Goal: Information Seeking & Learning: Learn about a topic

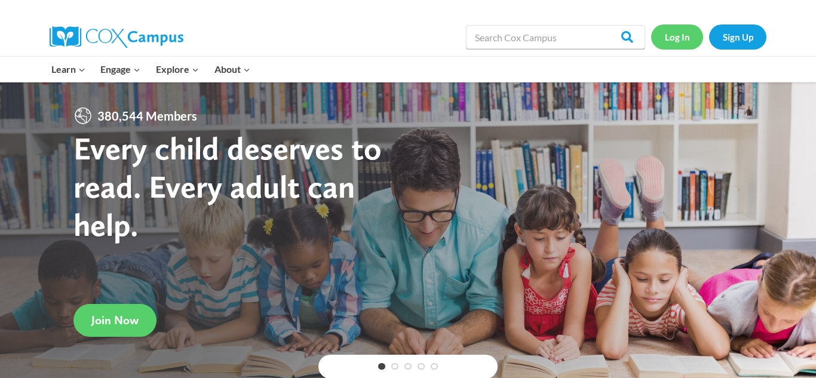
click at [688, 33] on link "Log In" at bounding box center [677, 36] width 52 height 24
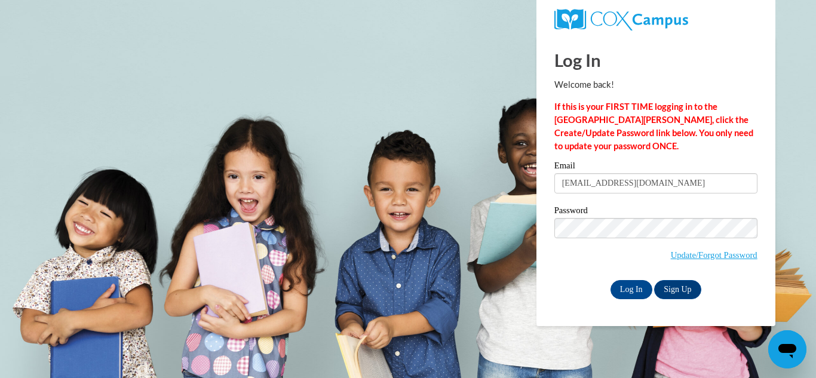
type input "armandahill@yahoo.com"
click at [631, 292] on input "Log In" at bounding box center [632, 289] width 42 height 19
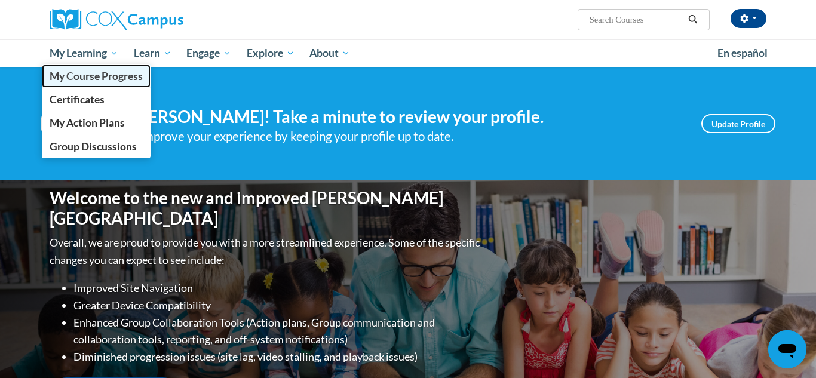
click at [109, 82] on span "My Course Progress" at bounding box center [96, 76] width 93 height 13
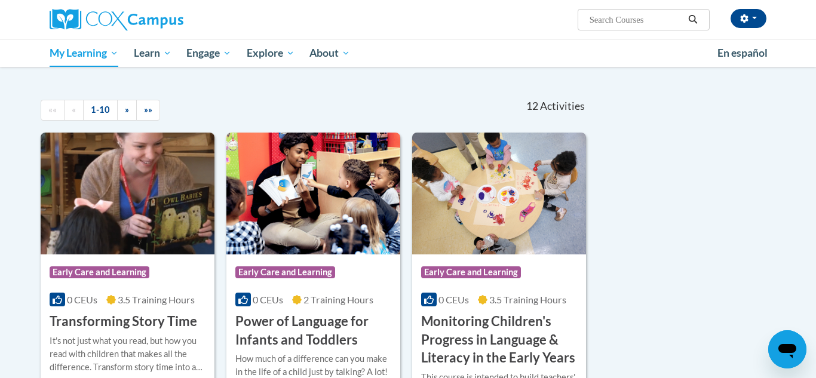
scroll to position [96, 0]
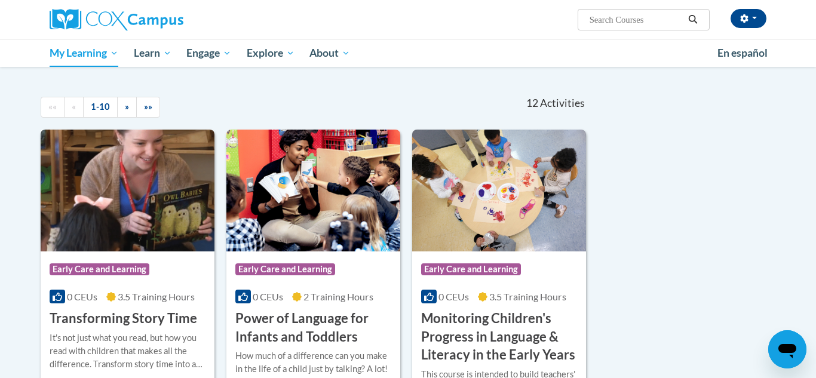
click at [168, 219] on img at bounding box center [128, 191] width 174 height 122
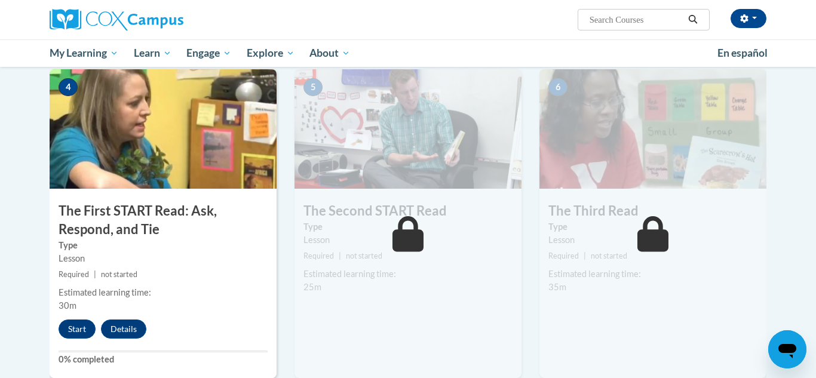
scroll to position [574, 0]
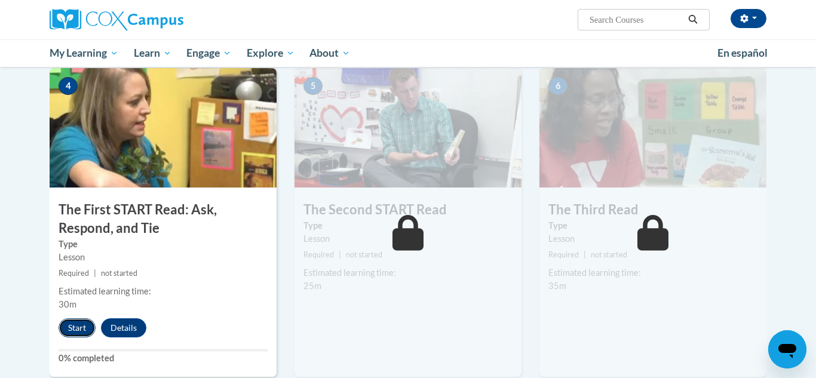
click at [81, 330] on button "Start" at bounding box center [77, 327] width 37 height 19
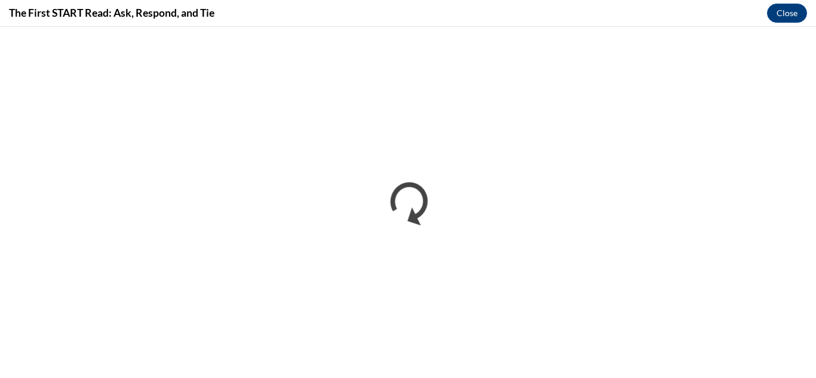
scroll to position [0, 0]
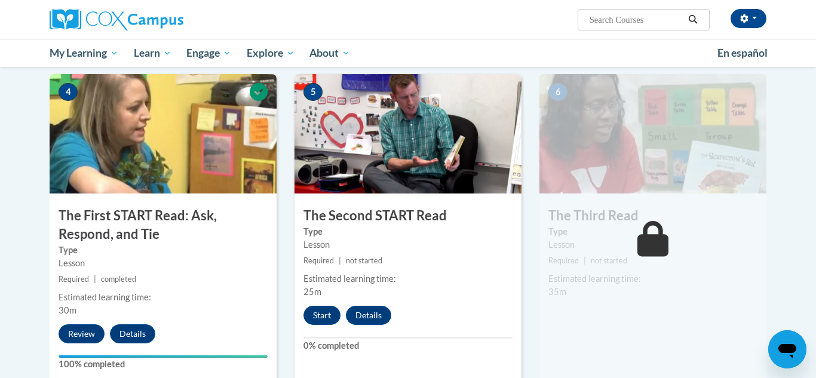
scroll to position [570, 0]
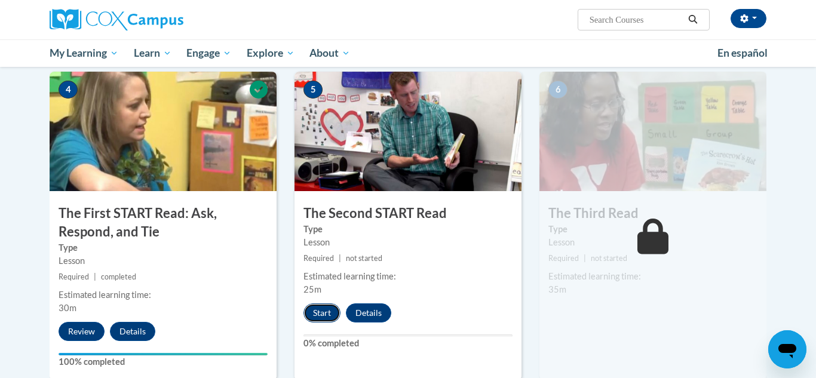
click at [324, 308] on button "Start" at bounding box center [321, 312] width 37 height 19
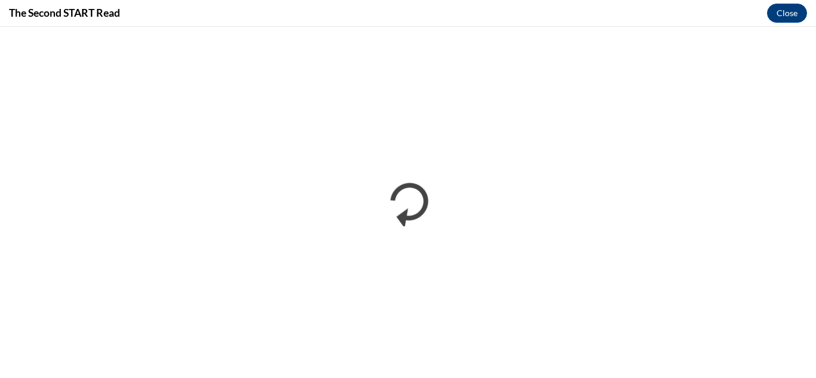
scroll to position [0, 0]
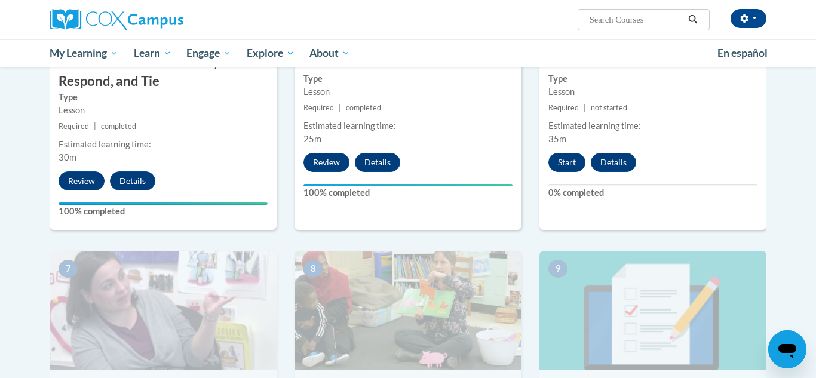
scroll to position [723, 0]
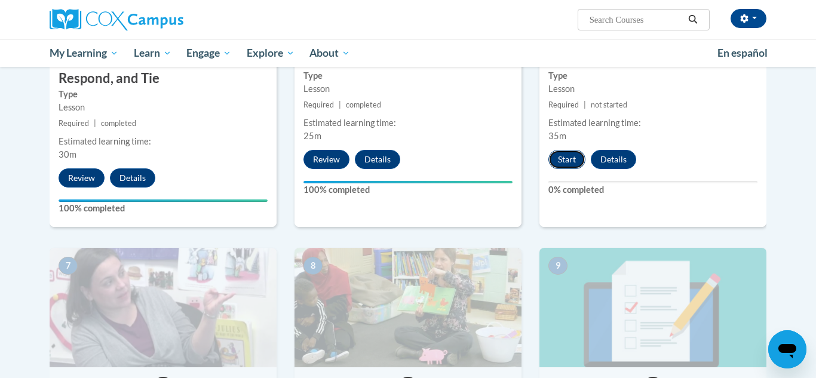
click at [559, 160] on button "Start" at bounding box center [566, 159] width 37 height 19
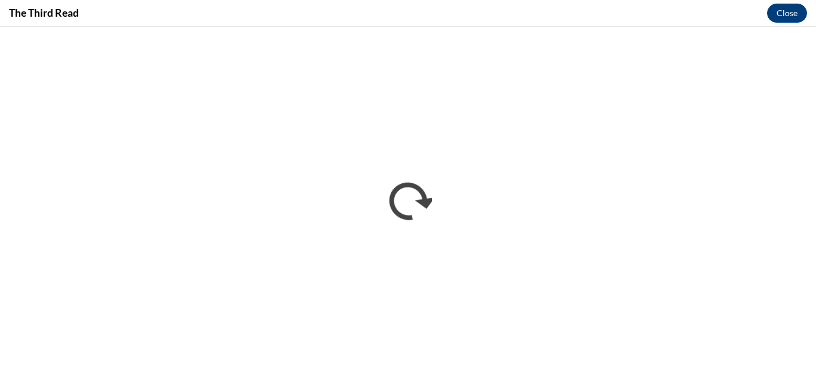
scroll to position [0, 0]
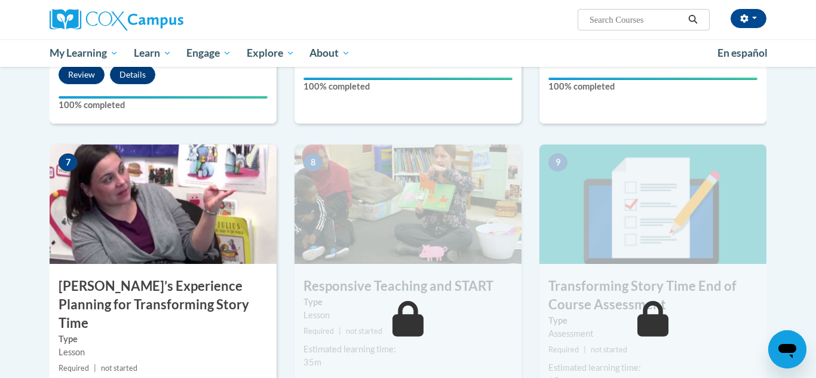
scroll to position [829, 0]
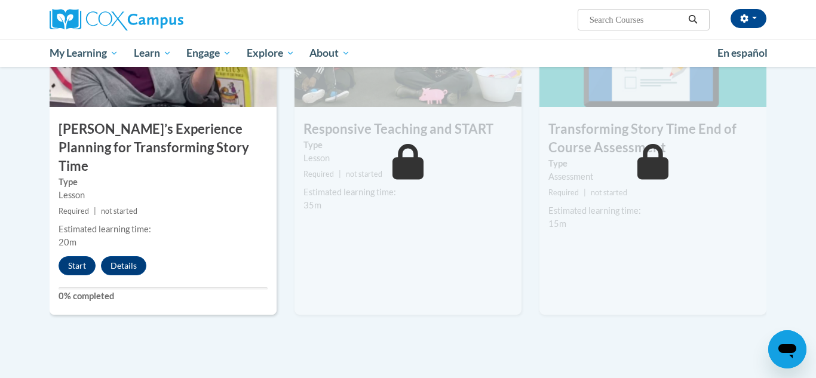
scroll to position [979, 0]
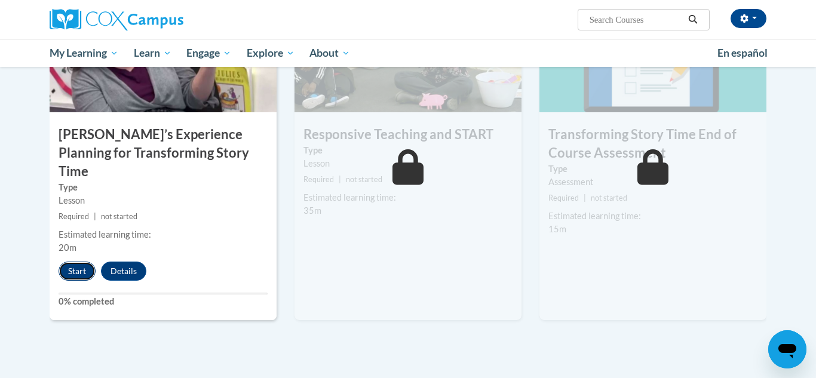
click at [94, 262] on button "Start" at bounding box center [77, 271] width 37 height 19
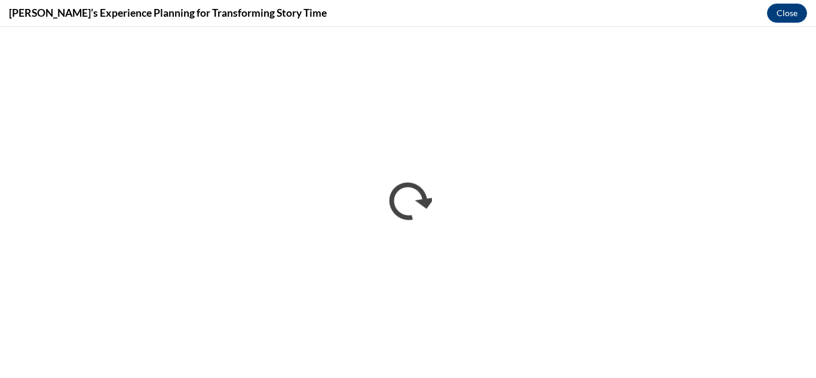
scroll to position [0, 0]
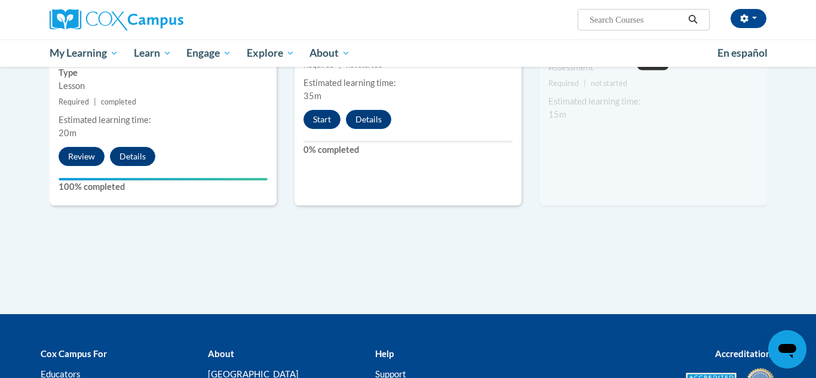
scroll to position [1096, 0]
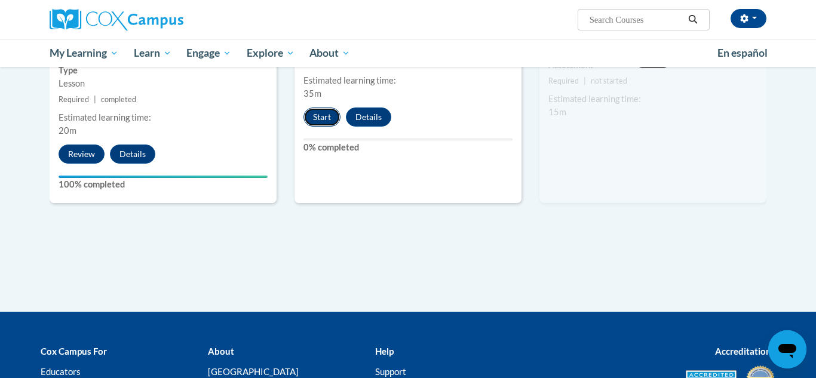
click at [324, 120] on button "Start" at bounding box center [321, 117] width 37 height 19
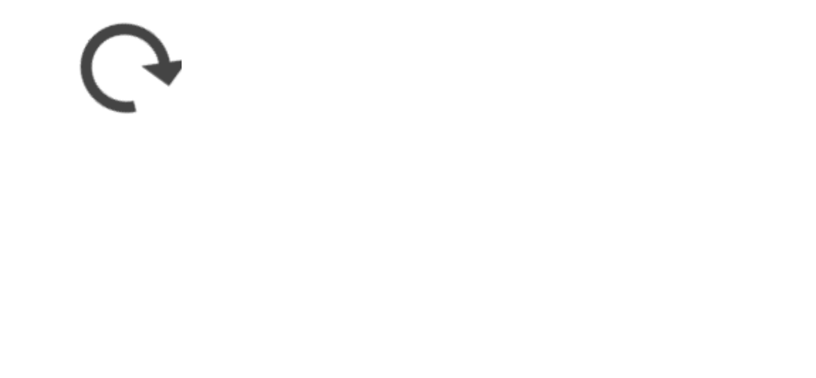
scroll to position [1096, 0]
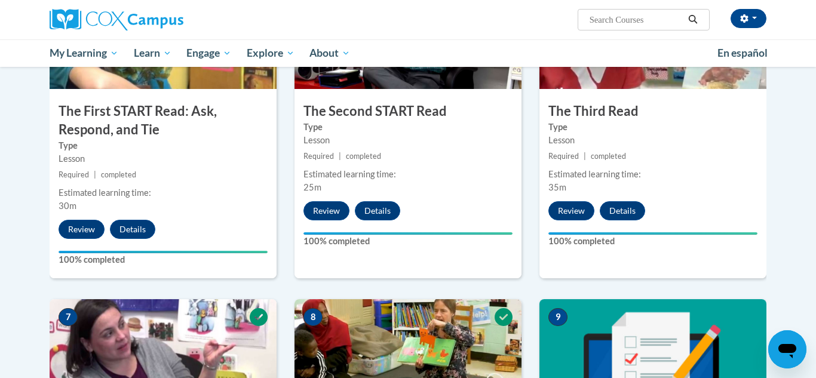
scroll to position [677, 0]
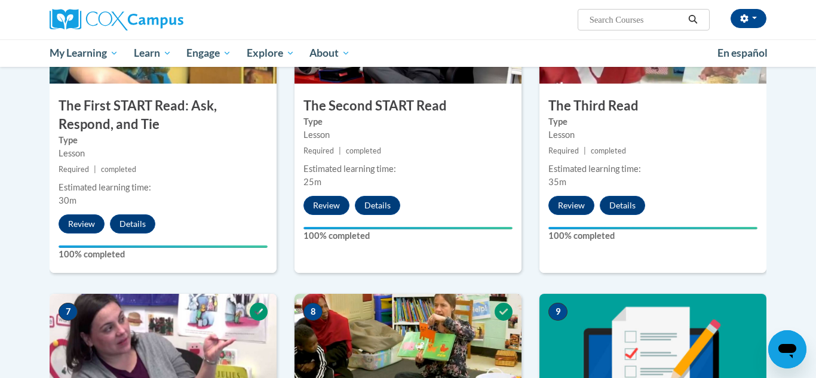
drag, startPoint x: 815, startPoint y: 83, endPoint x: 802, endPoint y: 336, distance: 253.1
click at [802, 336] on body "Armanda Hill (America/New_York UTC-04:00) My Profile Inbox My Transcripts Log O…" at bounding box center [408, 132] width 816 height 1619
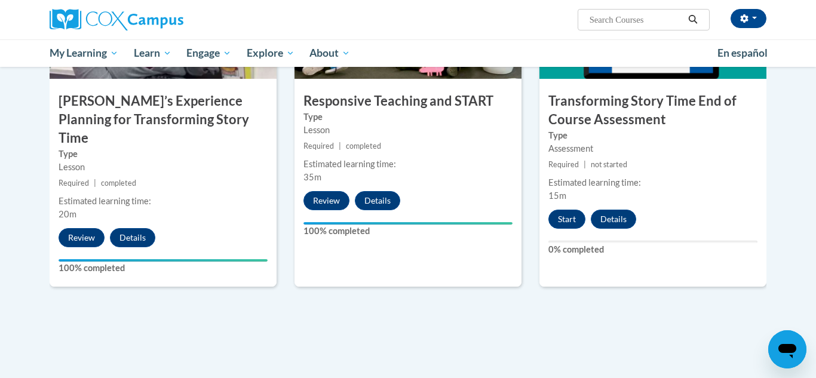
scroll to position [1017, 0]
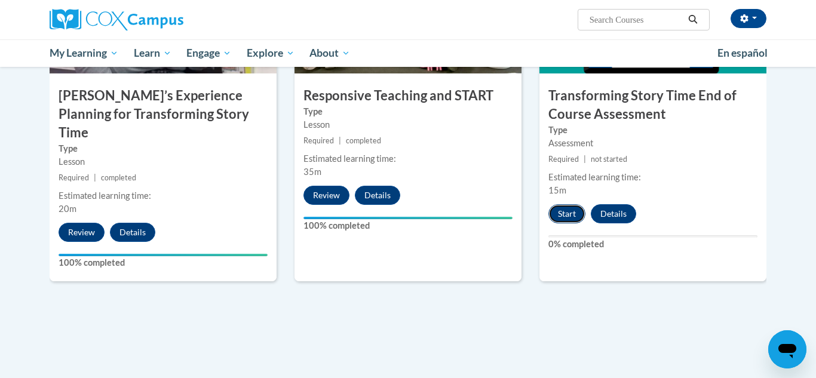
click at [562, 219] on button "Start" at bounding box center [566, 213] width 37 height 19
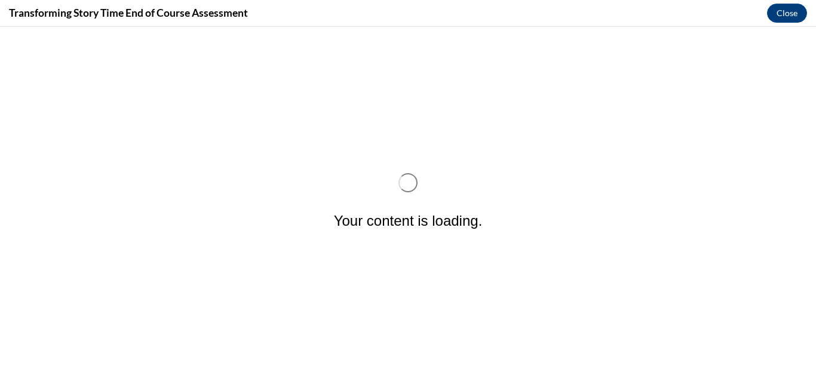
scroll to position [0, 0]
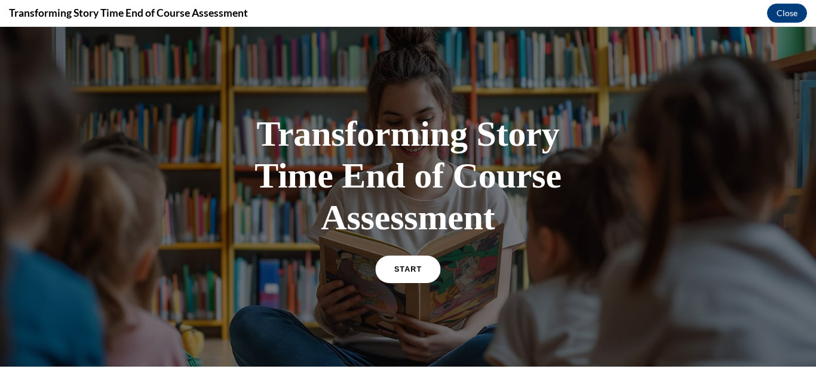
click at [398, 271] on span "START" at bounding box center [407, 269] width 27 height 9
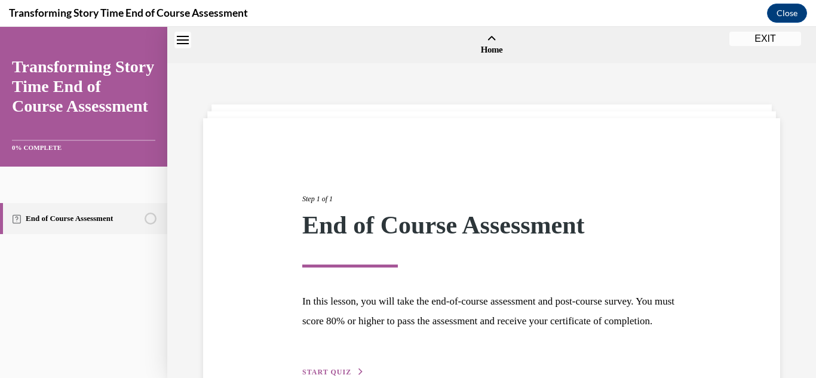
scroll to position [37, 0]
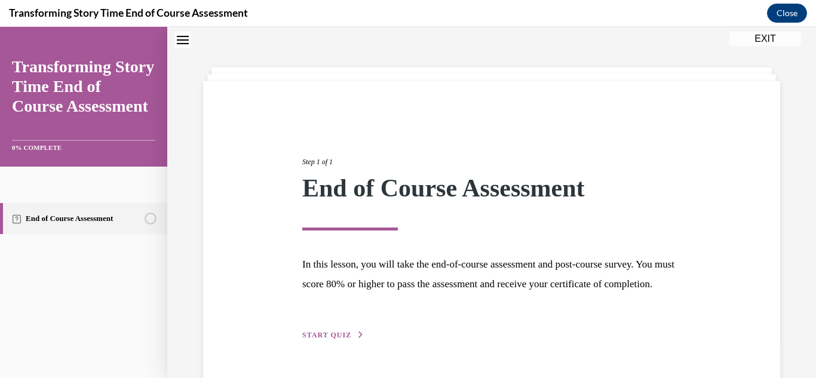
click at [336, 341] on button "START QUIZ" at bounding box center [333, 335] width 62 height 11
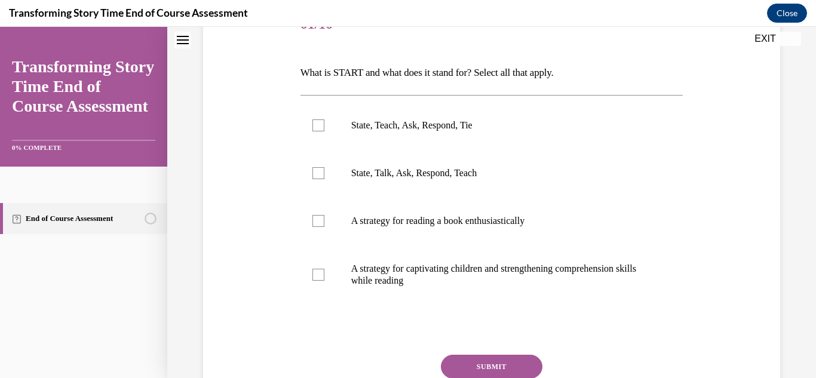
scroll to position [163, 0]
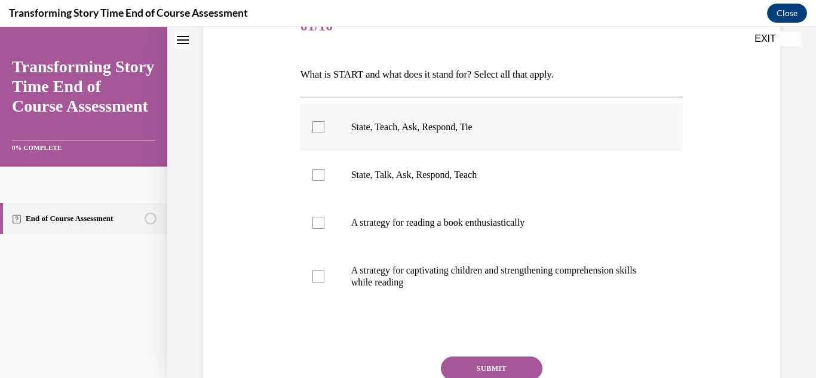
click at [444, 131] on p "State, Teach, Ask, Respond, Tie" at bounding box center [502, 127] width 302 height 12
click at [324, 131] on input "State, Teach, Ask, Respond, Tie" at bounding box center [318, 127] width 12 height 12
checkbox input "true"
click at [366, 177] on p "State, Talk, Ask, Respond, Teach" at bounding box center [502, 175] width 302 height 12
click at [324, 177] on input "State, Talk, Ask, Respond, Teach" at bounding box center [318, 175] width 12 height 12
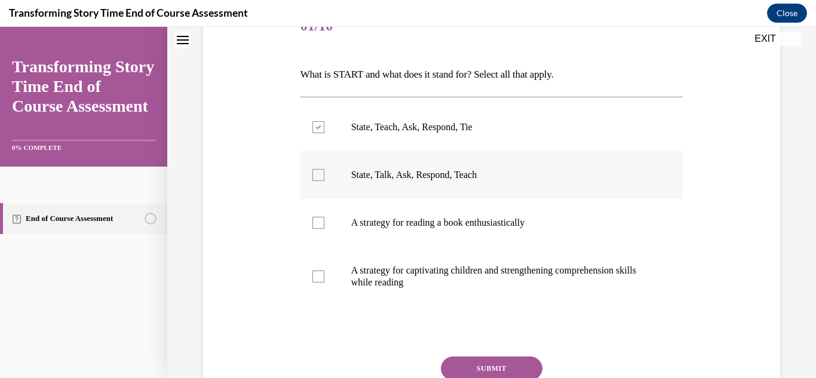
checkbox input "true"
click at [335, 275] on label "A strategy for captivating children and strengthening comprehension skills whil…" at bounding box center [491, 277] width 383 height 60
click at [324, 275] on input "A strategy for captivating children and strengthening comprehension skills whil…" at bounding box center [318, 277] width 12 height 12
checkbox input "true"
click at [493, 367] on button "SUBMIT" at bounding box center [492, 369] width 102 height 24
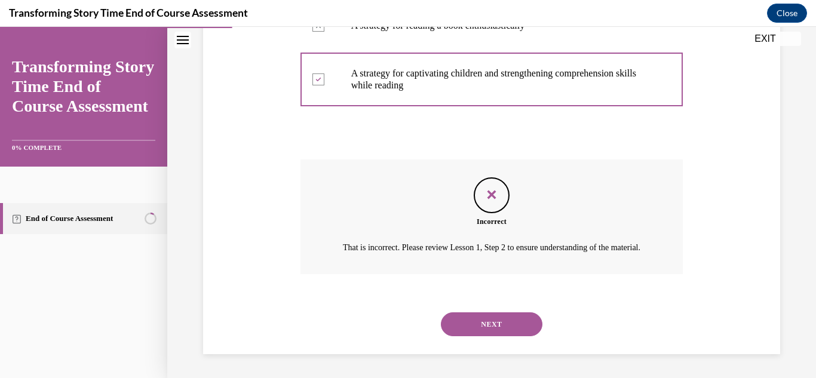
scroll to position [375, 0]
click at [526, 316] on button "NEXT" at bounding box center [492, 324] width 102 height 24
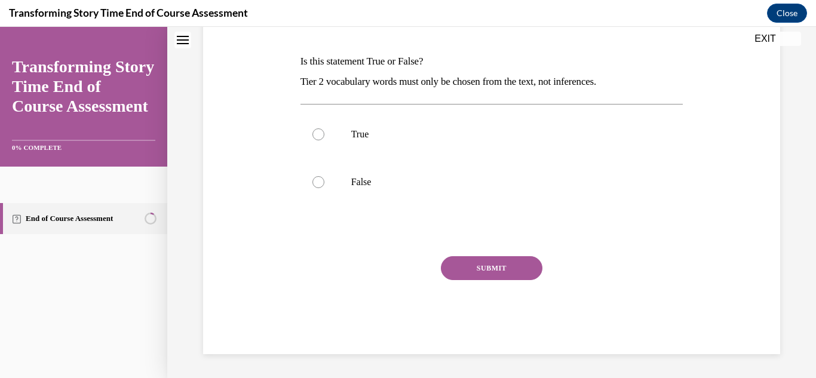
scroll to position [0, 0]
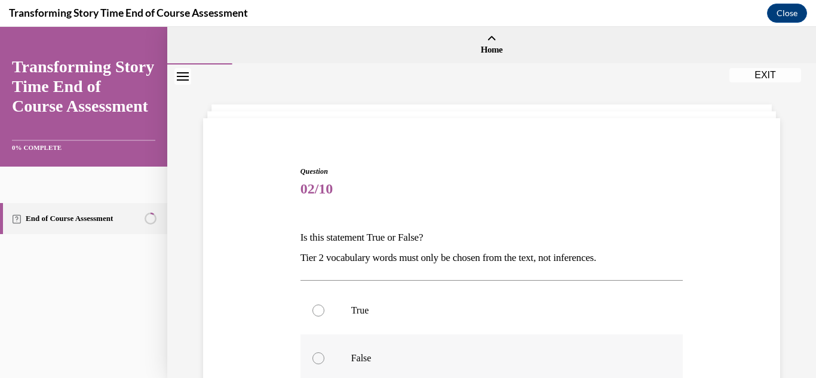
click at [302, 352] on label "False" at bounding box center [491, 359] width 383 height 48
click at [312, 352] on input "False" at bounding box center [318, 358] width 12 height 12
radio input "true"
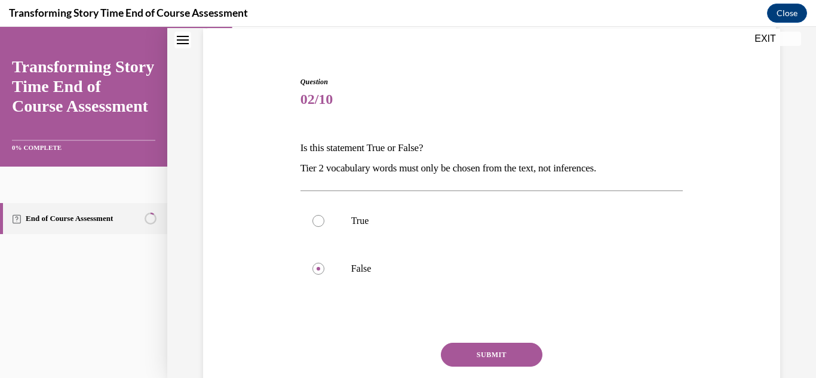
scroll to position [90, 0]
click at [493, 357] on button "SUBMIT" at bounding box center [492, 354] width 102 height 24
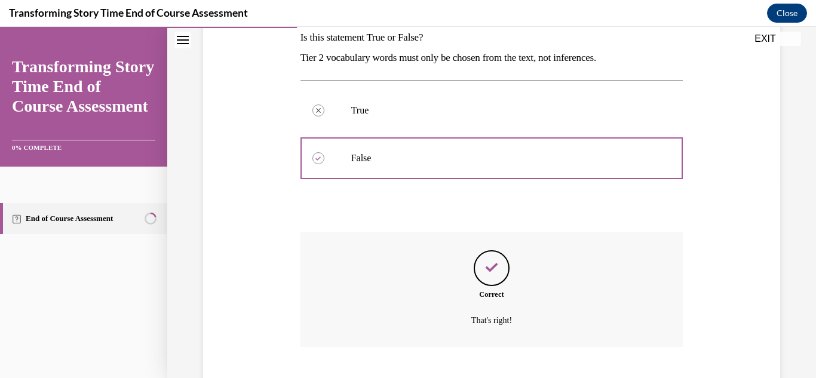
scroll to position [273, 0]
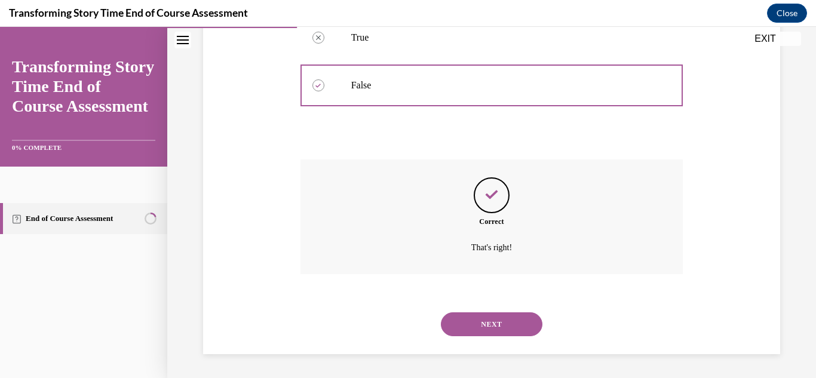
click at [497, 325] on button "NEXT" at bounding box center [492, 324] width 102 height 24
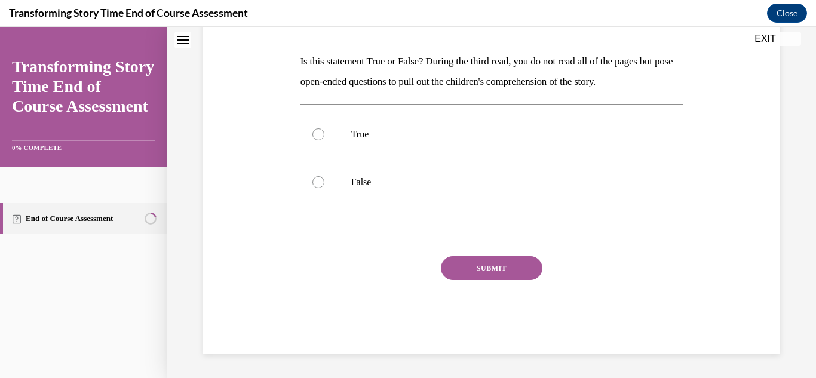
scroll to position [0, 0]
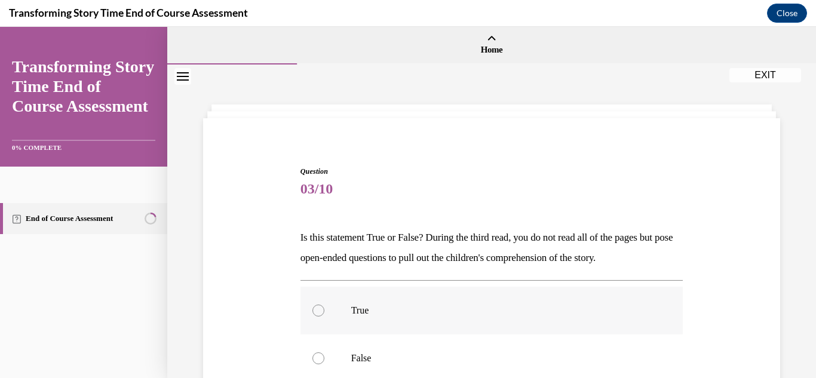
click at [399, 321] on label "True" at bounding box center [491, 311] width 383 height 48
click at [324, 317] on input "True" at bounding box center [318, 311] width 12 height 12
radio input "true"
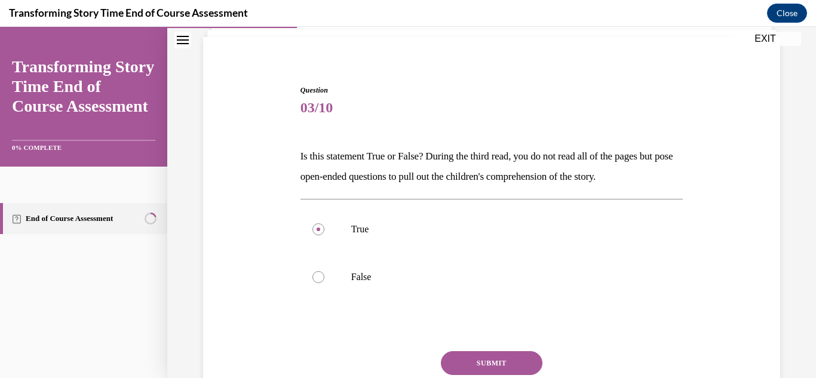
scroll to position [82, 0]
click at [483, 353] on button "SUBMIT" at bounding box center [492, 363] width 102 height 24
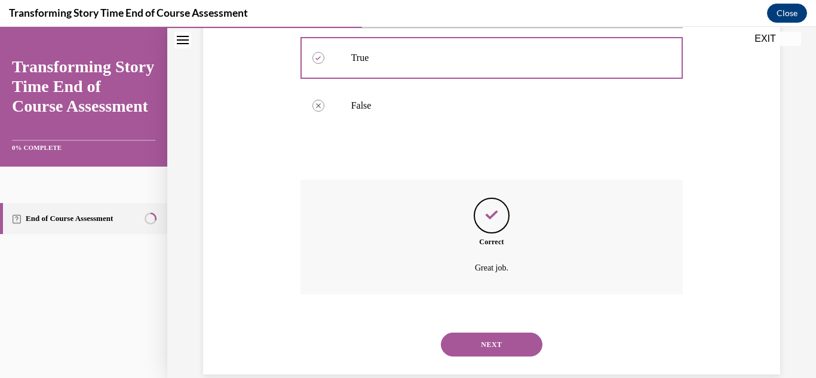
scroll to position [273, 0]
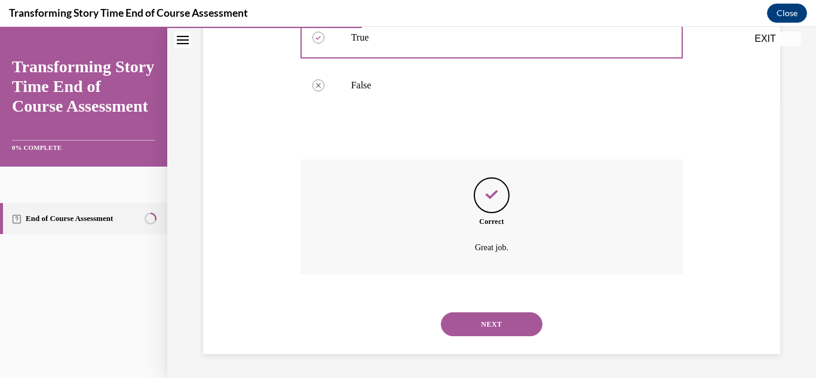
click at [506, 325] on button "NEXT" at bounding box center [492, 324] width 102 height 24
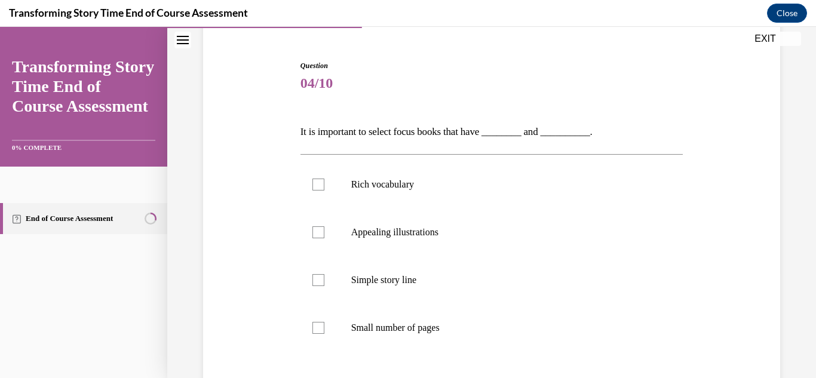
scroll to position [113, 0]
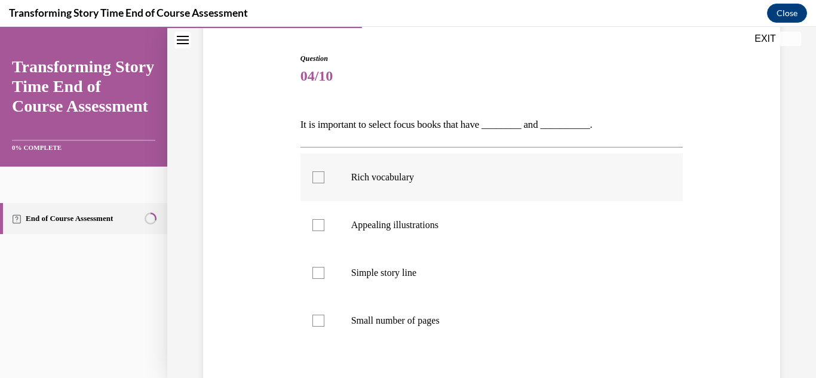
click at [416, 186] on label "Rich vocabulary" at bounding box center [491, 178] width 383 height 48
click at [324, 183] on input "Rich vocabulary" at bounding box center [318, 177] width 12 height 12
checkbox input "true"
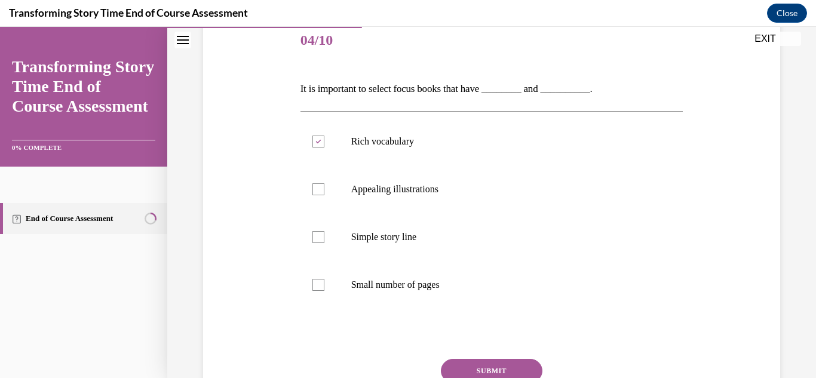
scroll to position [186, 0]
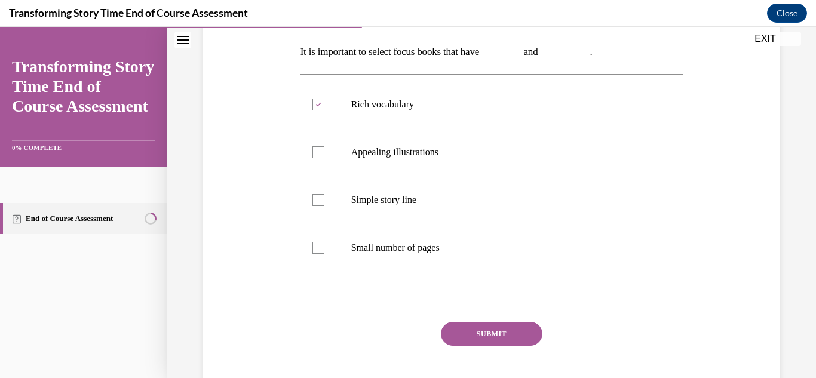
click at [510, 345] on button "SUBMIT" at bounding box center [492, 334] width 102 height 24
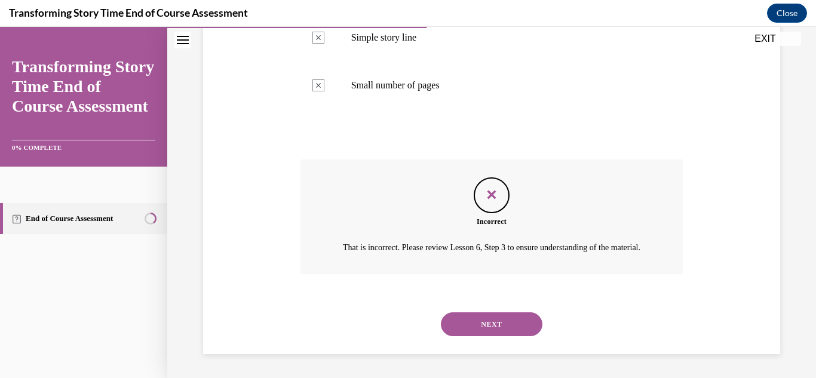
scroll to position [362, 0]
click at [464, 317] on button "NEXT" at bounding box center [492, 324] width 102 height 24
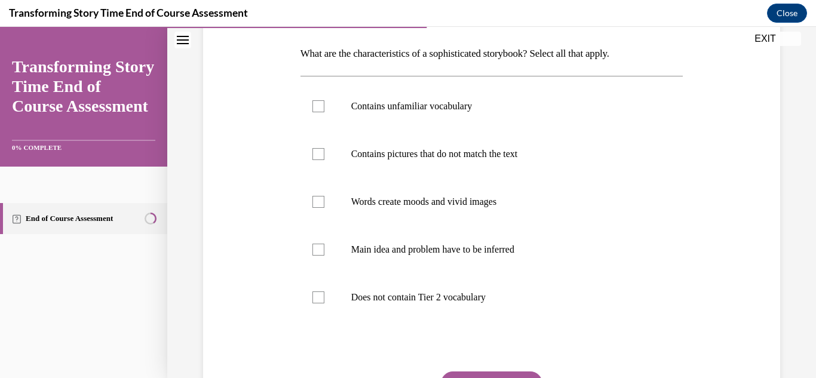
scroll to position [185, 0]
click at [341, 113] on label "Contains unfamiliar vocabulary" at bounding box center [491, 105] width 383 height 48
click at [324, 111] on input "Contains unfamiliar vocabulary" at bounding box center [318, 105] width 12 height 12
checkbox input "true"
click at [336, 247] on label "Main idea and problem have to be inferred" at bounding box center [491, 249] width 383 height 48
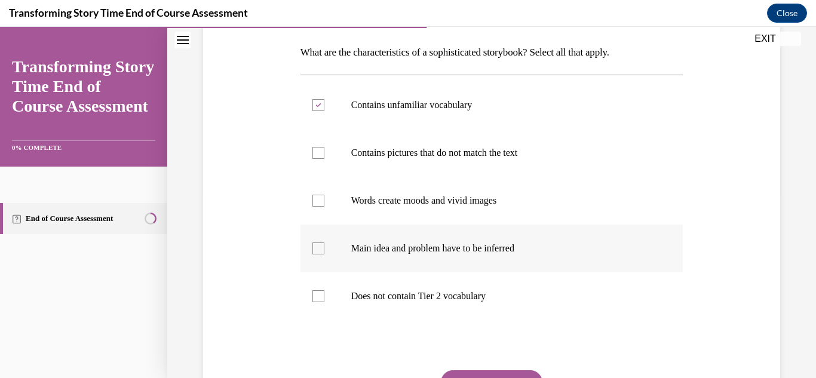
click at [324, 247] on input "Main idea and problem have to be inferred" at bounding box center [318, 249] width 12 height 12
checkbox input "true"
click at [336, 289] on label "Does not contain Tier 2 vocabulary" at bounding box center [491, 296] width 383 height 48
click at [324, 290] on input "Does not contain Tier 2 vocabulary" at bounding box center [318, 296] width 12 height 12
checkbox input "true"
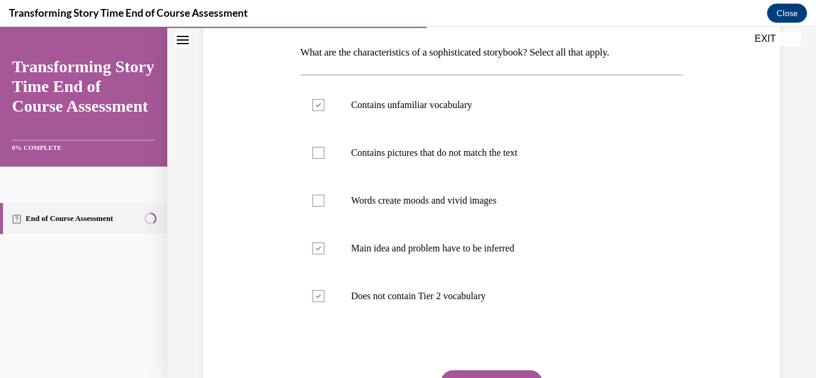
click at [526, 376] on button "SUBMIT" at bounding box center [492, 382] width 102 height 24
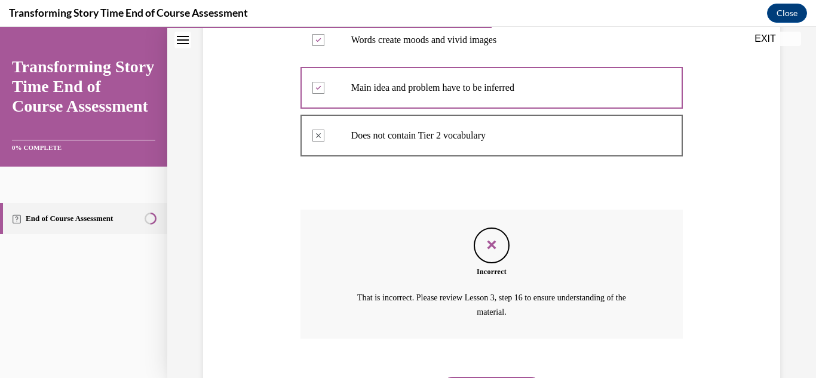
scroll to position [410, 0]
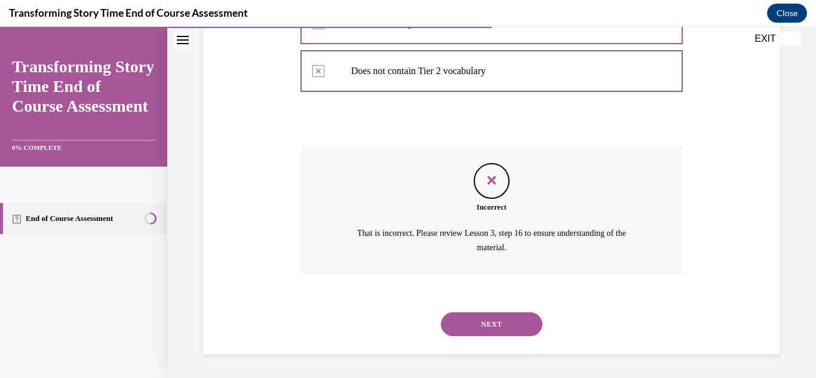
click at [514, 329] on button "NEXT" at bounding box center [492, 324] width 102 height 24
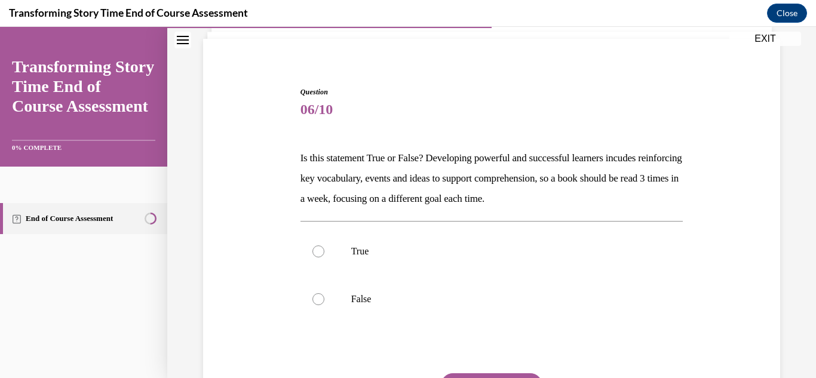
scroll to position [80, 0]
click at [546, 262] on label "True" at bounding box center [491, 251] width 383 height 48
click at [324, 257] on input "True" at bounding box center [318, 251] width 12 height 12
radio input "true"
click at [505, 376] on button "SUBMIT" at bounding box center [492, 385] width 102 height 24
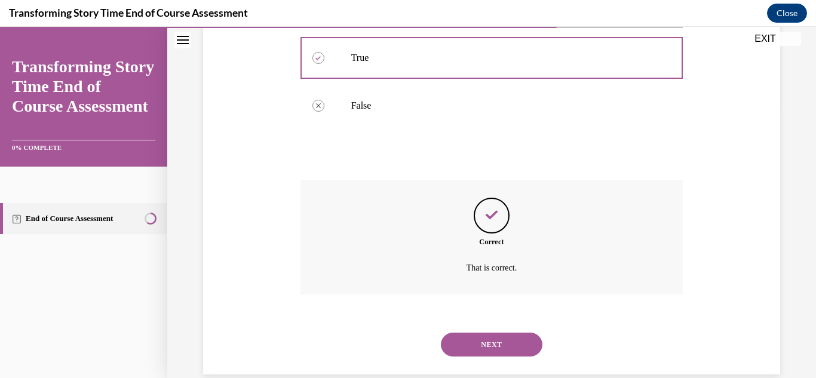
scroll to position [293, 0]
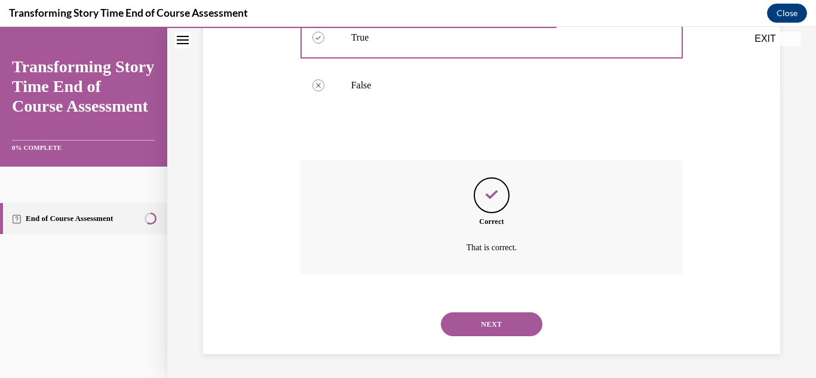
click at [480, 332] on button "NEXT" at bounding box center [492, 324] width 102 height 24
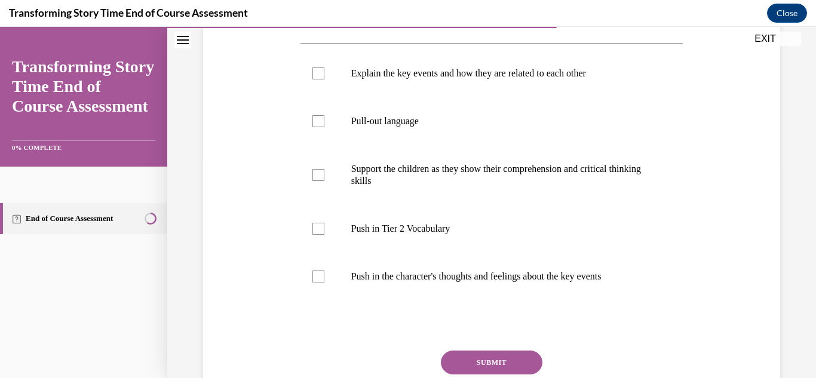
scroll to position [218, 0]
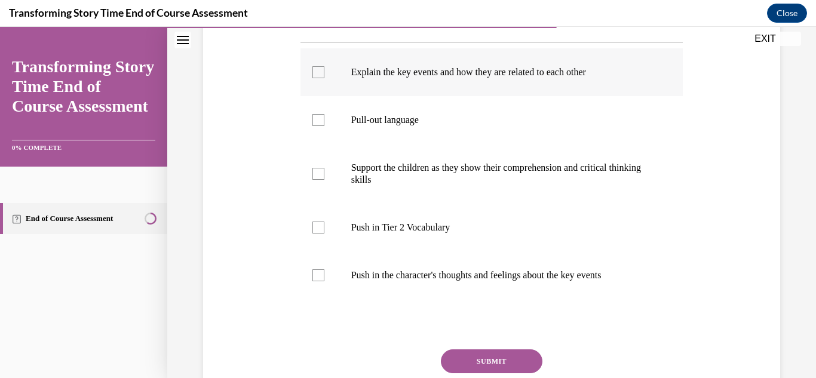
click at [326, 96] on label "Explain the key events and how they are related to each other" at bounding box center [491, 72] width 383 height 48
click at [324, 78] on input "Explain the key events and how they are related to each other" at bounding box center [318, 72] width 12 height 12
checkbox input "true"
click at [321, 126] on div at bounding box center [318, 120] width 12 height 12
click at [321, 126] on input "Pull-out language" at bounding box center [318, 120] width 12 height 12
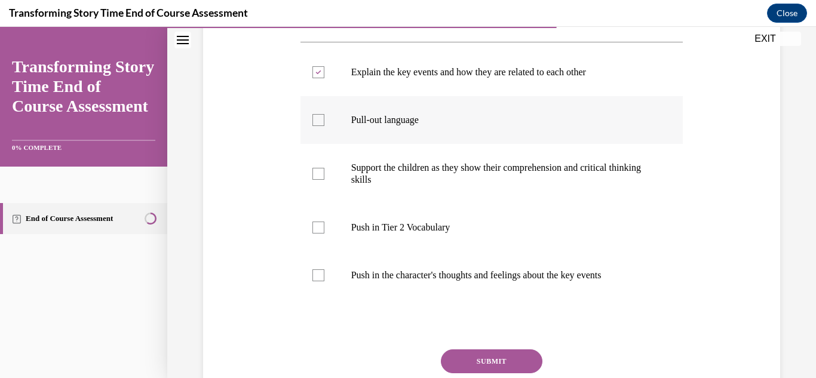
checkbox input "true"
click at [324, 186] on label "Support the children as they show their comprehension and critical thinking ski…" at bounding box center [491, 174] width 383 height 60
click at [324, 180] on input "Support the children as they show their comprehension and critical thinking ski…" at bounding box center [318, 174] width 12 height 12
checkbox input "true"
click at [462, 373] on button "SUBMIT" at bounding box center [492, 361] width 102 height 24
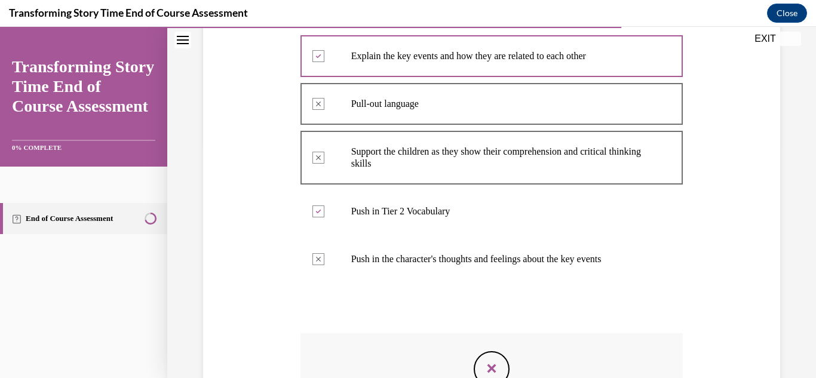
scroll to position [235, 0]
drag, startPoint x: 815, startPoint y: 281, endPoint x: 815, endPoint y: 239, distance: 41.8
click at [815, 239] on div "Home Question 06/10 Is this statement True or False? Developing powerful and su…" at bounding box center [491, 202] width 649 height 351
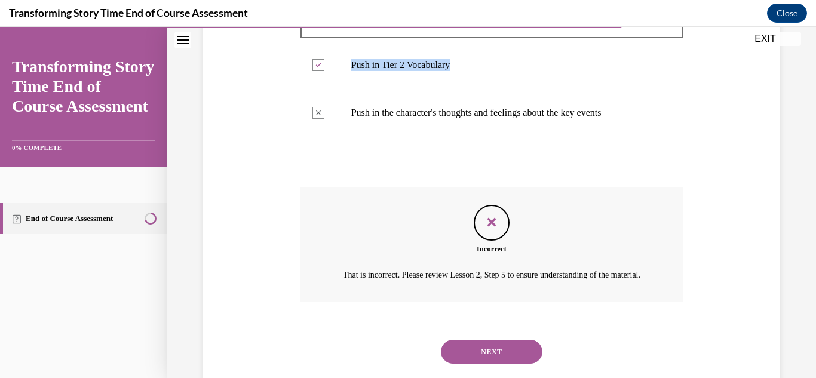
scroll to position [412, 0]
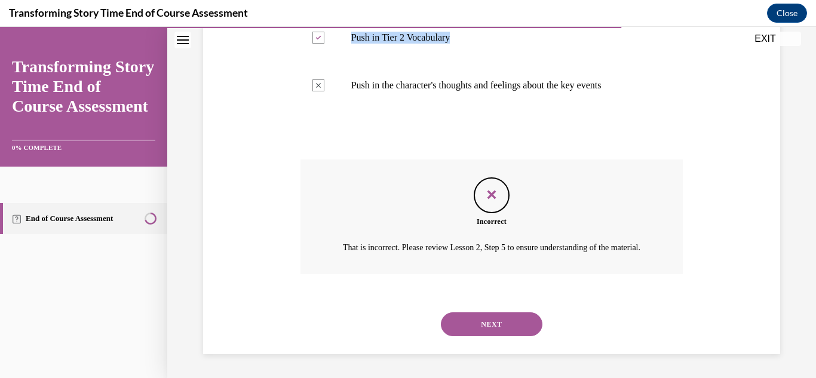
click at [526, 336] on button "NEXT" at bounding box center [492, 324] width 102 height 24
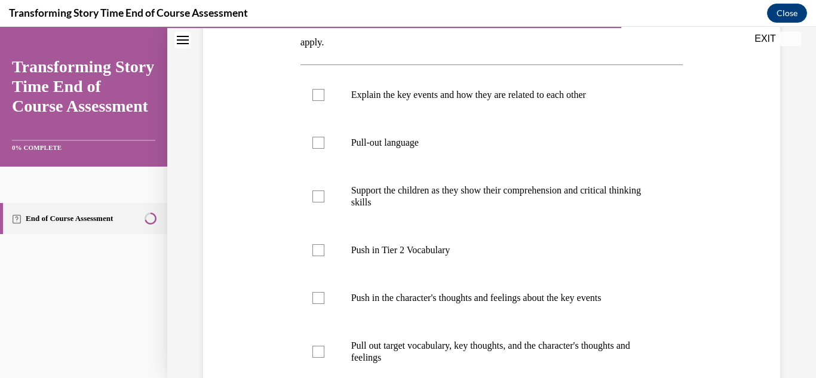
scroll to position [217, 0]
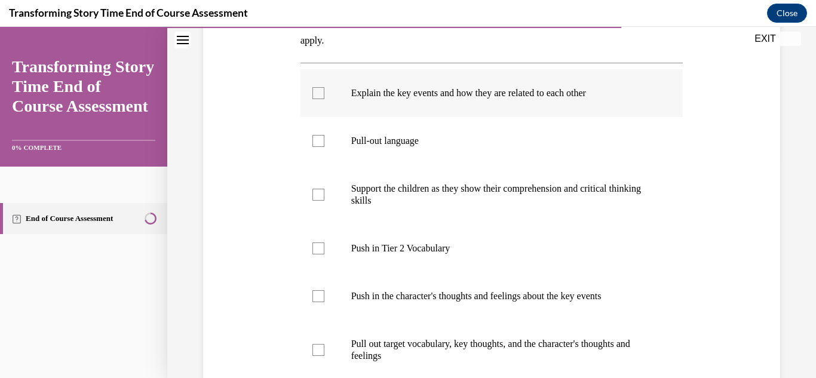
click at [588, 93] on p "Explain the key events and how they are related to each other" at bounding box center [502, 93] width 302 height 12
click at [324, 93] on input "Explain the key events and how they are related to each other" at bounding box center [318, 93] width 12 height 12
checkbox input "true"
click at [536, 126] on label "Pull-out language" at bounding box center [491, 141] width 383 height 48
click at [324, 135] on input "Pull-out language" at bounding box center [318, 141] width 12 height 12
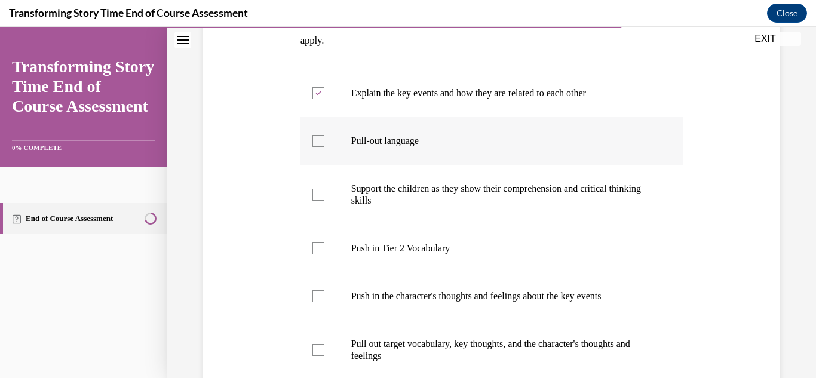
checkbox input "true"
click at [367, 341] on p "Pull out target vocabulary, key thoughts, and the character's thoughts and feel…" at bounding box center [502, 350] width 302 height 24
click at [324, 344] on input "Pull out target vocabulary, key thoughts, and the character's thoughts and feel…" at bounding box center [318, 350] width 12 height 12
checkbox input "true"
click at [475, 289] on label "Push in the character's thoughts and feelings about the key events" at bounding box center [491, 296] width 383 height 48
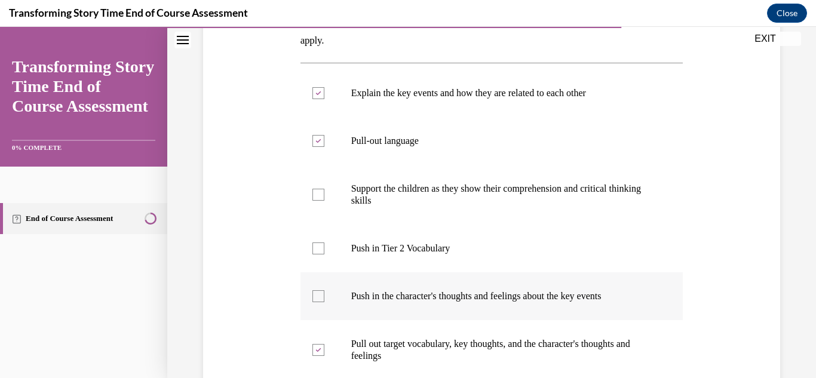
click at [324, 290] on input "Push in the character's thoughts and feelings about the key events" at bounding box center [318, 296] width 12 height 12
checkbox input "true"
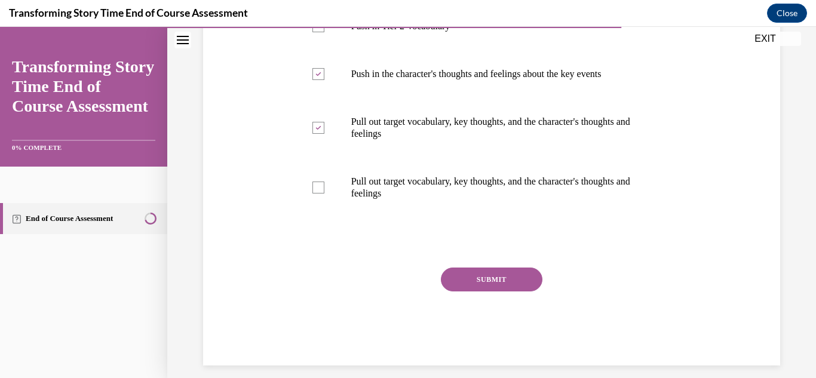
click at [490, 277] on button "SUBMIT" at bounding box center [492, 280] width 102 height 24
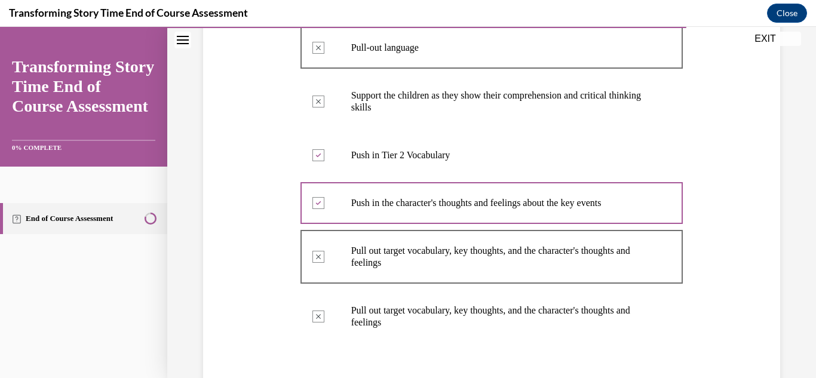
scroll to position [562, 0]
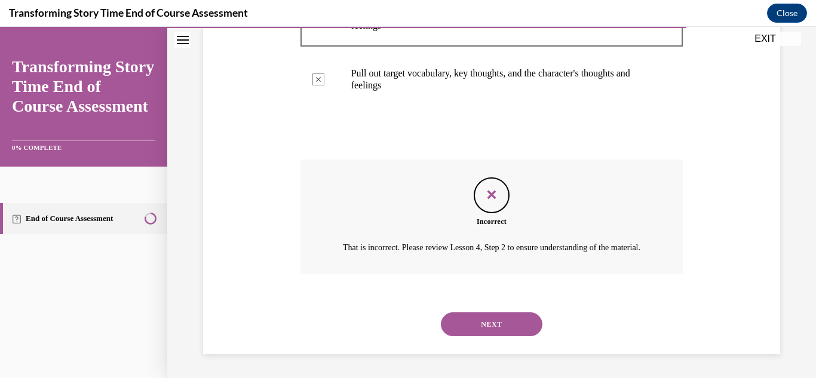
click at [511, 317] on button "NEXT" at bounding box center [492, 324] width 102 height 24
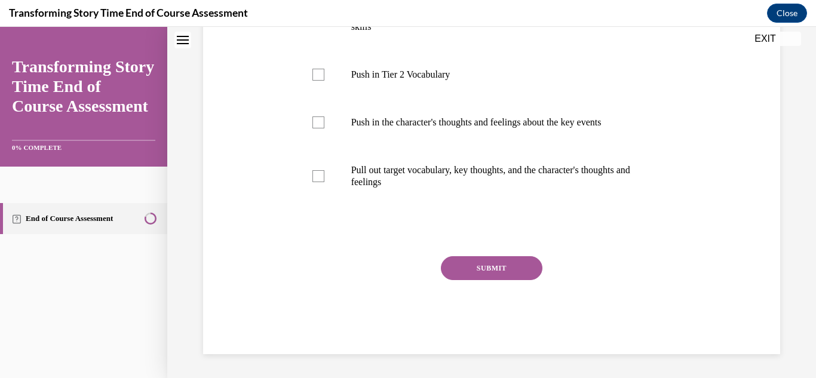
scroll to position [0, 0]
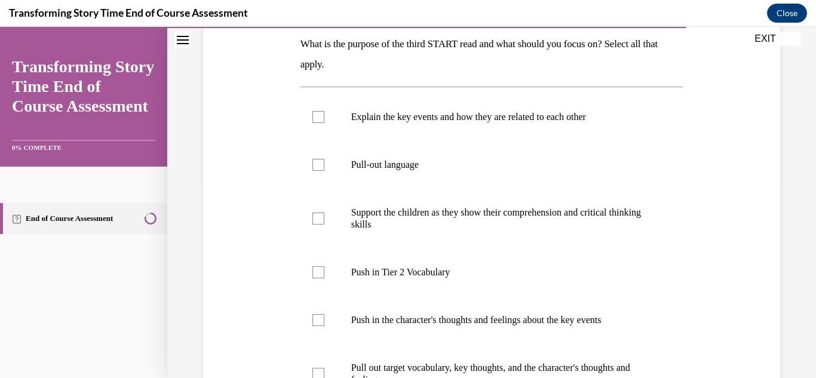
scroll to position [197, 0]
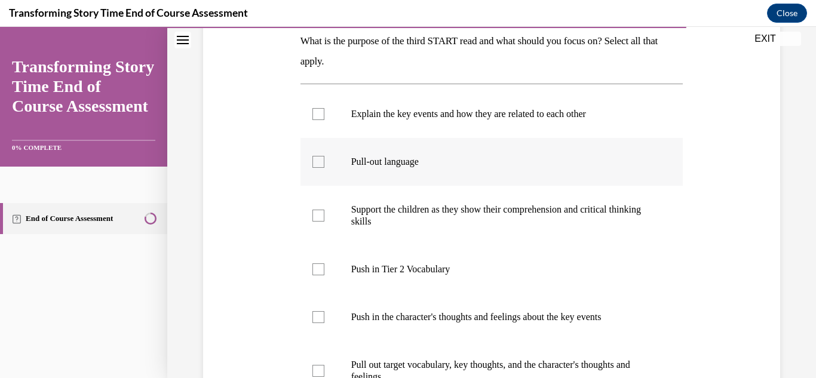
click at [338, 174] on label "Pull-out language" at bounding box center [491, 162] width 383 height 48
click at [324, 168] on input "Pull-out language" at bounding box center [318, 162] width 12 height 12
checkbox input "true"
click at [326, 217] on label "Support the children as they show their comprehension and critical thinking ski…" at bounding box center [491, 216] width 383 height 60
click at [324, 217] on input "Support the children as they show their comprehension and critical thinking ski…" at bounding box center [318, 216] width 12 height 12
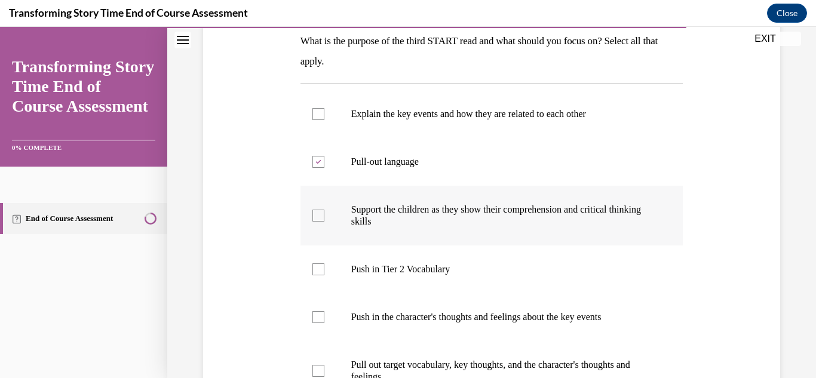
checkbox input "true"
click at [348, 309] on label "Push in the character's thoughts and feelings about the key events" at bounding box center [491, 317] width 383 height 48
click at [324, 311] on input "Push in the character's thoughts and feelings about the key events" at bounding box center [318, 317] width 12 height 12
checkbox input "true"
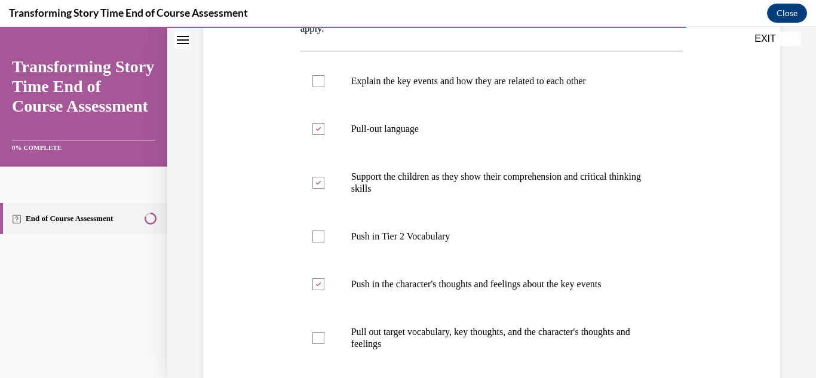
scroll to position [231, 0]
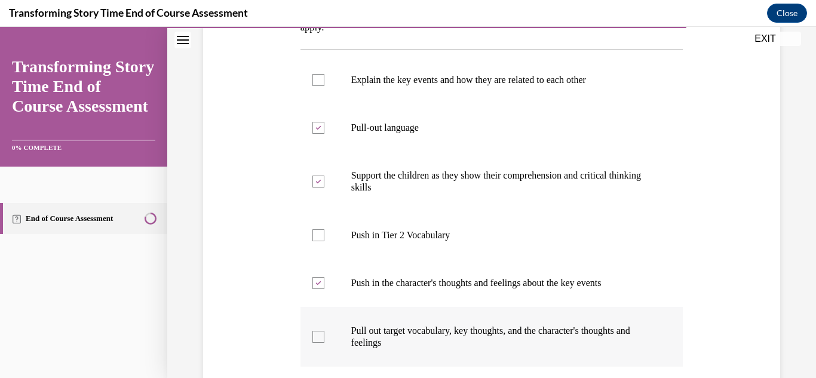
click at [326, 335] on label "Pull out target vocabulary, key thoughts, and the character's thoughts and feel…" at bounding box center [491, 337] width 383 height 60
click at [324, 335] on input "Pull out target vocabulary, key thoughts, and the character's thoughts and feel…" at bounding box center [318, 337] width 12 height 12
checkbox input "true"
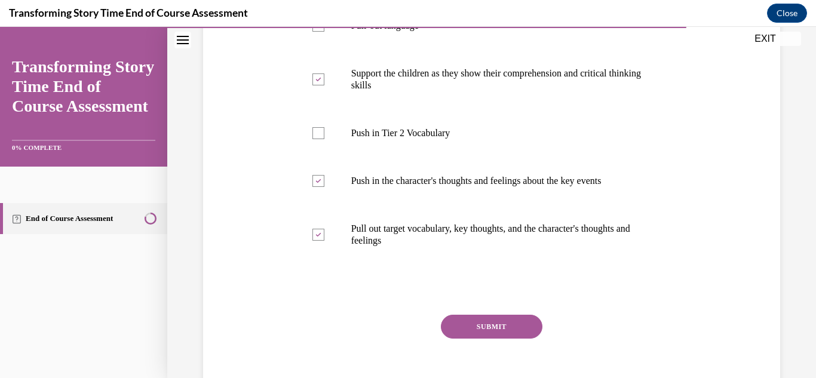
scroll to position [336, 0]
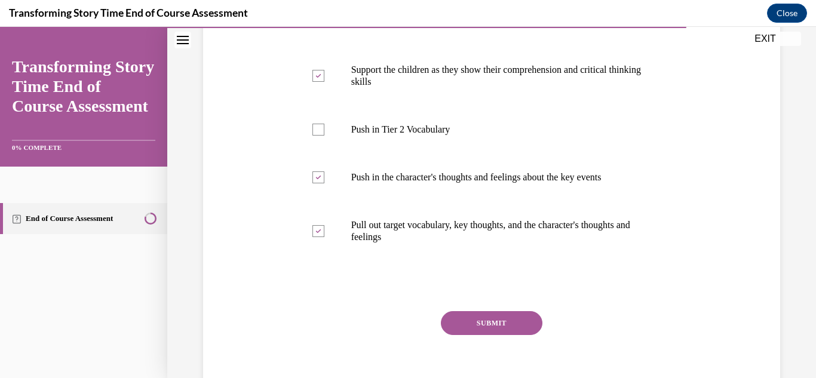
click at [521, 328] on button "SUBMIT" at bounding box center [492, 323] width 102 height 24
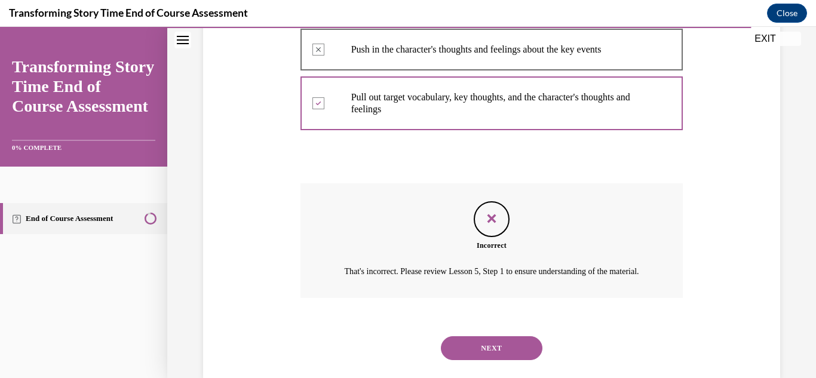
scroll to position [470, 0]
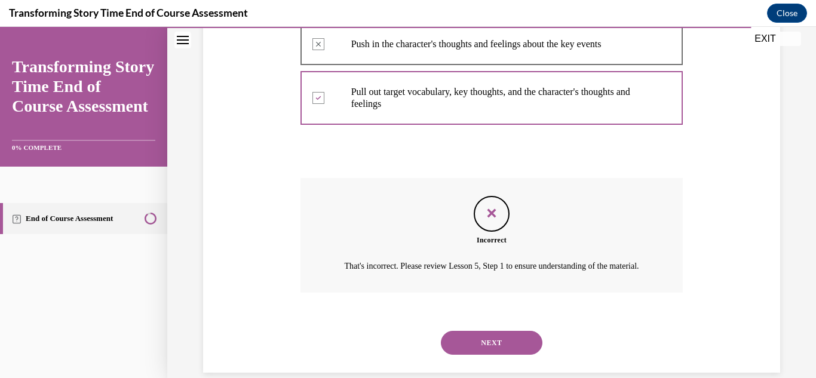
click at [525, 354] on button "NEXT" at bounding box center [492, 343] width 102 height 24
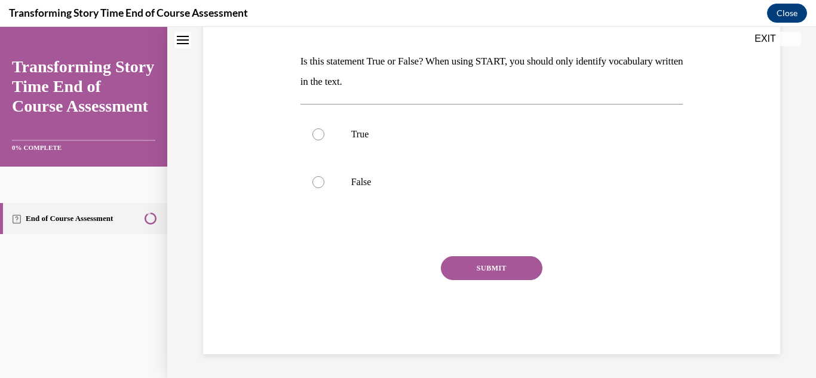
scroll to position [0, 0]
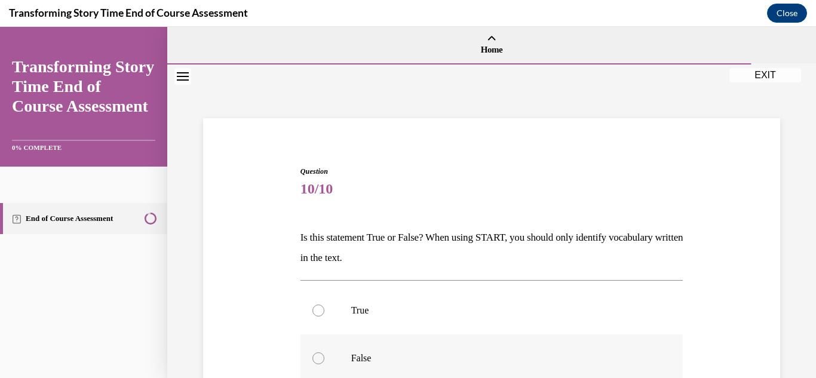
click at [321, 352] on label "False" at bounding box center [491, 359] width 383 height 48
click at [321, 352] on input "False" at bounding box center [318, 358] width 12 height 12
radio input "true"
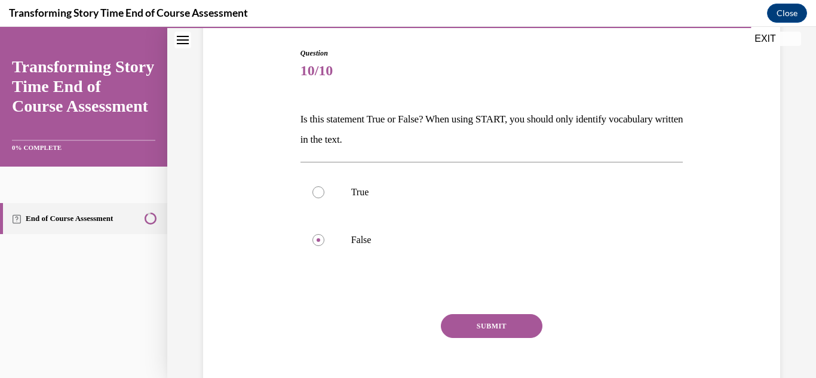
scroll to position [176, 0]
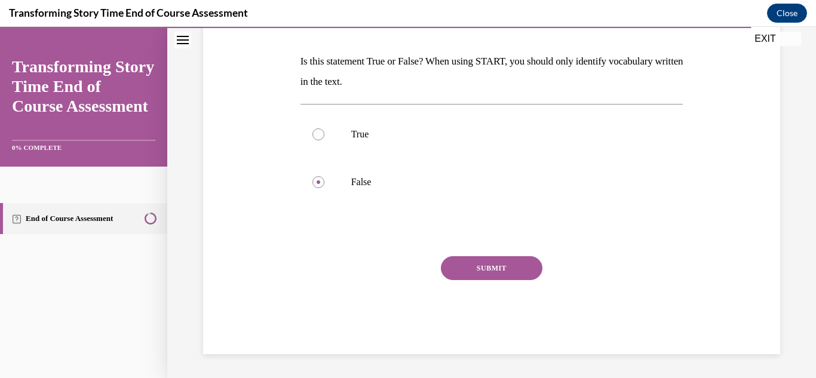
click at [526, 267] on button "SUBMIT" at bounding box center [492, 268] width 102 height 24
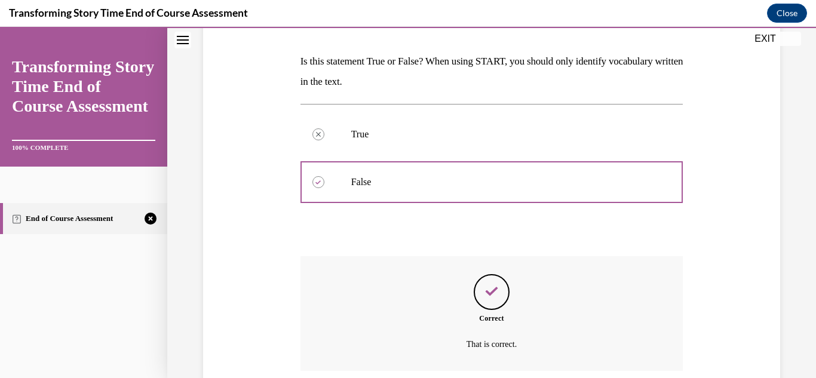
scroll to position [273, 0]
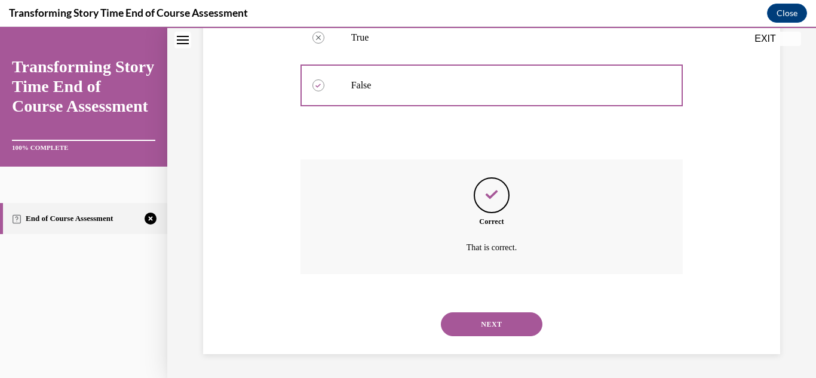
click at [501, 336] on button "NEXT" at bounding box center [492, 324] width 102 height 24
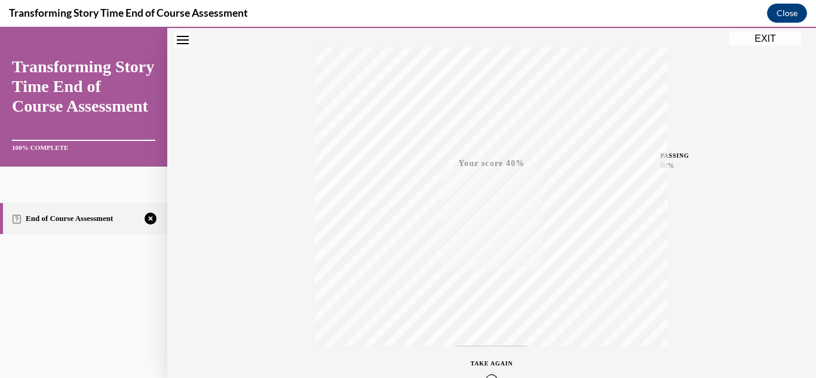
scroll to position [261, 0]
click at [487, 299] on icon "button" at bounding box center [492, 305] width 42 height 13
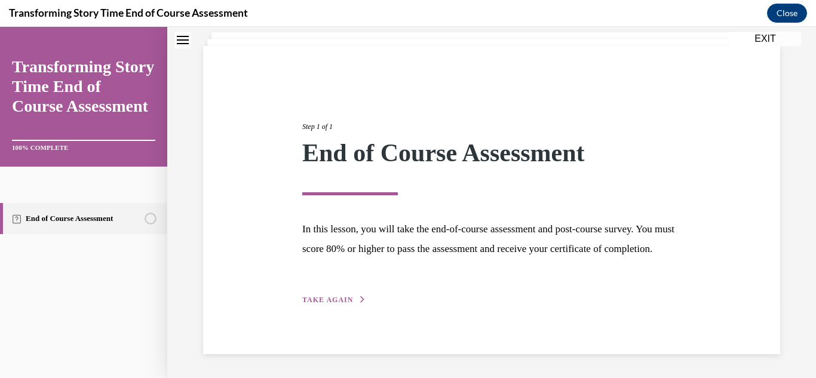
click at [308, 297] on span "TAKE AGAIN" at bounding box center [327, 300] width 51 height 8
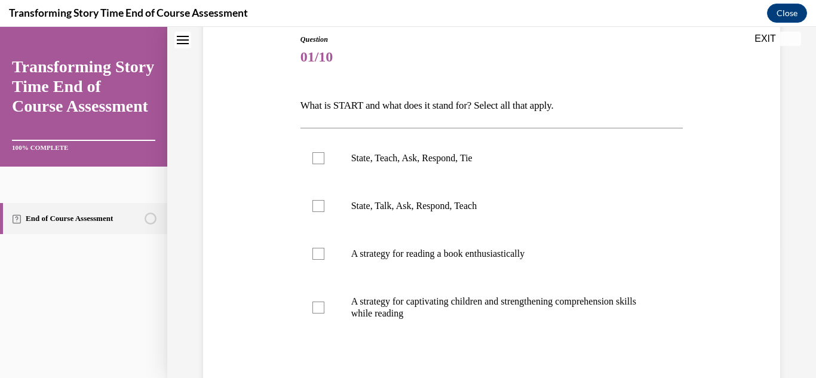
scroll to position [156, 0]
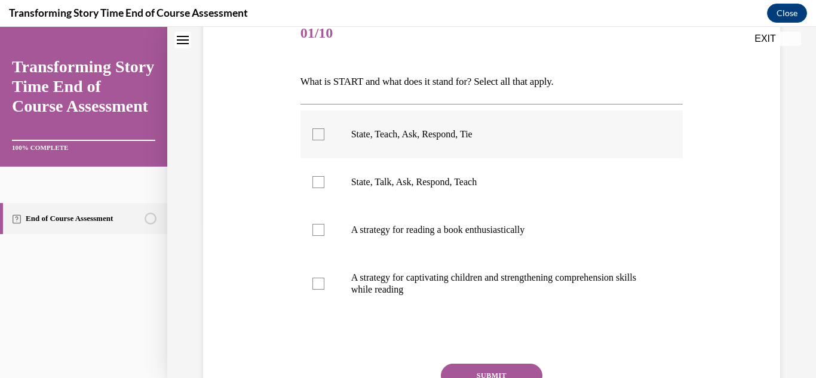
click at [315, 141] on label "State, Teach, Ask, Respond, Tie" at bounding box center [491, 135] width 383 height 48
click at [315, 140] on input "State, Teach, Ask, Respond, Tie" at bounding box center [318, 134] width 12 height 12
checkbox input "true"
click at [323, 177] on div at bounding box center [318, 182] width 12 height 12
click at [323, 177] on input "State, Talk, Ask, Respond, Teach" at bounding box center [318, 182] width 12 height 12
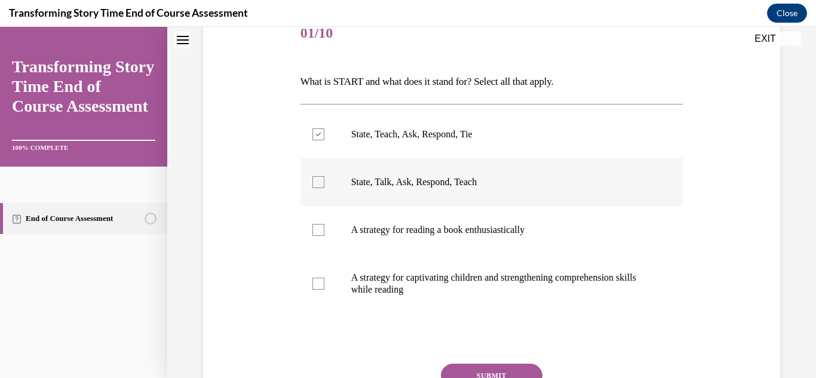
checkbox input "true"
click at [327, 283] on label "A strategy for captivating children and strengthening comprehension skills whil…" at bounding box center [491, 284] width 383 height 60
click at [324, 283] on input "A strategy for captivating children and strengthening comprehension skills whil…" at bounding box center [318, 284] width 12 height 12
checkbox input "true"
click at [486, 375] on button "SUBMIT" at bounding box center [492, 376] width 102 height 24
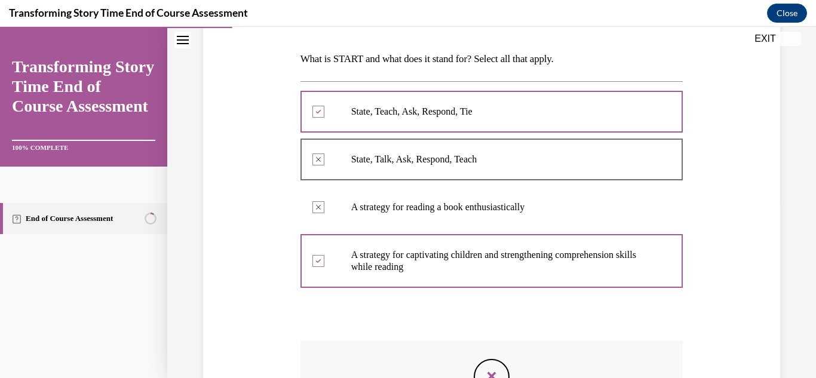
scroll to position [198, 0]
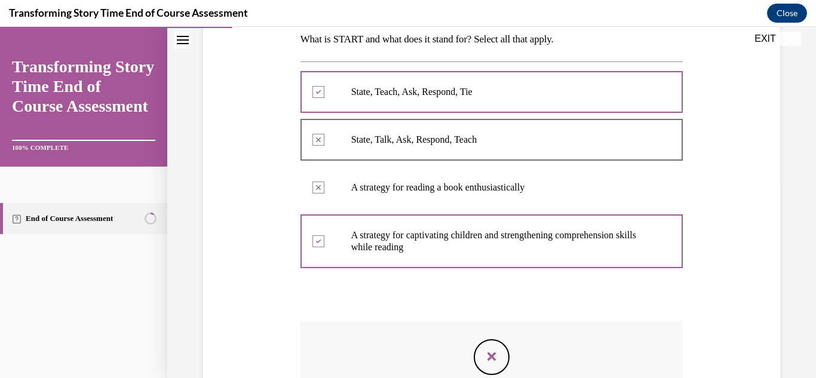
drag, startPoint x: 815, startPoint y: 330, endPoint x: 796, endPoint y: 248, distance: 83.9
click at [796, 248] on div "Question 01/10 What is START and what does it stand for? Select all that apply.…" at bounding box center [491, 203] width 649 height 674
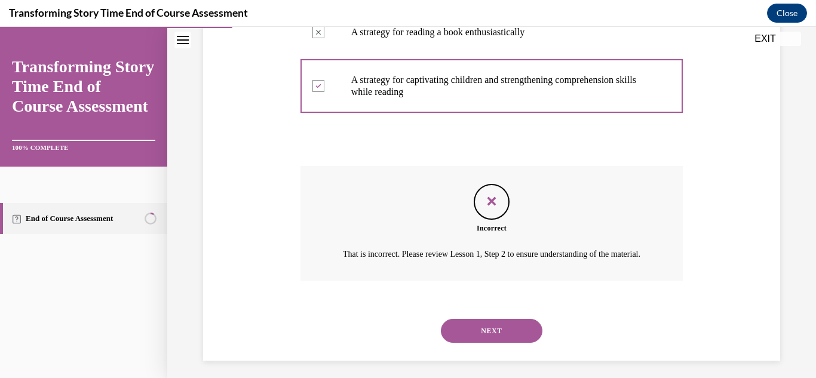
scroll to position [375, 0]
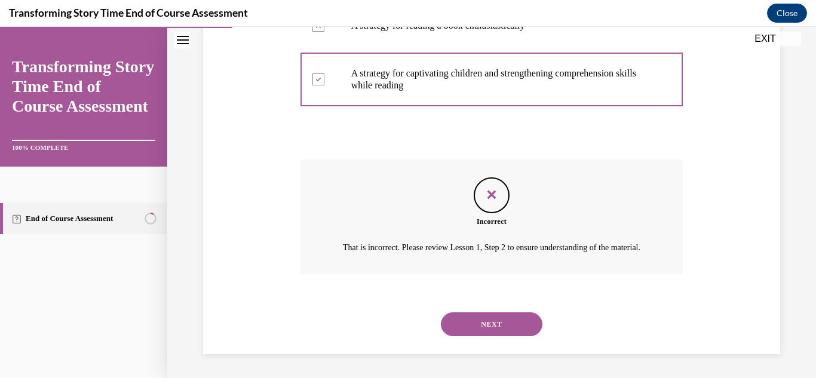
click at [526, 334] on button "NEXT" at bounding box center [492, 324] width 102 height 24
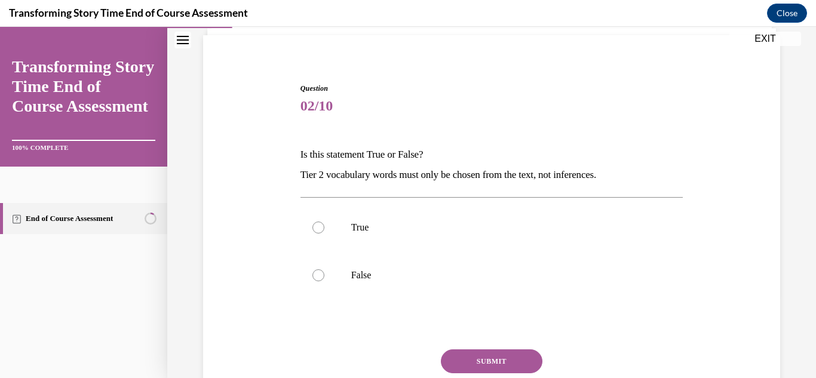
scroll to position [84, 0]
click at [320, 281] on label "False" at bounding box center [491, 275] width 383 height 48
click at [320, 281] on input "False" at bounding box center [318, 275] width 12 height 12
radio input "true"
click at [537, 355] on button "SUBMIT" at bounding box center [492, 361] width 102 height 24
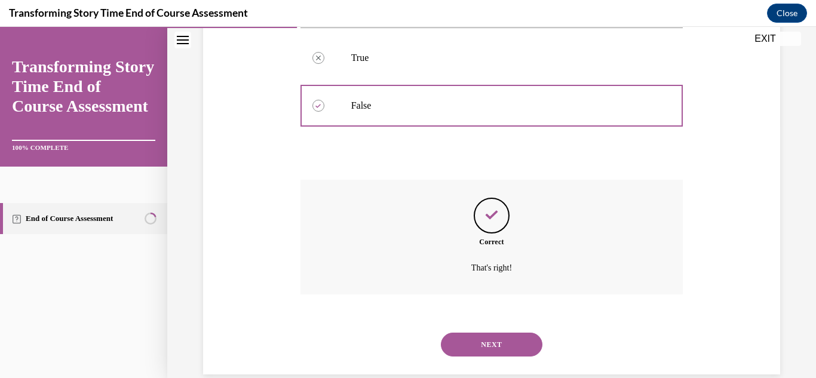
scroll to position [273, 0]
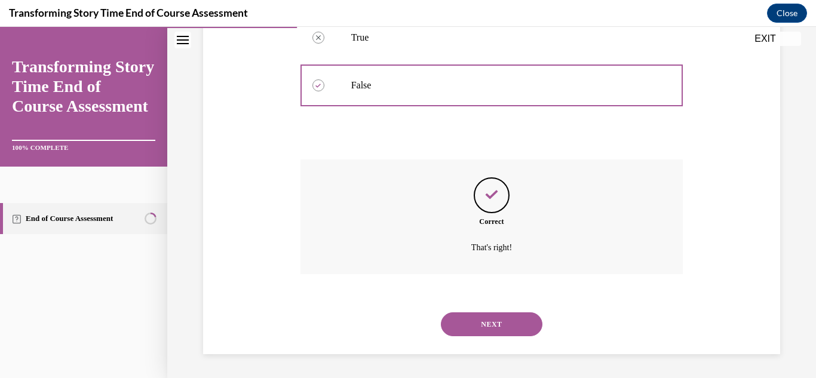
click at [520, 318] on button "NEXT" at bounding box center [492, 324] width 102 height 24
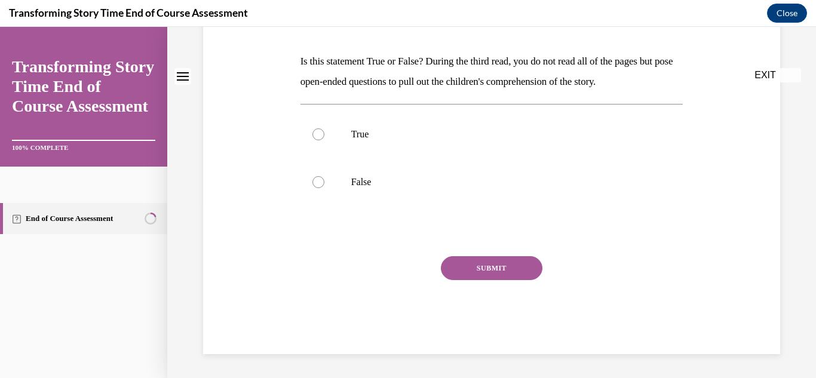
scroll to position [0, 0]
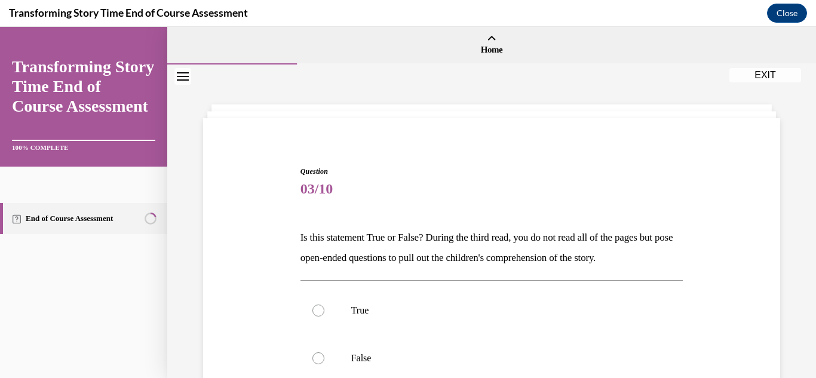
click at [520, 318] on label "True" at bounding box center [491, 311] width 383 height 48
click at [324, 317] on input "True" at bounding box center [318, 311] width 12 height 12
radio input "true"
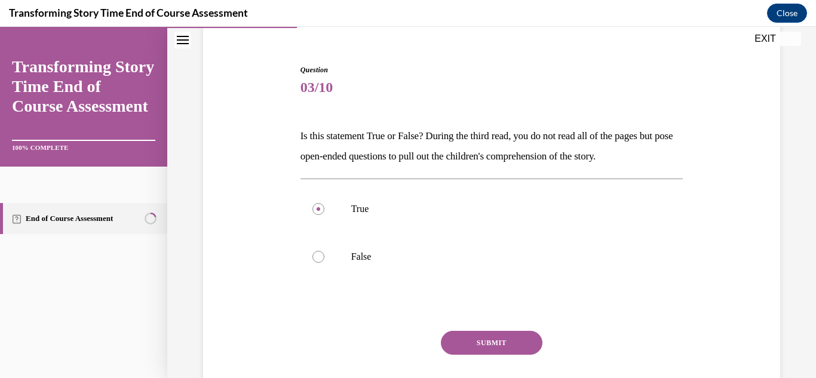
scroll to position [102, 0]
click at [482, 345] on button "SUBMIT" at bounding box center [492, 342] width 102 height 24
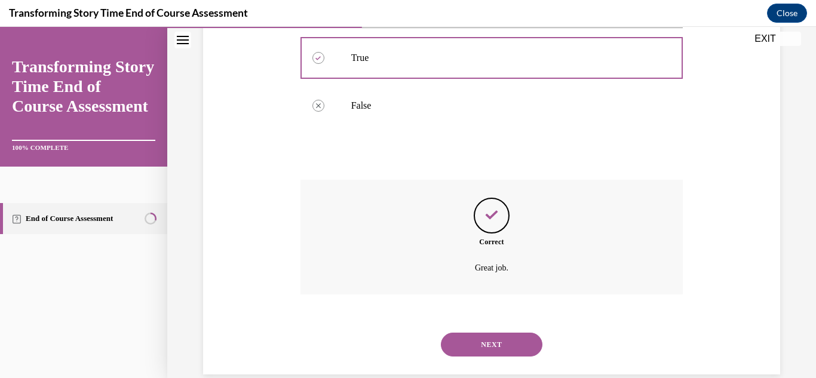
scroll to position [273, 0]
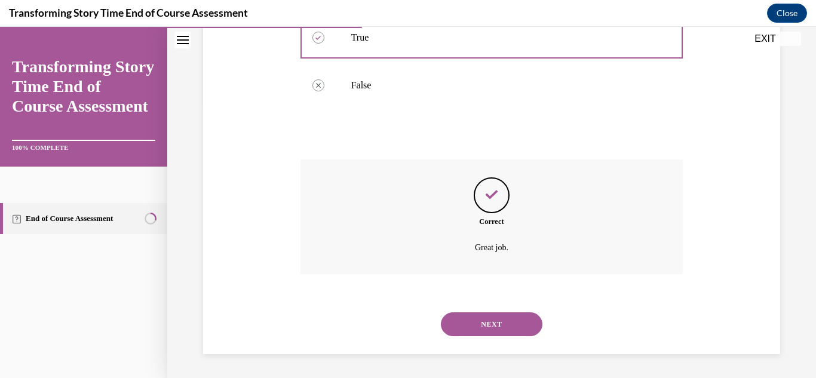
click at [482, 345] on div "NEXT" at bounding box center [491, 324] width 383 height 48
click at [482, 332] on button "NEXT" at bounding box center [492, 324] width 102 height 24
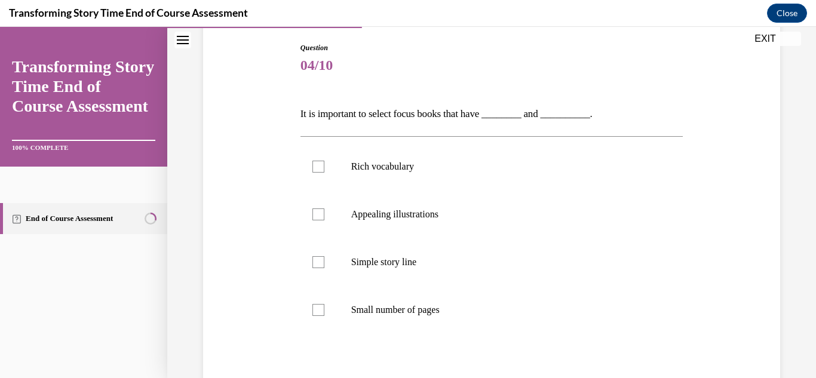
scroll to position [125, 0]
click at [351, 211] on p "Appealing illustrations" at bounding box center [502, 213] width 302 height 12
click at [324, 211] on input "Appealing illustrations" at bounding box center [318, 213] width 12 height 12
checkbox input "true"
click at [313, 263] on div at bounding box center [318, 261] width 12 height 12
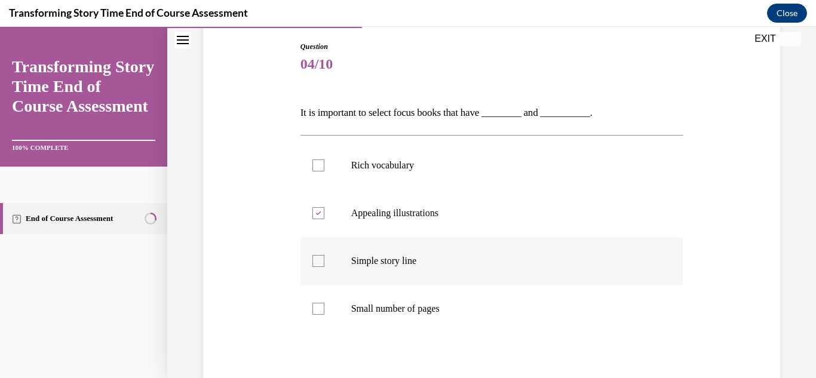
click at [313, 263] on input "Simple story line" at bounding box center [318, 261] width 12 height 12
click at [323, 262] on div at bounding box center [318, 261] width 12 height 12
click at [323, 262] on input "Simple story line" at bounding box center [318, 261] width 12 height 12
checkbox input "false"
click at [327, 168] on label "Rich vocabulary" at bounding box center [491, 166] width 383 height 48
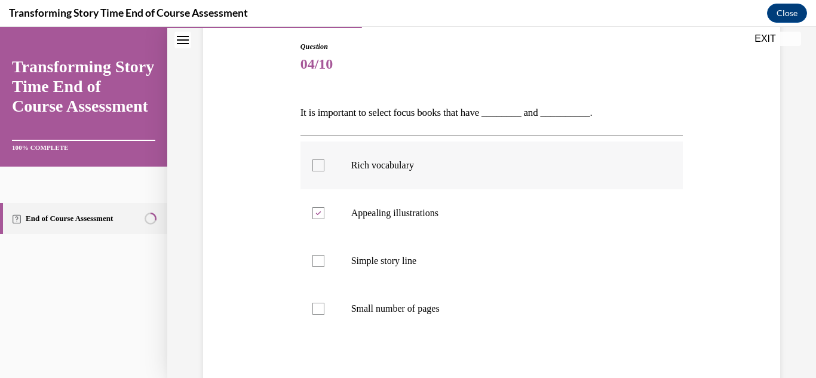
click at [324, 168] on input "Rich vocabulary" at bounding box center [318, 166] width 12 height 12
checkbox input "true"
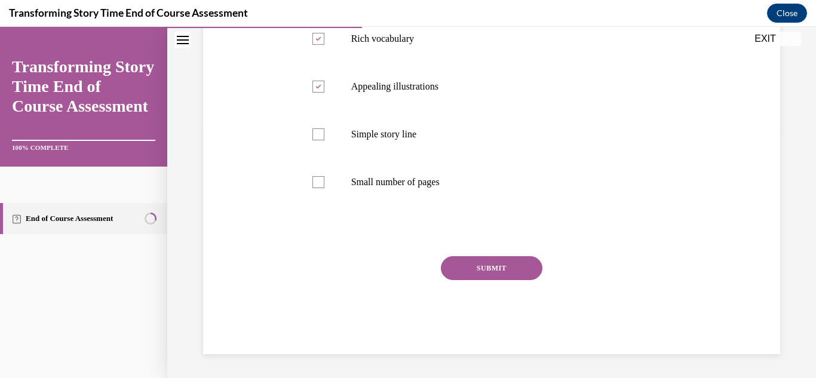
click at [525, 268] on button "SUBMIT" at bounding box center [492, 268] width 102 height 24
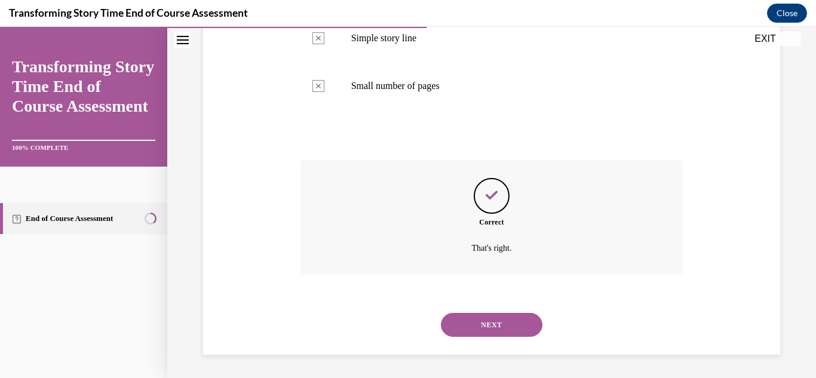
scroll to position [348, 0]
click at [482, 314] on button "NEXT" at bounding box center [492, 324] width 102 height 24
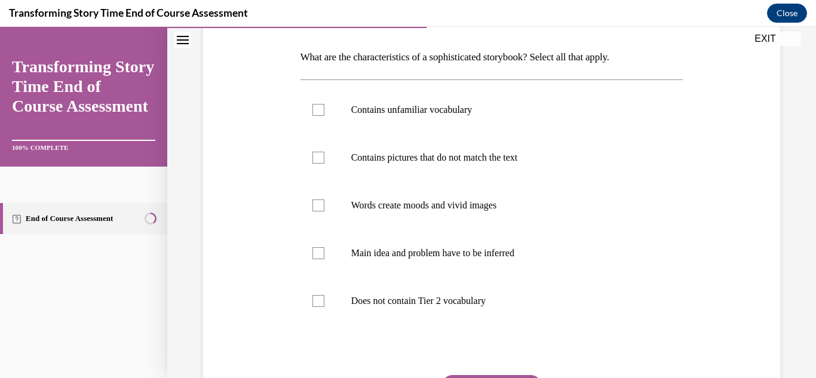
scroll to position [182, 0]
click at [379, 243] on label "Main idea and problem have to be inferred" at bounding box center [491, 252] width 383 height 48
click at [324, 246] on input "Main idea and problem have to be inferred" at bounding box center [318, 252] width 12 height 12
checkbox input "true"
click at [332, 111] on label "Contains unfamiliar vocabulary" at bounding box center [491, 109] width 383 height 48
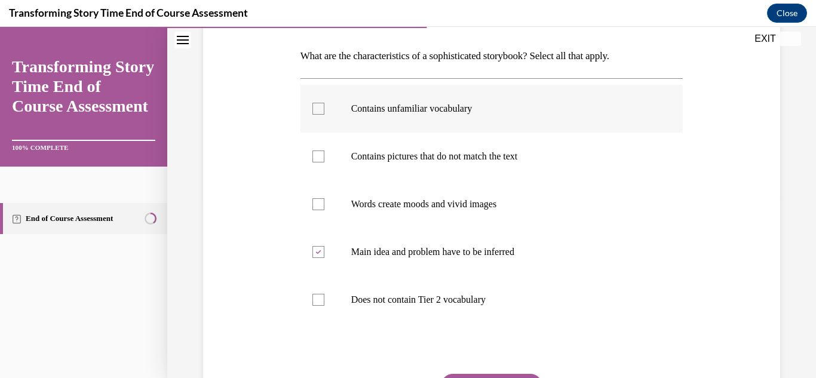
click at [324, 111] on input "Contains unfamiliar vocabulary" at bounding box center [318, 109] width 12 height 12
checkbox input "true"
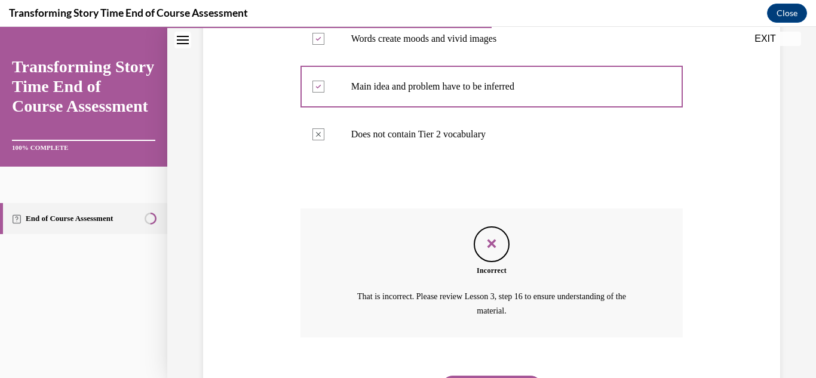
scroll to position [356, 0]
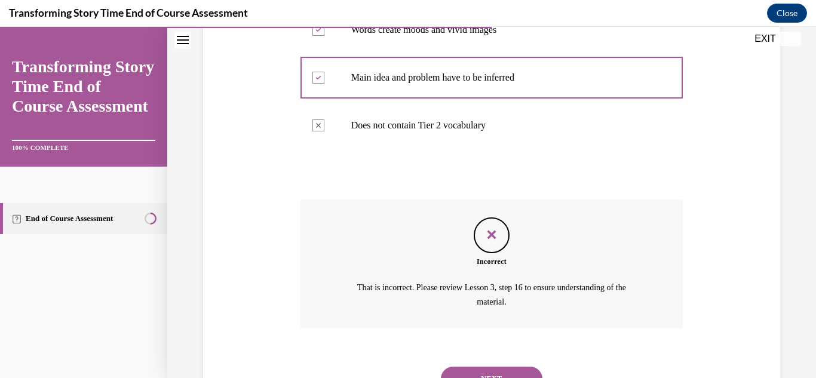
click at [526, 375] on button "NEXT" at bounding box center [492, 379] width 102 height 24
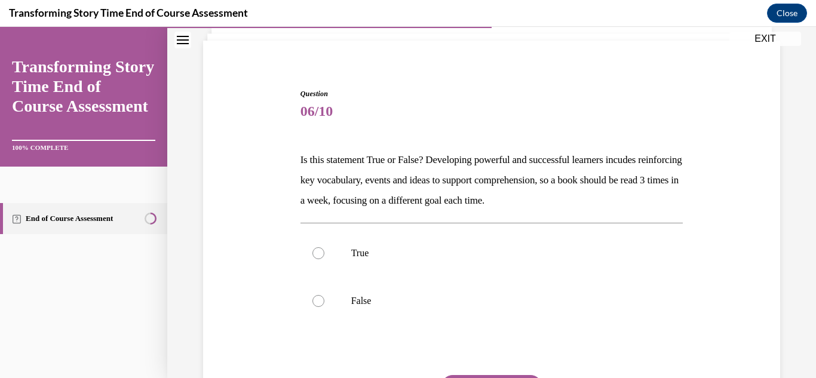
scroll to position [78, 0]
click at [389, 238] on label "True" at bounding box center [491, 253] width 383 height 48
click at [324, 247] on input "True" at bounding box center [318, 253] width 12 height 12
radio input "true"
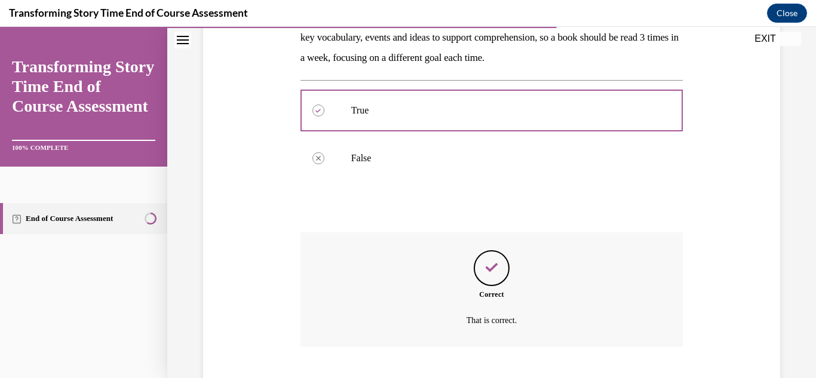
scroll to position [293, 0]
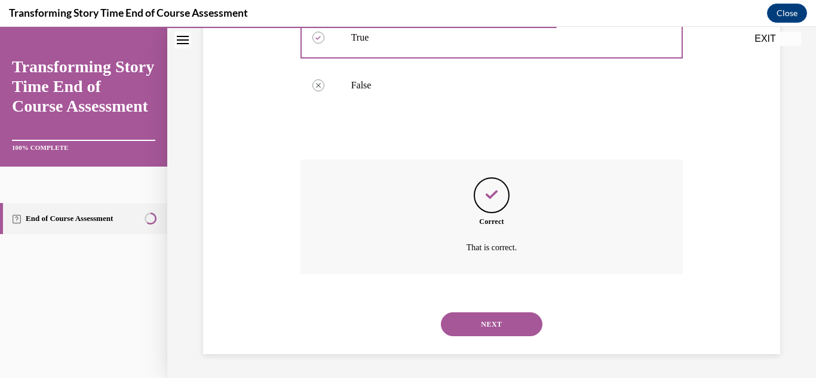
click at [485, 325] on button "NEXT" at bounding box center [492, 324] width 102 height 24
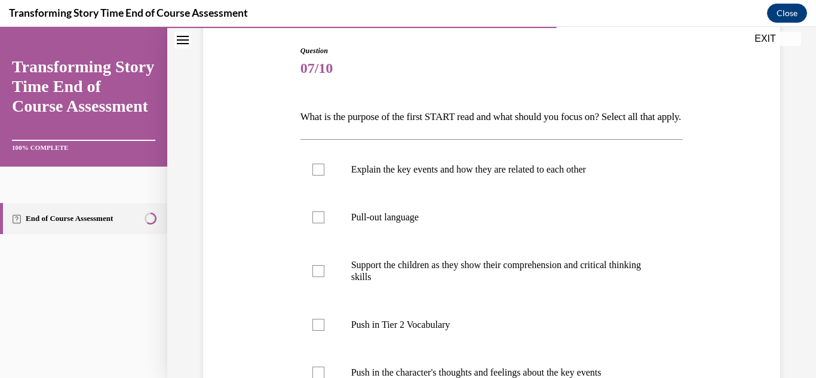
scroll to position [123, 0]
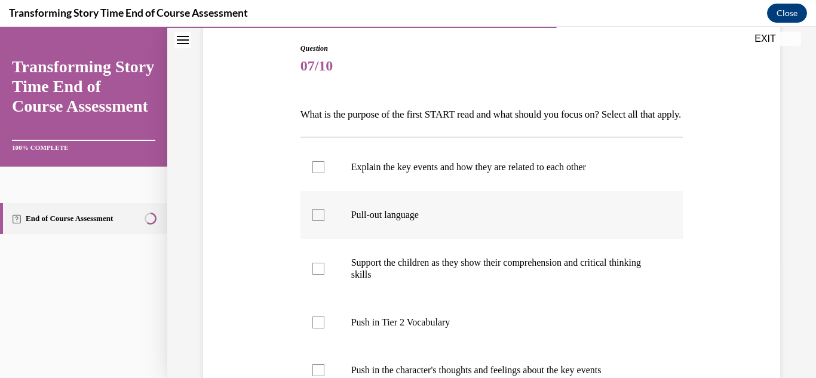
click at [327, 239] on label "Pull-out language" at bounding box center [491, 215] width 383 height 48
click at [324, 221] on input "Pull-out language" at bounding box center [318, 215] width 12 height 12
checkbox input "true"
click at [316, 298] on label "Support the children as they show their comprehension and critical thinking ski…" at bounding box center [491, 269] width 383 height 60
click at [316, 275] on input "Support the children as they show their comprehension and critical thinking ski…" at bounding box center [318, 269] width 12 height 12
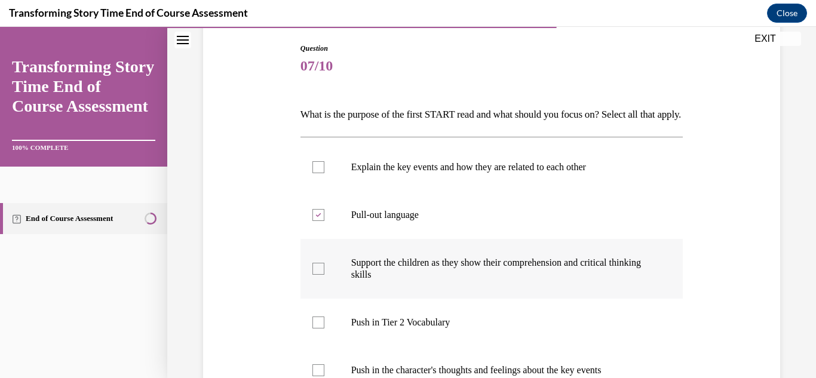
checkbox input "true"
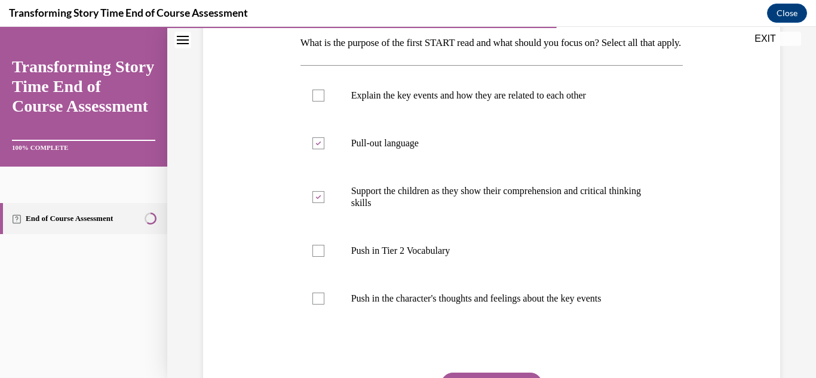
scroll to position [196, 0]
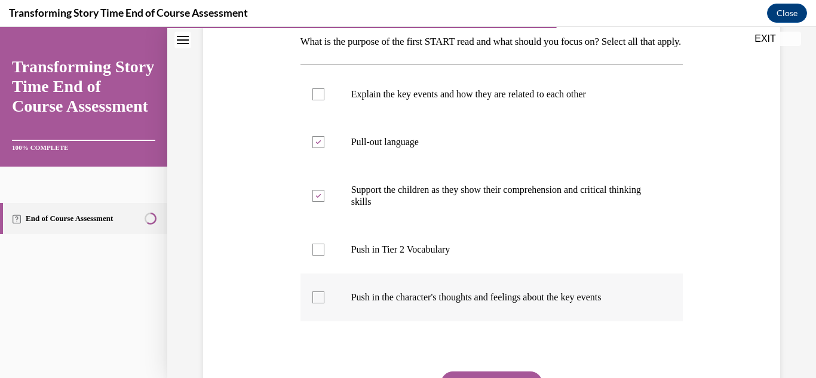
click at [373, 303] on p "Push in the character's thoughts and feelings about the key events" at bounding box center [502, 298] width 302 height 12
click at [324, 303] on input "Push in the character's thoughts and feelings about the key events" at bounding box center [318, 298] width 12 height 12
checkbox input "true"
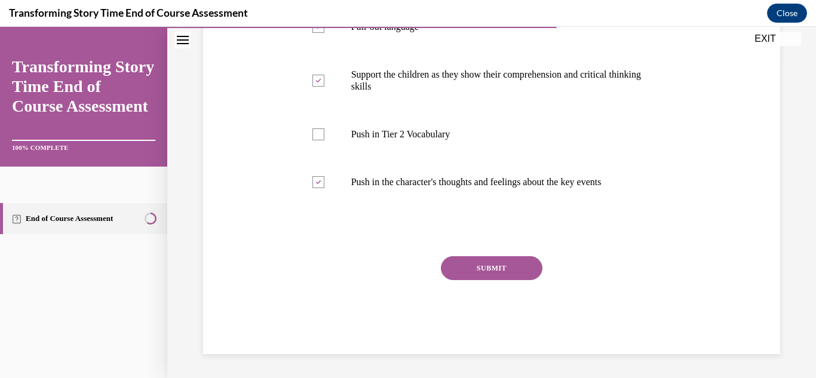
scroll to position [332, 0]
click at [479, 280] on div "SUBMIT" at bounding box center [491, 286] width 383 height 60
click at [485, 272] on button "SUBMIT" at bounding box center [492, 268] width 102 height 24
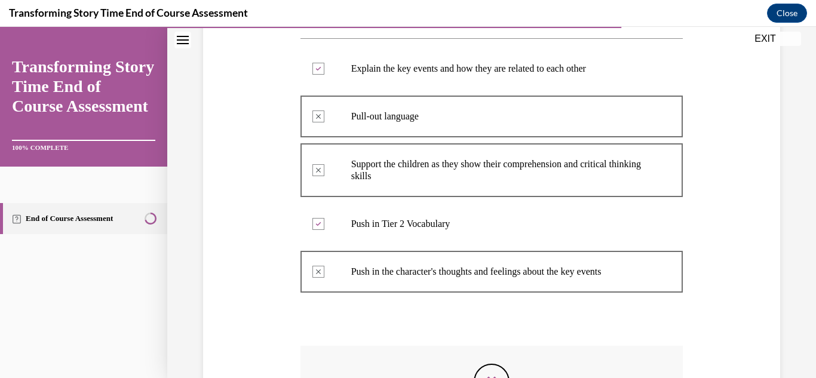
scroll to position [220, 0]
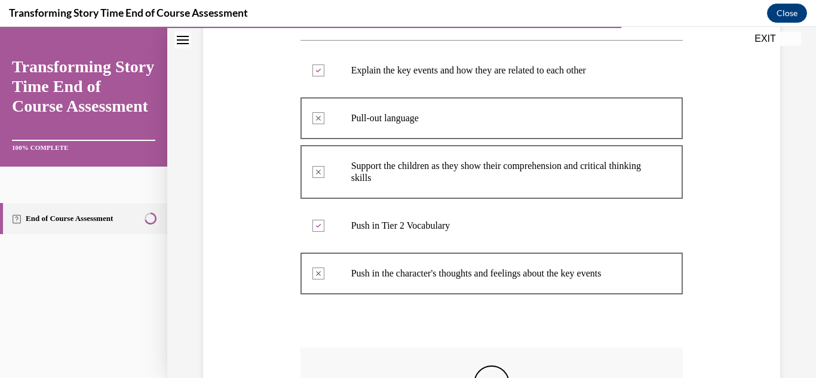
click at [796, 195] on div "Question 07/10 What is the purpose of the first START read and what should you …" at bounding box center [491, 206] width 649 height 722
drag, startPoint x: 815, startPoint y: 293, endPoint x: 790, endPoint y: 233, distance: 65.3
click at [790, 233] on div "Question 07/10 What is the purpose of the first START read and what should you …" at bounding box center [491, 206] width 649 height 722
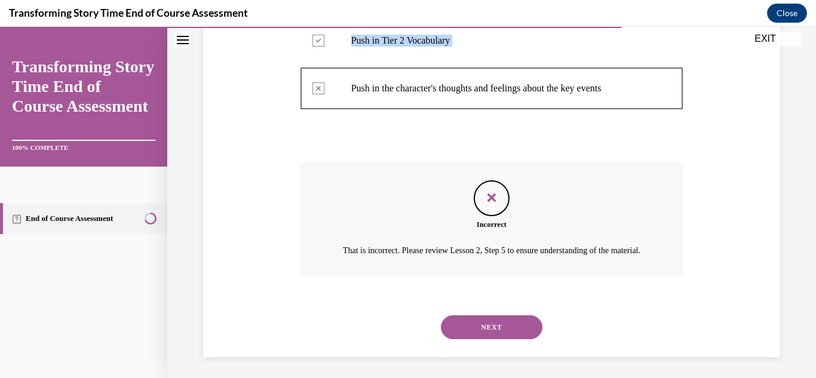
scroll to position [443, 0]
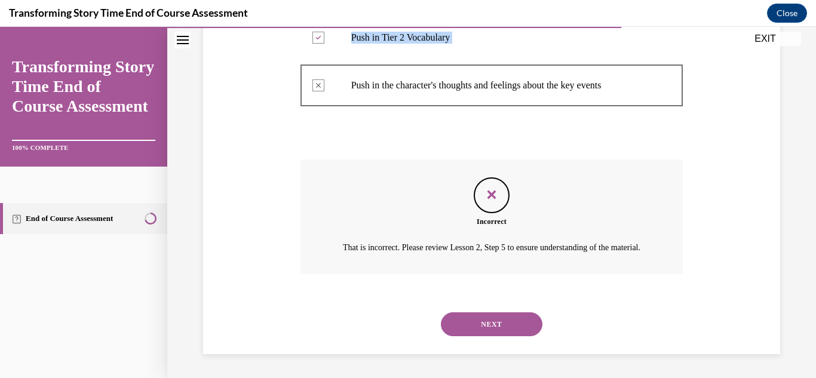
click at [517, 323] on button "NEXT" at bounding box center [492, 324] width 102 height 24
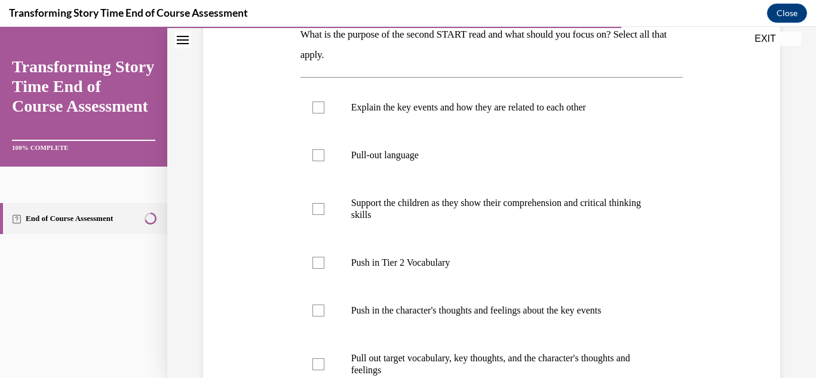
scroll to position [205, 0]
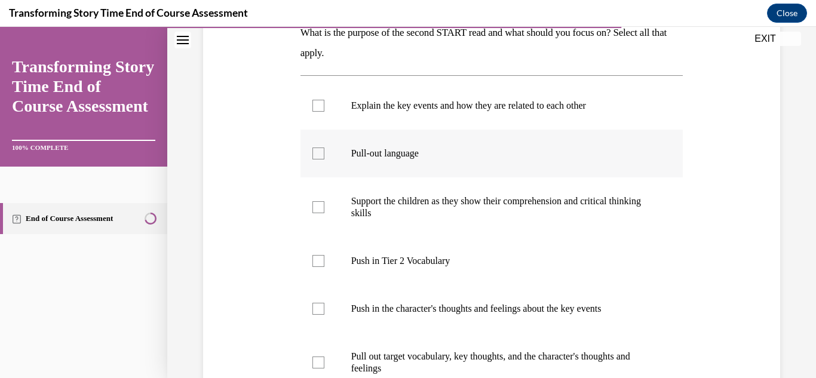
click at [333, 150] on label "Pull-out language" at bounding box center [491, 154] width 383 height 48
click at [324, 150] on input "Pull-out language" at bounding box center [318, 154] width 12 height 12
checkbox input "true"
click at [333, 203] on label "Support the children as they show their comprehension and critical thinking ski…" at bounding box center [491, 207] width 383 height 60
click at [324, 203] on input "Support the children as they show their comprehension and critical thinking ski…" at bounding box center [318, 207] width 12 height 12
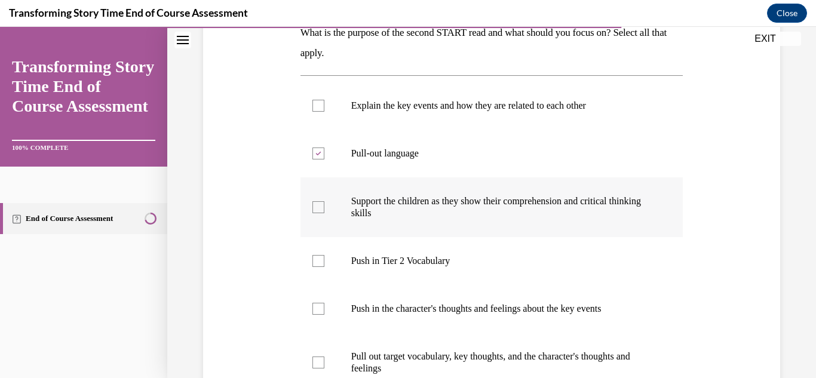
checkbox input "true"
click at [322, 301] on label "Push in the character's thoughts and feelings about the key events" at bounding box center [491, 309] width 383 height 48
click at [322, 303] on input "Push in the character's thoughts and feelings about the key events" at bounding box center [318, 309] width 12 height 12
checkbox input "true"
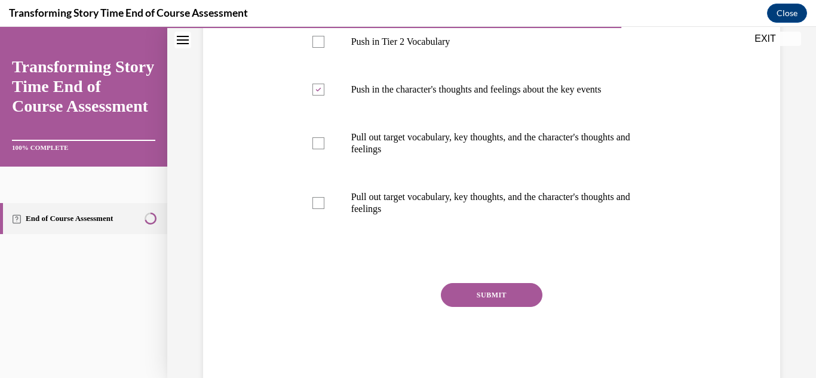
scroll to position [430, 0]
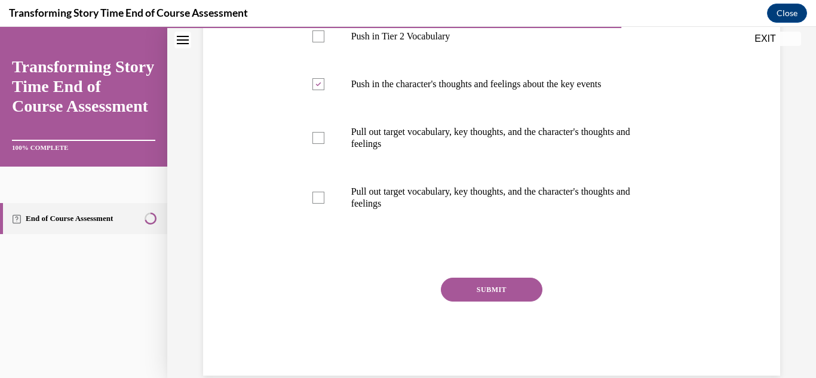
click at [508, 286] on button "SUBMIT" at bounding box center [492, 290] width 102 height 24
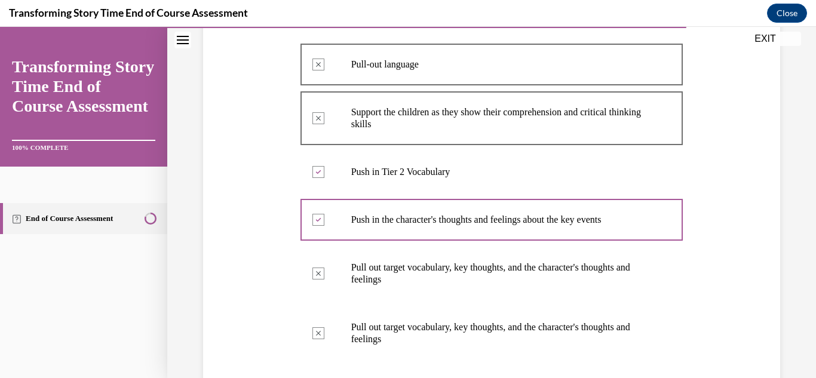
scroll to position [562, 0]
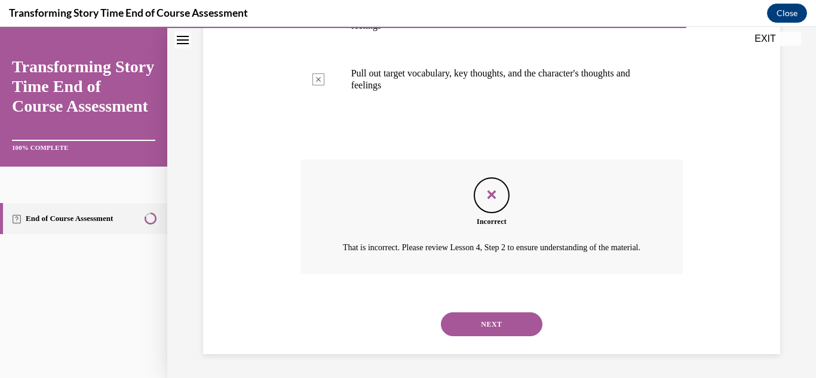
click at [486, 327] on button "NEXT" at bounding box center [492, 324] width 102 height 24
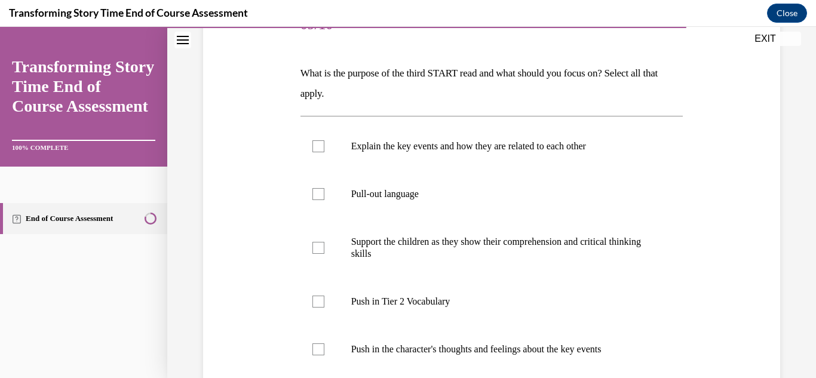
scroll to position [167, 0]
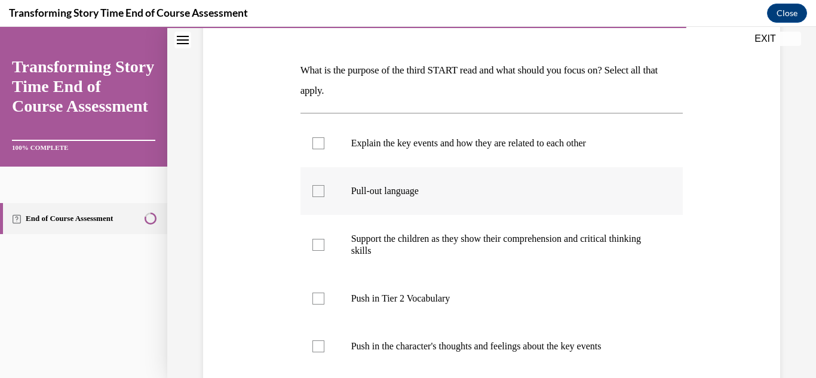
click at [400, 199] on label "Pull-out language" at bounding box center [491, 191] width 383 height 48
click at [324, 197] on input "Pull-out language" at bounding box center [318, 191] width 12 height 12
checkbox input "true"
click at [337, 351] on label "Push in the character's thoughts and feelings about the key events" at bounding box center [491, 347] width 383 height 48
click at [324, 351] on input "Push in the character's thoughts and feelings about the key events" at bounding box center [318, 347] width 12 height 12
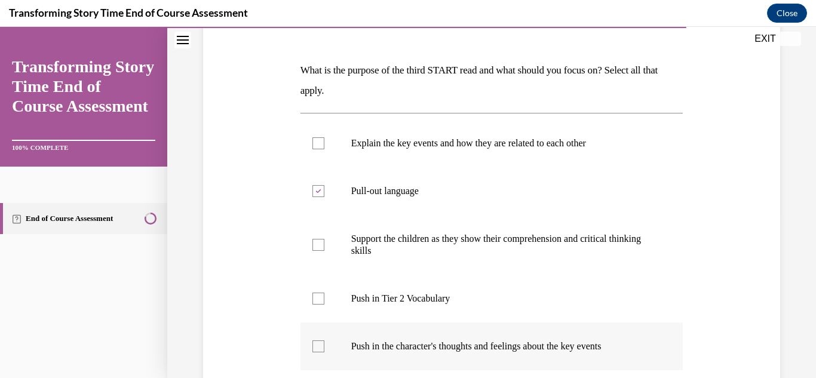
checkbox input "true"
click at [324, 259] on label "Support the children as they show their comprehension and critical thinking ski…" at bounding box center [491, 245] width 383 height 60
click at [324, 251] on input "Support the children as they show their comprehension and critical thinking ski…" at bounding box center [318, 245] width 12 height 12
checkbox input "true"
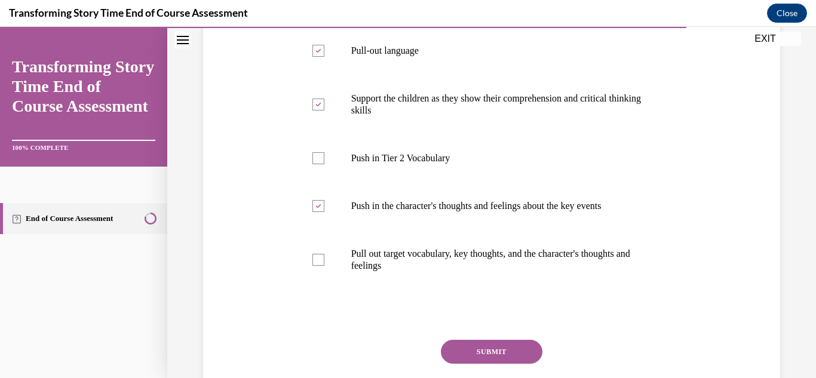
scroll to position [391, 0]
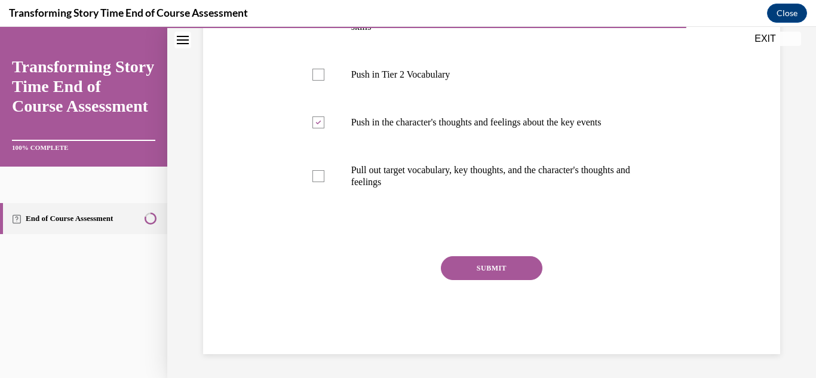
click at [485, 270] on button "SUBMIT" at bounding box center [492, 268] width 102 height 24
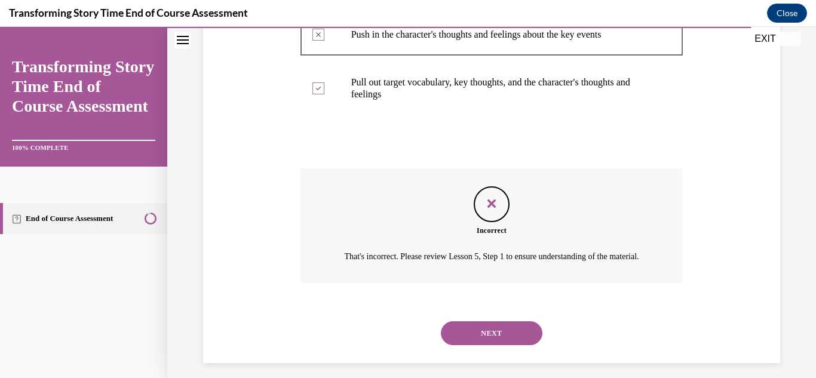
scroll to position [480, 0]
click at [526, 344] on button "NEXT" at bounding box center [492, 332] width 102 height 24
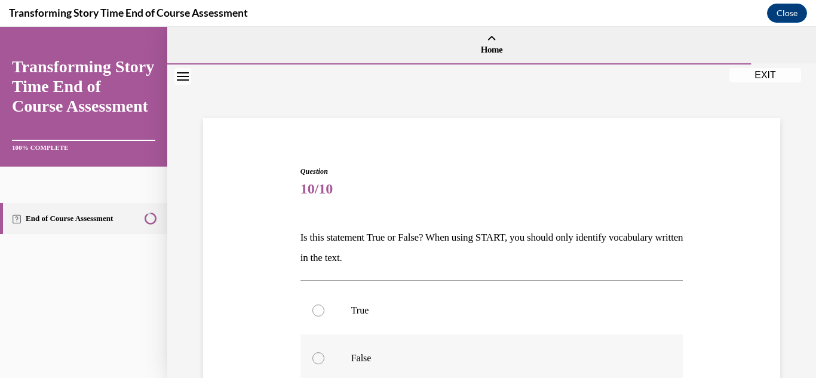
click at [462, 339] on label "False" at bounding box center [491, 359] width 383 height 48
click at [324, 352] on input "False" at bounding box center [318, 358] width 12 height 12
radio input "true"
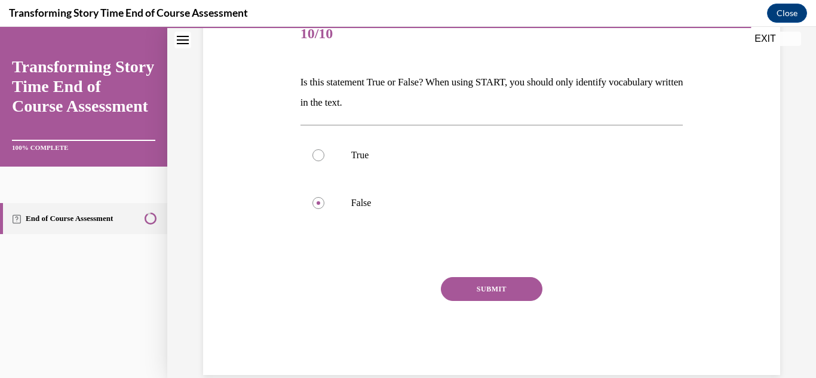
scroll to position [161, 0]
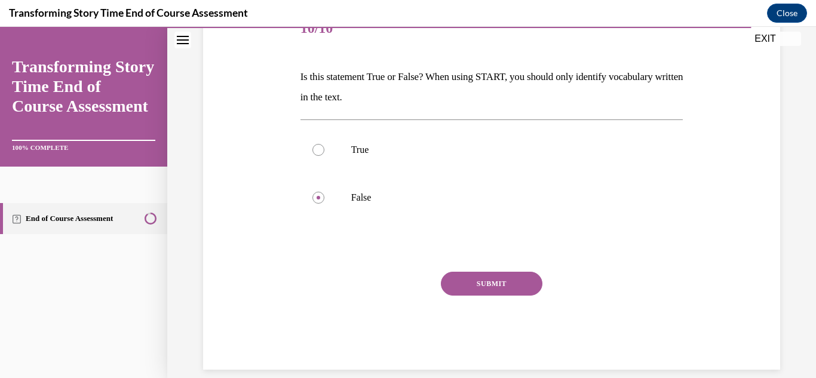
click at [530, 289] on button "SUBMIT" at bounding box center [492, 284] width 102 height 24
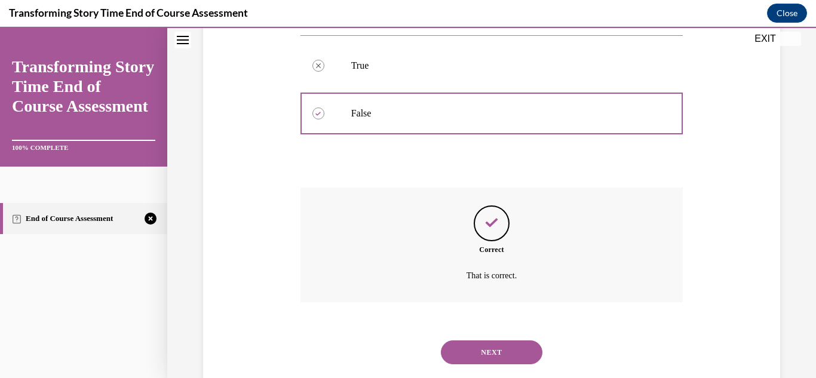
scroll to position [273, 0]
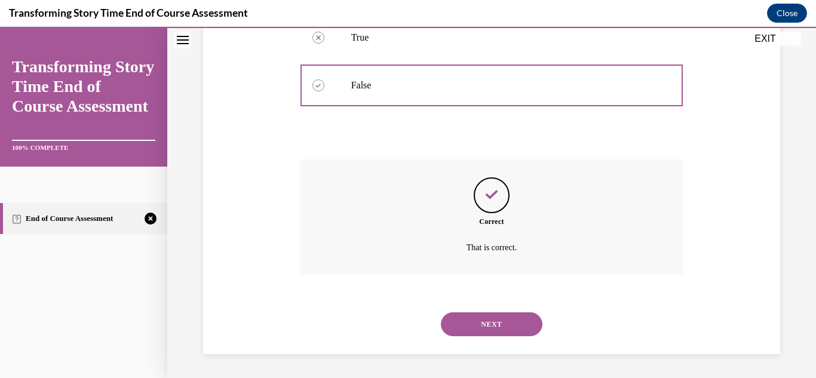
click at [499, 315] on button "NEXT" at bounding box center [492, 324] width 102 height 24
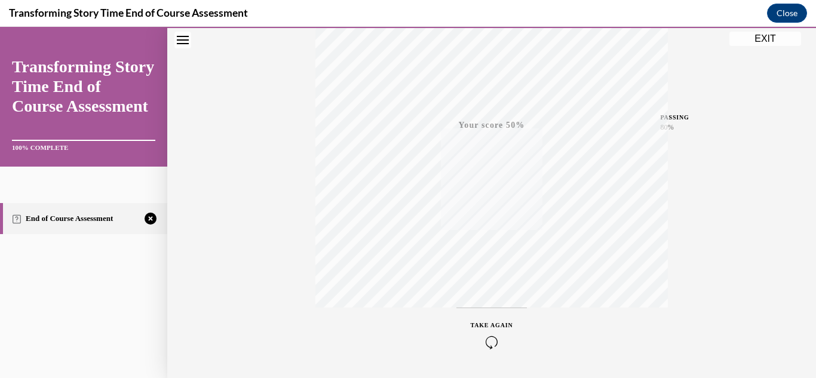
scroll to position [225, 0]
click at [490, 324] on span "TAKE AGAIN" at bounding box center [492, 324] width 42 height 7
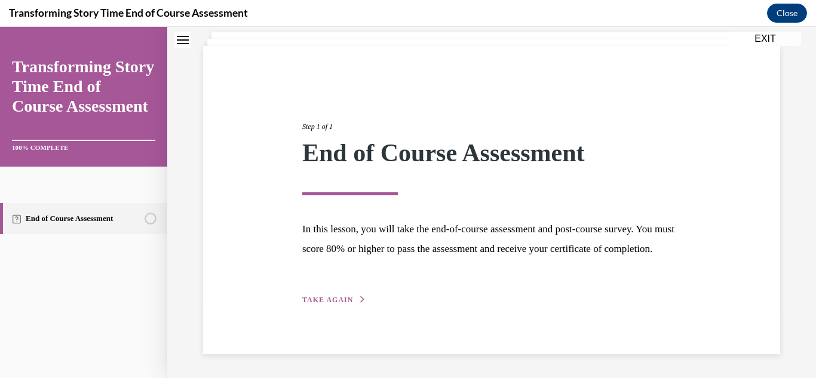
click at [351, 297] on button "TAKE AGAIN" at bounding box center [334, 300] width 64 height 11
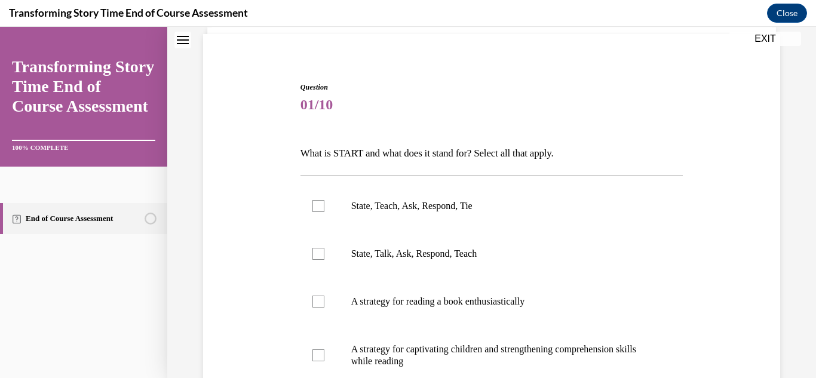
scroll to position [108, 0]
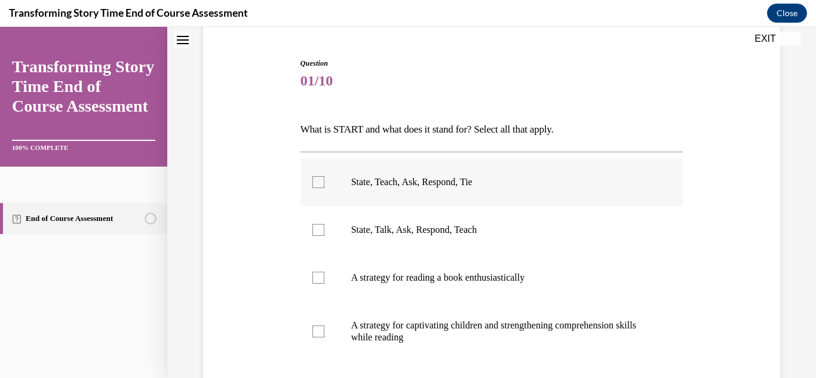
click at [349, 179] on label "State, Teach, Ask, Respond, Tie" at bounding box center [491, 182] width 383 height 48
click at [324, 179] on input "State, Teach, Ask, Respond, Tie" at bounding box center [318, 182] width 12 height 12
checkbox input "true"
click at [335, 234] on label "State, Talk, Ask, Respond, Teach" at bounding box center [491, 230] width 383 height 48
click at [324, 234] on input "State, Talk, Ask, Respond, Teach" at bounding box center [318, 230] width 12 height 12
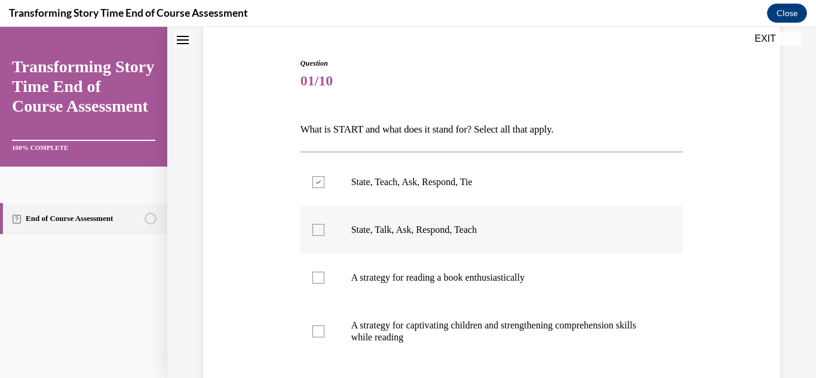
checkbox input "true"
click at [342, 333] on label "A strategy for captivating children and strengthening comprehension skills whil…" at bounding box center [491, 332] width 383 height 60
click at [324, 333] on input "A strategy for captivating children and strengthening comprehension skills whil…" at bounding box center [318, 332] width 12 height 12
checkbox input "true"
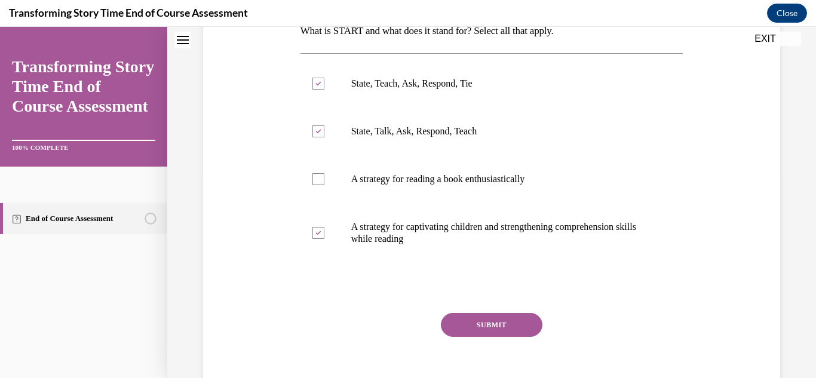
scroll to position [211, 0]
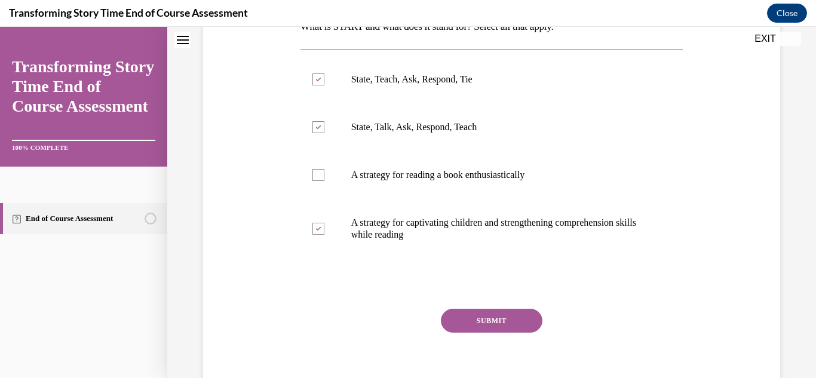
click at [486, 335] on div "SUBMIT" at bounding box center [491, 339] width 383 height 60
click at [487, 329] on button "SUBMIT" at bounding box center [492, 321] width 102 height 24
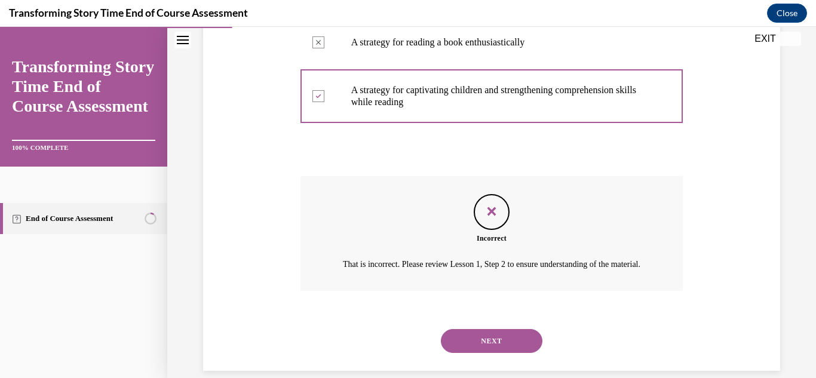
scroll to position [375, 0]
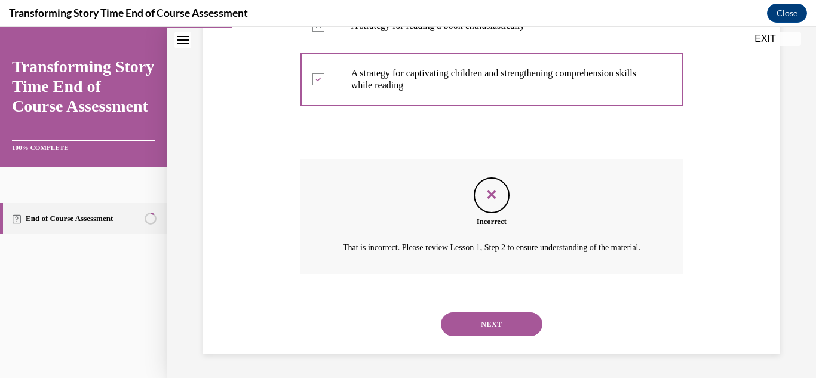
click at [484, 318] on button "NEXT" at bounding box center [492, 324] width 102 height 24
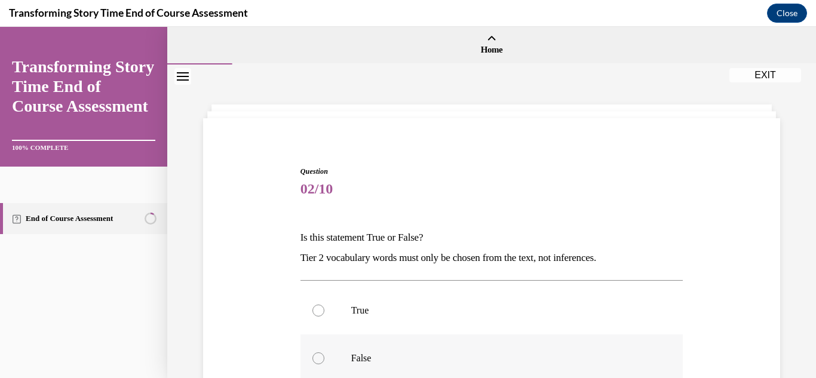
click at [333, 363] on label "False" at bounding box center [491, 359] width 383 height 48
click at [324, 363] on input "False" at bounding box center [318, 358] width 12 height 12
radio input "true"
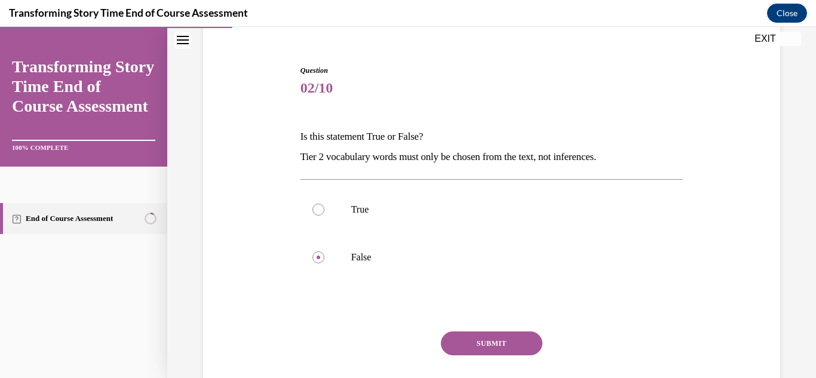
scroll to position [124, 0]
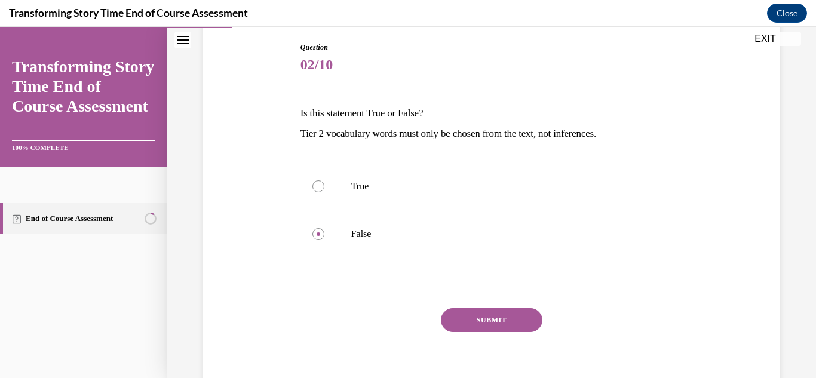
click at [533, 307] on div "Question 02/10 Is this statement True or False? Tier 2 vocabulary words must on…" at bounding box center [491, 224] width 383 height 364
click at [471, 330] on button "SUBMIT" at bounding box center [492, 320] width 102 height 24
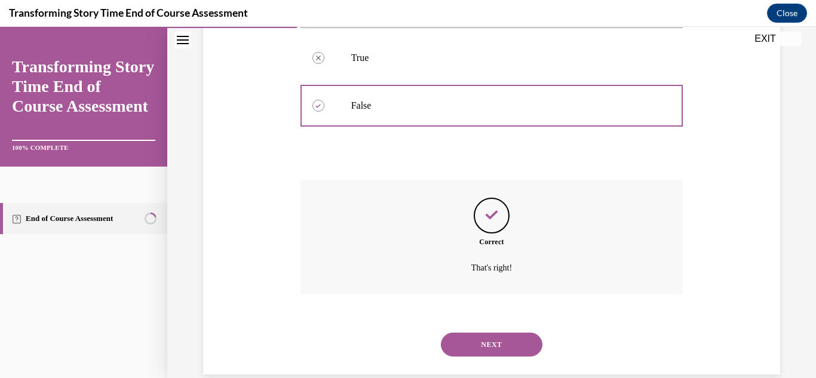
scroll to position [273, 0]
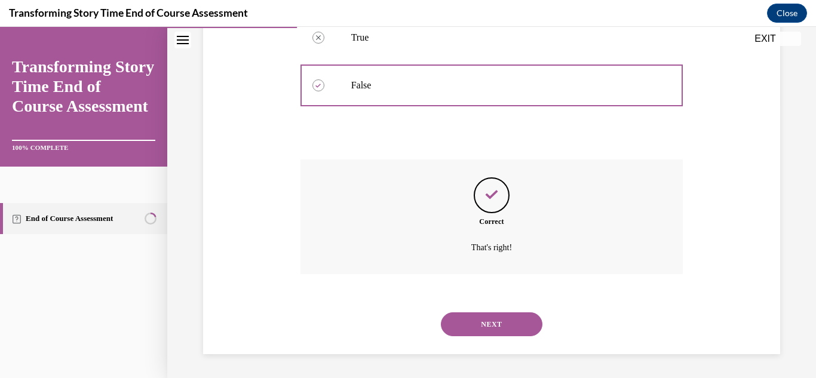
click at [471, 330] on button "NEXT" at bounding box center [492, 324] width 102 height 24
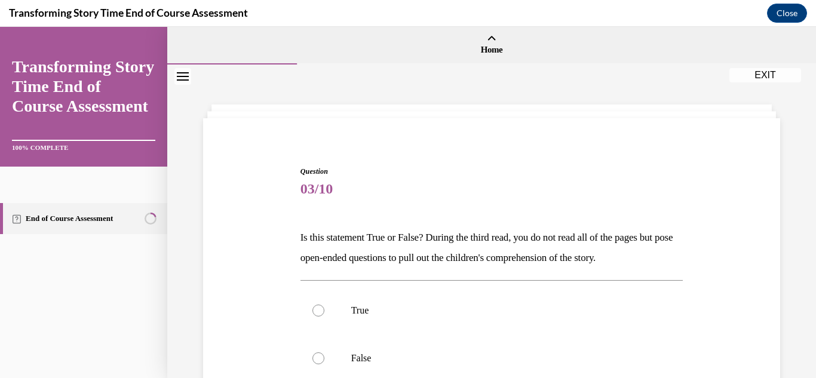
click at [471, 330] on label "True" at bounding box center [491, 311] width 383 height 48
click at [324, 317] on input "True" at bounding box center [318, 311] width 12 height 12
radio input "true"
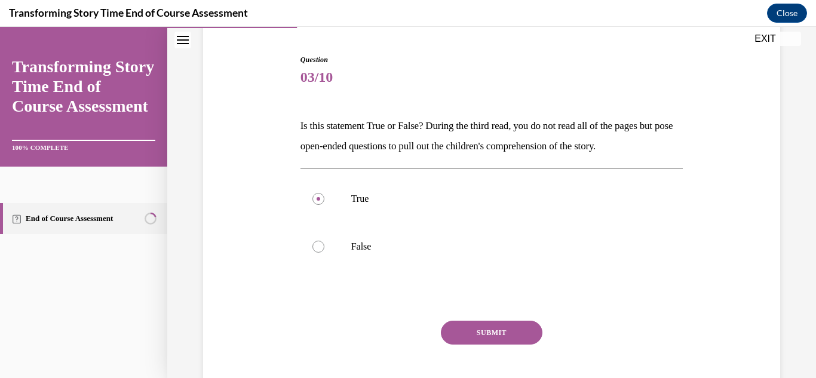
scroll to position [117, 0]
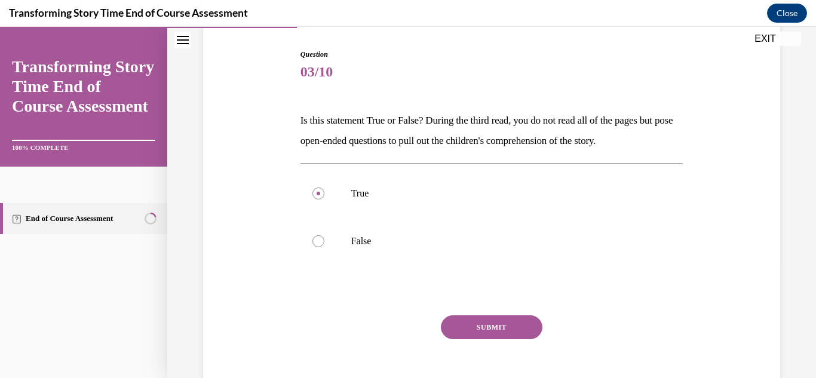
click at [507, 330] on button "SUBMIT" at bounding box center [492, 327] width 102 height 24
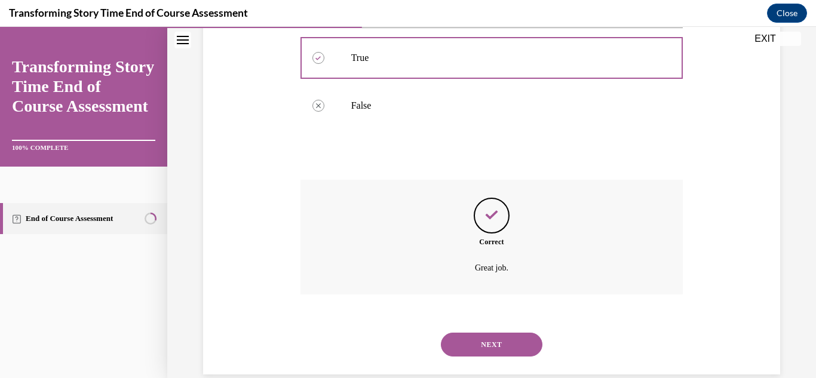
scroll to position [273, 0]
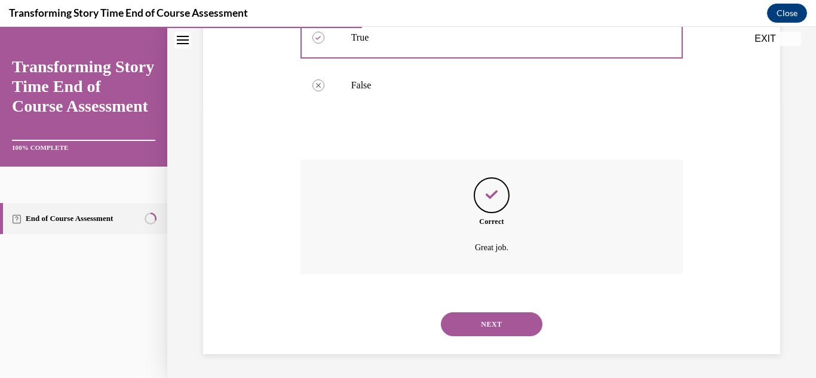
click at [507, 330] on button "NEXT" at bounding box center [492, 324] width 102 height 24
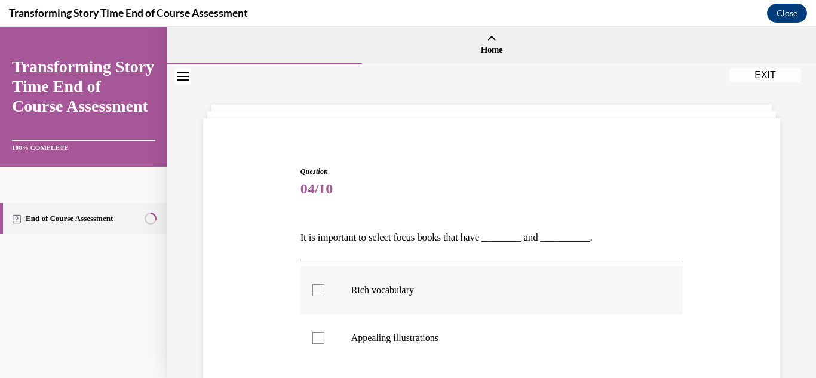
click at [468, 303] on label "Rich vocabulary" at bounding box center [491, 290] width 383 height 48
click at [324, 296] on input "Rich vocabulary" at bounding box center [318, 290] width 12 height 12
checkbox input "true"
click at [429, 324] on label "Appealing illustrations" at bounding box center [491, 338] width 383 height 48
click at [324, 332] on input "Appealing illustrations" at bounding box center [318, 338] width 12 height 12
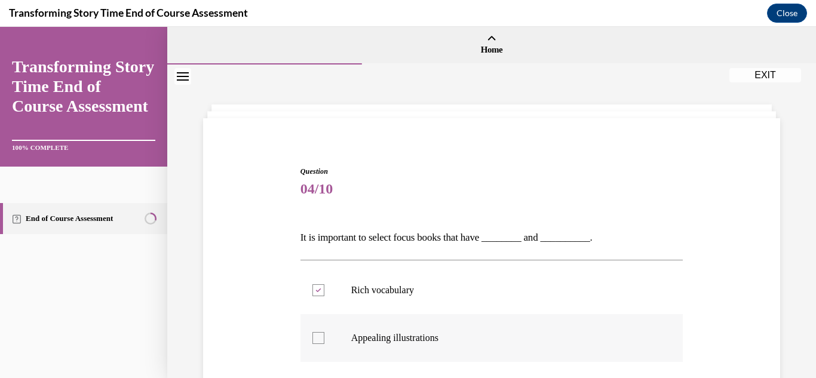
checkbox input "true"
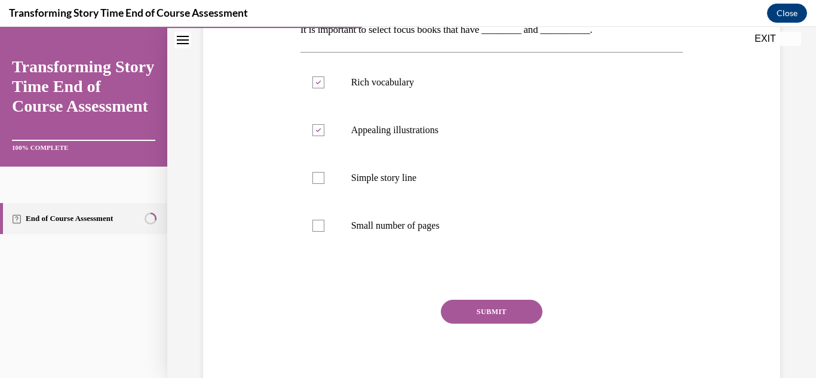
scroll to position [215, 0]
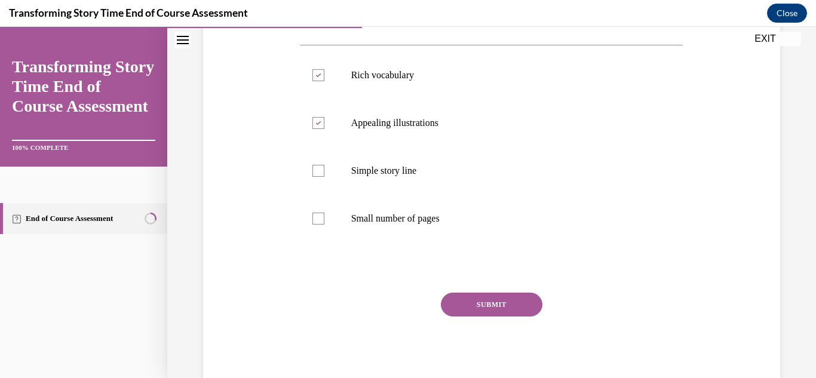
click at [533, 306] on button "SUBMIT" at bounding box center [492, 305] width 102 height 24
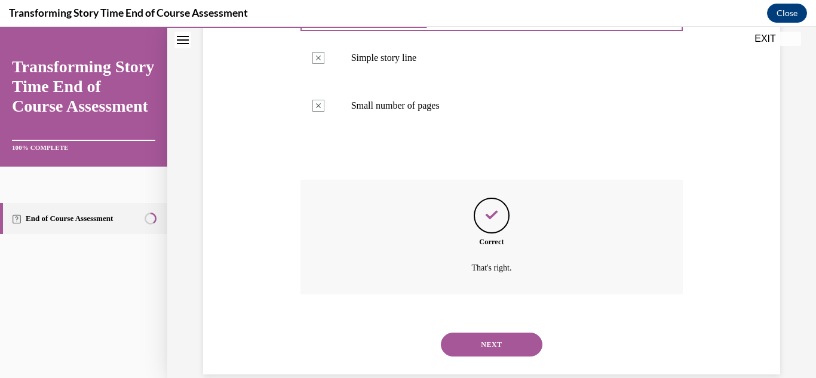
scroll to position [348, 0]
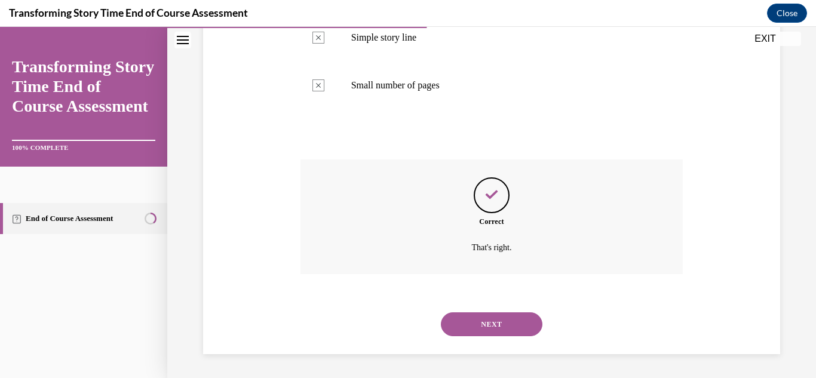
click at [504, 335] on button "NEXT" at bounding box center [492, 324] width 102 height 24
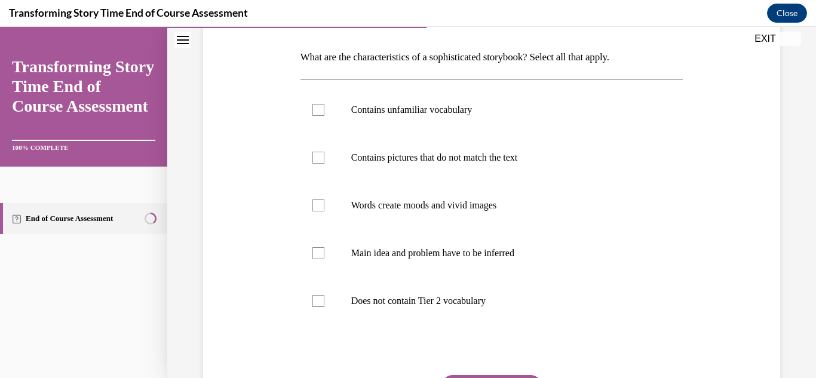
scroll to position [179, 0]
click at [441, 99] on label "Contains unfamiliar vocabulary" at bounding box center [491, 111] width 383 height 48
click at [324, 105] on input "Contains unfamiliar vocabulary" at bounding box center [318, 111] width 12 height 12
checkbox input "true"
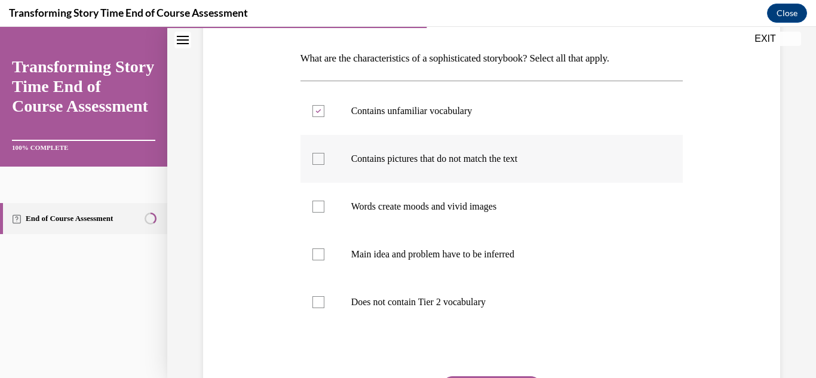
click at [349, 146] on label "Contains pictures that do not match the text" at bounding box center [491, 159] width 383 height 48
click at [324, 153] on input "Contains pictures that do not match the text" at bounding box center [318, 159] width 12 height 12
checkbox input "true"
click at [321, 201] on div at bounding box center [318, 207] width 12 height 12
click at [321, 201] on input "Words create moods and vivid images" at bounding box center [318, 207] width 12 height 12
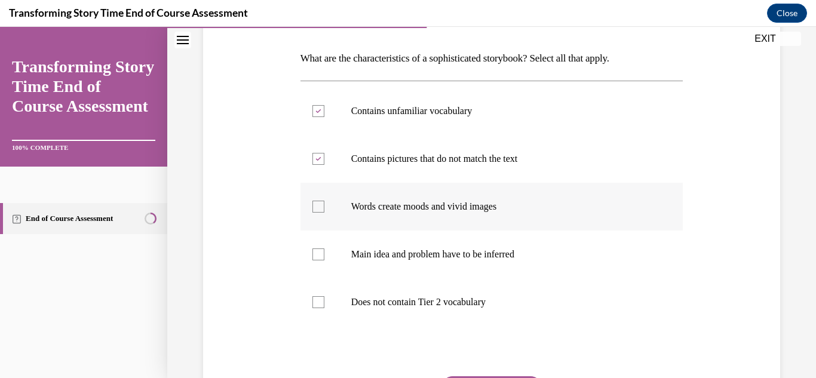
checkbox input "true"
click at [319, 271] on label "Main idea and problem have to be inferred" at bounding box center [491, 255] width 383 height 48
click at [319, 260] on input "Main idea and problem have to be inferred" at bounding box center [318, 255] width 12 height 12
checkbox input "true"
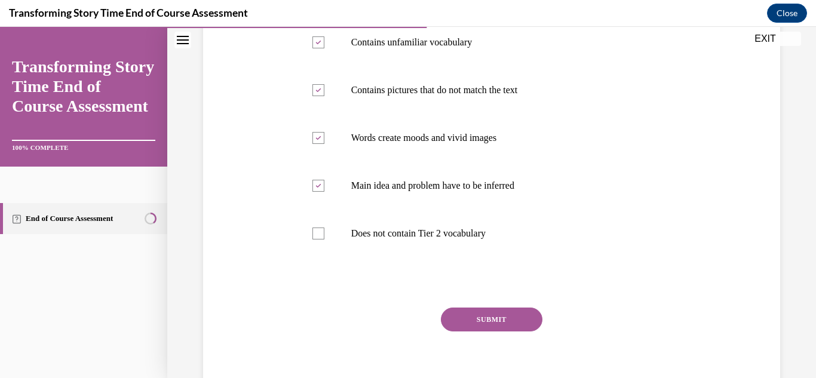
scroll to position [249, 0]
click at [511, 324] on button "SUBMIT" at bounding box center [492, 318] width 102 height 24
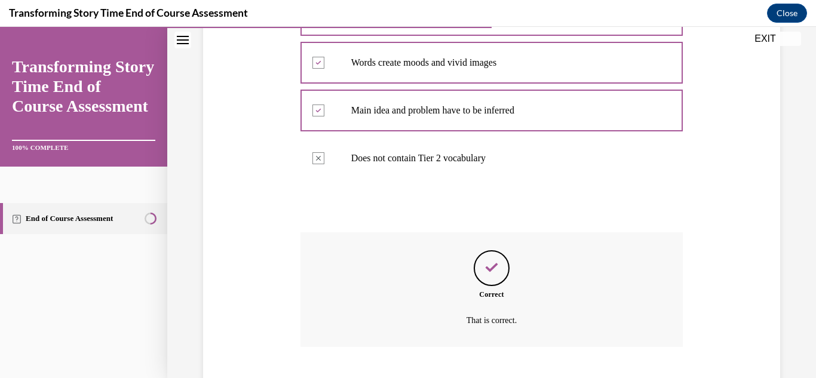
scroll to position [396, 0]
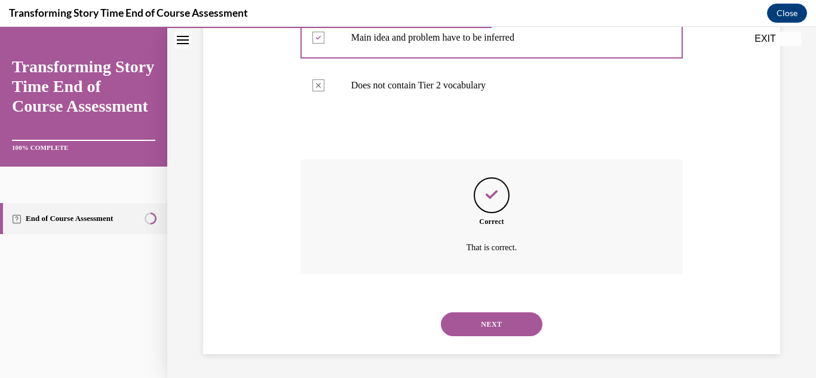
click at [511, 324] on button "NEXT" at bounding box center [492, 324] width 102 height 24
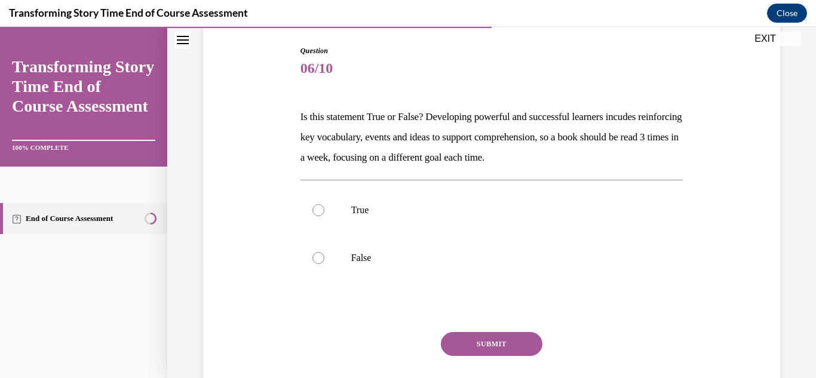
scroll to position [124, 0]
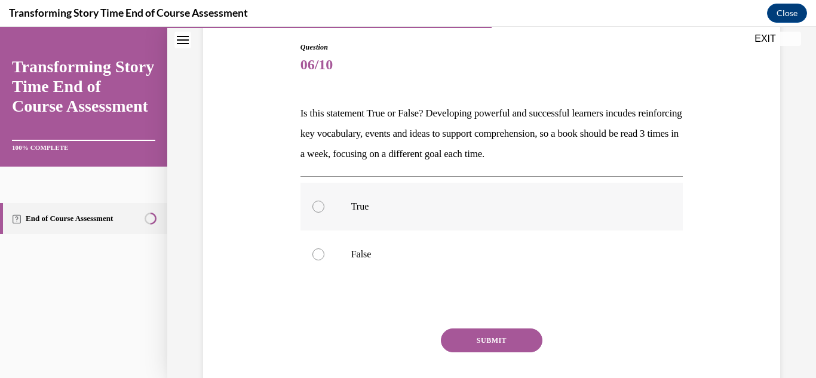
click at [321, 194] on label "True" at bounding box center [491, 207] width 383 height 48
click at [321, 201] on input "True" at bounding box center [318, 207] width 12 height 12
radio input "true"
click at [519, 349] on button "SUBMIT" at bounding box center [492, 341] width 102 height 24
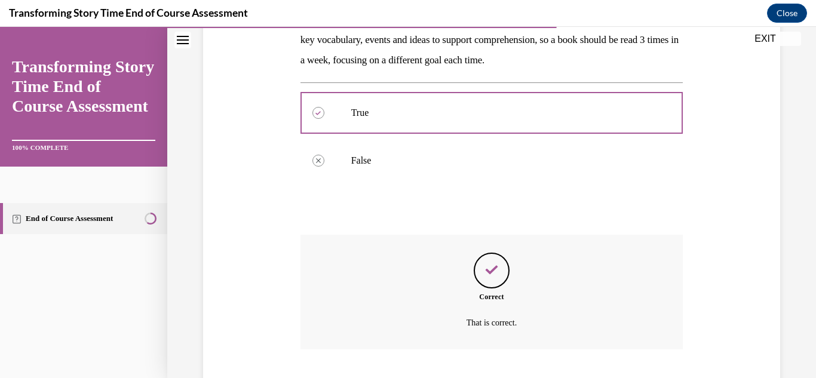
scroll to position [293, 0]
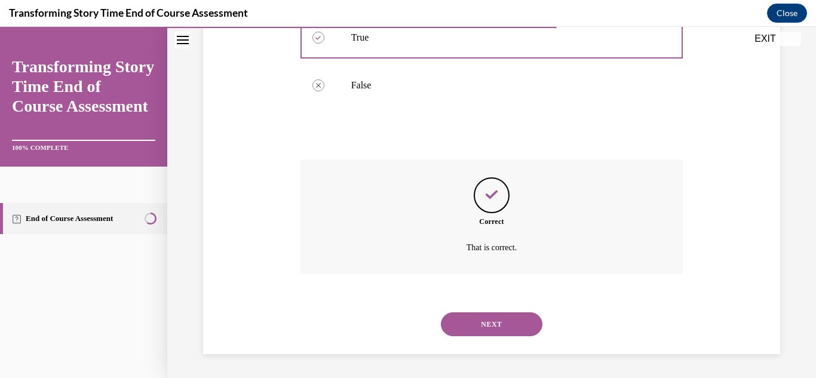
click at [517, 331] on button "NEXT" at bounding box center [492, 324] width 102 height 24
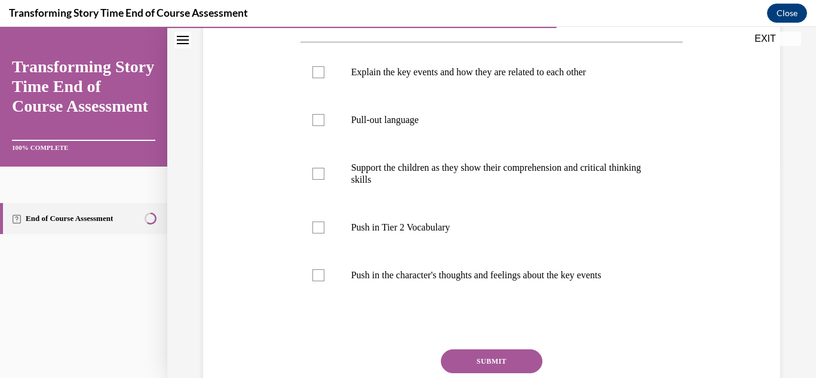
scroll to position [217, 0]
click at [376, 242] on label "Push in Tier 2 Vocabulary" at bounding box center [491, 229] width 383 height 48
click at [324, 235] on input "Push in Tier 2 Vocabulary" at bounding box center [318, 229] width 12 height 12
checkbox input "true"
click at [338, 287] on label "Push in the character's thoughts and feelings about the key events" at bounding box center [491, 277] width 383 height 48
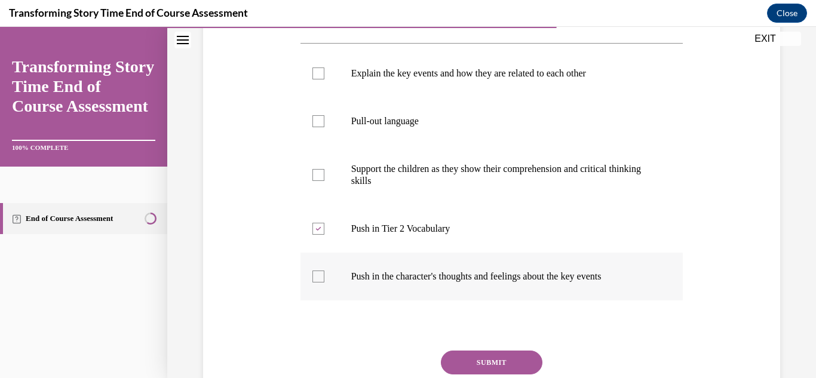
click at [324, 283] on input "Push in the character's thoughts and feelings about the key events" at bounding box center [318, 277] width 12 height 12
checkbox input "true"
click at [479, 375] on button "SUBMIT" at bounding box center [492, 363] width 102 height 24
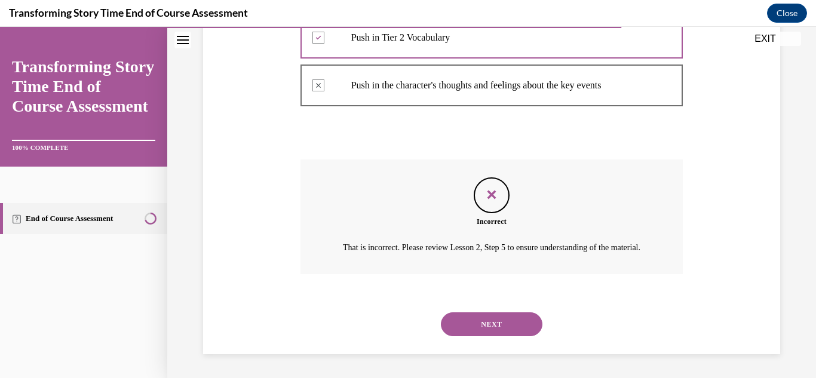
scroll to position [443, 0]
click at [530, 322] on button "NEXT" at bounding box center [492, 324] width 102 height 24
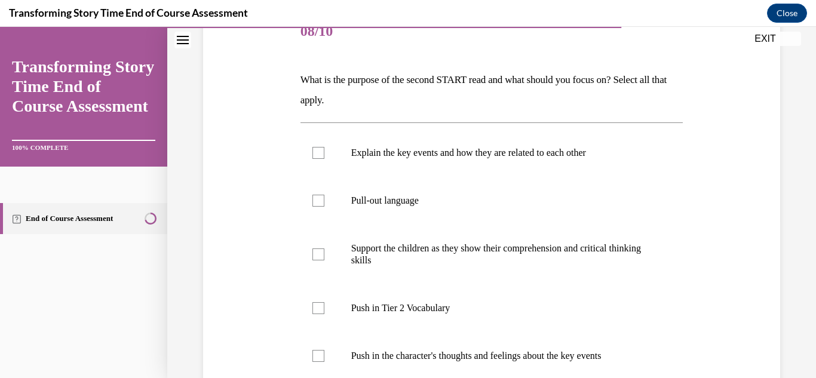
scroll to position [159, 0]
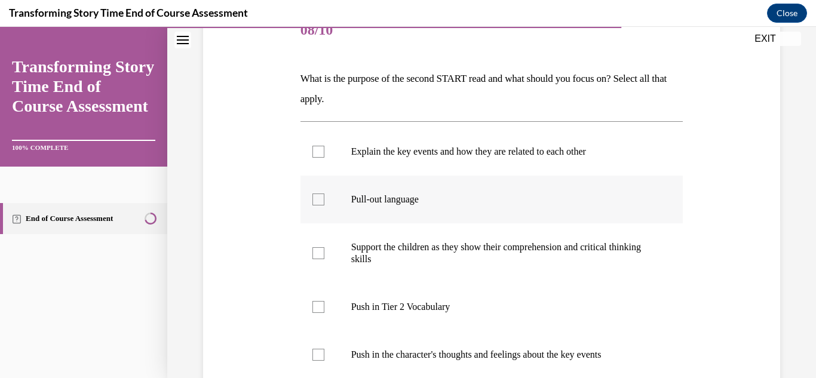
click at [449, 185] on label "Pull-out language" at bounding box center [491, 200] width 383 height 48
click at [324, 194] on input "Pull-out language" at bounding box center [318, 200] width 12 height 12
checkbox input "true"
click at [442, 258] on p "Support the children as they show their comprehension and critical thinking ski…" at bounding box center [502, 253] width 302 height 24
click at [324, 258] on input "Support the children as they show their comprehension and critical thinking ski…" at bounding box center [318, 253] width 12 height 12
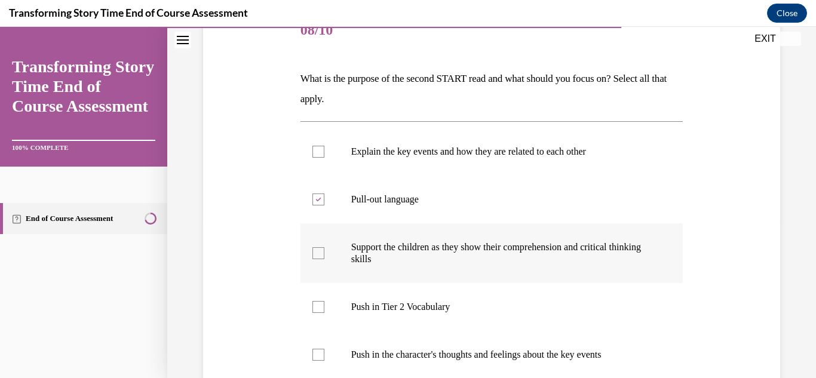
checkbox input "true"
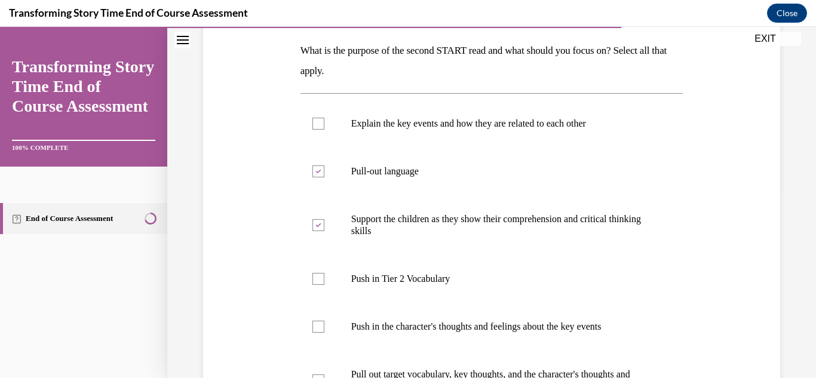
scroll to position [186, 0]
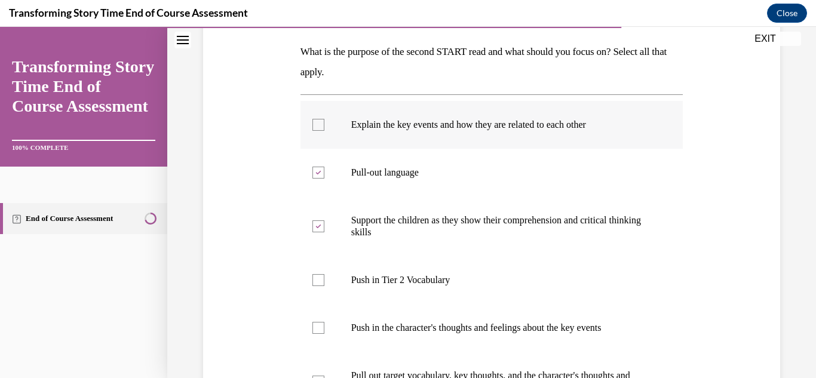
click at [390, 137] on label "Explain the key events and how they are related to each other" at bounding box center [491, 125] width 383 height 48
click at [324, 131] on input "Explain the key events and how they are related to each other" at bounding box center [318, 125] width 12 height 12
checkbox input "true"
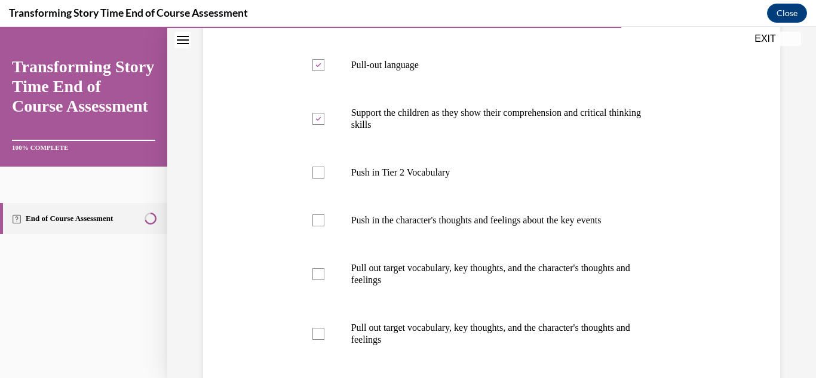
scroll to position [295, 0]
drag, startPoint x: 812, startPoint y: 260, endPoint x: 809, endPoint y: 335, distance: 74.7
click at [809, 335] on div "Home Question 07/10 What is the purpose of the first START read and what should…" at bounding box center [491, 202] width 649 height 351
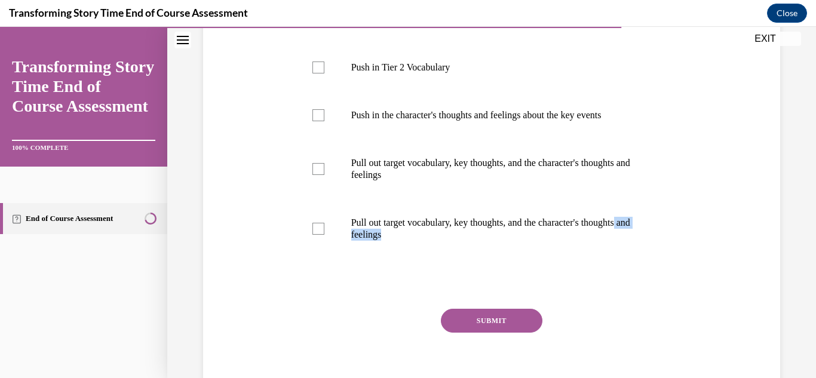
scroll to position [401, 0]
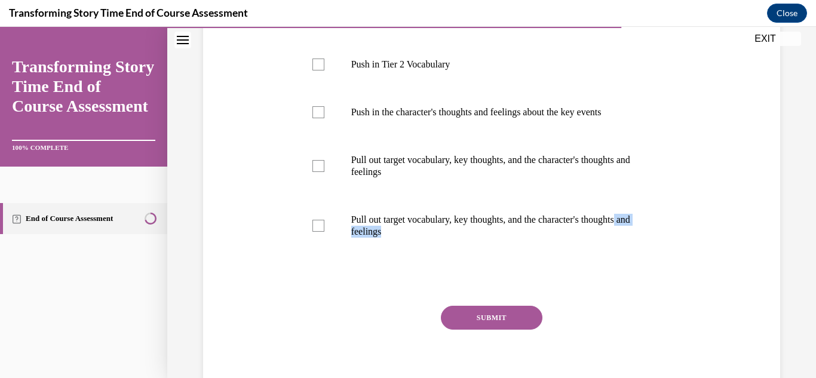
click at [533, 329] on div "SUBMIT" at bounding box center [491, 336] width 383 height 60
click at [526, 324] on button "SUBMIT" at bounding box center [492, 318] width 102 height 24
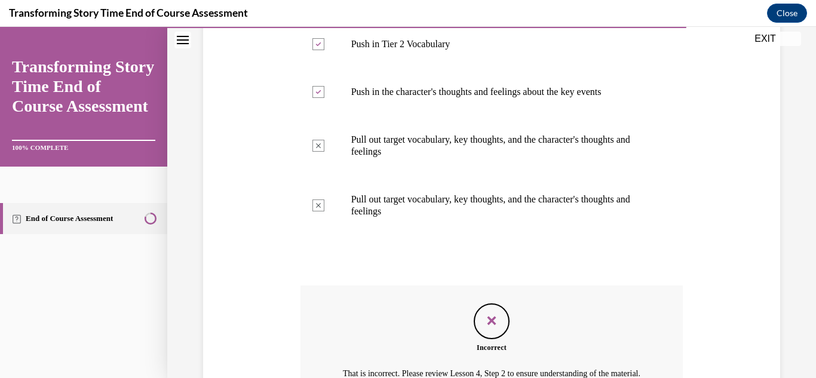
scroll to position [452, 0]
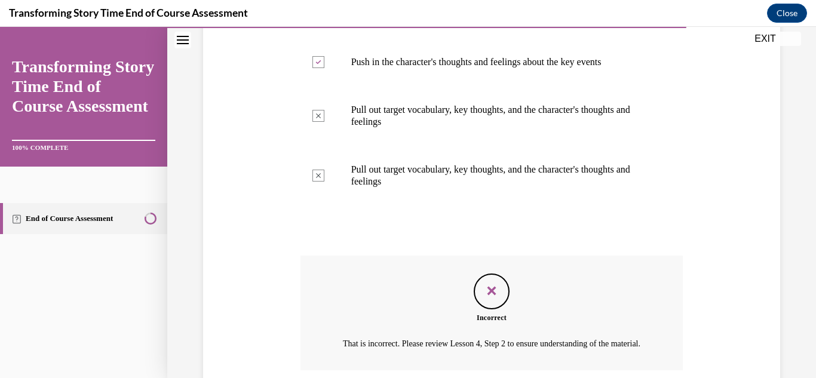
drag, startPoint x: 814, startPoint y: 148, endPoint x: 803, endPoint y: 249, distance: 102.2
click at [803, 249] on div "Question 08/10 What is the purpose of the second START read and what should you…" at bounding box center [491, 43] width 649 height 861
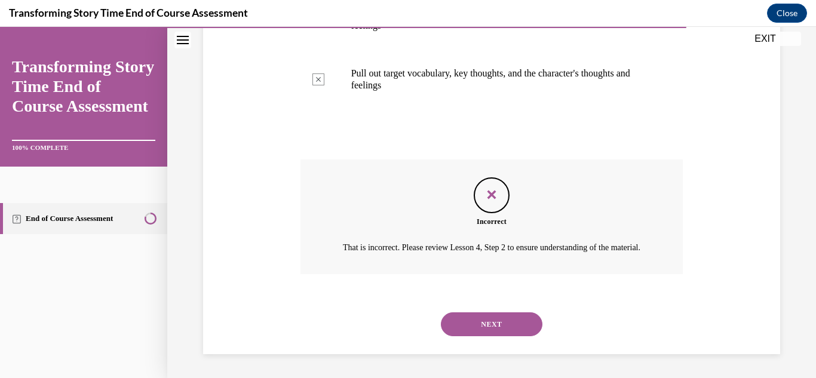
scroll to position [562, 0]
click at [470, 335] on button "NEXT" at bounding box center [492, 324] width 102 height 24
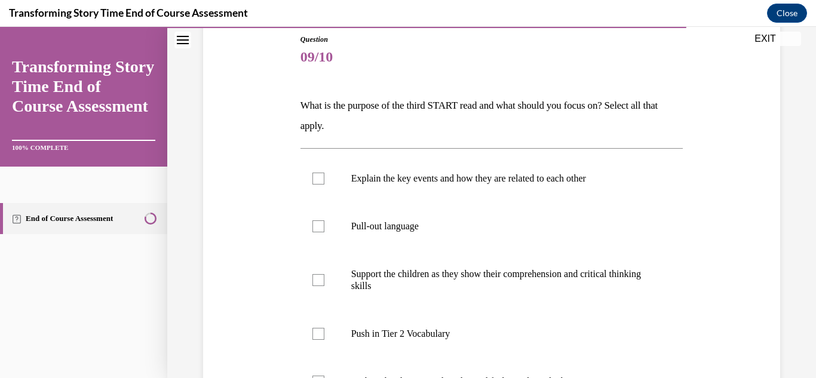
scroll to position [141, 0]
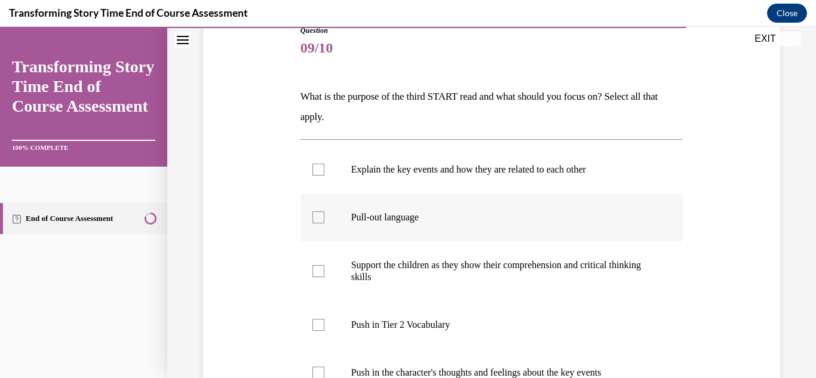
click at [415, 230] on label "Pull-out language" at bounding box center [491, 218] width 383 height 48
click at [324, 223] on input "Pull-out language" at bounding box center [318, 217] width 12 height 12
checkbox input "true"
click at [361, 266] on p "Support the children as they show their comprehension and critical thinking ski…" at bounding box center [502, 271] width 302 height 24
click at [324, 266] on input "Support the children as they show their comprehension and critical thinking ski…" at bounding box center [318, 271] width 12 height 12
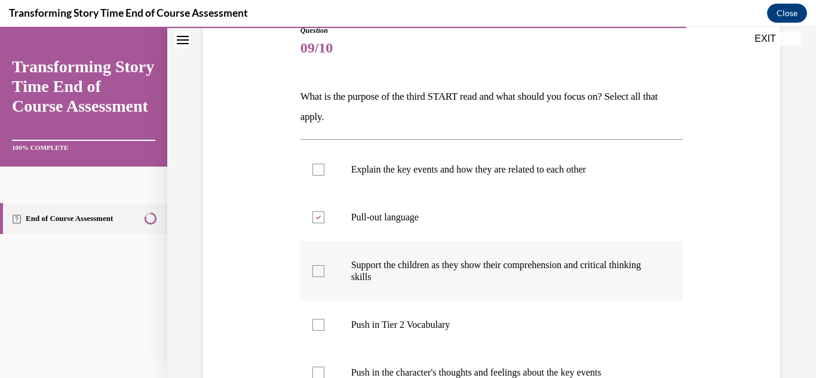
checkbox input "true"
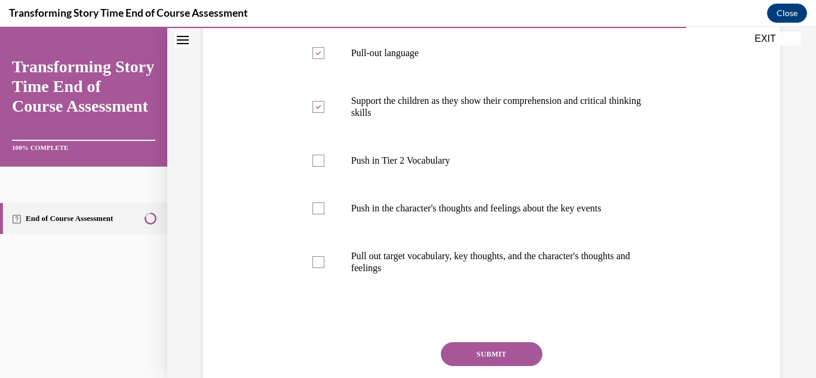
scroll to position [308, 0]
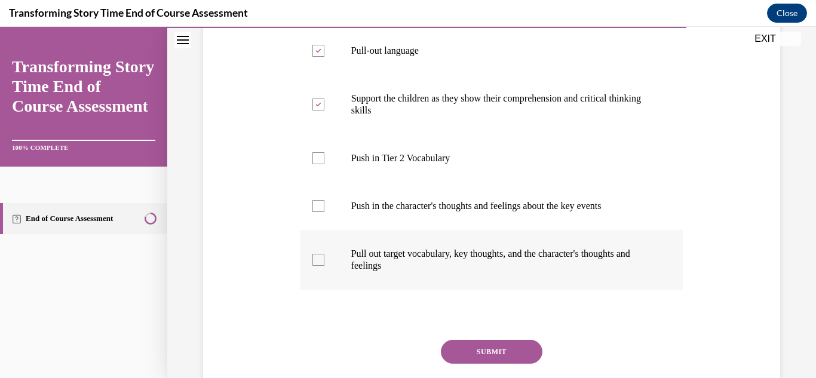
click at [471, 278] on label "Pull out target vocabulary, key thoughts, and the character's thoughts and feel…" at bounding box center [491, 260] width 383 height 60
click at [324, 266] on input "Pull out target vocabulary, key thoughts, and the character's thoughts and feel…" at bounding box center [318, 260] width 12 height 12
checkbox input "true"
click at [519, 341] on button "SUBMIT" at bounding box center [492, 352] width 102 height 24
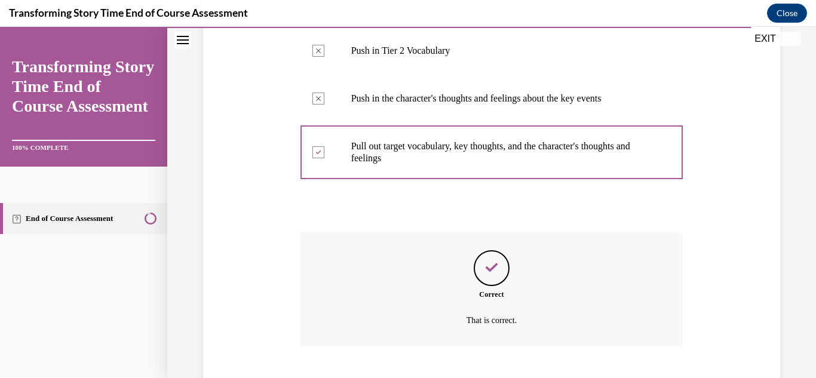
scroll to position [488, 0]
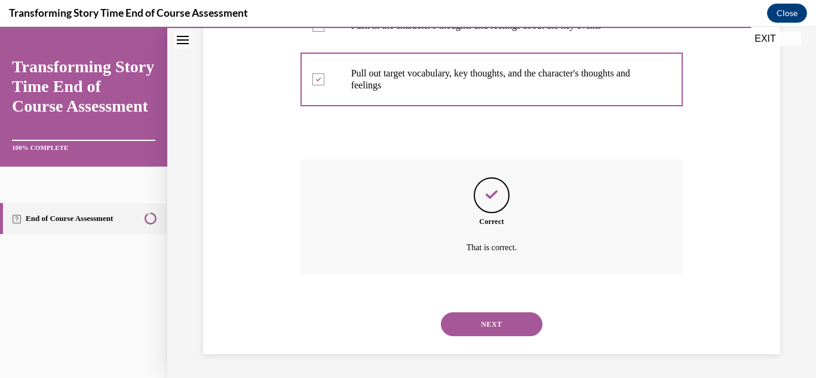
click at [519, 341] on div "NEXT" at bounding box center [491, 324] width 383 height 48
click at [517, 329] on button "NEXT" at bounding box center [492, 324] width 102 height 24
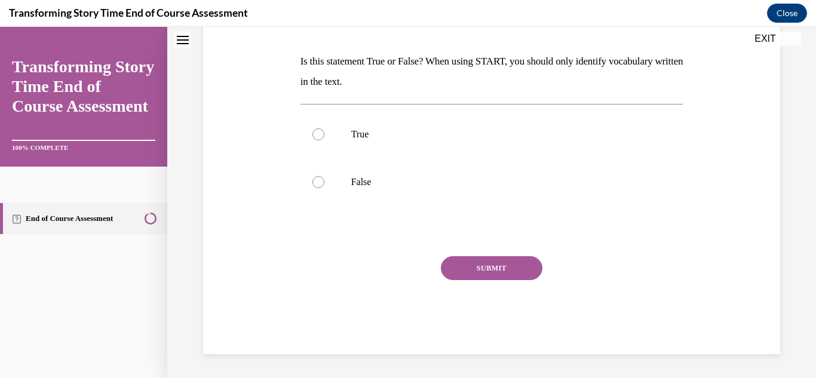
scroll to position [0, 0]
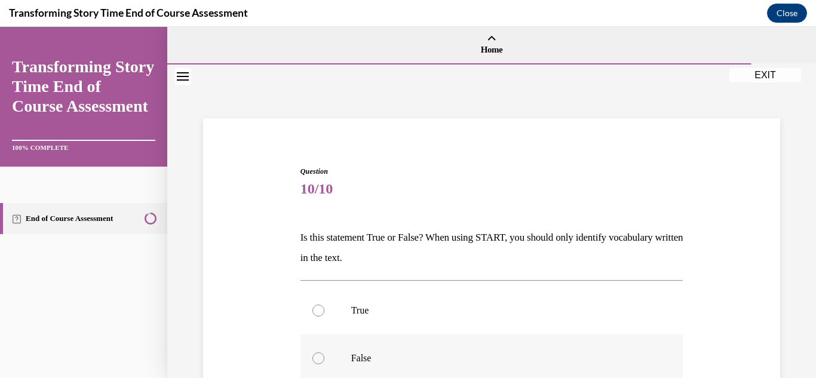
click at [493, 347] on label "False" at bounding box center [491, 359] width 383 height 48
click at [324, 352] on input "False" at bounding box center [318, 358] width 12 height 12
radio input "true"
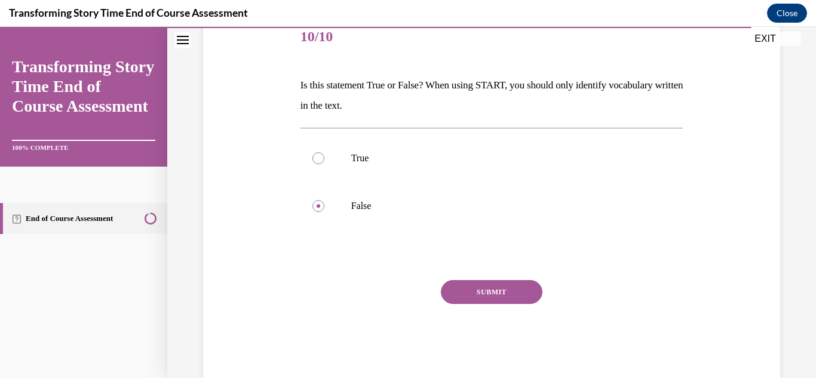
scroll to position [154, 0]
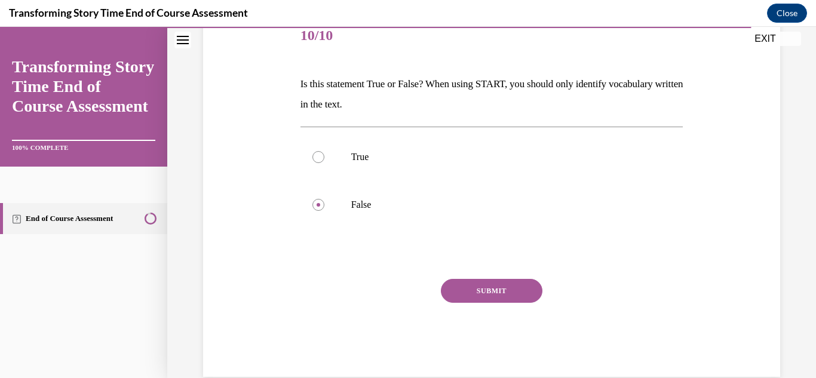
click at [528, 293] on button "SUBMIT" at bounding box center [492, 291] width 102 height 24
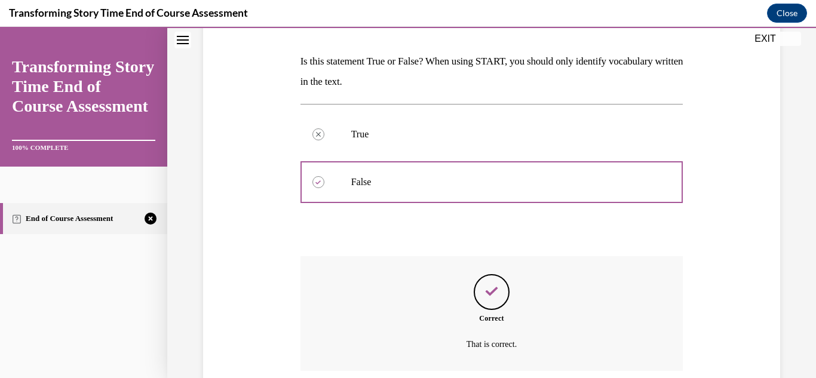
scroll to position [273, 0]
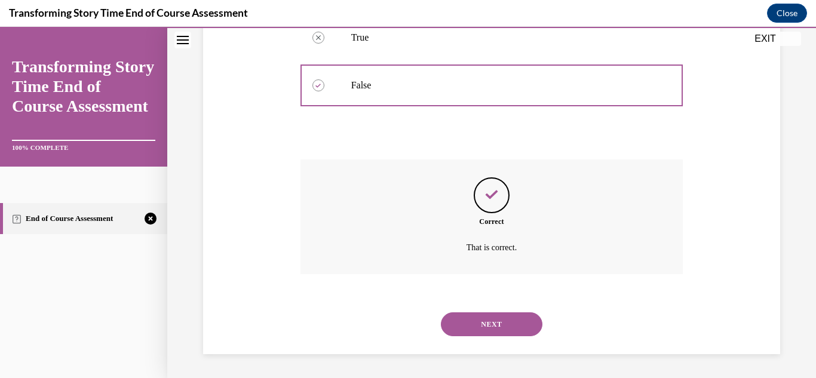
click at [506, 318] on button "NEXT" at bounding box center [492, 324] width 102 height 24
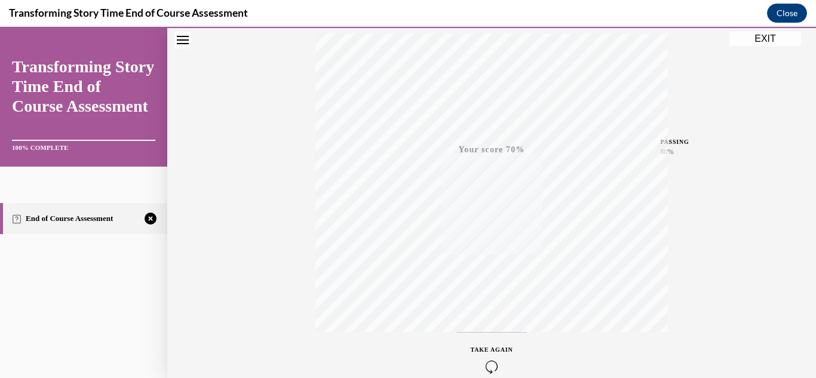
scroll to position [261, 0]
click at [480, 286] on span "TAKE AGAIN" at bounding box center [492, 288] width 42 height 7
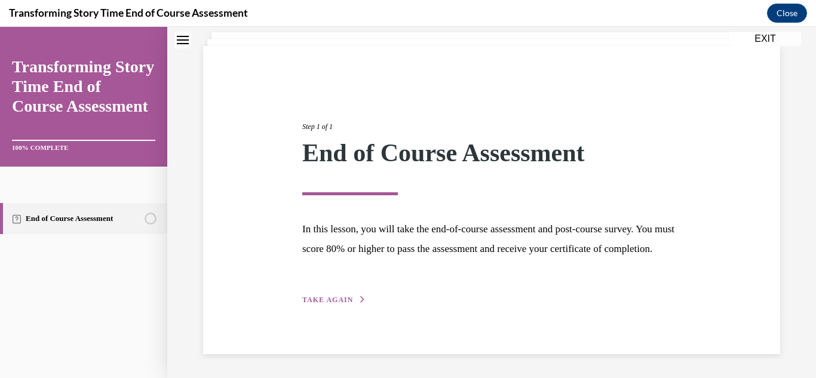
scroll to position [92, 0]
click at [333, 300] on span "TAKE AGAIN" at bounding box center [327, 300] width 51 height 8
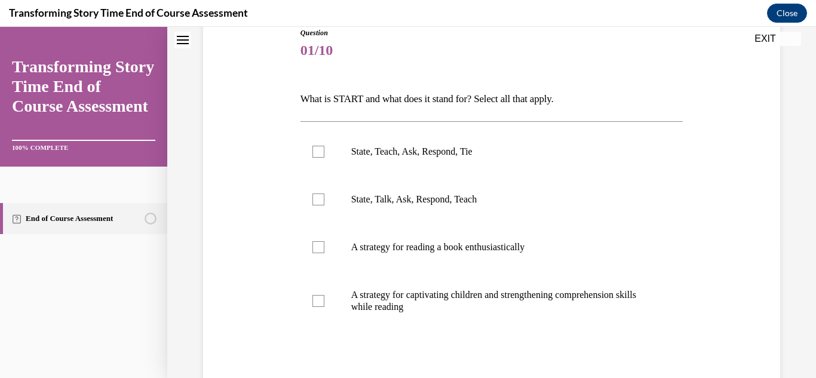
scroll to position [143, 0]
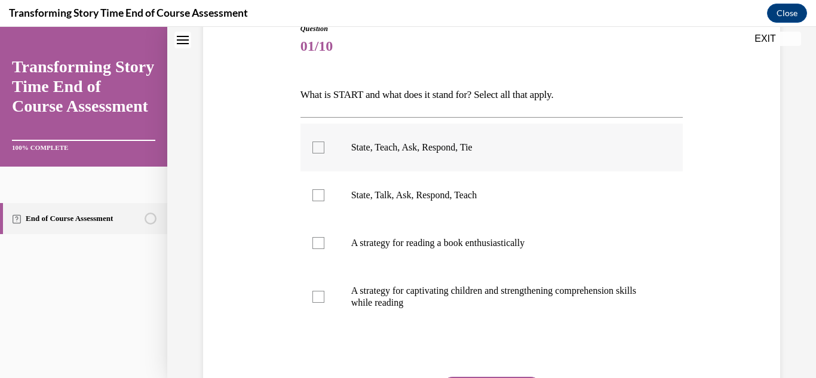
click at [559, 158] on label "State, Teach, Ask, Respond, Tie" at bounding box center [491, 148] width 383 height 48
click at [324, 154] on input "State, Teach, Ask, Respond, Tie" at bounding box center [318, 148] width 12 height 12
checkbox input "true"
click at [401, 288] on p "A strategy for captivating children and strengthening comprehension skills whil…" at bounding box center [502, 297] width 302 height 24
click at [324, 291] on input "A strategy for captivating children and strengthening comprehension skills whil…" at bounding box center [318, 297] width 12 height 12
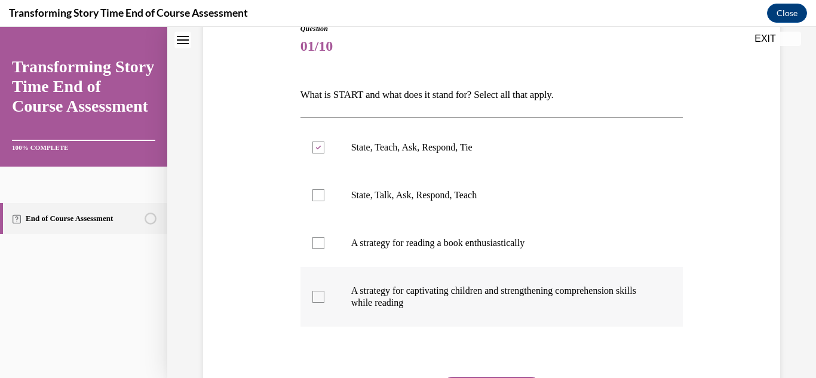
checkbox input "true"
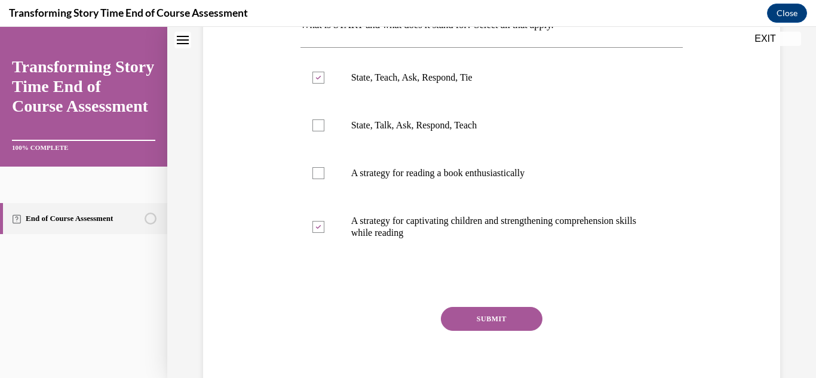
scroll to position [216, 0]
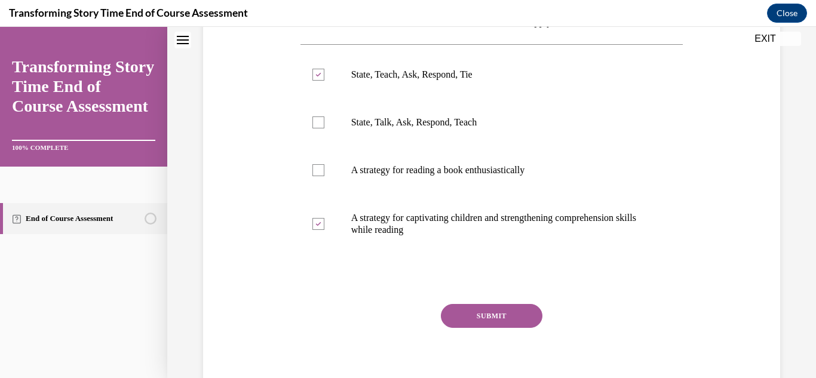
click at [533, 319] on button "SUBMIT" at bounding box center [492, 316] width 102 height 24
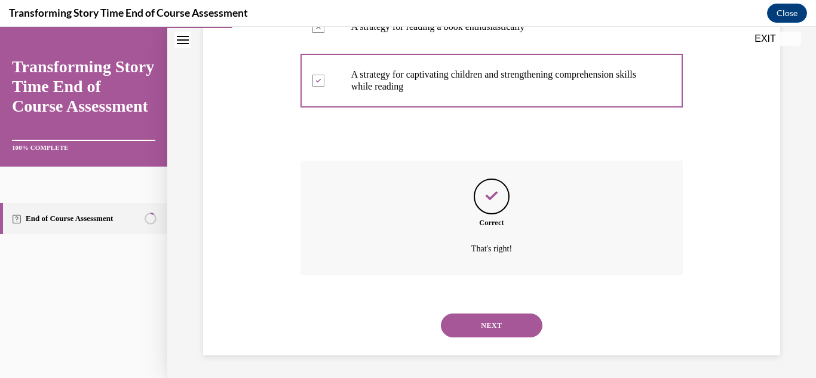
scroll to position [360, 0]
click at [515, 319] on button "NEXT" at bounding box center [492, 324] width 102 height 24
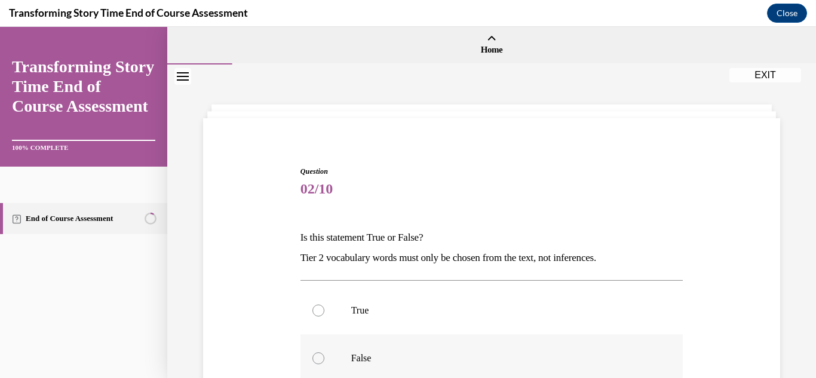
click at [430, 335] on label "False" at bounding box center [491, 359] width 383 height 48
click at [324, 352] on input "False" at bounding box center [318, 358] width 12 height 12
radio input "true"
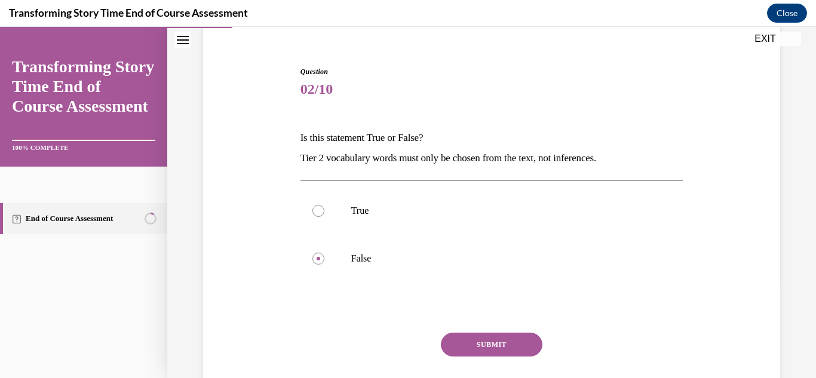
scroll to position [111, 0]
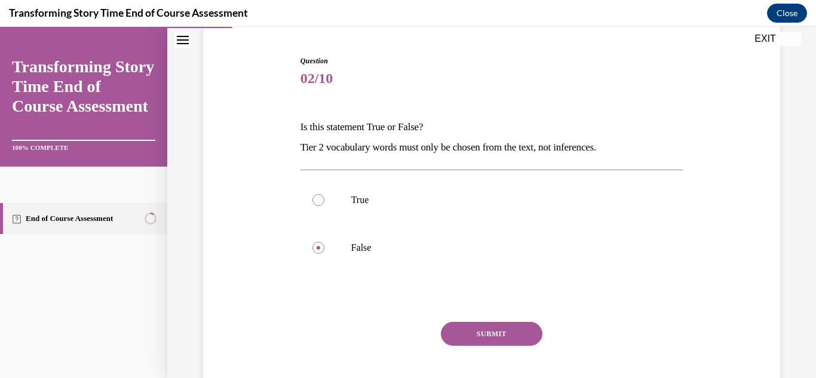
click at [467, 335] on button "SUBMIT" at bounding box center [492, 334] width 102 height 24
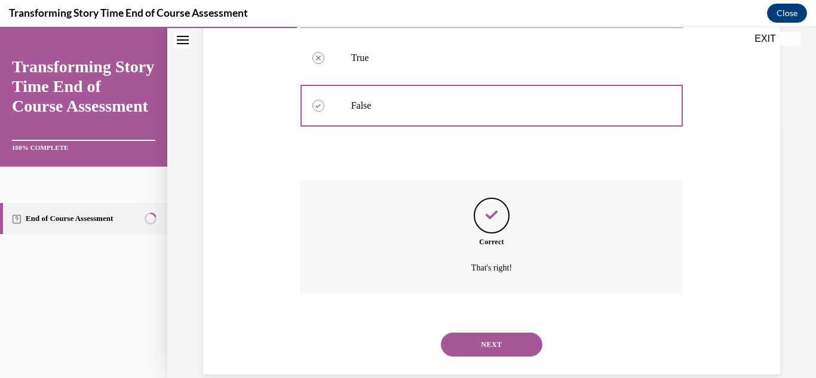
scroll to position [273, 0]
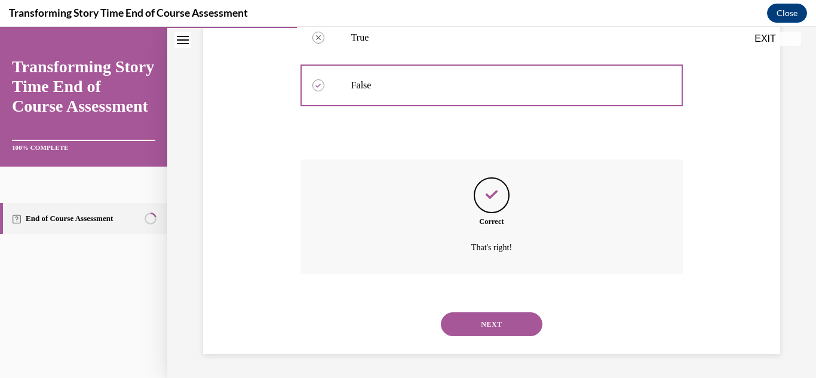
click at [471, 329] on button "NEXT" at bounding box center [492, 324] width 102 height 24
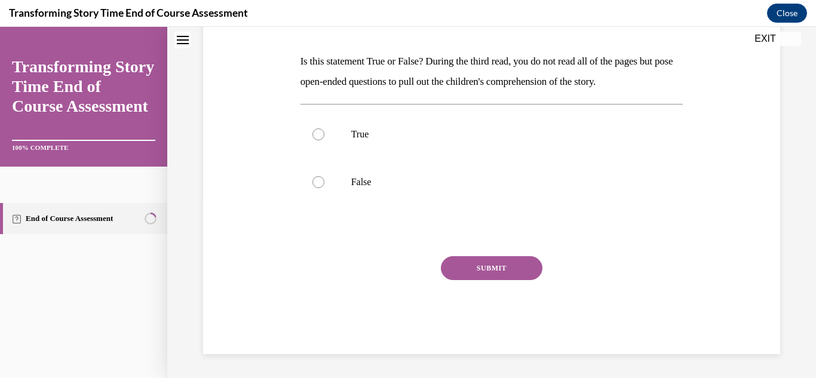
scroll to position [0, 0]
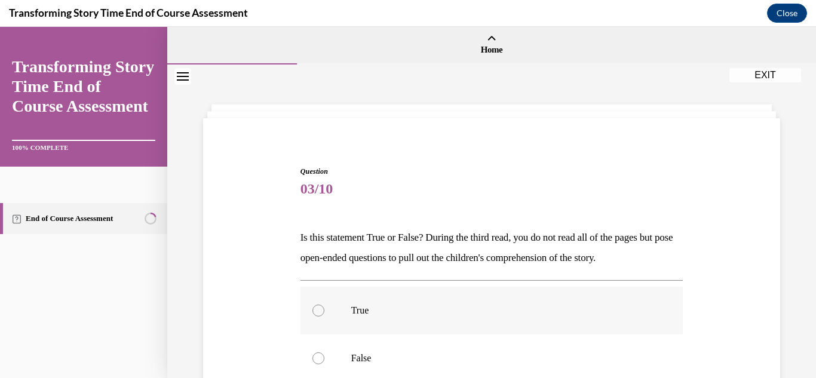
click at [485, 311] on p "True" at bounding box center [502, 311] width 302 height 12
click at [324, 311] on input "True" at bounding box center [318, 311] width 12 height 12
radio input "true"
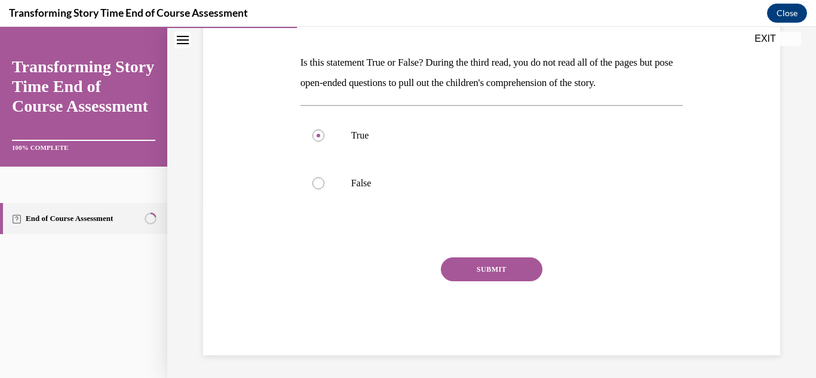
scroll to position [176, 0]
click at [541, 265] on button "SUBMIT" at bounding box center [492, 268] width 102 height 24
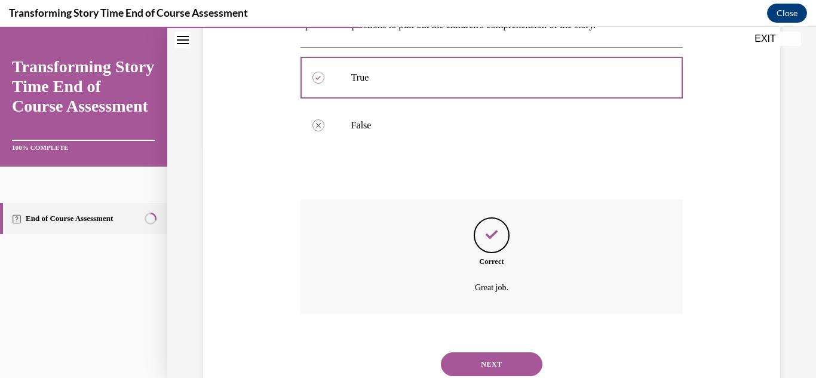
scroll to position [273, 0]
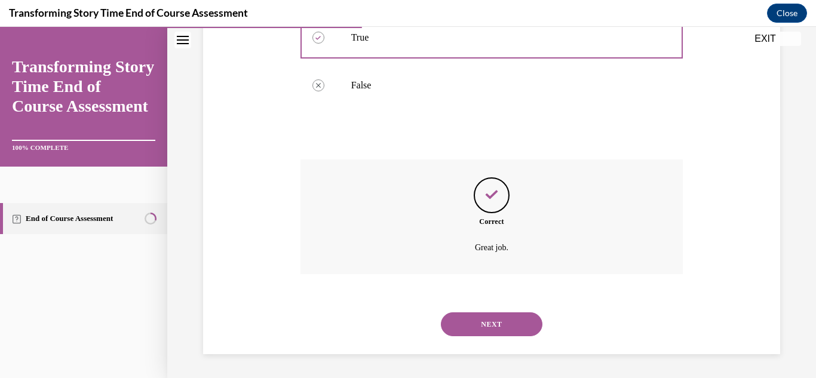
click at [498, 318] on button "NEXT" at bounding box center [492, 324] width 102 height 24
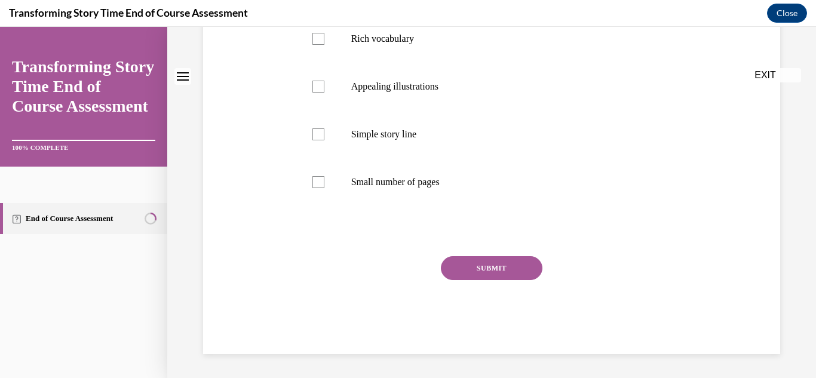
scroll to position [0, 0]
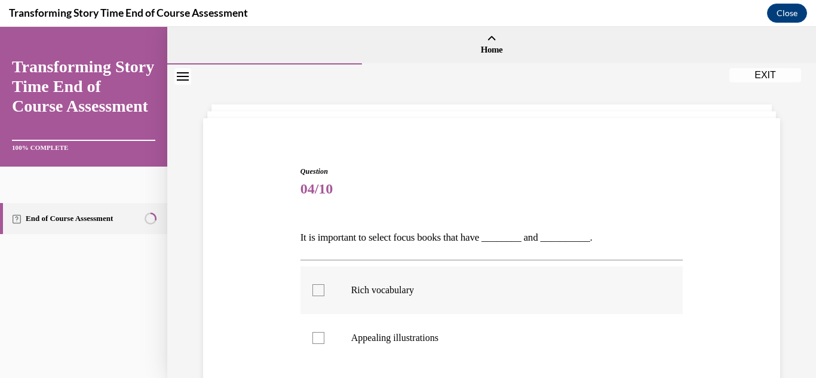
click at [452, 301] on label "Rich vocabulary" at bounding box center [491, 290] width 383 height 48
click at [324, 296] on input "Rich vocabulary" at bounding box center [318, 290] width 12 height 12
checkbox input "true"
click at [422, 326] on label "Appealing illustrations" at bounding box center [491, 338] width 383 height 48
click at [324, 332] on input "Appealing illustrations" at bounding box center [318, 338] width 12 height 12
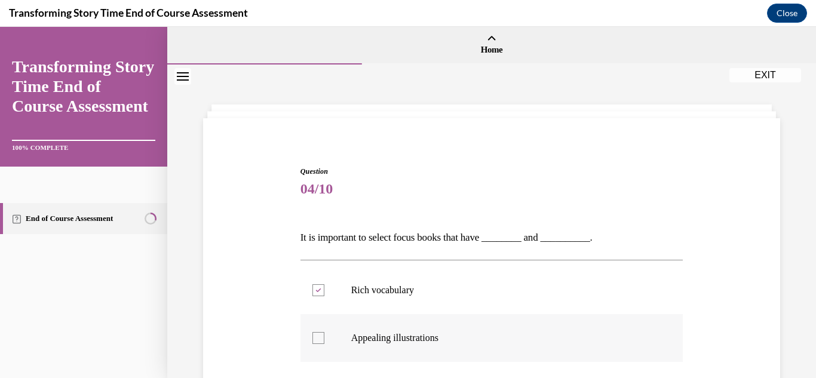
checkbox input "true"
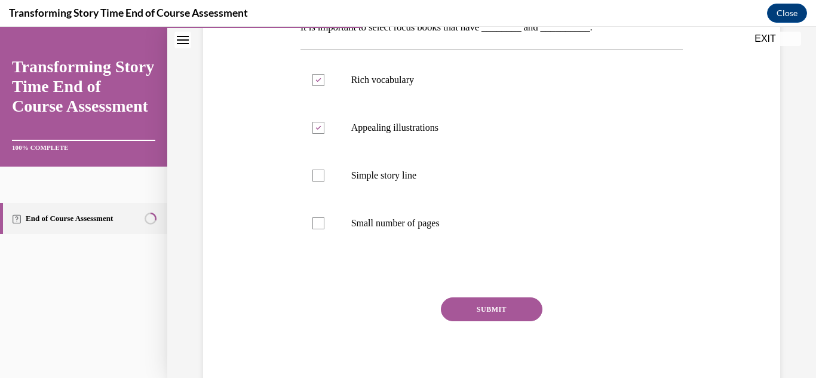
scroll to position [217, 0]
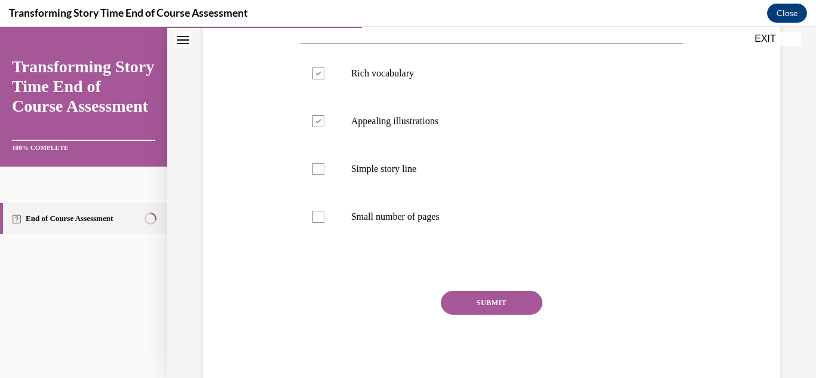
click at [494, 296] on button "SUBMIT" at bounding box center [492, 303] width 102 height 24
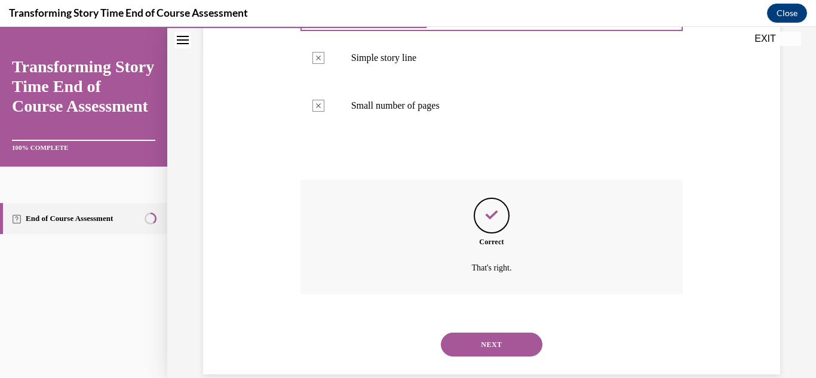
scroll to position [348, 0]
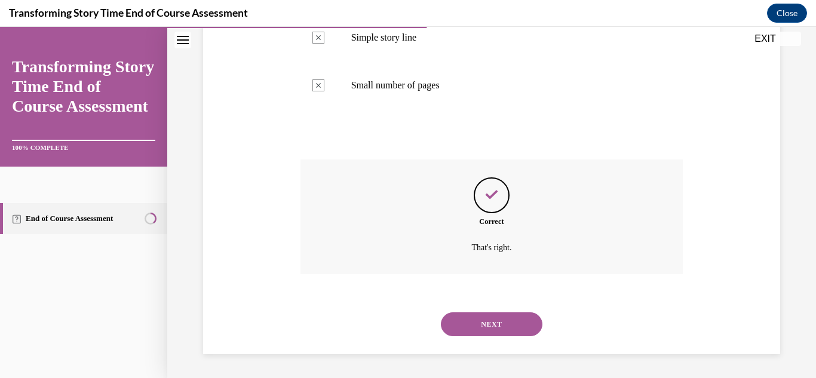
click at [493, 318] on button "NEXT" at bounding box center [492, 324] width 102 height 24
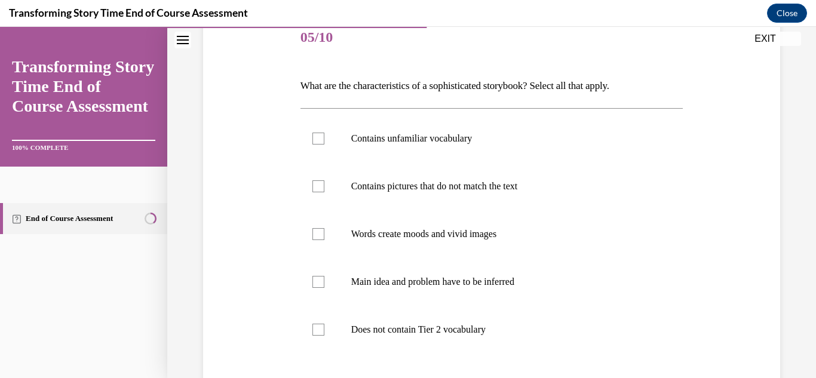
scroll to position [160, 0]
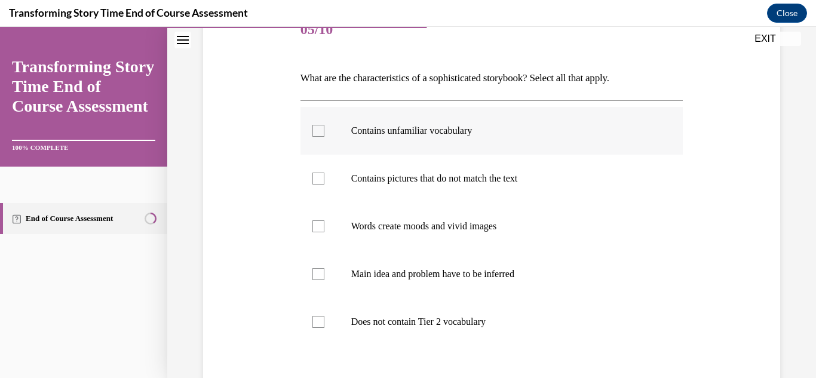
click at [568, 148] on label "Contains unfamiliar vocabulary" at bounding box center [491, 131] width 383 height 48
click at [324, 137] on input "Contains unfamiliar vocabulary" at bounding box center [318, 131] width 12 height 12
checkbox input "true"
click at [484, 178] on p "Contains pictures that do not match the text" at bounding box center [502, 179] width 302 height 12
click at [324, 178] on input "Contains pictures that do not match the text" at bounding box center [318, 179] width 12 height 12
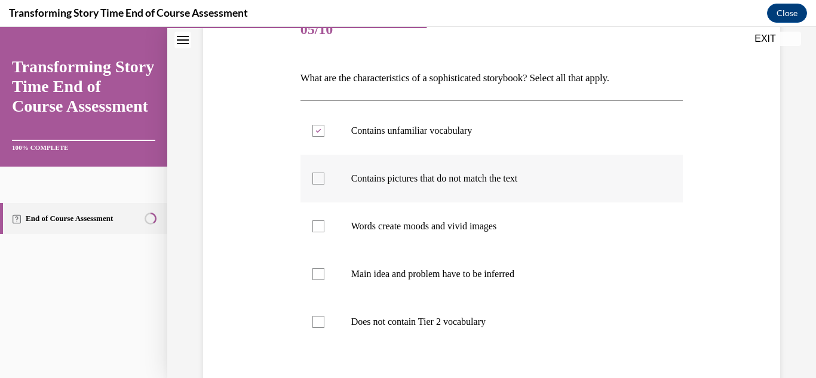
checkbox input "true"
click at [395, 213] on label "Words create moods and vivid images" at bounding box center [491, 227] width 383 height 48
click at [324, 220] on input "Words create moods and vivid images" at bounding box center [318, 226] width 12 height 12
checkbox input "true"
click at [349, 289] on label "Main idea and problem have to be inferred" at bounding box center [491, 274] width 383 height 48
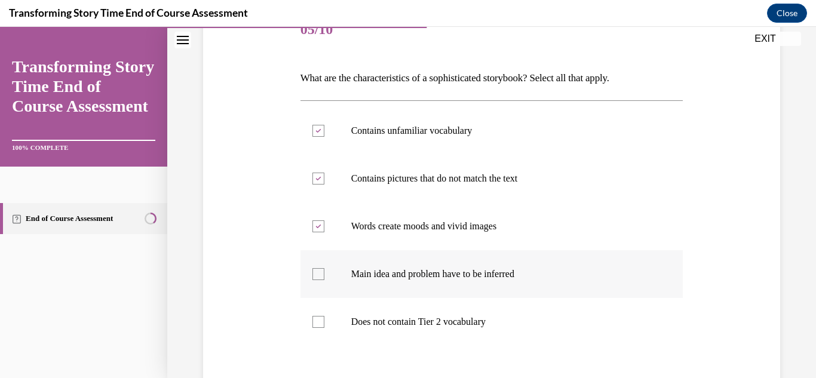
click at [324, 280] on input "Main idea and problem have to be inferred" at bounding box center [318, 274] width 12 height 12
checkbox input "true"
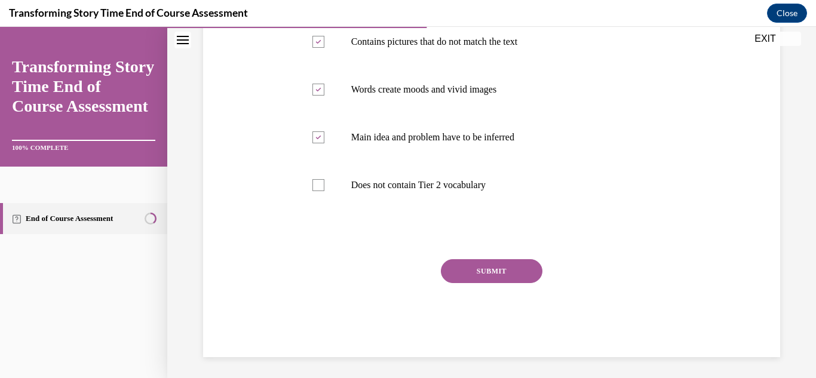
scroll to position [299, 0]
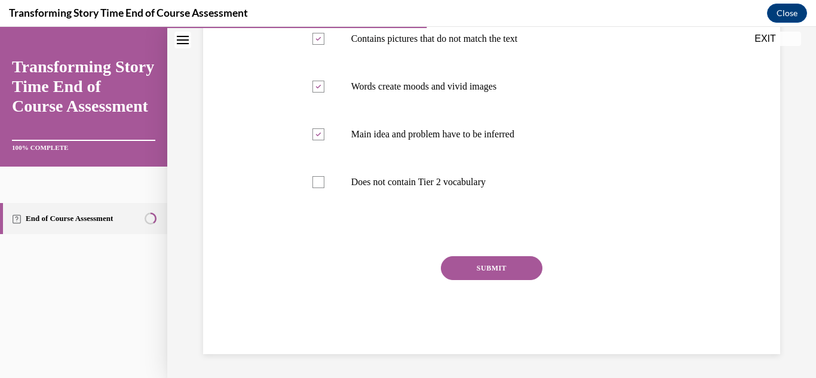
click at [475, 279] on button "SUBMIT" at bounding box center [492, 268] width 102 height 24
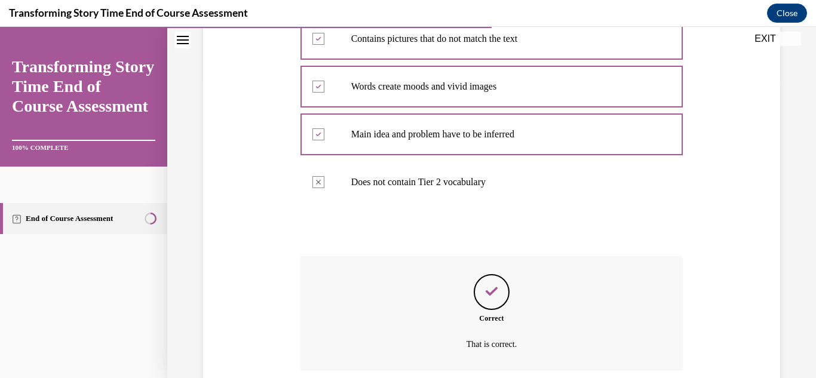
scroll to position [396, 0]
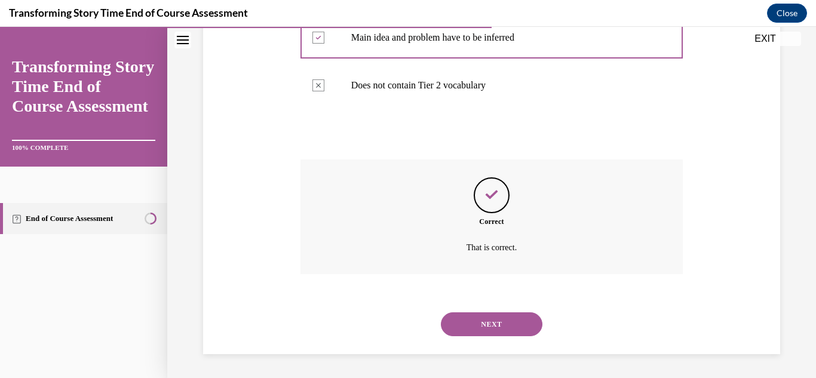
click at [483, 317] on button "NEXT" at bounding box center [492, 324] width 102 height 24
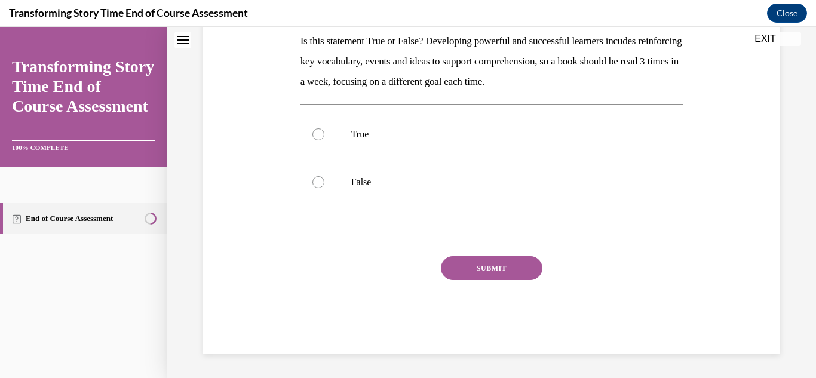
scroll to position [0, 0]
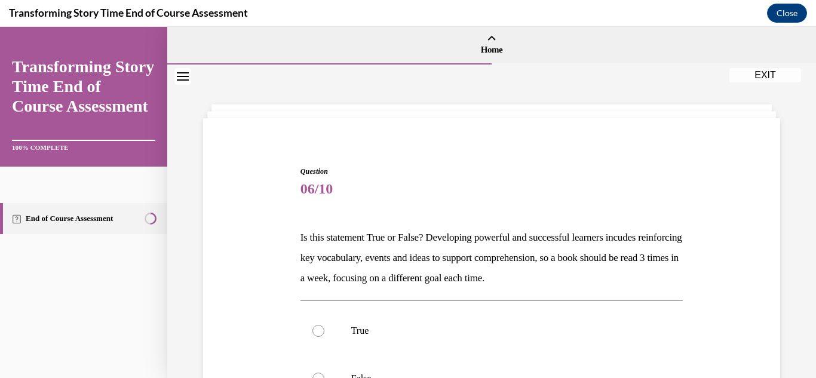
click at [483, 317] on label "True" at bounding box center [491, 331] width 383 height 48
click at [324, 325] on input "True" at bounding box center [318, 331] width 12 height 12
radio input "true"
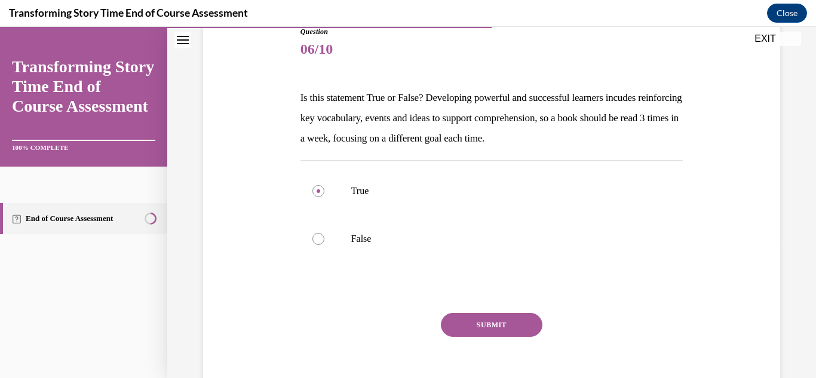
scroll to position [142, 0]
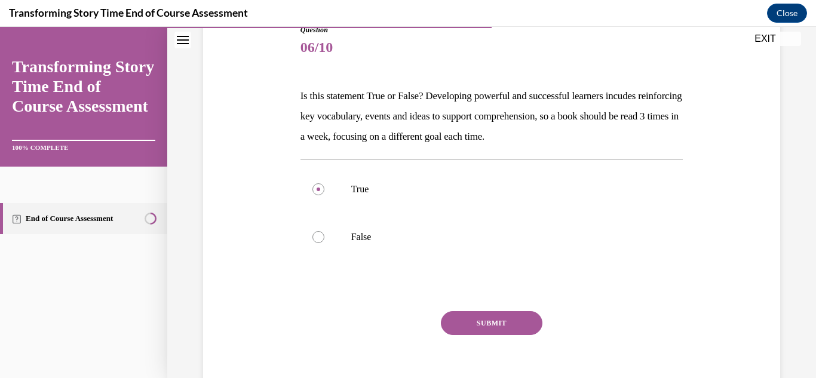
click at [526, 319] on button "SUBMIT" at bounding box center [492, 323] width 102 height 24
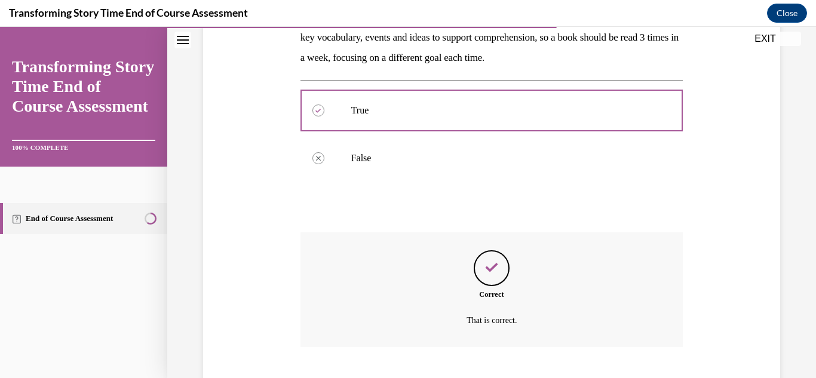
scroll to position [293, 0]
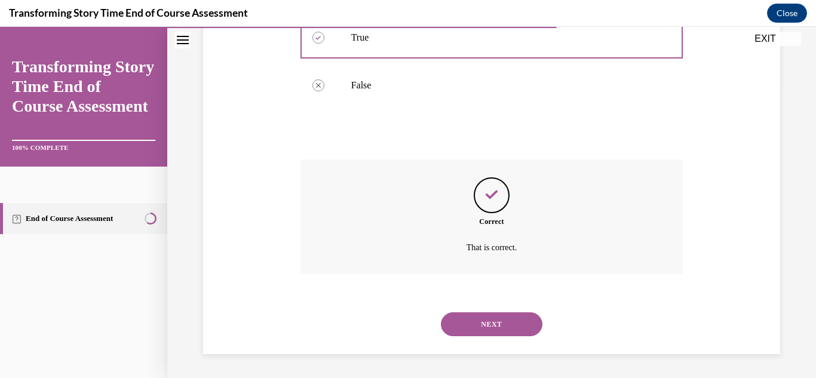
click at [526, 319] on button "NEXT" at bounding box center [492, 324] width 102 height 24
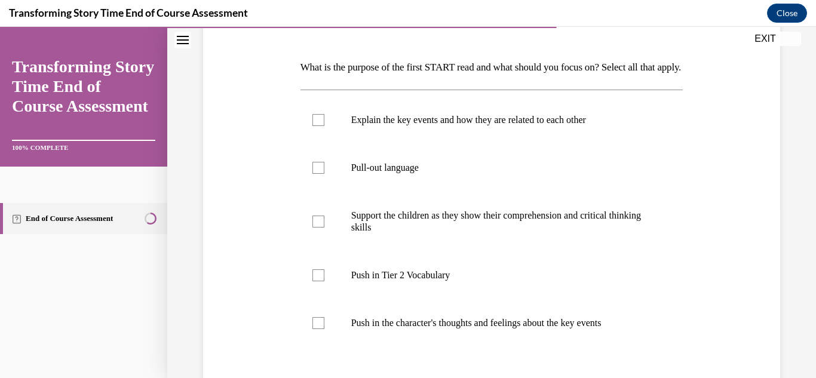
scroll to position [175, 0]
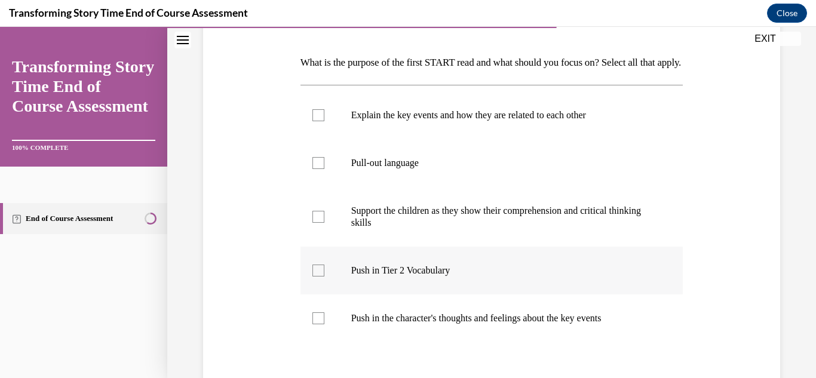
click at [453, 276] on label "Push in Tier 2 Vocabulary" at bounding box center [491, 271] width 383 height 48
click at [324, 276] on input "Push in Tier 2 Vocabulary" at bounding box center [318, 271] width 12 height 12
checkbox input "true"
click at [388, 324] on p "Push in the character's thoughts and feelings about the key events" at bounding box center [502, 318] width 302 height 12
click at [324, 324] on input "Push in the character's thoughts and feelings about the key events" at bounding box center [318, 318] width 12 height 12
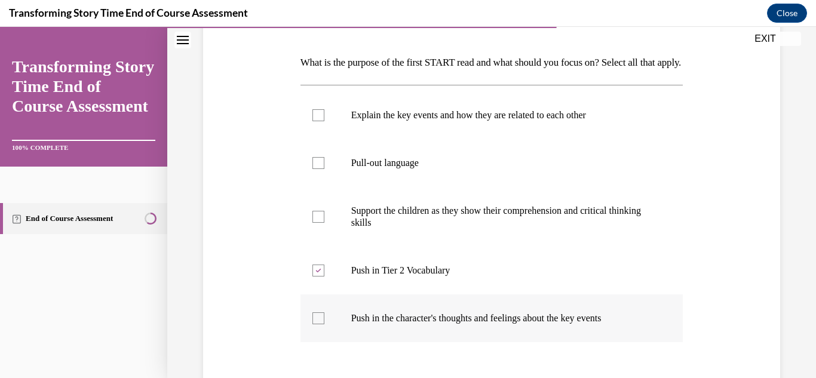
checkbox input "true"
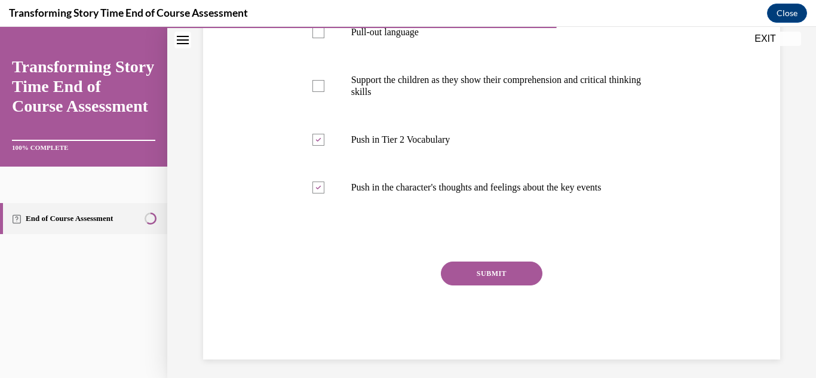
scroll to position [332, 0]
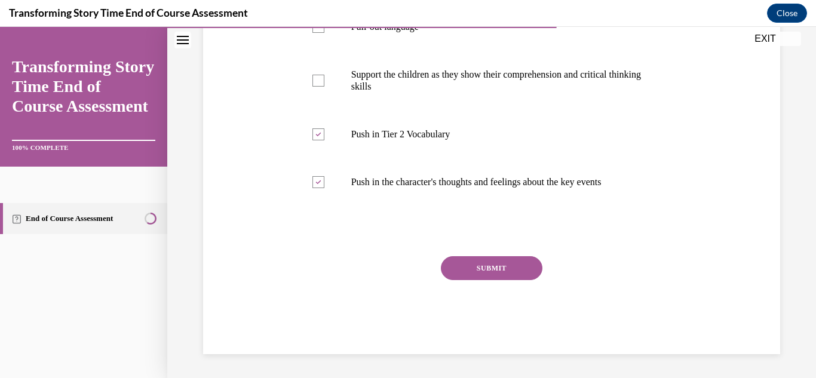
click at [508, 262] on button "SUBMIT" at bounding box center [492, 268] width 102 height 24
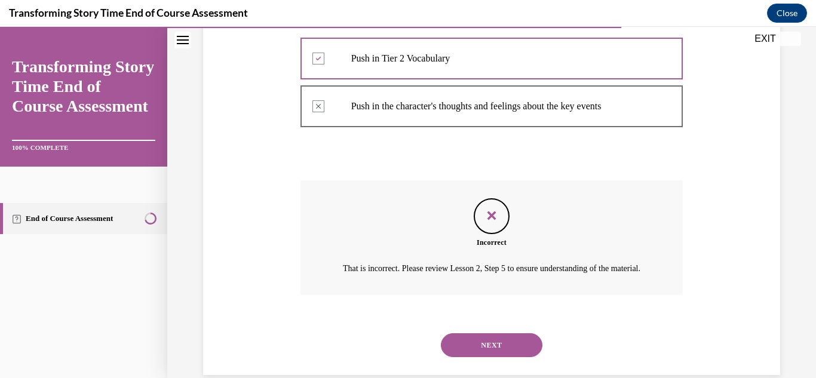
scroll to position [390, 0]
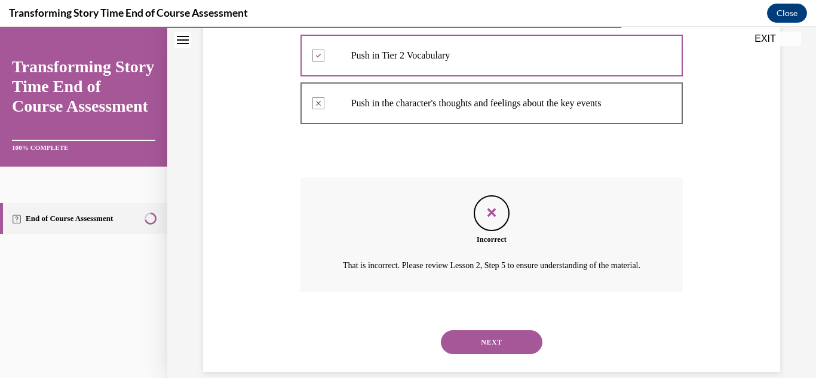
click at [514, 354] on button "NEXT" at bounding box center [492, 342] width 102 height 24
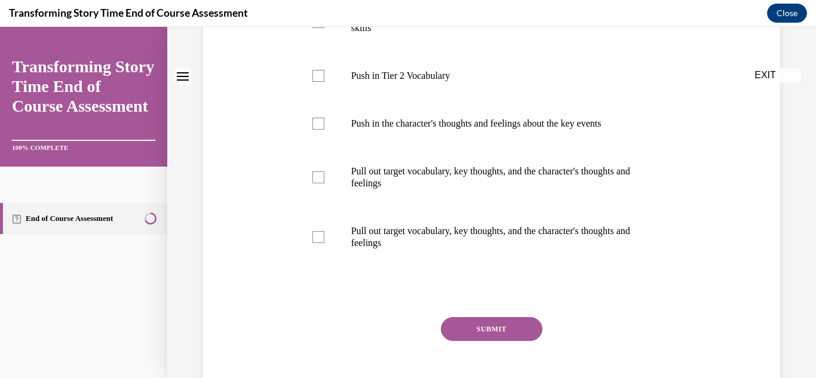
scroll to position [0, 0]
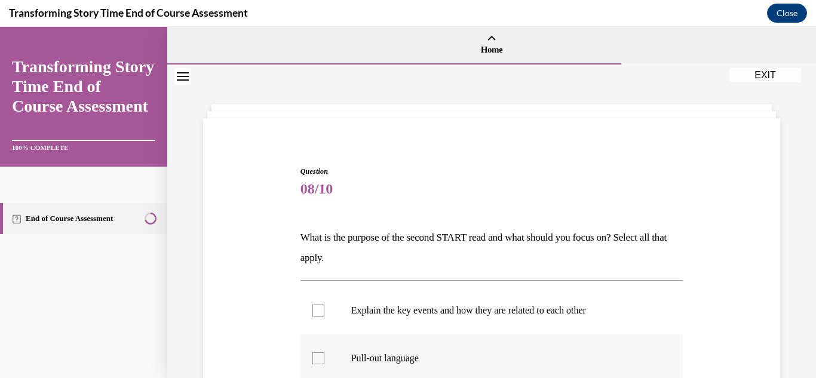
click at [425, 358] on p "Pull-out language" at bounding box center [502, 358] width 302 height 12
click at [324, 358] on input "Pull-out language" at bounding box center [318, 358] width 12 height 12
checkbox input "true"
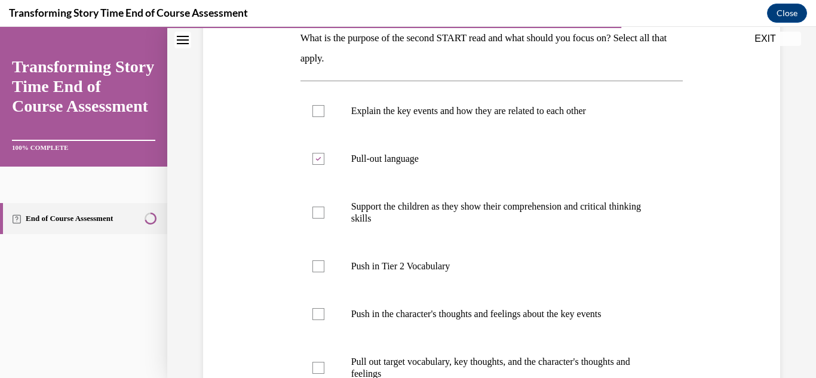
scroll to position [202, 0]
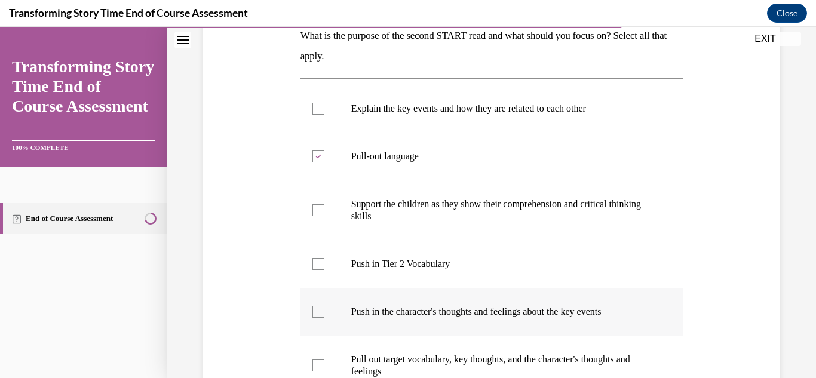
click at [405, 316] on p "Push in the character's thoughts and feelings about the key events" at bounding box center [502, 312] width 302 height 12
click at [324, 316] on input "Push in the character's thoughts and feelings about the key events" at bounding box center [318, 312] width 12 height 12
checkbox input "true"
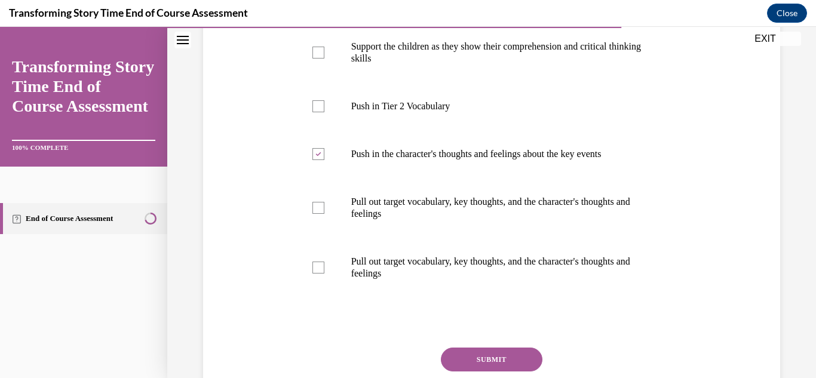
scroll to position [451, 0]
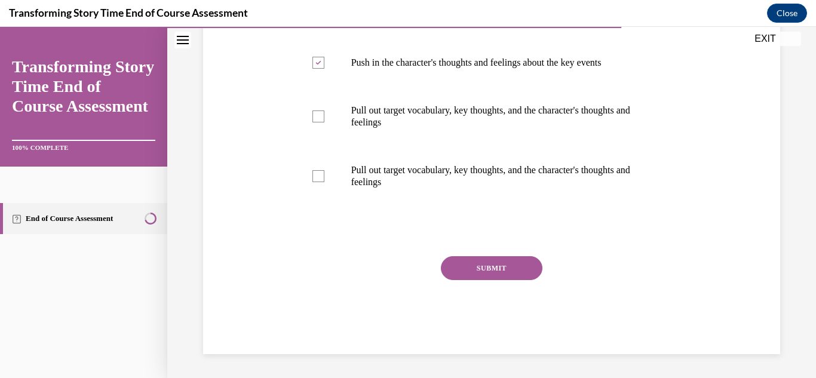
click at [507, 266] on button "SUBMIT" at bounding box center [492, 268] width 102 height 24
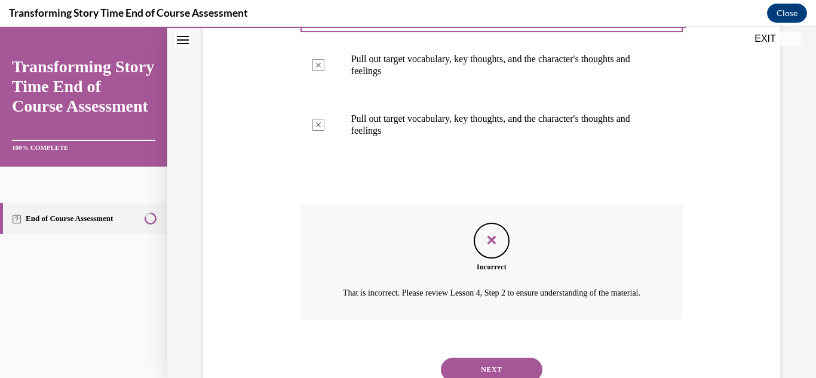
scroll to position [510, 0]
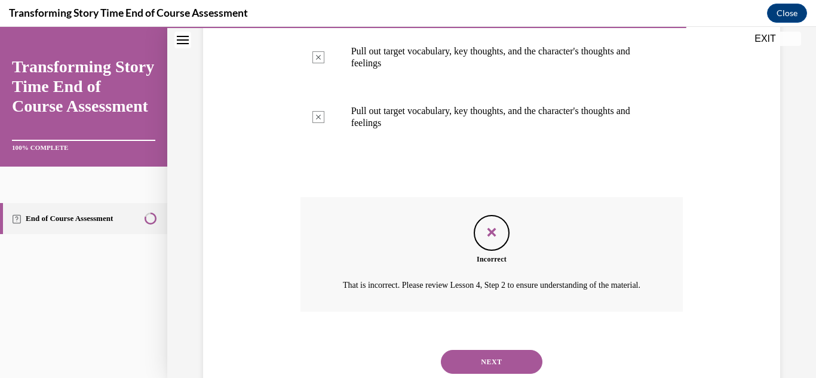
click at [524, 367] on button "NEXT" at bounding box center [492, 362] width 102 height 24
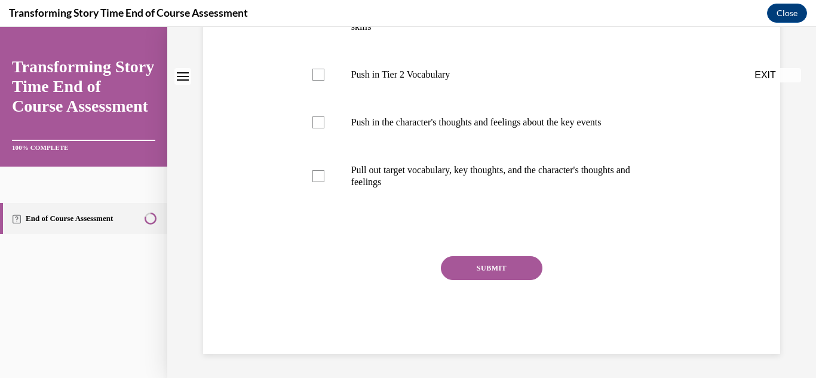
scroll to position [0, 0]
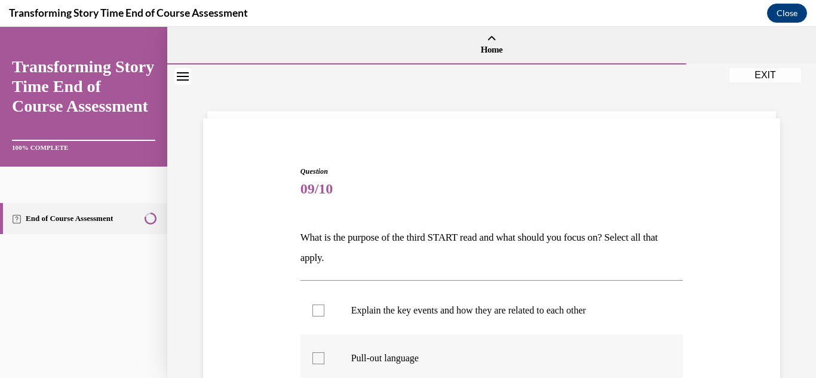
click at [395, 366] on label "Pull-out language" at bounding box center [491, 359] width 383 height 48
click at [324, 364] on input "Pull-out language" at bounding box center [318, 358] width 12 height 12
checkbox input "true"
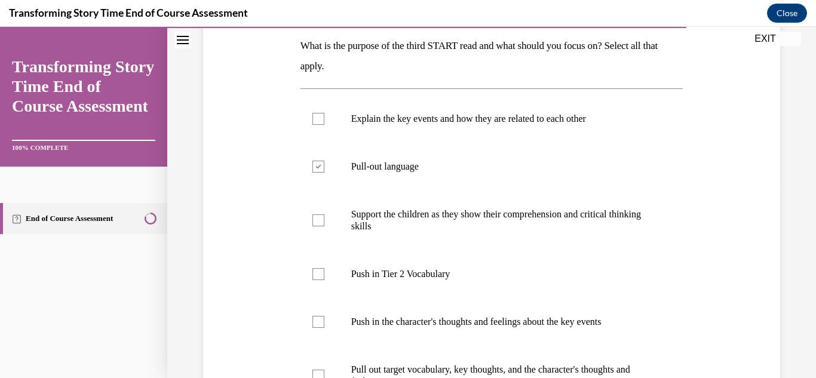
scroll to position [197, 0]
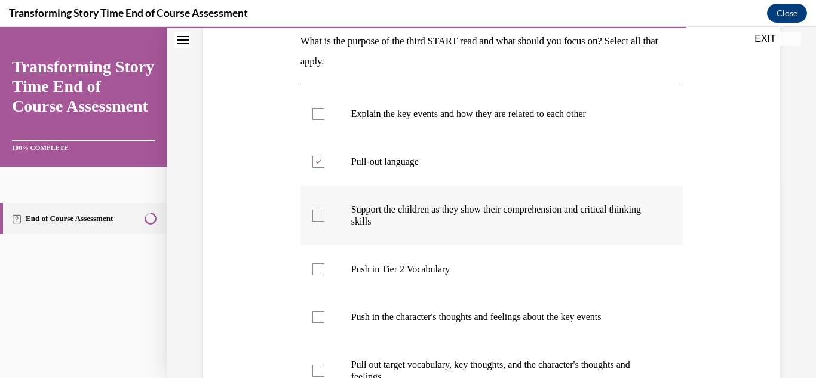
click at [392, 217] on p "Support the children as they show their comprehension and critical thinking ski…" at bounding box center [502, 216] width 302 height 24
click at [324, 217] on input "Support the children as they show their comprehension and critical thinking ski…" at bounding box center [318, 216] width 12 height 12
checkbox input "true"
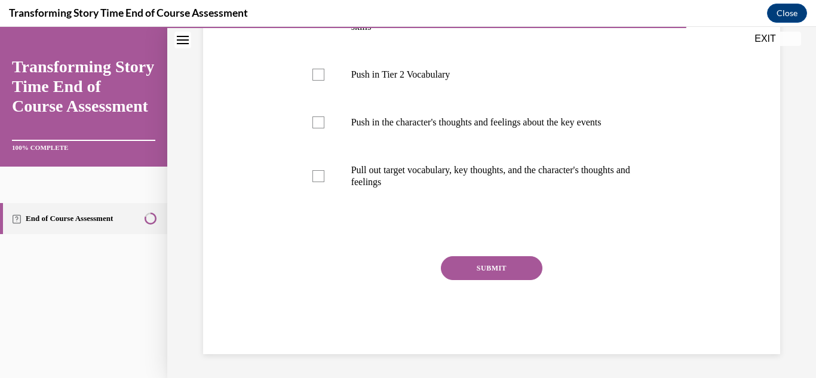
click at [468, 256] on button "SUBMIT" at bounding box center [492, 268] width 102 height 24
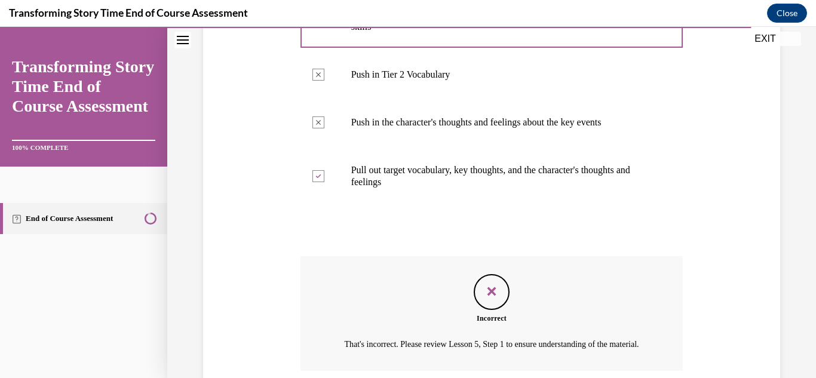
scroll to position [502, 0]
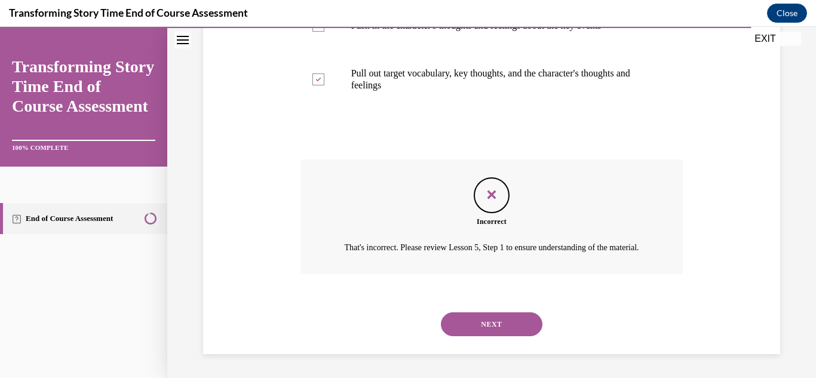
click at [464, 329] on button "NEXT" at bounding box center [492, 324] width 102 height 24
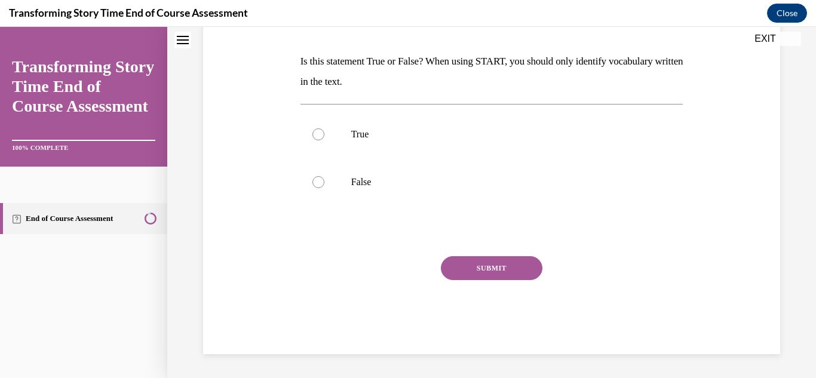
scroll to position [0, 0]
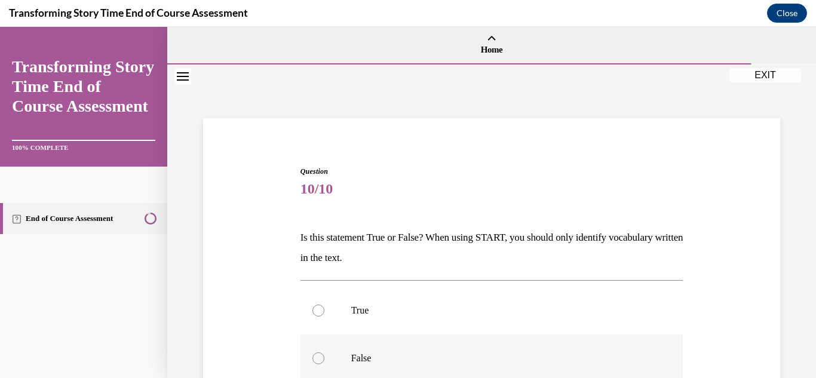
click at [358, 366] on label "False" at bounding box center [491, 359] width 383 height 48
click at [324, 364] on input "False" at bounding box center [318, 358] width 12 height 12
radio input "true"
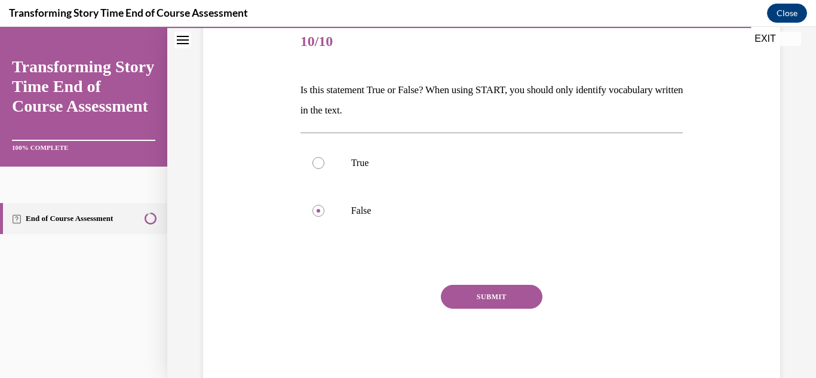
scroll to position [176, 0]
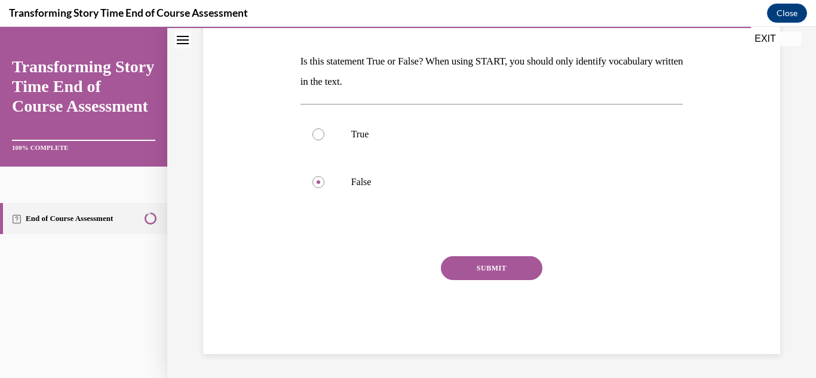
click at [529, 274] on button "SUBMIT" at bounding box center [492, 268] width 102 height 24
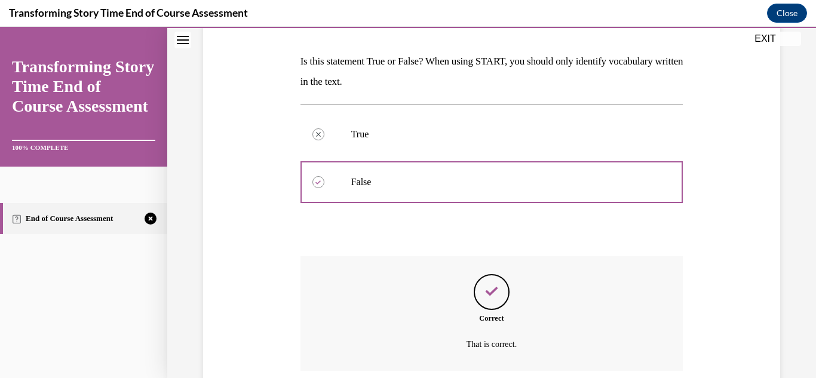
scroll to position [273, 0]
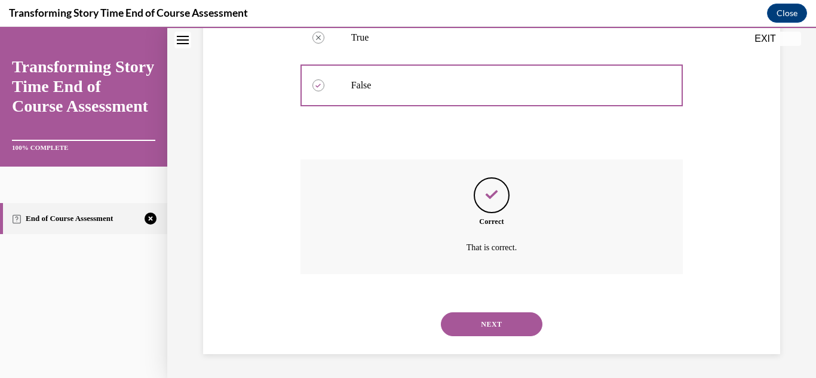
click at [479, 312] on button "NEXT" at bounding box center [492, 324] width 102 height 24
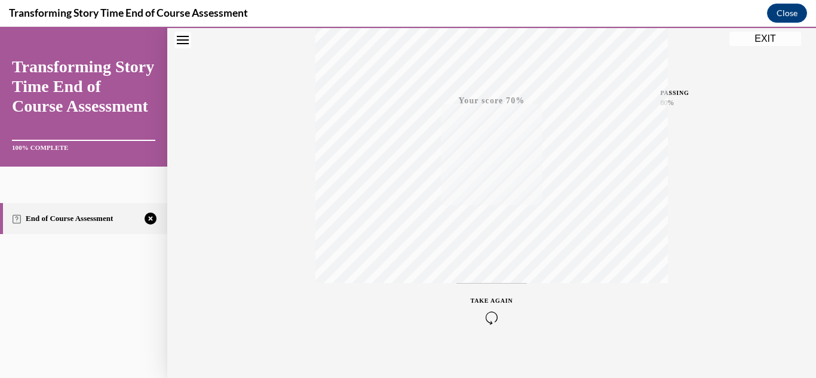
scroll to position [261, 0]
click at [500, 299] on icon "button" at bounding box center [492, 305] width 42 height 13
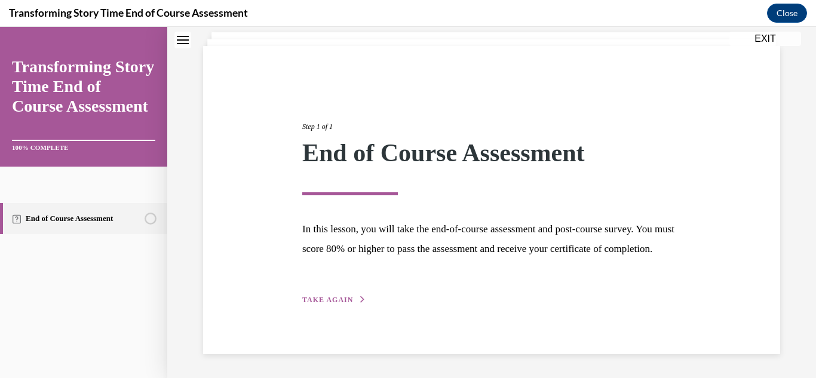
scroll to position [92, 0]
click at [324, 303] on span "TAKE AGAIN" at bounding box center [327, 300] width 51 height 8
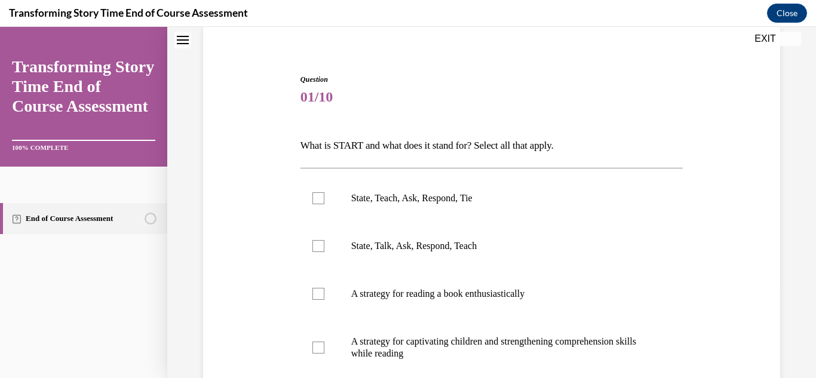
scroll to position [36, 0]
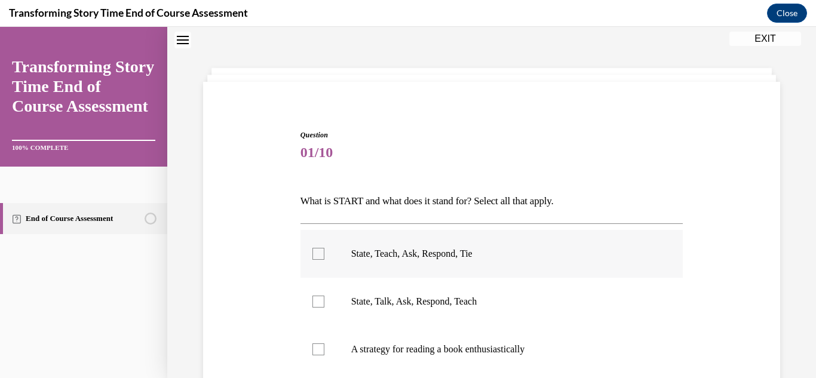
click at [311, 251] on label "State, Teach, Ask, Respond, Tie" at bounding box center [491, 254] width 383 height 48
click at [312, 251] on input "State, Teach, Ask, Respond, Tie" at bounding box center [318, 254] width 12 height 12
checkbox input "true"
click at [315, 309] on label "State, Talk, Ask, Respond, Teach" at bounding box center [491, 302] width 383 height 48
click at [315, 308] on input "State, Talk, Ask, Respond, Teach" at bounding box center [318, 302] width 12 height 12
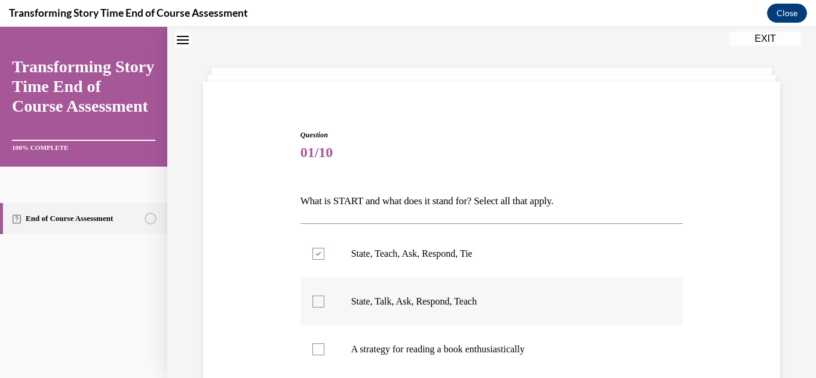
checkbox input "true"
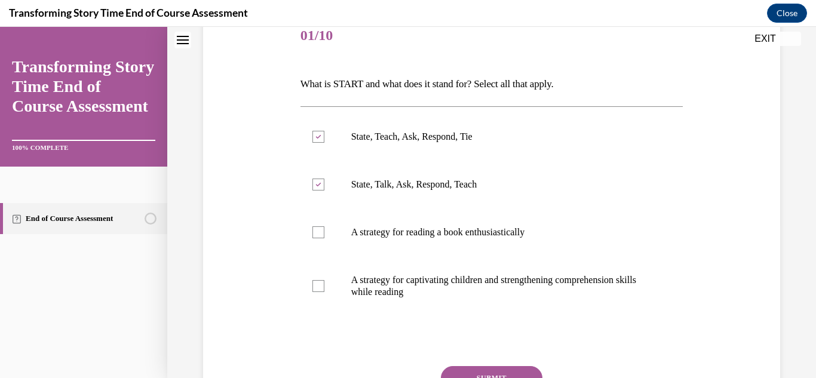
scroll to position [170, 0]
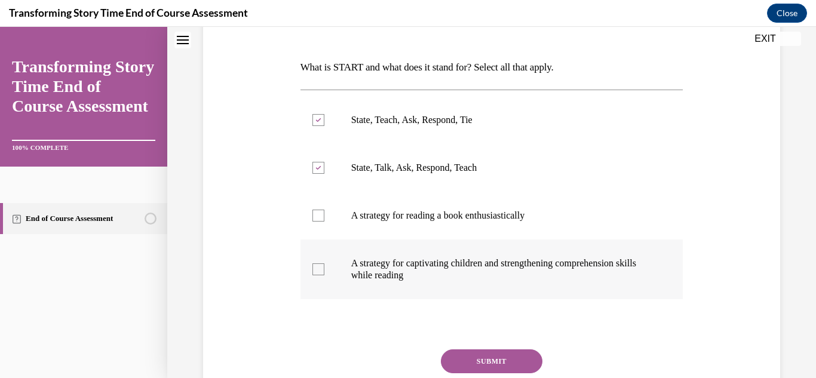
click at [444, 256] on label "A strategy for captivating children and strengthening comprehension skills whil…" at bounding box center [491, 270] width 383 height 60
click at [324, 263] on input "A strategy for captivating children and strengthening comprehension skills whil…" at bounding box center [318, 269] width 12 height 12
checkbox input "true"
click at [475, 370] on button "SUBMIT" at bounding box center [492, 361] width 102 height 24
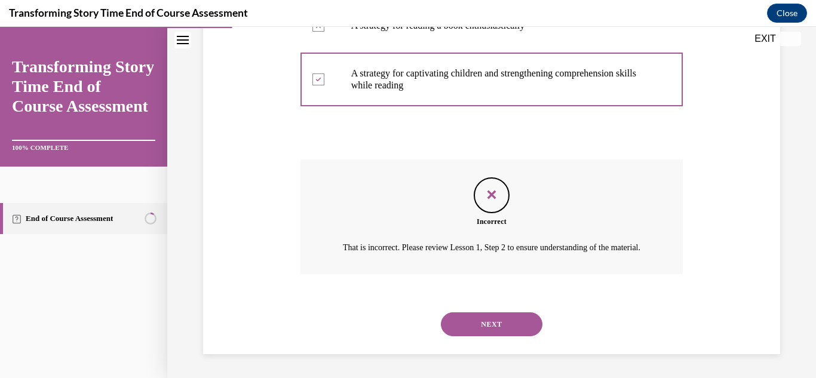
scroll to position [375, 0]
click at [513, 312] on button "NEXT" at bounding box center [492, 324] width 102 height 24
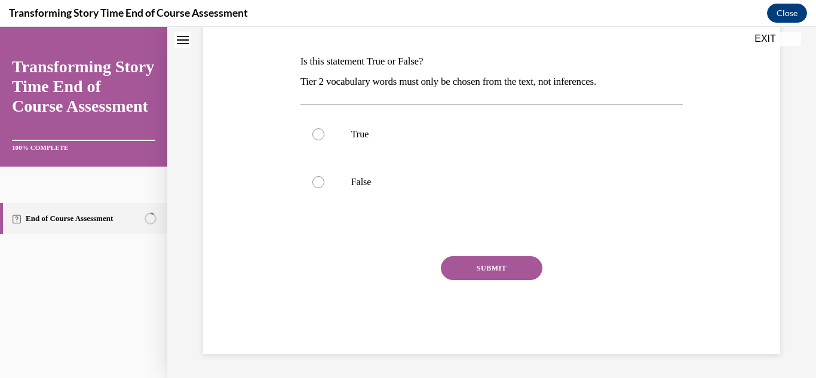
scroll to position [0, 0]
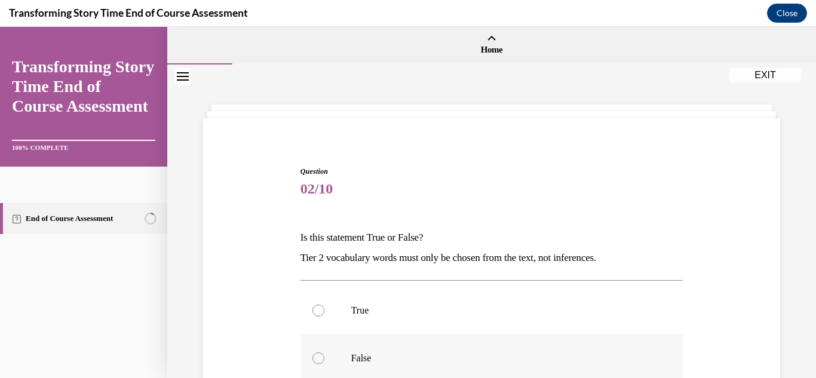
click at [401, 352] on p "False" at bounding box center [502, 358] width 302 height 12
click at [324, 352] on input "False" at bounding box center [318, 358] width 12 height 12
radio input "true"
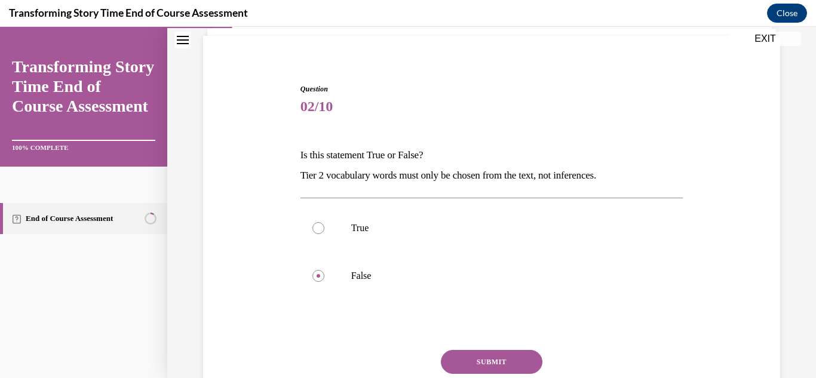
scroll to position [93, 0]
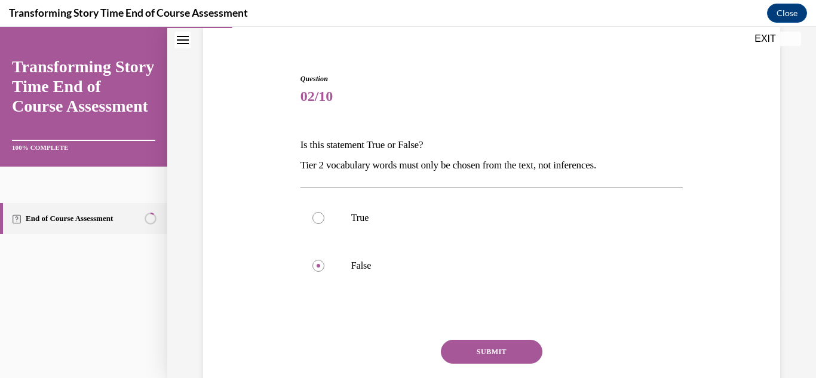
click at [518, 351] on button "SUBMIT" at bounding box center [492, 352] width 102 height 24
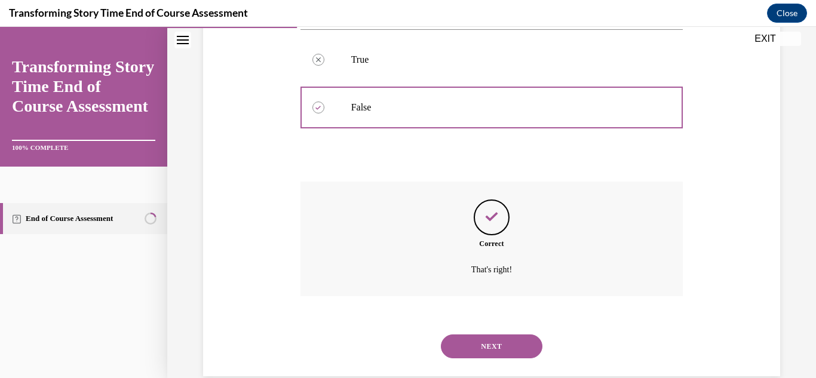
scroll to position [273, 0]
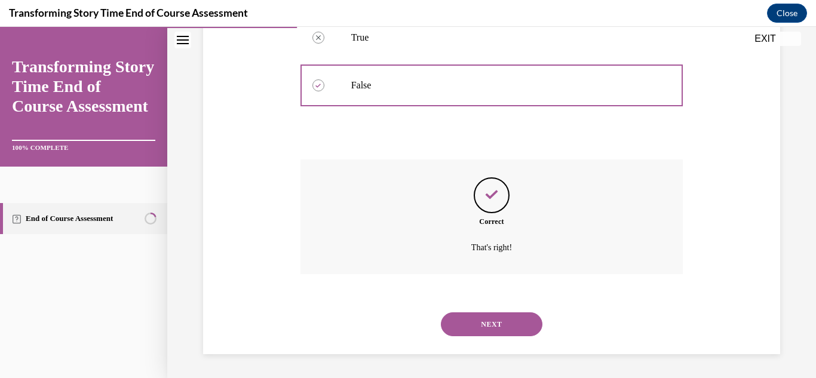
click at [509, 321] on button "NEXT" at bounding box center [492, 324] width 102 height 24
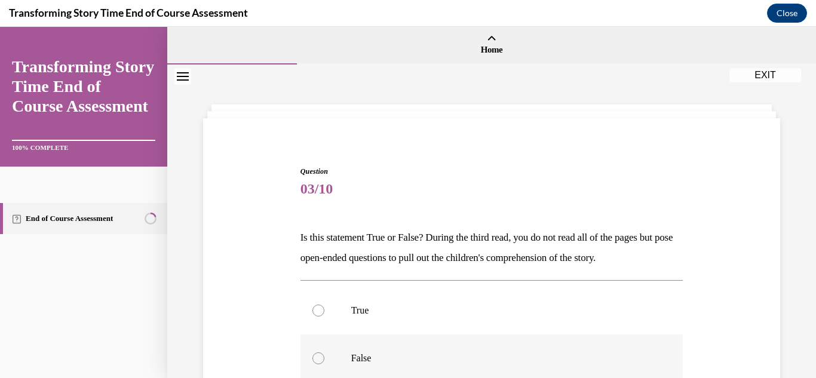
click at [477, 348] on label "False" at bounding box center [491, 359] width 383 height 48
click at [324, 352] on input "False" at bounding box center [318, 358] width 12 height 12
radio input "true"
click at [466, 324] on label "True" at bounding box center [491, 311] width 383 height 48
click at [324, 317] on input "True" at bounding box center [318, 311] width 12 height 12
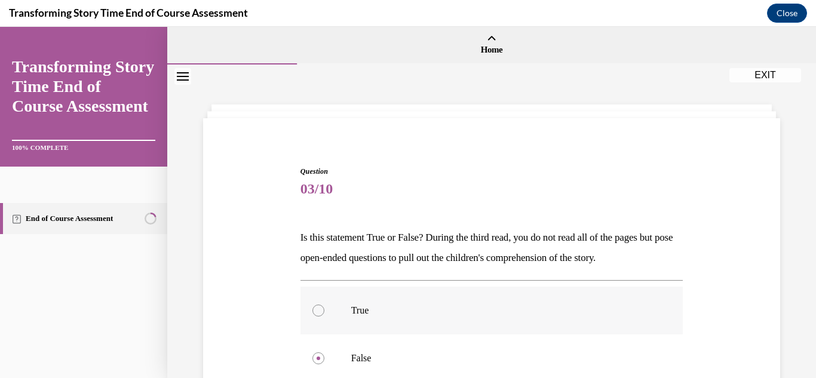
radio input "true"
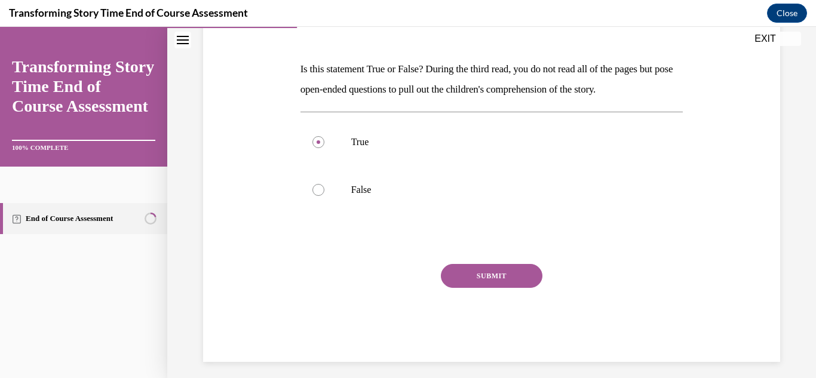
scroll to position [171, 0]
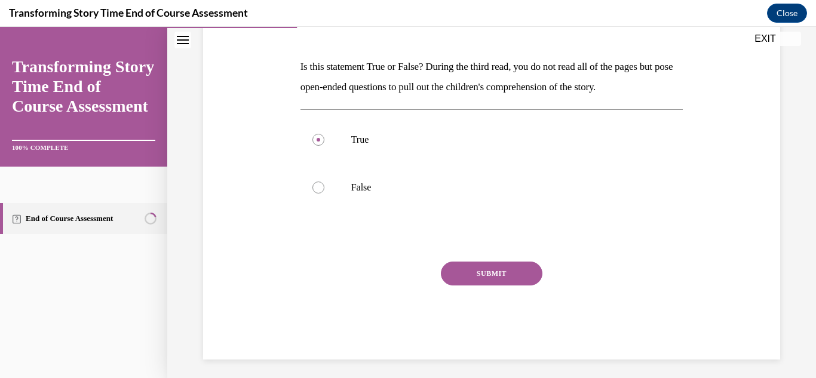
click at [525, 269] on button "SUBMIT" at bounding box center [492, 274] width 102 height 24
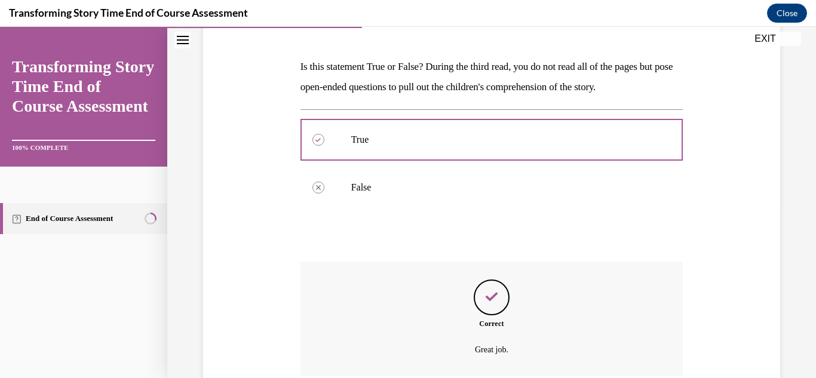
scroll to position [273, 0]
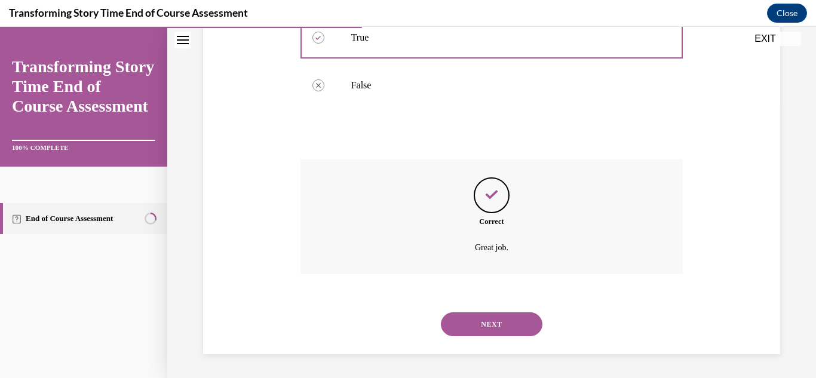
click at [465, 327] on button "NEXT" at bounding box center [492, 324] width 102 height 24
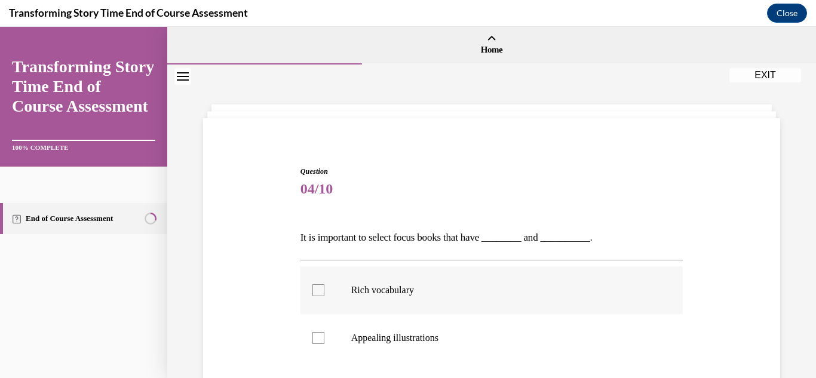
click at [443, 299] on label "Rich vocabulary" at bounding box center [491, 290] width 383 height 48
click at [324, 296] on input "Rich vocabulary" at bounding box center [318, 290] width 12 height 12
checkbox input "true"
click at [427, 326] on label "Appealing illustrations" at bounding box center [491, 338] width 383 height 48
click at [324, 332] on input "Appealing illustrations" at bounding box center [318, 338] width 12 height 12
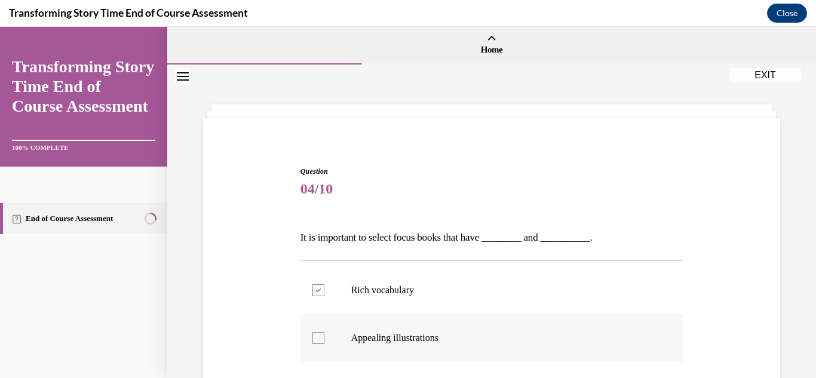
checkbox input "true"
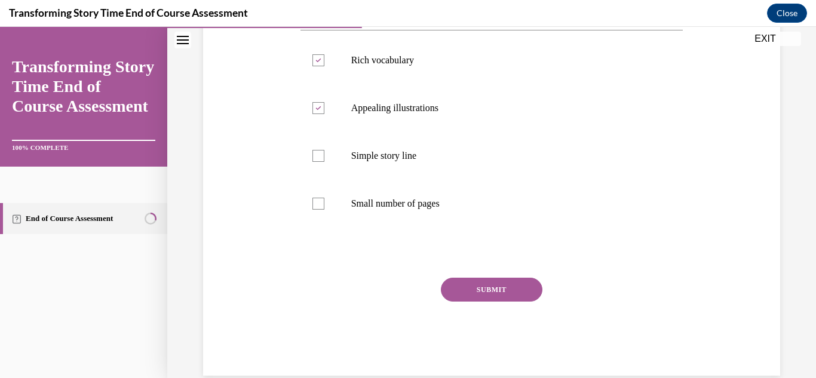
scroll to position [232, 0]
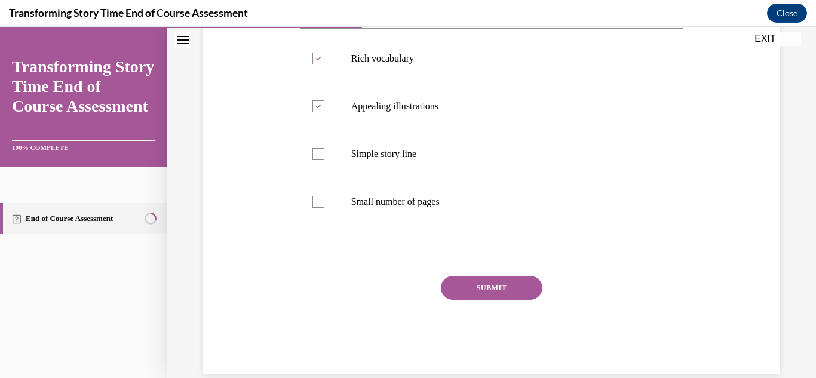
click at [507, 287] on button "SUBMIT" at bounding box center [492, 288] width 102 height 24
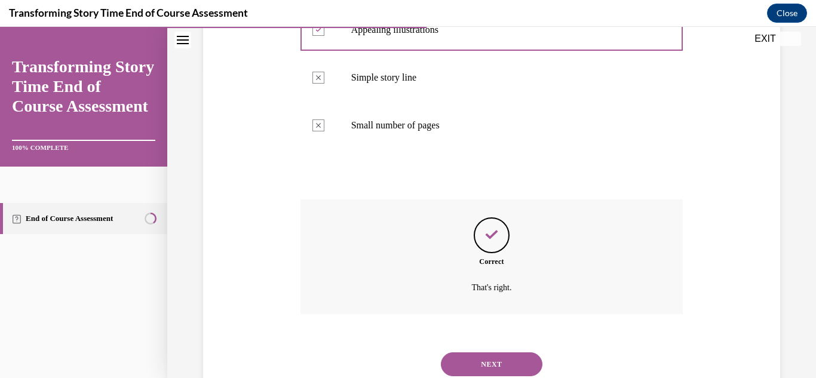
scroll to position [348, 0]
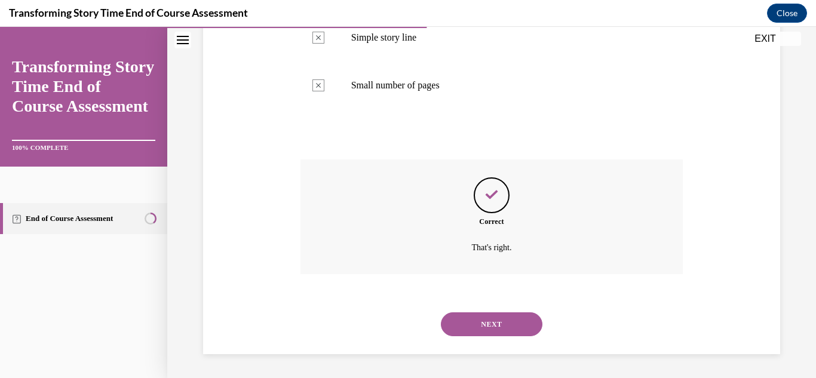
click at [499, 316] on button "NEXT" at bounding box center [492, 324] width 102 height 24
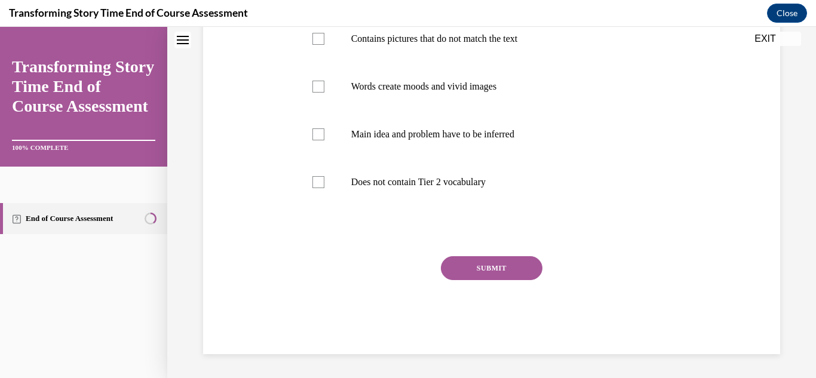
scroll to position [0, 0]
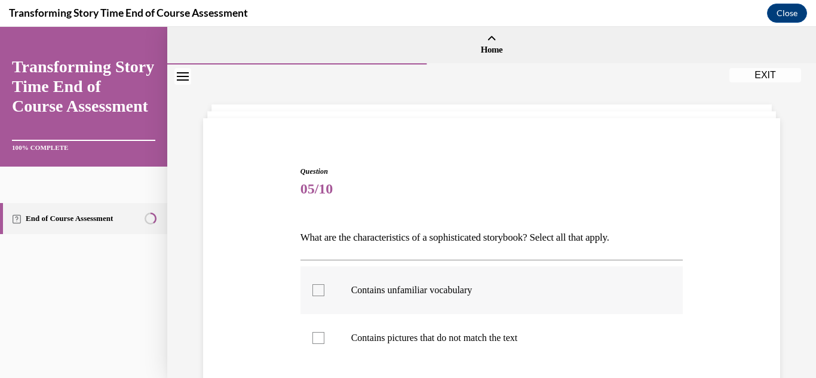
click at [484, 284] on p "Contains unfamiliar vocabulary" at bounding box center [502, 290] width 302 height 12
click at [324, 284] on input "Contains unfamiliar vocabulary" at bounding box center [318, 290] width 12 height 12
checkbox input "true"
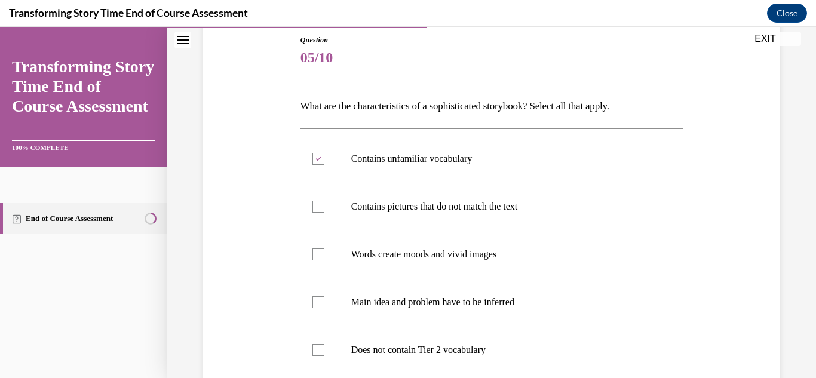
scroll to position [135, 0]
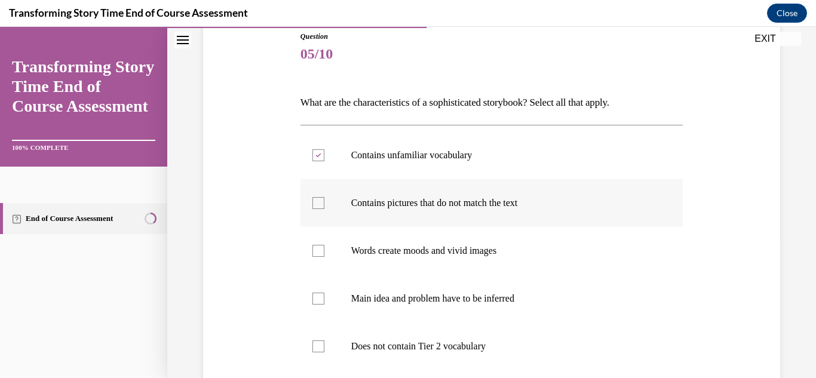
click at [514, 219] on label "Contains pictures that do not match the text" at bounding box center [491, 203] width 383 height 48
click at [324, 209] on input "Contains pictures that do not match the text" at bounding box center [318, 203] width 12 height 12
checkbox input "true"
click at [479, 236] on label "Words create moods and vivid images" at bounding box center [491, 251] width 383 height 48
click at [324, 245] on input "Words create moods and vivid images" at bounding box center [318, 251] width 12 height 12
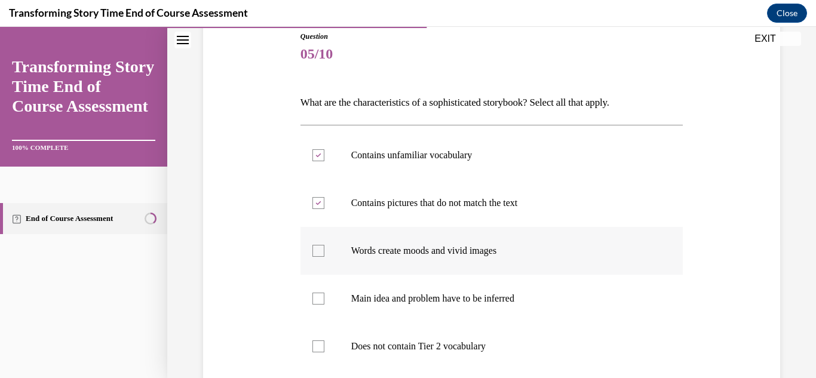
checkbox input "true"
click at [443, 285] on label "Main idea and problem have to be inferred" at bounding box center [491, 299] width 383 height 48
click at [324, 293] on input "Main idea and problem have to be inferred" at bounding box center [318, 299] width 12 height 12
checkbox input "true"
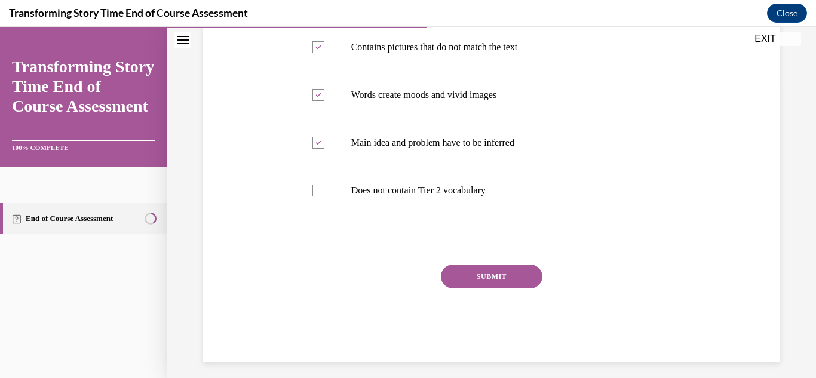
scroll to position [299, 0]
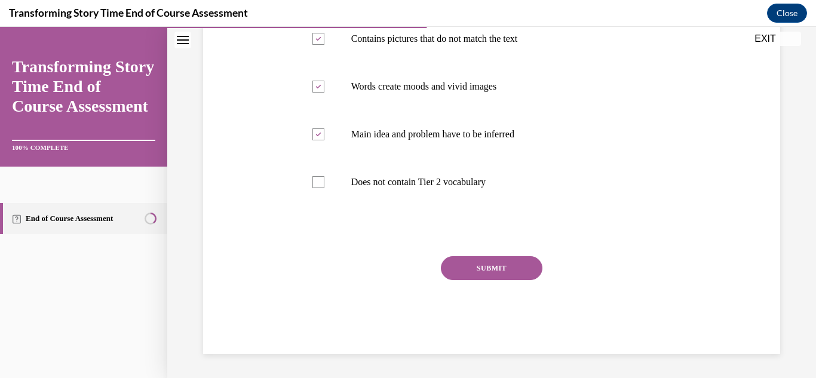
click at [481, 278] on button "SUBMIT" at bounding box center [492, 268] width 102 height 24
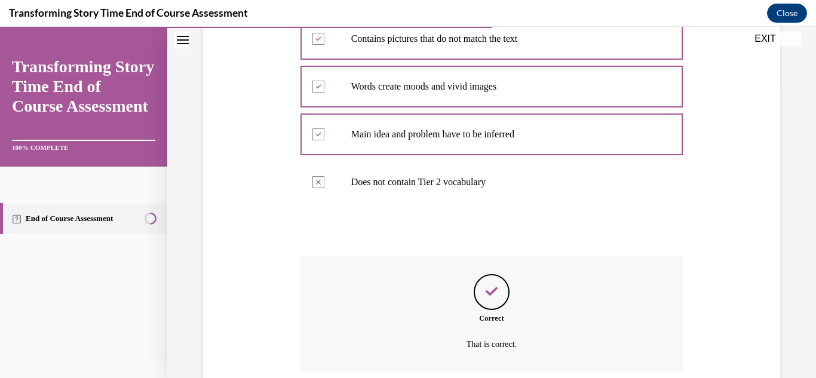
scroll to position [396, 0]
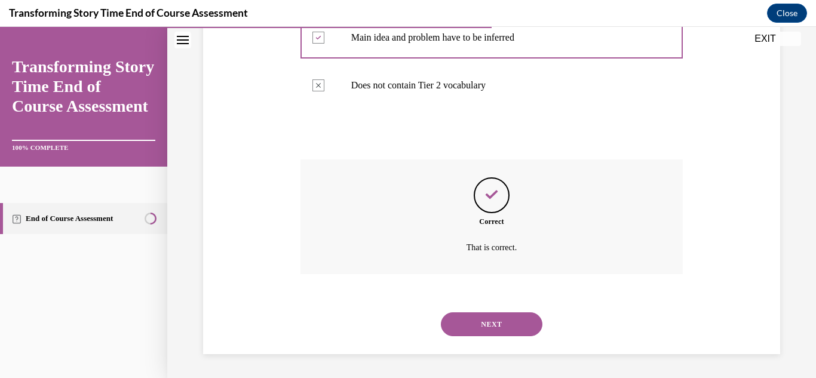
click at [486, 312] on button "NEXT" at bounding box center [492, 324] width 102 height 24
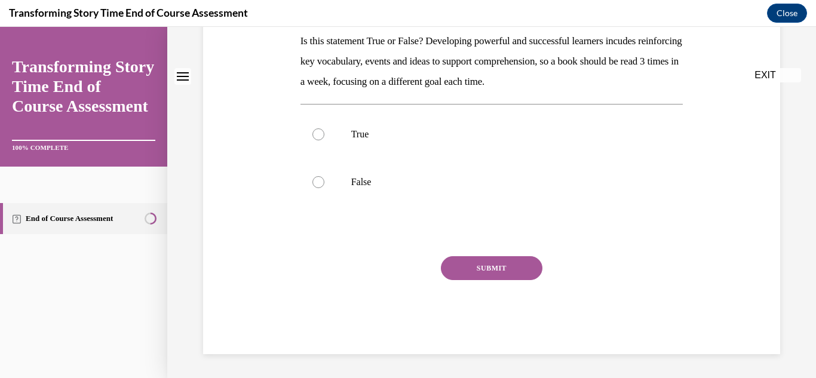
scroll to position [0, 0]
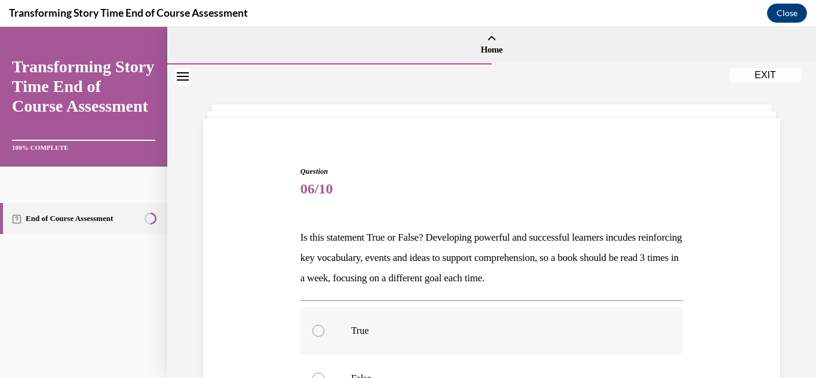
click at [389, 324] on label "True" at bounding box center [491, 331] width 383 height 48
click at [324, 325] on input "True" at bounding box center [318, 331] width 12 height 12
radio input "true"
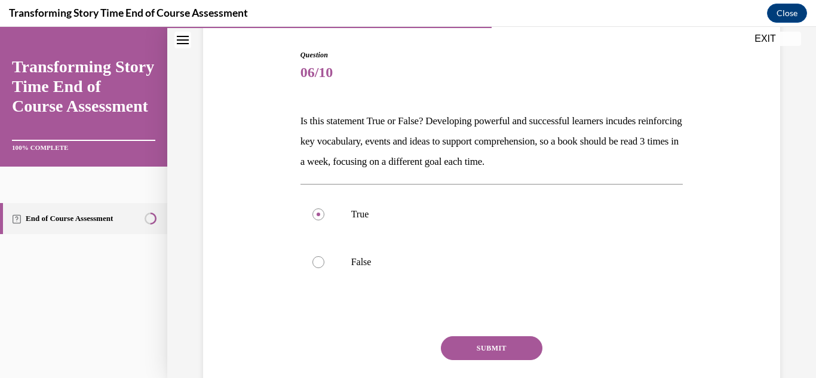
scroll to position [138, 0]
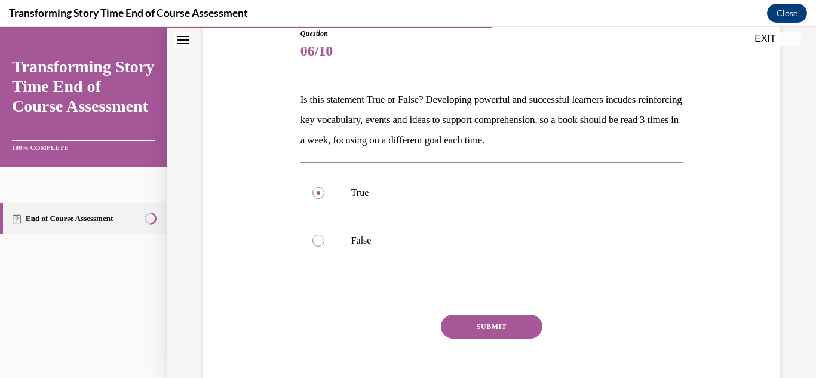
click at [516, 324] on button "SUBMIT" at bounding box center [492, 327] width 102 height 24
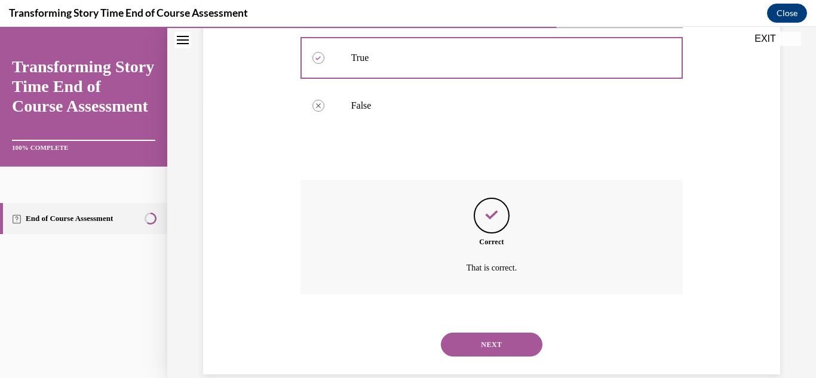
scroll to position [293, 0]
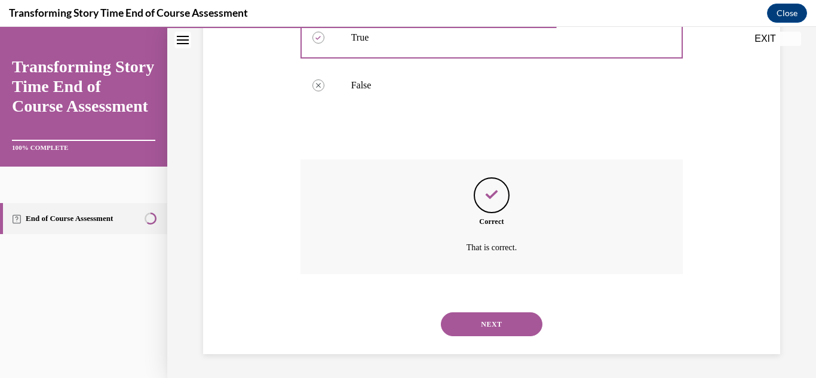
click at [516, 324] on button "NEXT" at bounding box center [492, 324] width 102 height 24
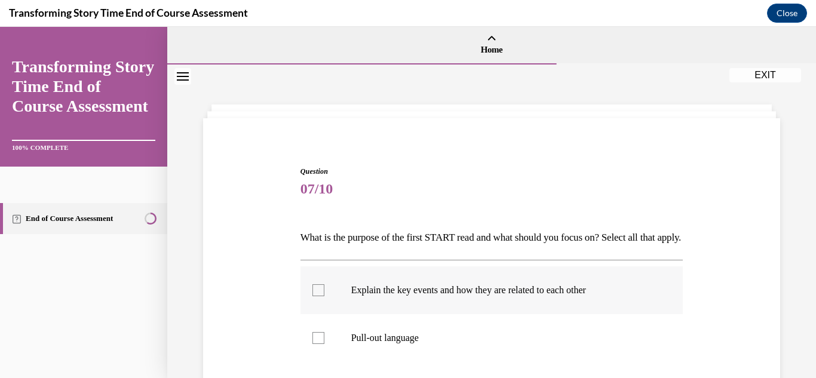
click at [496, 296] on p "Explain the key events and how they are related to each other" at bounding box center [502, 290] width 302 height 12
click at [324, 296] on input "Explain the key events and how they are related to each other" at bounding box center [318, 290] width 12 height 12
checkbox input "true"
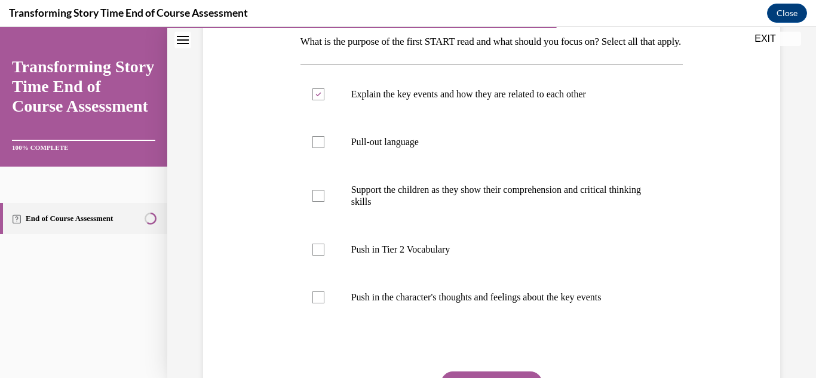
scroll to position [197, 0]
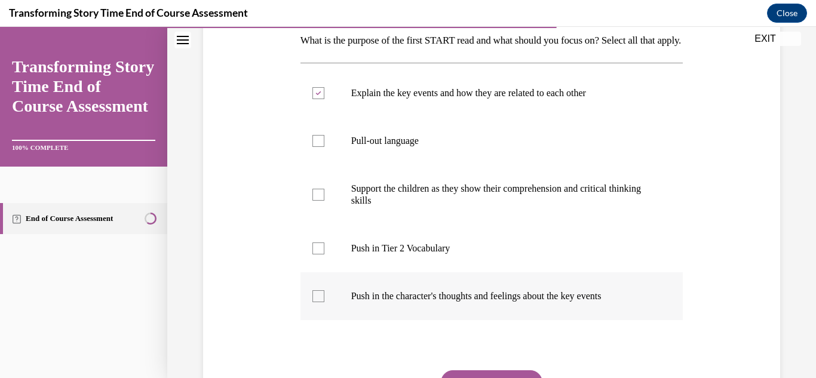
click at [446, 305] on label "Push in the character's thoughts and feelings about the key events" at bounding box center [491, 296] width 383 height 48
click at [324, 302] on input "Push in the character's thoughts and feelings about the key events" at bounding box center [318, 296] width 12 height 12
checkbox input "true"
click at [306, 272] on label "Push in Tier 2 Vocabulary" at bounding box center [491, 249] width 383 height 48
click at [312, 254] on input "Push in Tier 2 Vocabulary" at bounding box center [318, 249] width 12 height 12
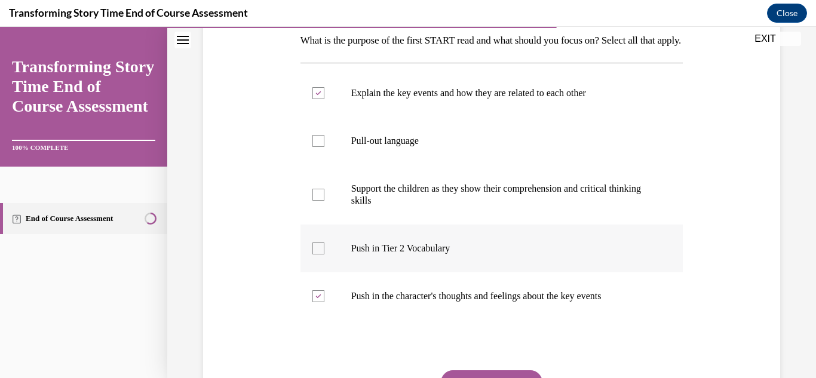
checkbox input "true"
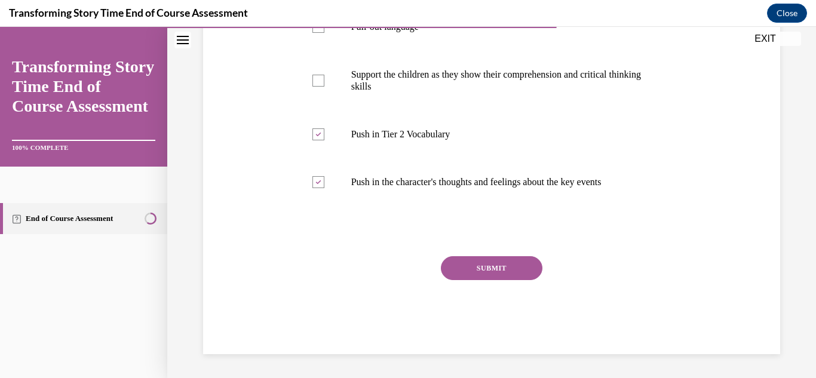
click at [521, 272] on button "SUBMIT" at bounding box center [492, 268] width 102 height 24
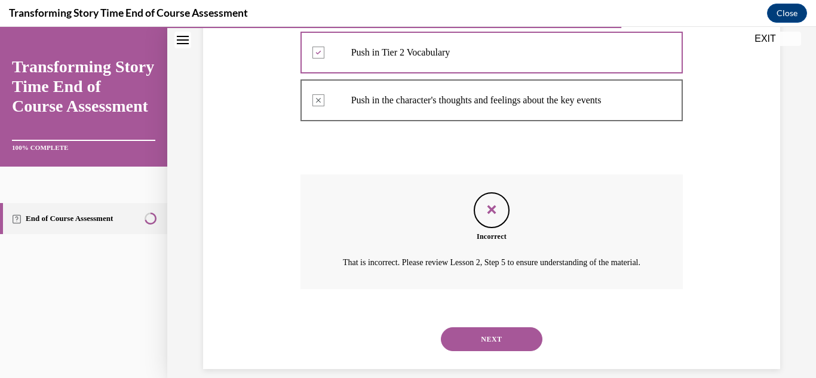
scroll to position [397, 0]
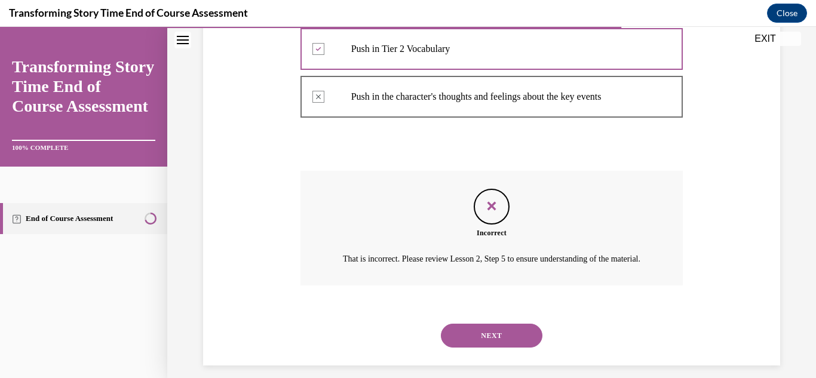
click at [525, 348] on button "NEXT" at bounding box center [492, 336] width 102 height 24
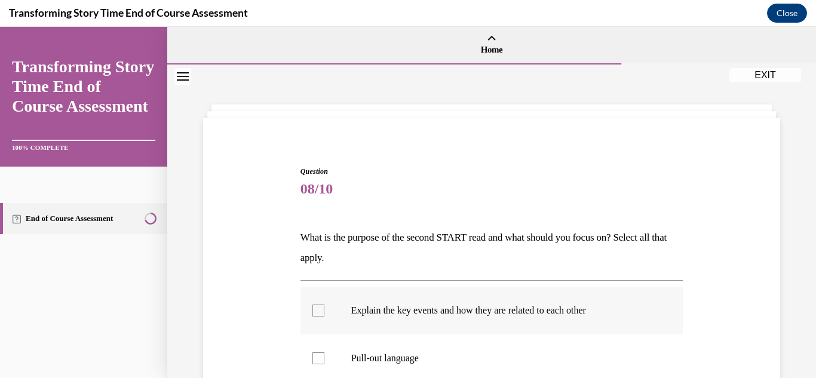
click at [499, 322] on label "Explain the key events and how they are related to each other" at bounding box center [491, 311] width 383 height 48
click at [324, 317] on input "Explain the key events and how they are related to each other" at bounding box center [318, 311] width 12 height 12
checkbox input "true"
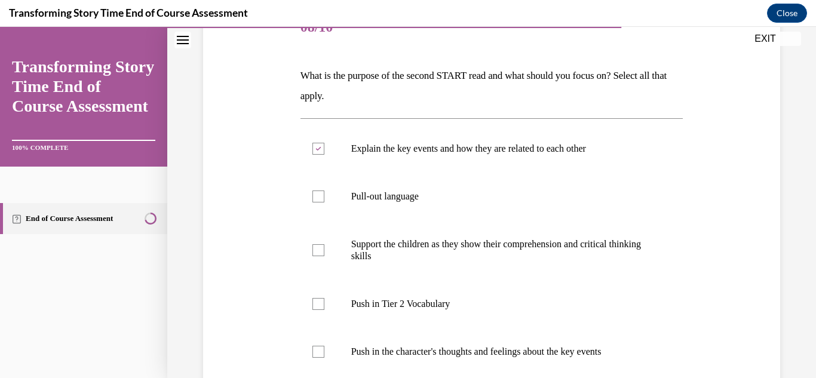
scroll to position [167, 0]
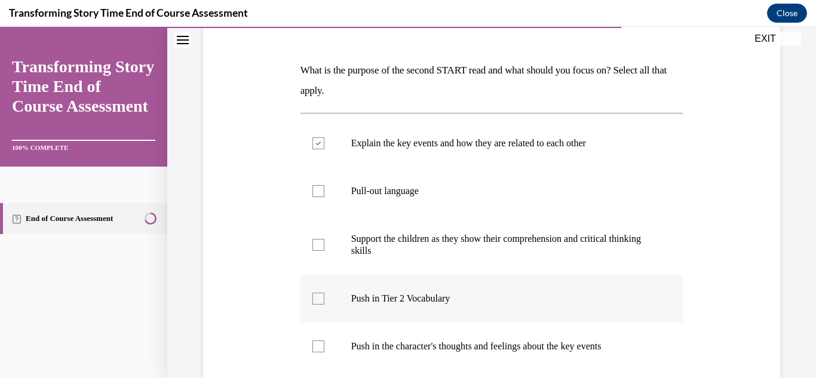
click at [551, 289] on label "Push in Tier 2 Vocabulary" at bounding box center [491, 299] width 383 height 48
click at [324, 293] on input "Push in Tier 2 Vocabulary" at bounding box center [318, 299] width 12 height 12
checkbox input "true"
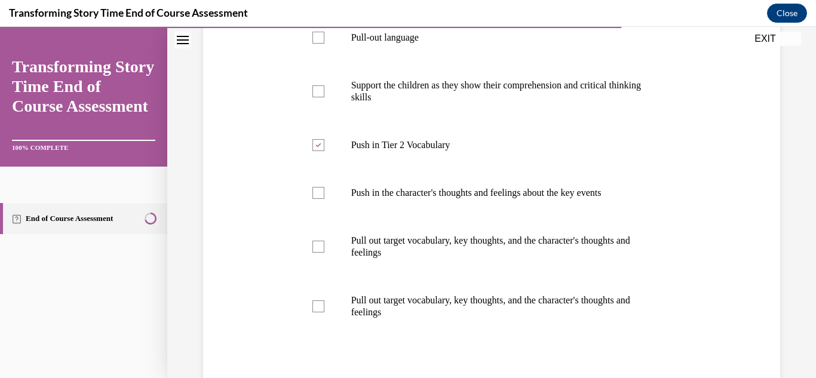
scroll to position [322, 0]
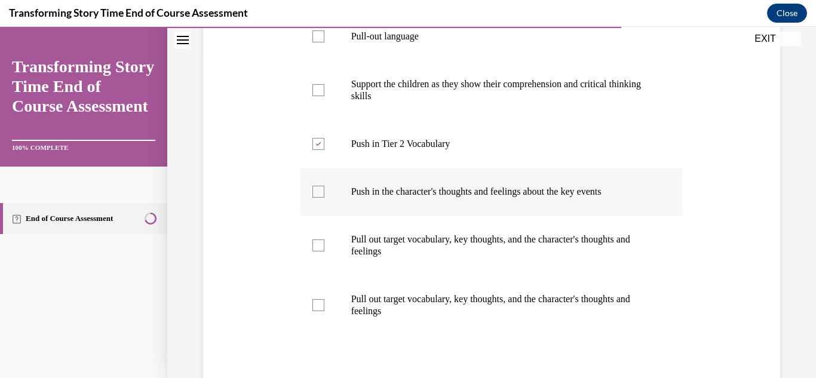
click at [568, 186] on p "Push in the character's thoughts and feelings about the key events" at bounding box center [502, 192] width 302 height 12
click at [324, 186] on input "Push in the character's thoughts and feelings about the key events" at bounding box center [318, 192] width 12 height 12
checkbox input "true"
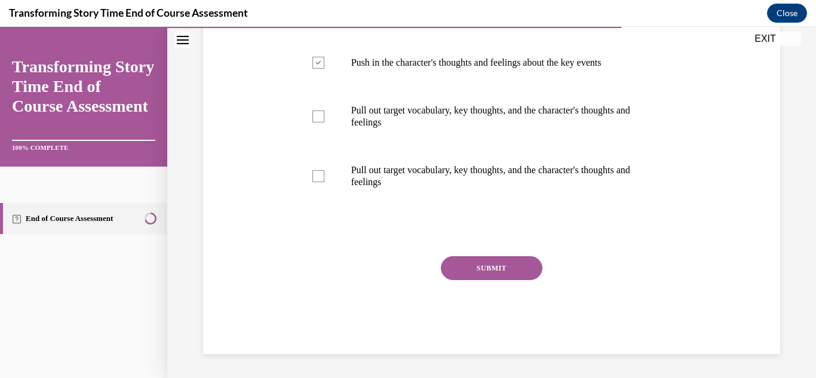
click at [509, 265] on button "SUBMIT" at bounding box center [492, 268] width 102 height 24
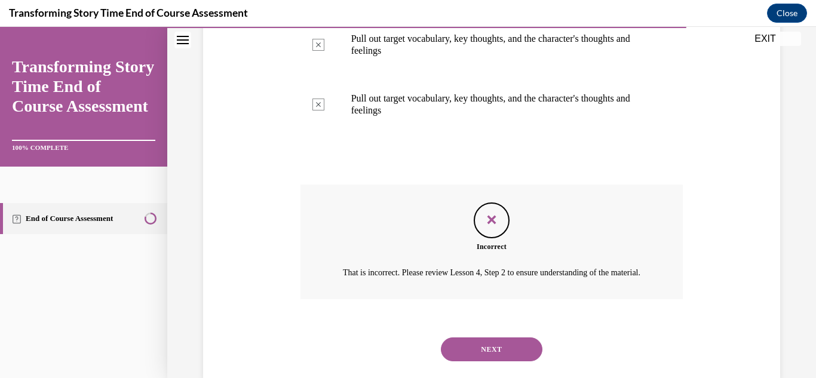
scroll to position [562, 0]
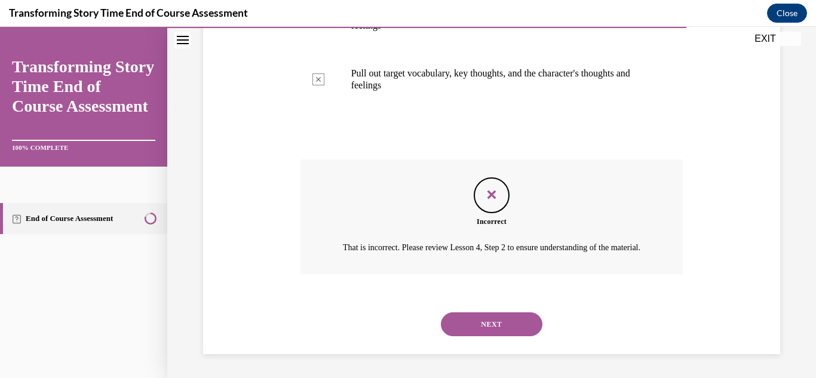
click at [492, 326] on button "NEXT" at bounding box center [492, 324] width 102 height 24
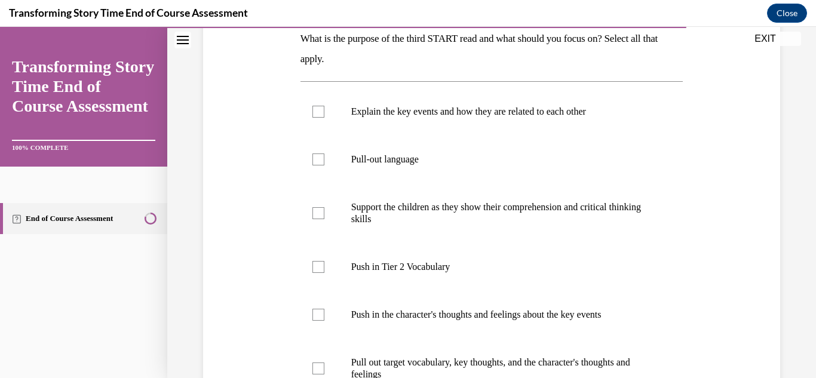
scroll to position [200, 0]
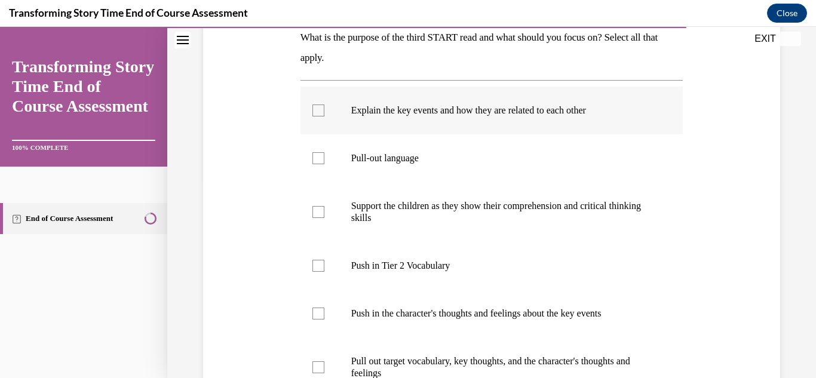
click at [548, 128] on label "Explain the key events and how they are related to each other" at bounding box center [491, 111] width 383 height 48
click at [324, 116] on input "Explain the key events and how they are related to each other" at bounding box center [318, 111] width 12 height 12
checkbox input "true"
click at [435, 266] on p "Push in Tier 2 Vocabulary" at bounding box center [502, 266] width 302 height 12
click at [324, 266] on input "Push in Tier 2 Vocabulary" at bounding box center [318, 266] width 12 height 12
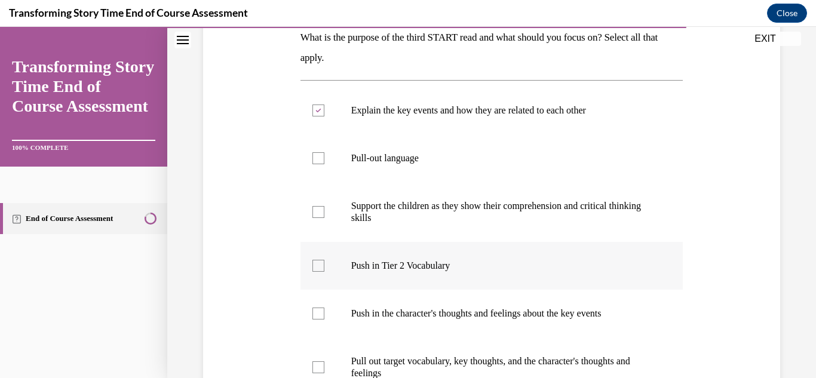
checkbox input "true"
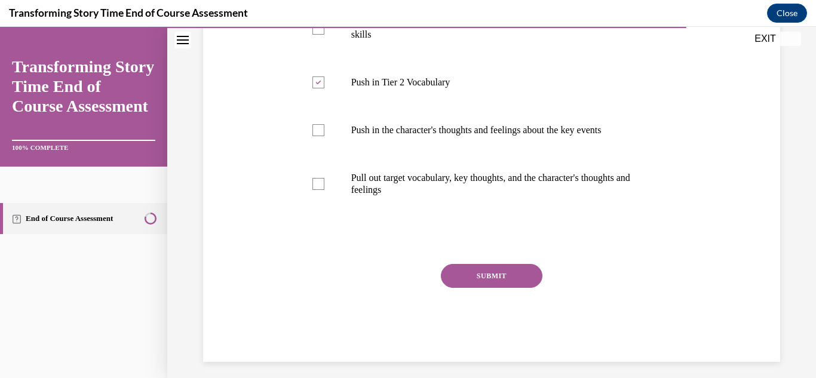
scroll to position [388, 0]
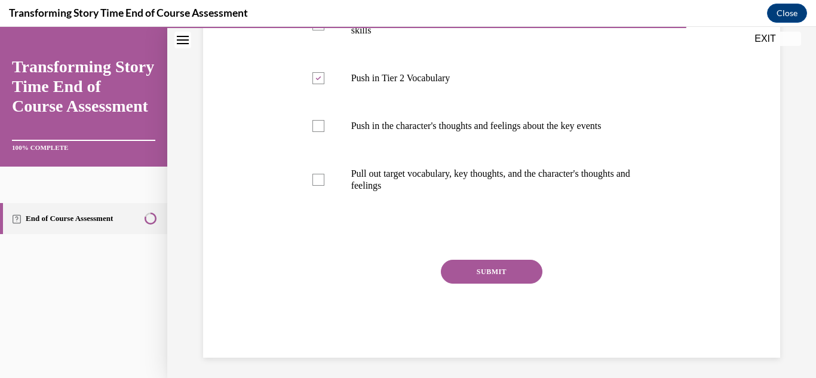
click at [513, 282] on button "SUBMIT" at bounding box center [492, 272] width 102 height 24
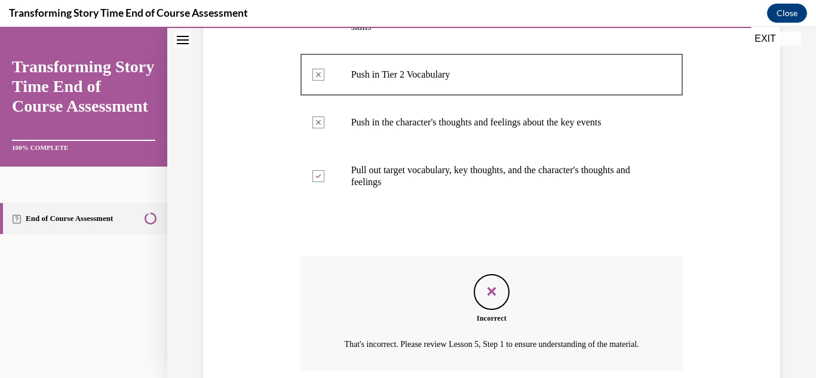
scroll to position [502, 0]
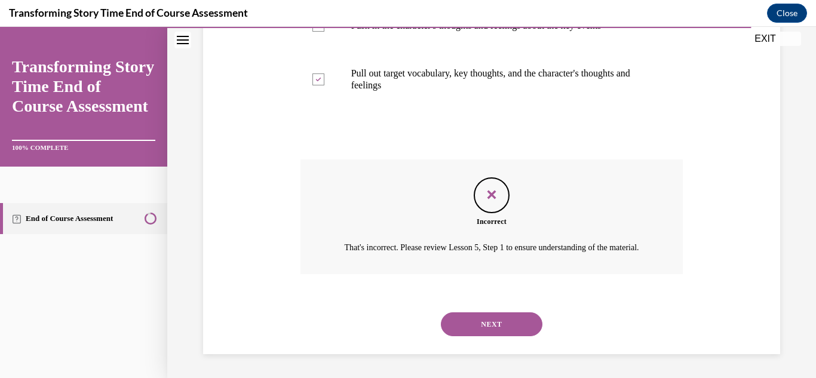
click at [500, 323] on button "NEXT" at bounding box center [492, 324] width 102 height 24
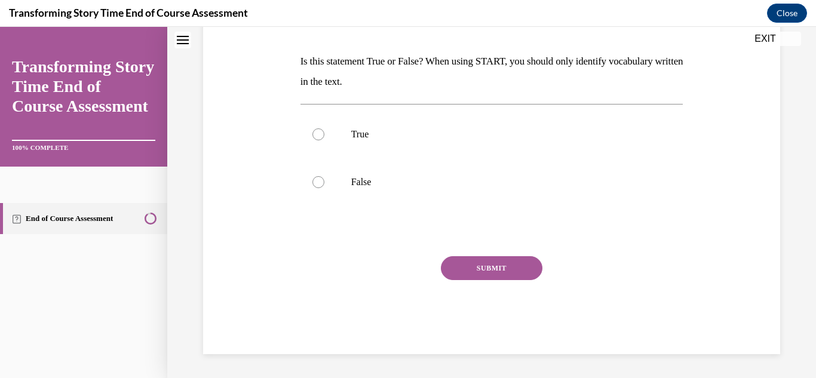
scroll to position [0, 0]
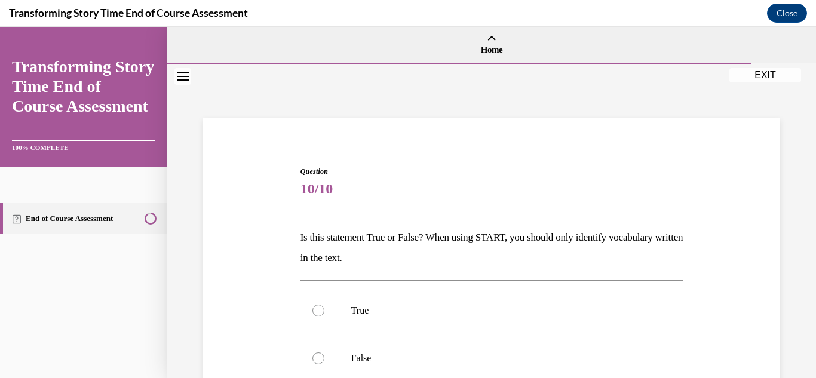
click at [500, 323] on label "True" at bounding box center [491, 311] width 383 height 48
click at [324, 317] on input "True" at bounding box center [318, 311] width 12 height 12
radio input "true"
click at [485, 332] on label "True" at bounding box center [491, 311] width 383 height 48
click at [324, 317] on input "True" at bounding box center [318, 311] width 12 height 12
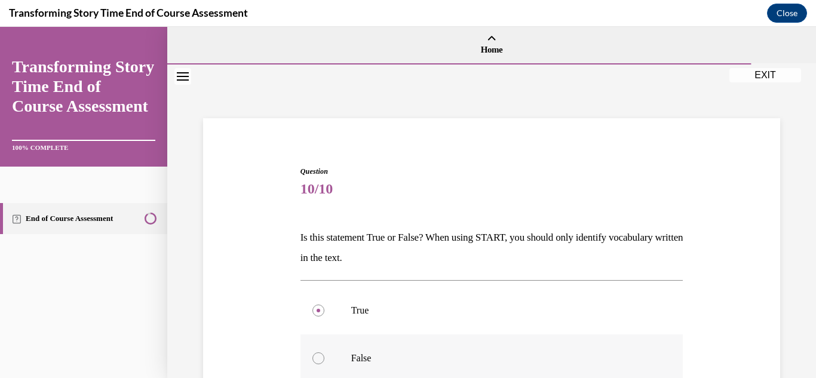
click at [481, 351] on label "False" at bounding box center [491, 359] width 383 height 48
click at [324, 352] on input "False" at bounding box center [318, 358] width 12 height 12
radio input "true"
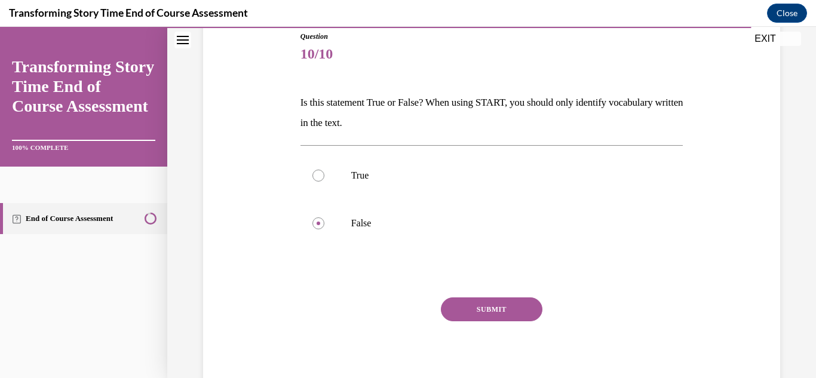
scroll to position [136, 0]
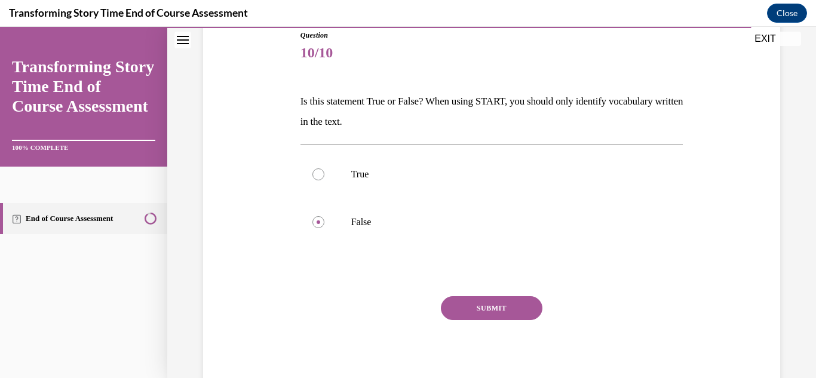
click at [535, 309] on button "SUBMIT" at bounding box center [492, 308] width 102 height 24
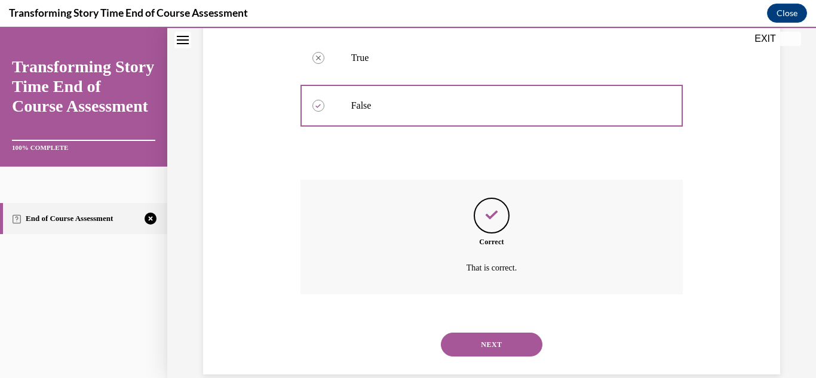
scroll to position [273, 0]
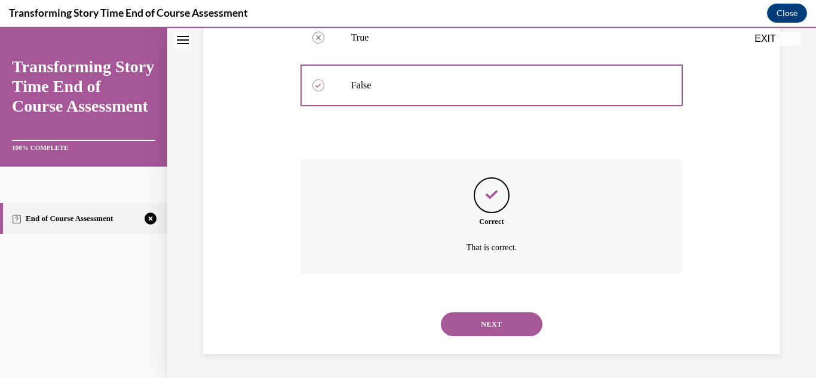
click at [516, 319] on button "NEXT" at bounding box center [492, 324] width 102 height 24
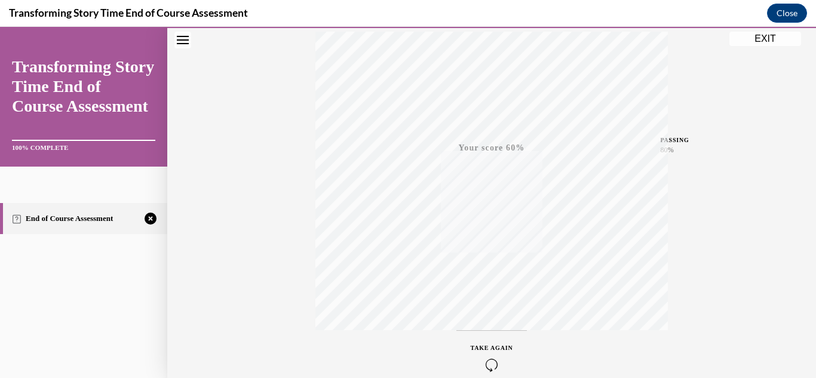
scroll to position [261, 0]
click at [495, 300] on icon "button" at bounding box center [492, 305] width 42 height 13
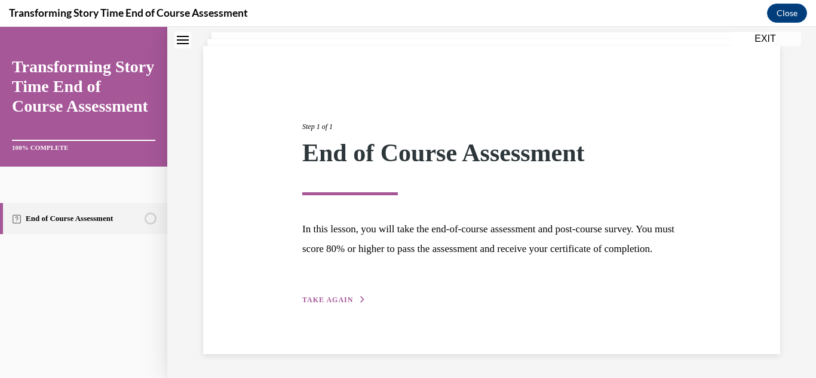
click at [328, 296] on span "TAKE AGAIN" at bounding box center [327, 300] width 51 height 8
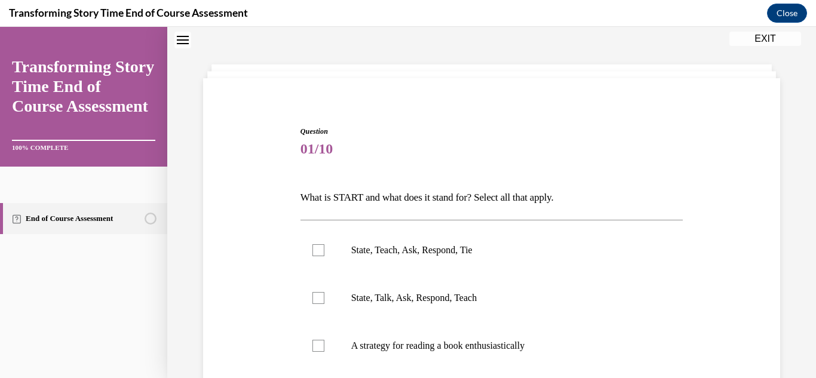
scroll to position [36, 0]
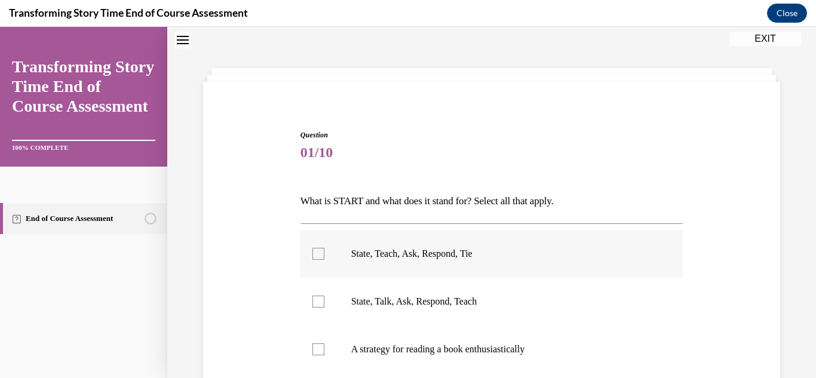
click at [332, 251] on label "State, Teach, Ask, Respond, Tie" at bounding box center [491, 254] width 383 height 48
click at [324, 251] on input "State, Teach, Ask, Respond, Tie" at bounding box center [318, 254] width 12 height 12
checkbox input "true"
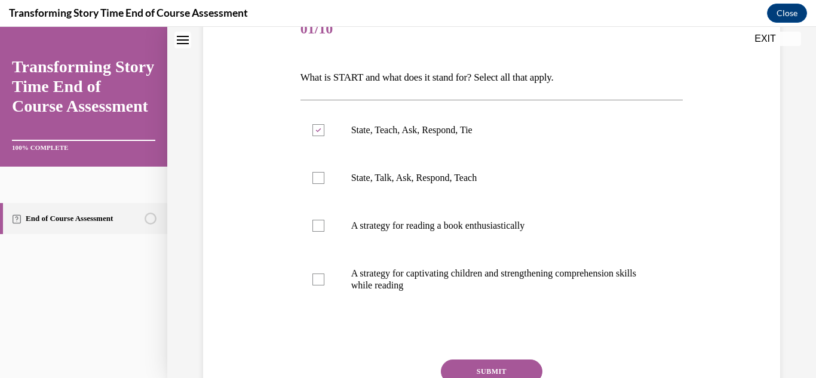
scroll to position [161, 0]
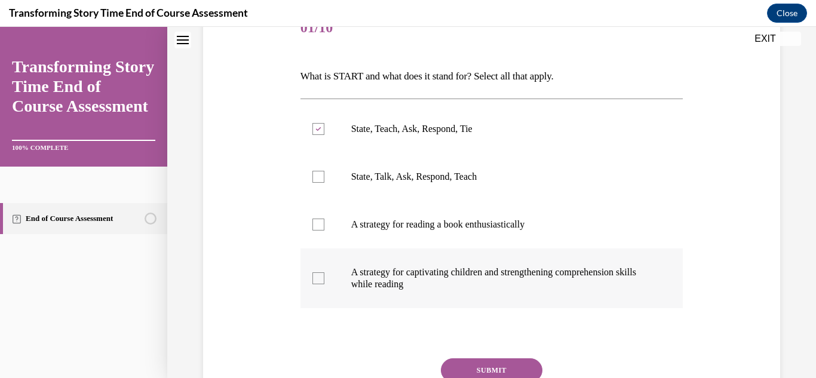
click at [364, 292] on label "A strategy for captivating children and strengthening comprehension skills whil…" at bounding box center [491, 279] width 383 height 60
click at [324, 284] on input "A strategy for captivating children and strengthening comprehension skills whil…" at bounding box center [318, 278] width 12 height 12
checkbox input "true"
click at [468, 367] on button "SUBMIT" at bounding box center [492, 370] width 102 height 24
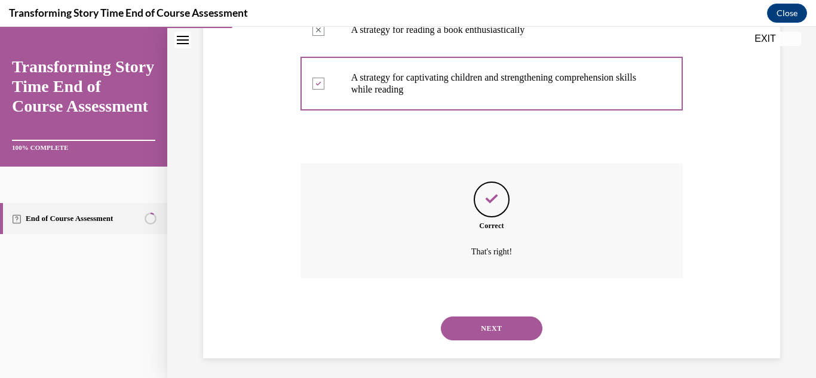
scroll to position [360, 0]
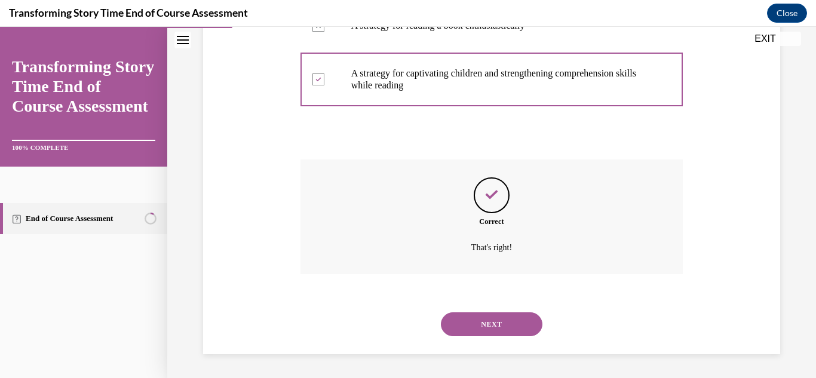
click at [477, 330] on button "NEXT" at bounding box center [492, 324] width 102 height 24
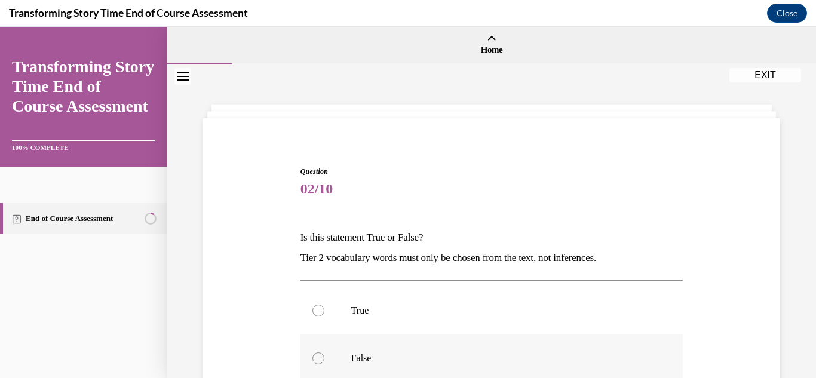
click at [456, 347] on label "False" at bounding box center [491, 359] width 383 height 48
click at [324, 352] on input "False" at bounding box center [318, 358] width 12 height 12
radio input "true"
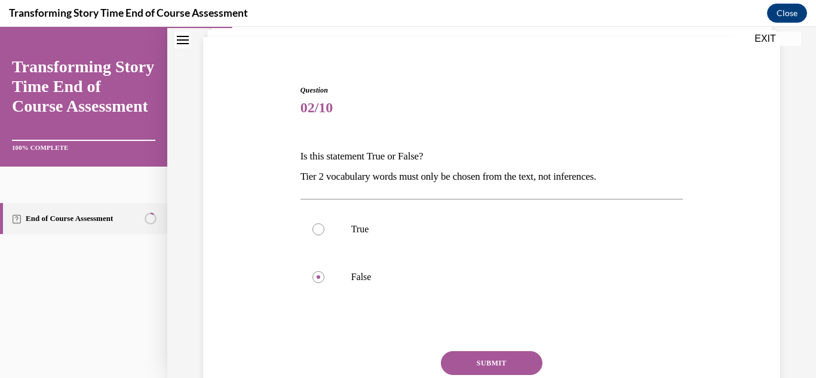
scroll to position [85, 0]
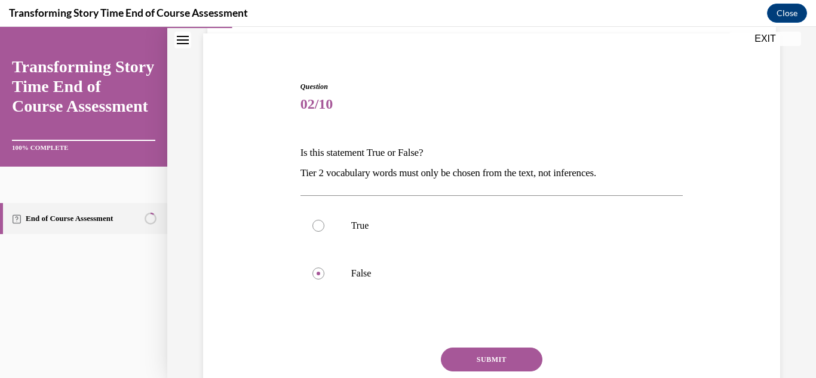
click at [530, 355] on button "SUBMIT" at bounding box center [492, 360] width 102 height 24
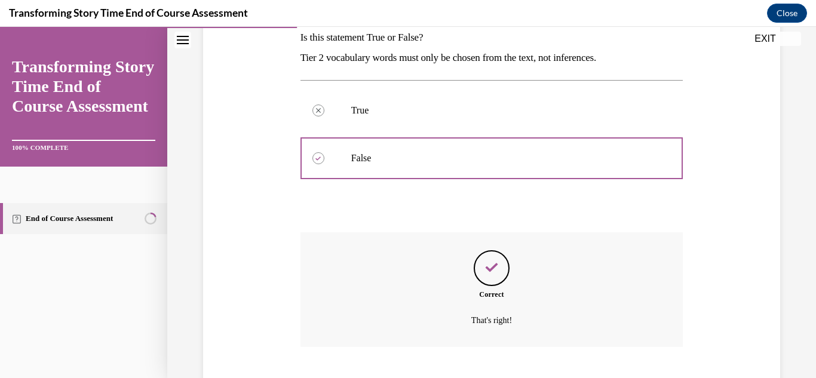
scroll to position [273, 0]
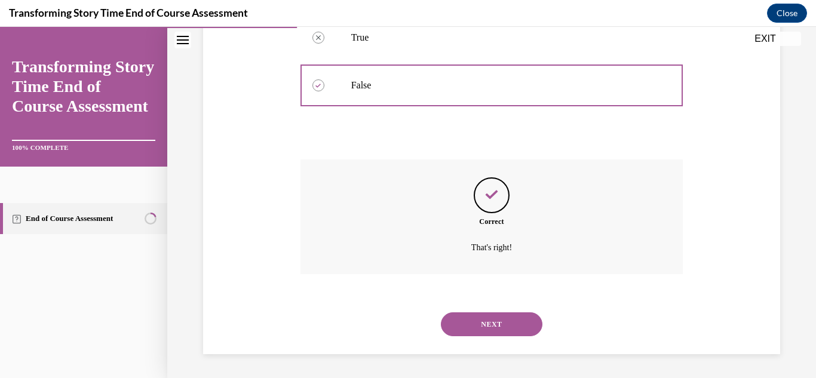
click at [512, 320] on button "NEXT" at bounding box center [492, 324] width 102 height 24
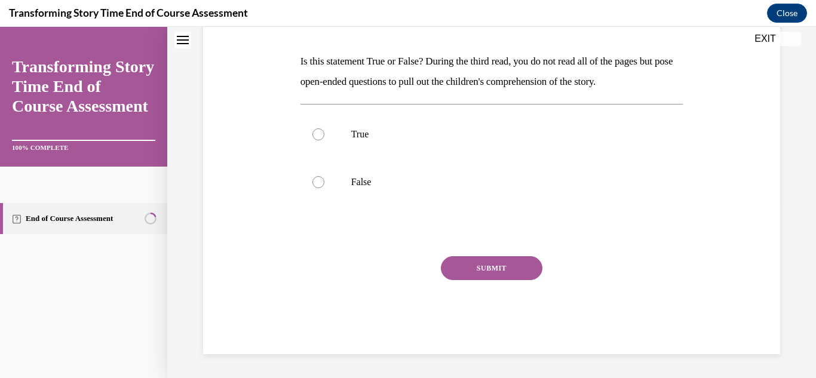
scroll to position [0, 0]
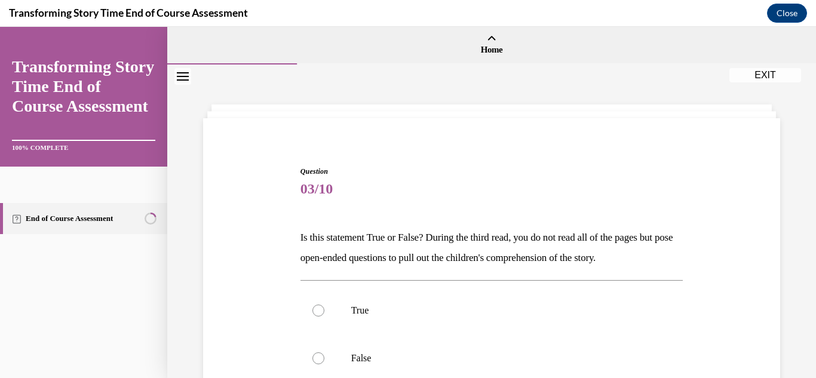
click at [512, 320] on label "True" at bounding box center [491, 311] width 383 height 48
click at [324, 317] on input "True" at bounding box center [318, 311] width 12 height 12
radio input "true"
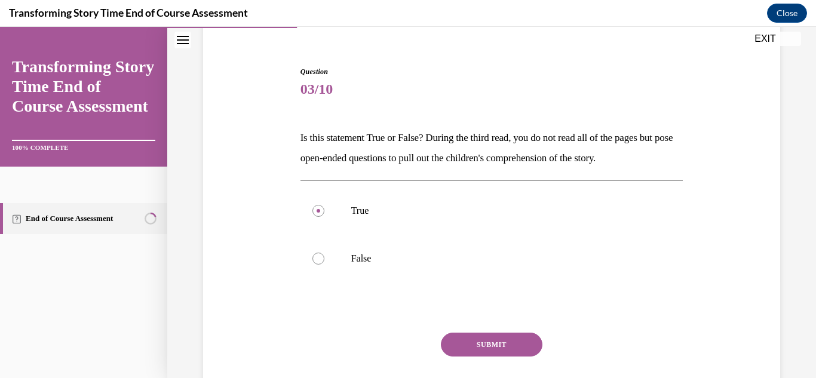
scroll to position [101, 0]
click at [529, 344] on button "SUBMIT" at bounding box center [492, 344] width 102 height 24
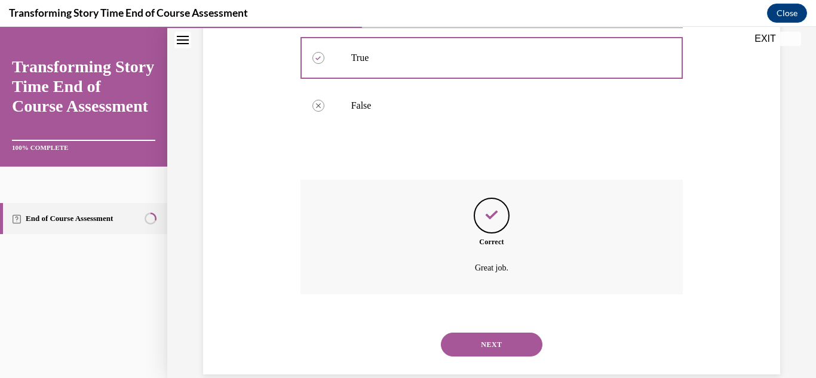
scroll to position [273, 0]
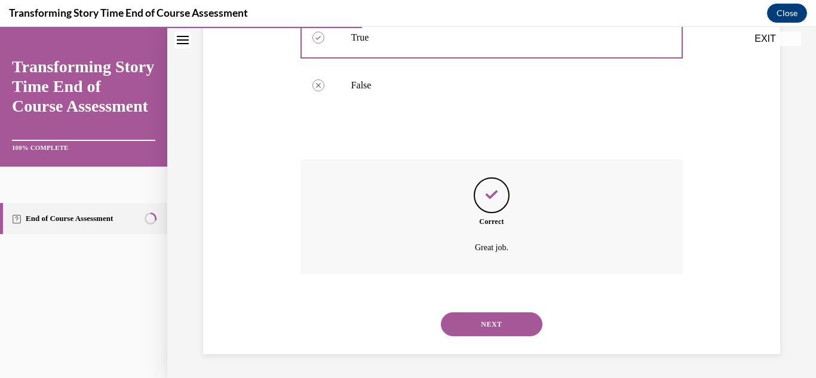
click at [529, 344] on div "NEXT" at bounding box center [491, 324] width 383 height 48
click at [524, 331] on button "NEXT" at bounding box center [492, 324] width 102 height 24
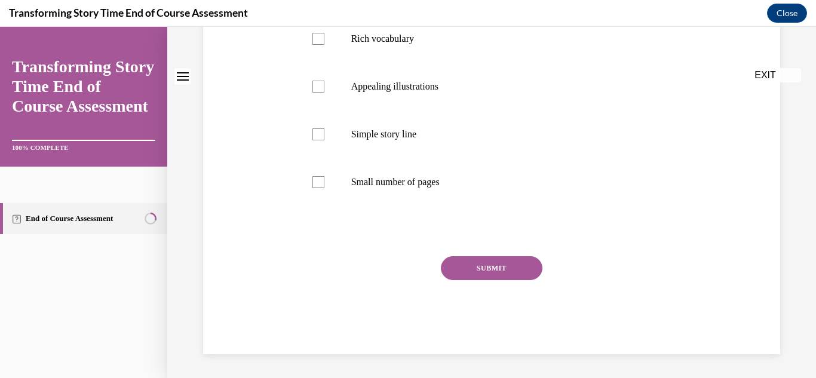
scroll to position [0, 0]
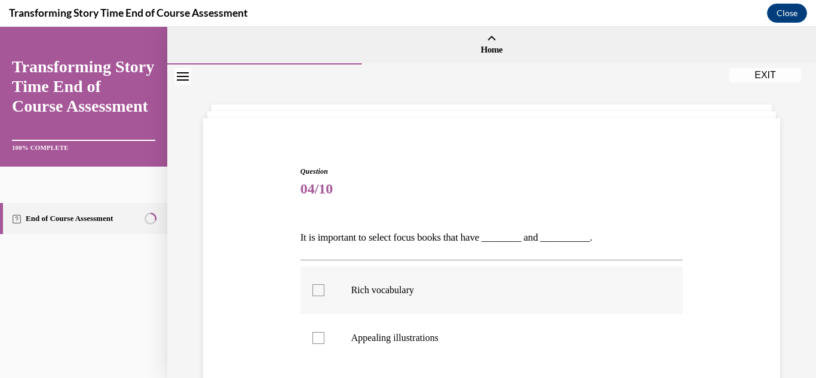
click at [499, 302] on label "Rich vocabulary" at bounding box center [491, 290] width 383 height 48
click at [324, 296] on input "Rich vocabulary" at bounding box center [318, 290] width 12 height 12
checkbox input "true"
click at [476, 339] on p "Appealing illustrations" at bounding box center [502, 338] width 302 height 12
click at [324, 339] on input "Appealing illustrations" at bounding box center [318, 338] width 12 height 12
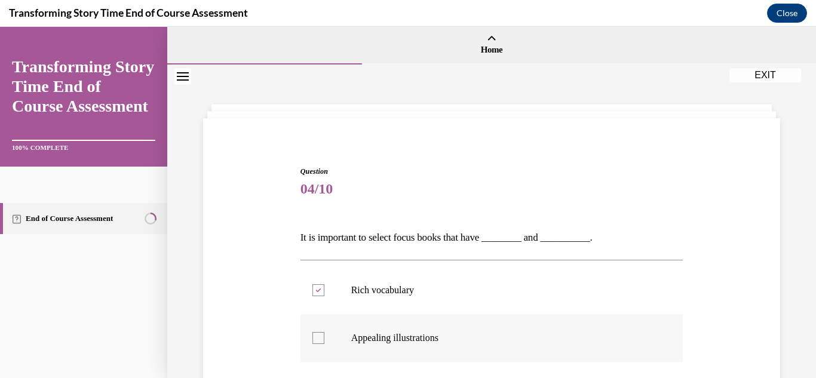
checkbox input "true"
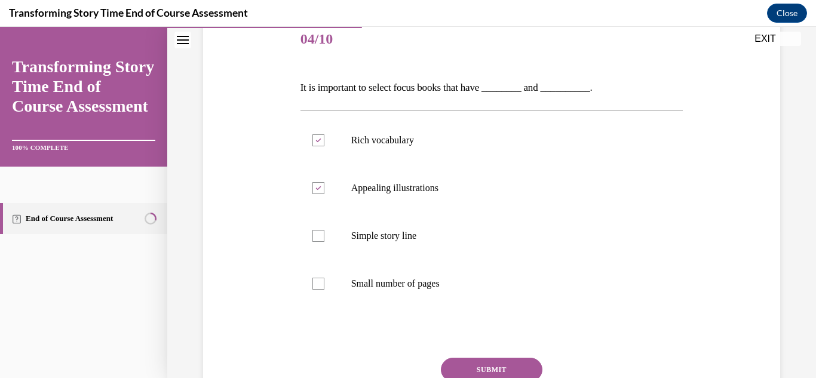
scroll to position [152, 0]
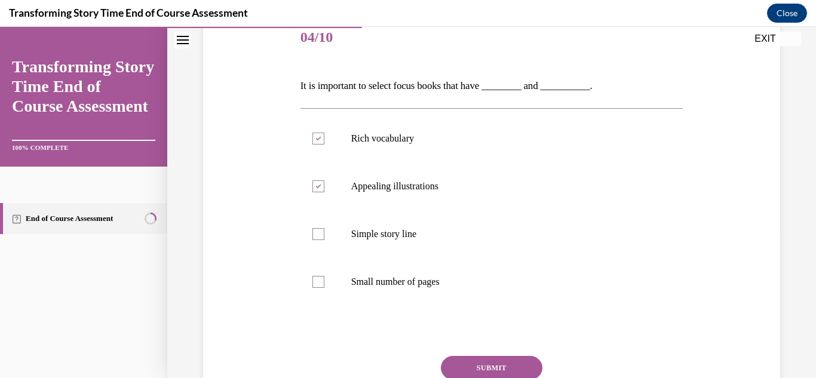
click at [528, 366] on button "SUBMIT" at bounding box center [492, 368] width 102 height 24
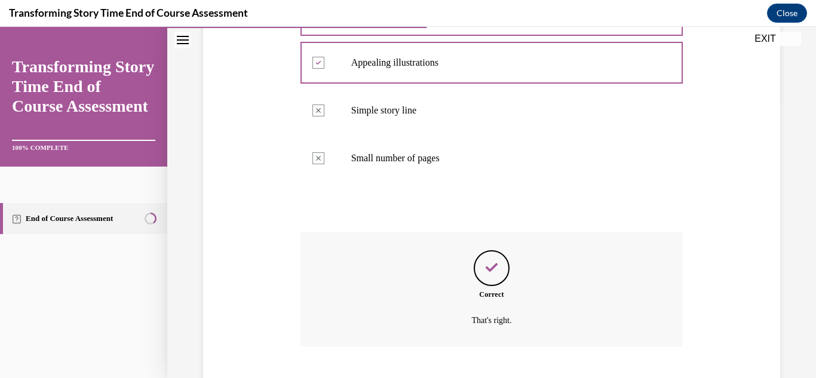
scroll to position [348, 0]
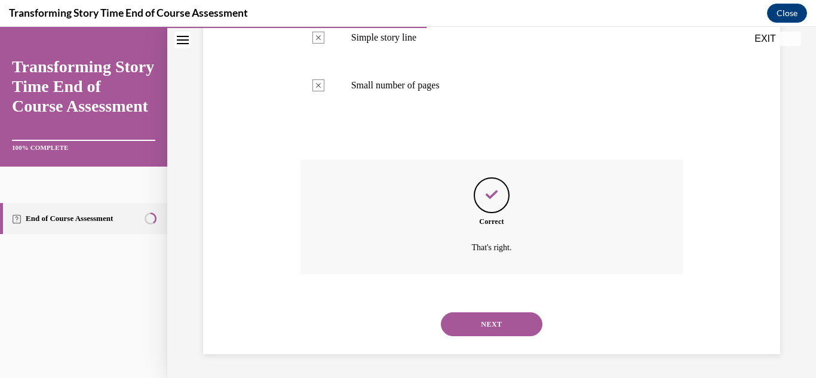
click at [510, 323] on button "NEXT" at bounding box center [492, 324] width 102 height 24
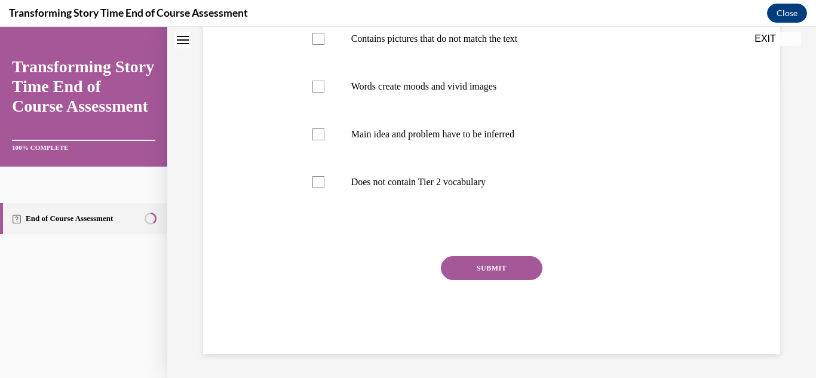
scroll to position [0, 0]
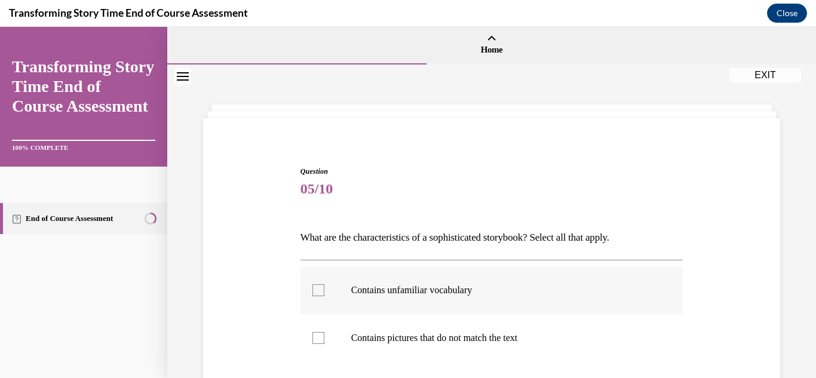
click at [406, 285] on p "Contains unfamiliar vocabulary" at bounding box center [502, 290] width 302 height 12
click at [324, 285] on input "Contains unfamiliar vocabulary" at bounding box center [318, 290] width 12 height 12
checkbox input "true"
click at [384, 324] on label "Contains pictures that do not match the text" at bounding box center [491, 338] width 383 height 48
click at [324, 332] on input "Contains pictures that do not match the text" at bounding box center [318, 338] width 12 height 12
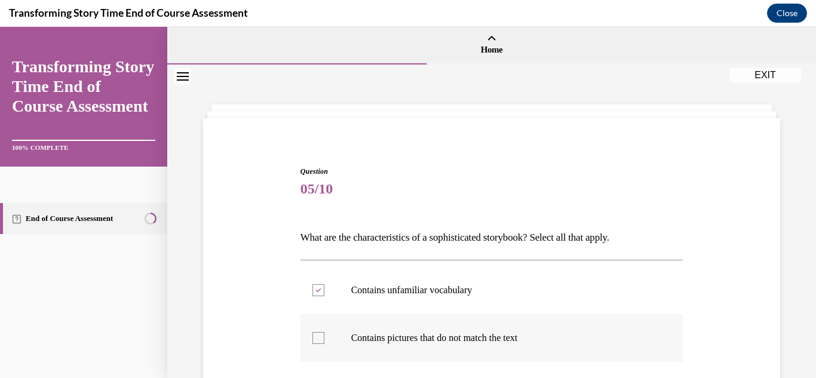
checkbox input "true"
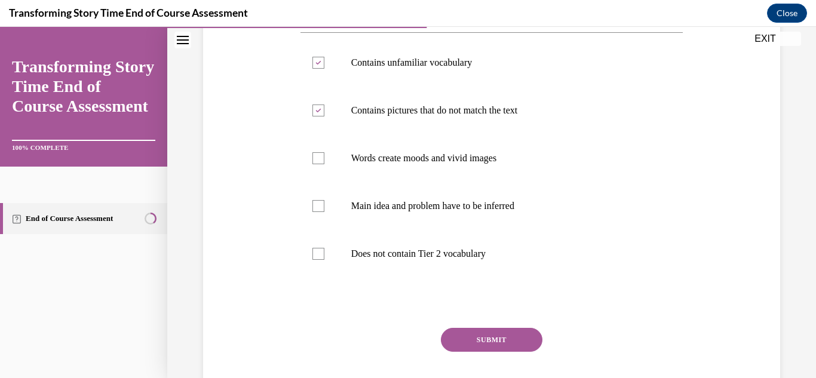
scroll to position [229, 0]
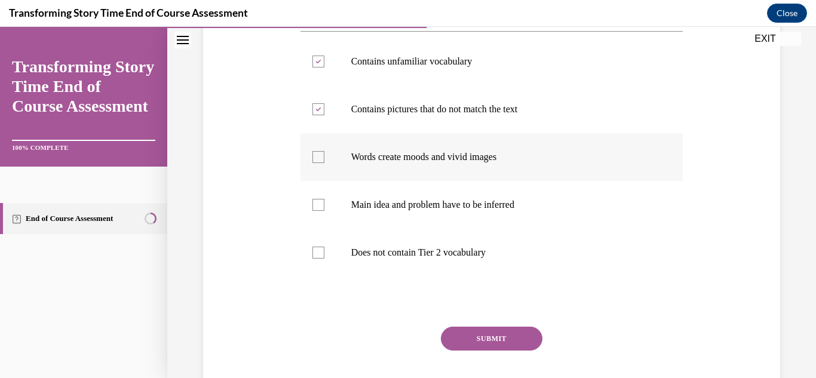
click at [493, 158] on p "Words create moods and vivid images" at bounding box center [502, 157] width 302 height 12
click at [324, 158] on input "Words create moods and vivid images" at bounding box center [318, 157] width 12 height 12
checkbox input "true"
click at [464, 204] on p "Main idea and problem have to be inferred" at bounding box center [502, 205] width 302 height 12
click at [324, 204] on input "Main idea and problem have to be inferred" at bounding box center [318, 205] width 12 height 12
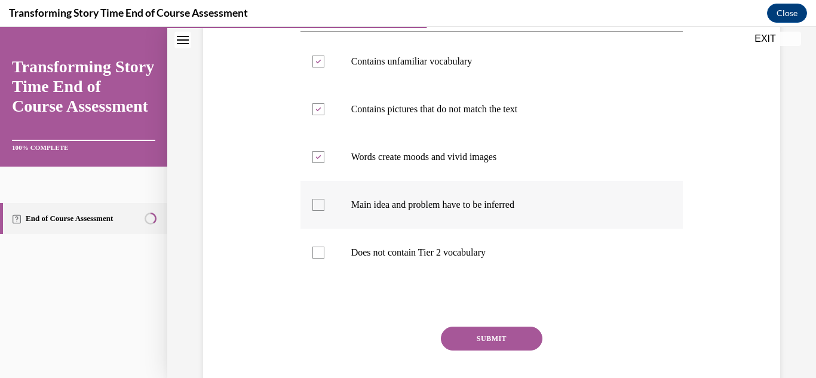
checkbox input "true"
click at [511, 339] on button "SUBMIT" at bounding box center [492, 339] width 102 height 24
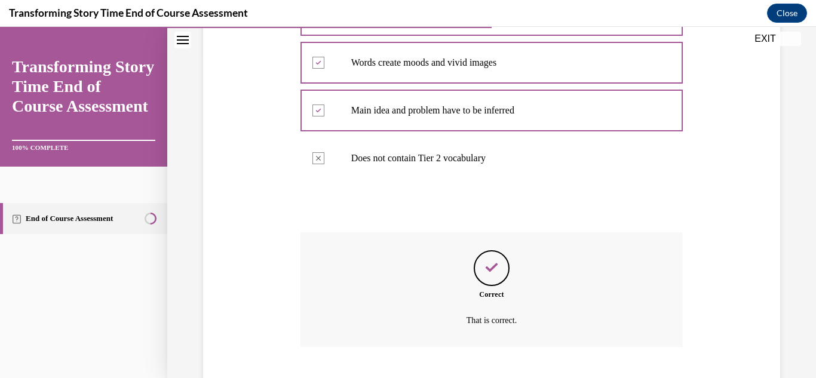
scroll to position [396, 0]
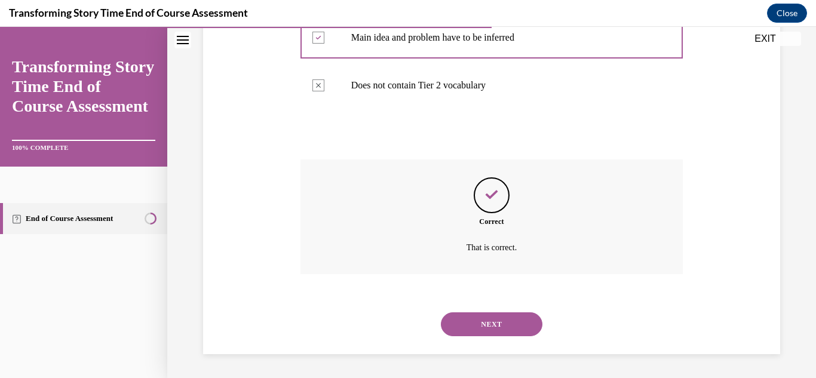
click at [511, 339] on div "NEXT" at bounding box center [491, 324] width 383 height 48
click at [510, 332] on button "NEXT" at bounding box center [492, 324] width 102 height 24
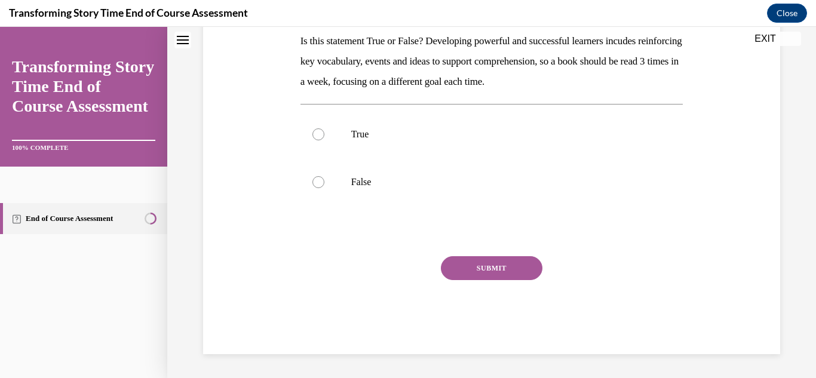
scroll to position [0, 0]
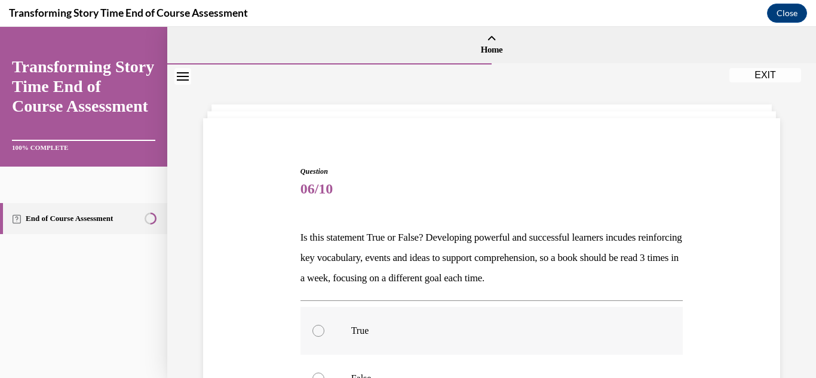
click at [427, 326] on p "True" at bounding box center [502, 331] width 302 height 12
click at [324, 326] on input "True" at bounding box center [318, 331] width 12 height 12
radio input "true"
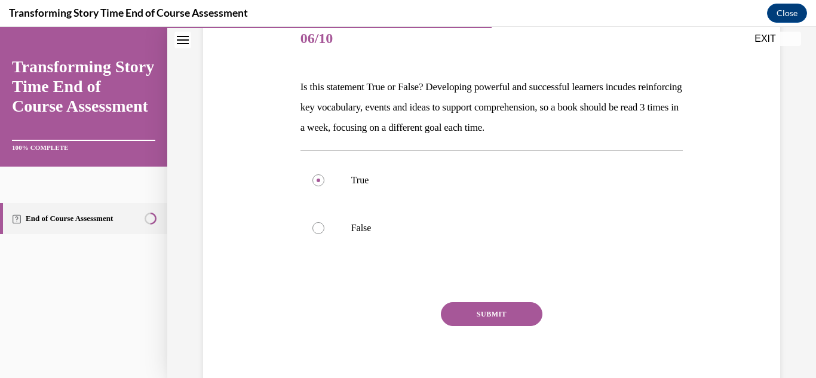
scroll to position [151, 0]
click at [477, 306] on button "SUBMIT" at bounding box center [492, 314] width 102 height 24
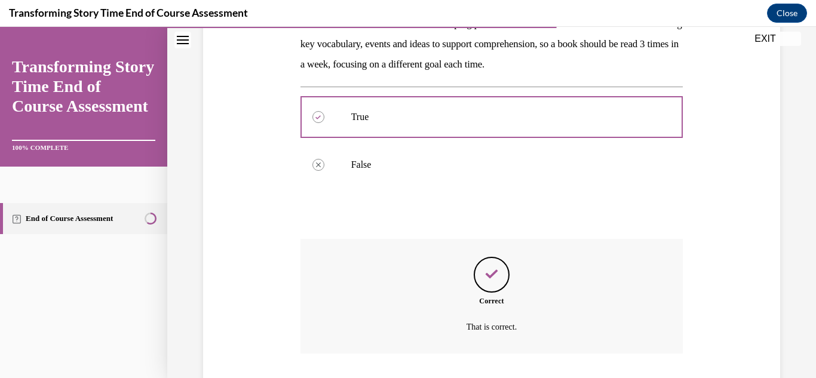
scroll to position [293, 0]
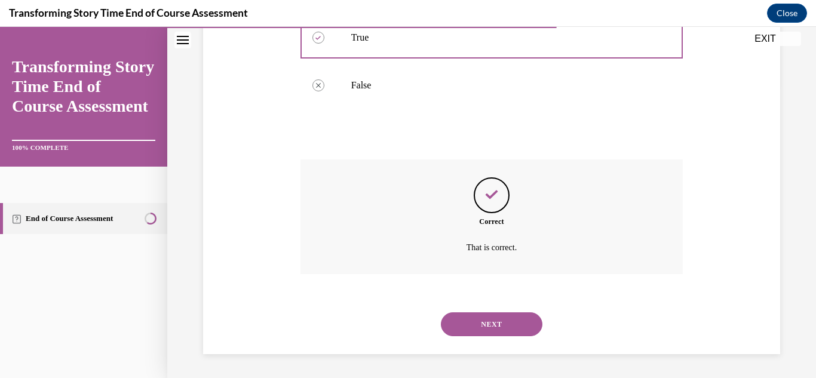
click at [477, 306] on div "NEXT" at bounding box center [491, 324] width 383 height 48
click at [480, 314] on button "NEXT" at bounding box center [492, 324] width 102 height 24
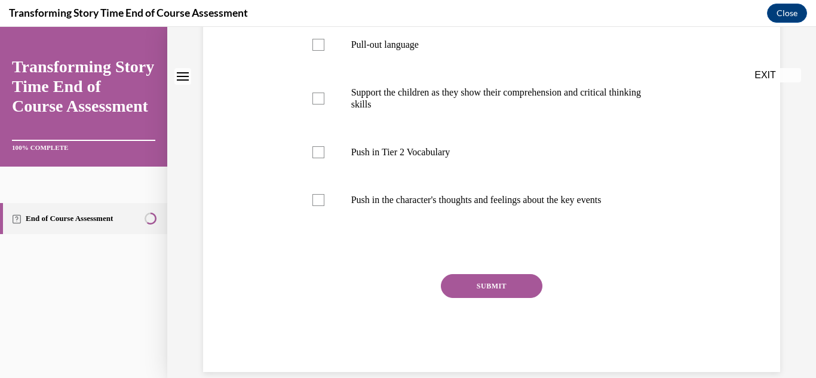
scroll to position [0, 0]
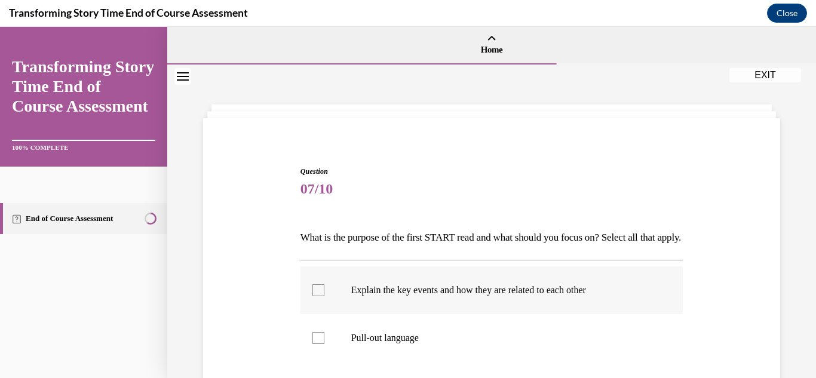
click at [444, 302] on label "Explain the key events and how they are related to each other" at bounding box center [491, 290] width 383 height 48
click at [324, 296] on input "Explain the key events and how they are related to each other" at bounding box center [318, 290] width 12 height 12
checkbox input "true"
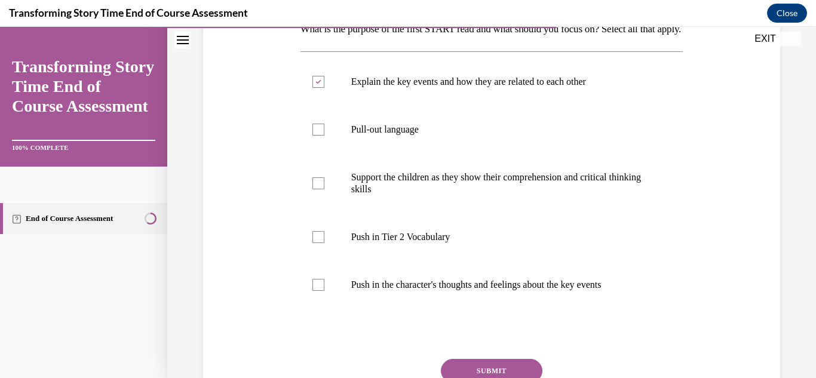
scroll to position [210, 0]
click at [579, 290] on p "Push in the character's thoughts and feelings about the key events" at bounding box center [502, 284] width 302 height 12
click at [324, 290] on input "Push in the character's thoughts and feelings about the key events" at bounding box center [318, 284] width 12 height 12
checkbox input "true"
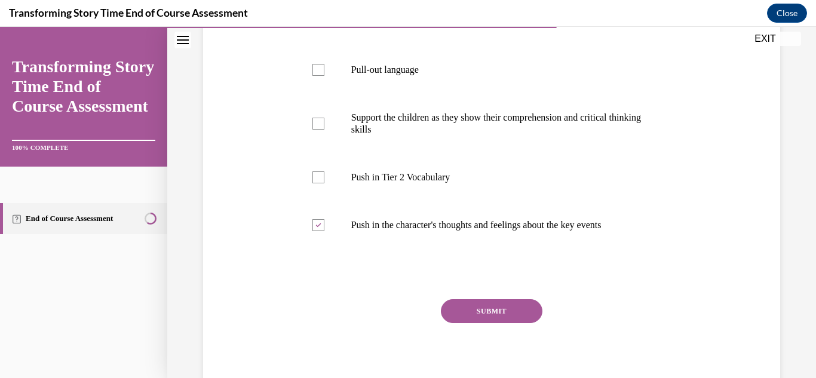
scroll to position [271, 0]
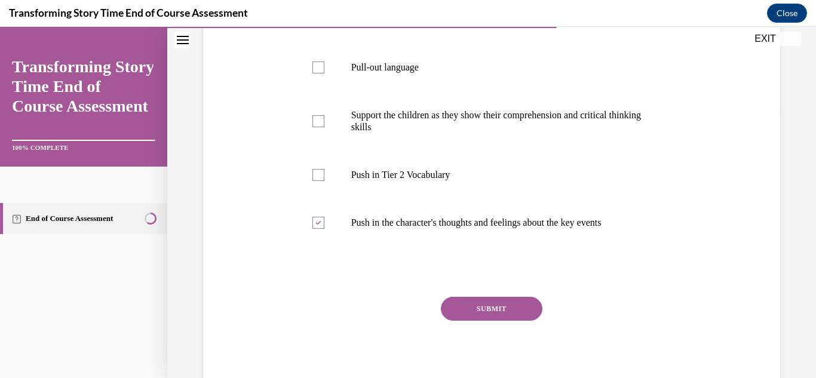
click at [508, 318] on button "SUBMIT" at bounding box center [492, 309] width 102 height 24
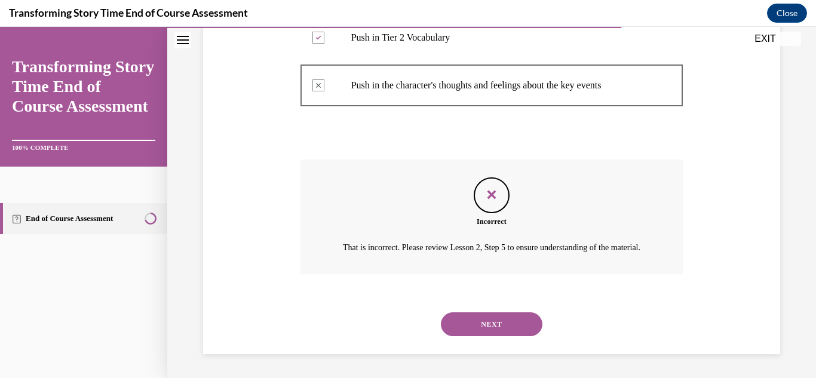
scroll to position [443, 0]
click at [508, 318] on button "NEXT" at bounding box center [492, 324] width 102 height 24
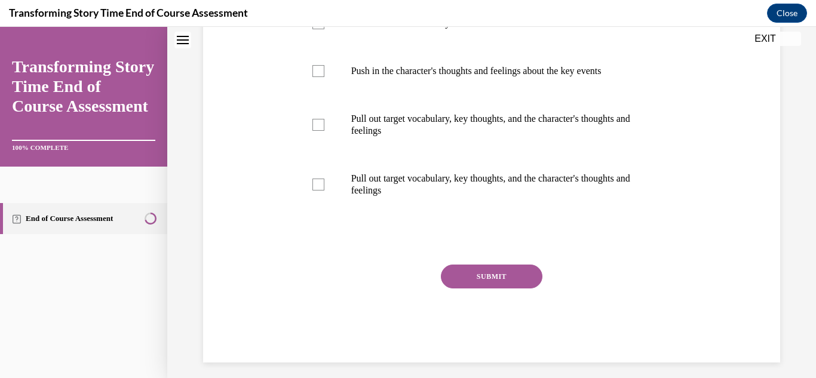
scroll to position [0, 0]
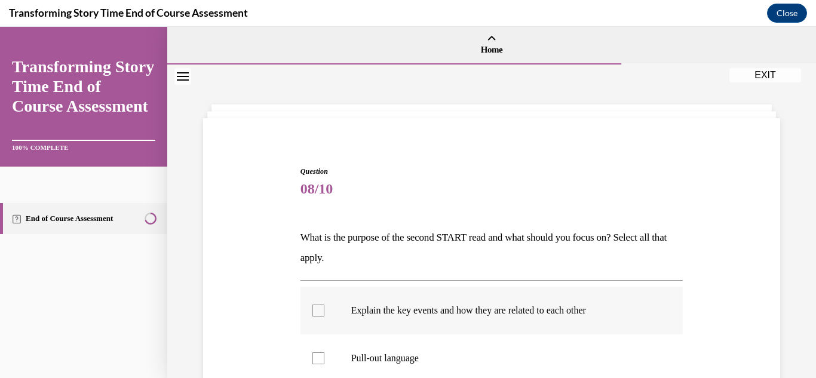
click at [525, 307] on p "Explain the key events and how they are related to each other" at bounding box center [502, 311] width 302 height 12
click at [324, 307] on input "Explain the key events and how they are related to each other" at bounding box center [318, 311] width 12 height 12
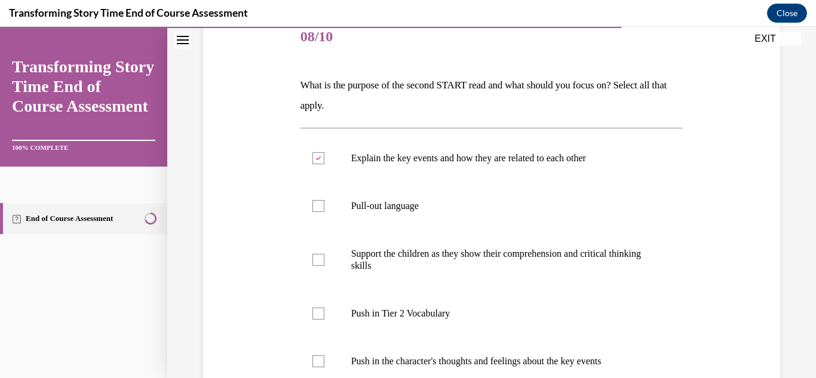
scroll to position [154, 0]
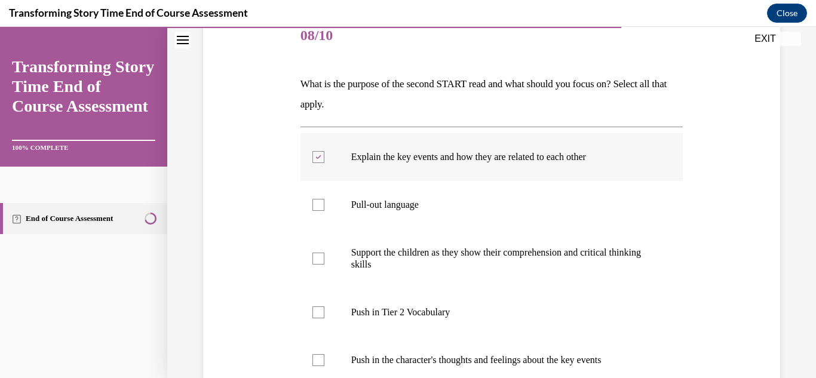
click at [431, 155] on p "Explain the key events and how they are related to each other" at bounding box center [502, 157] width 302 height 12
click at [324, 155] on input "Explain the key events and how they are related to each other" at bounding box center [318, 157] width 12 height 12
checkbox input "false"
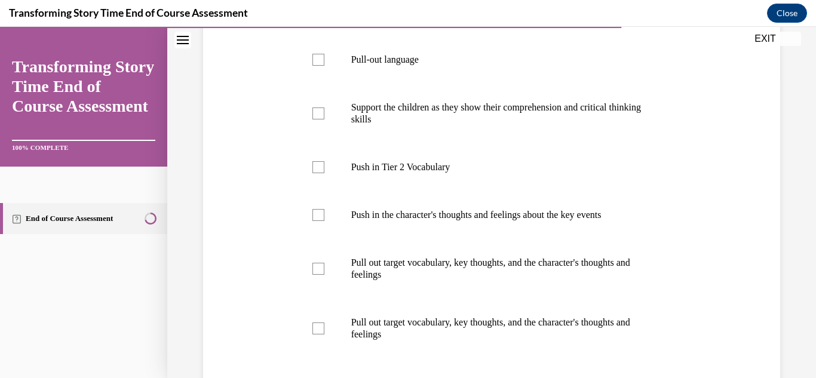
scroll to position [301, 0]
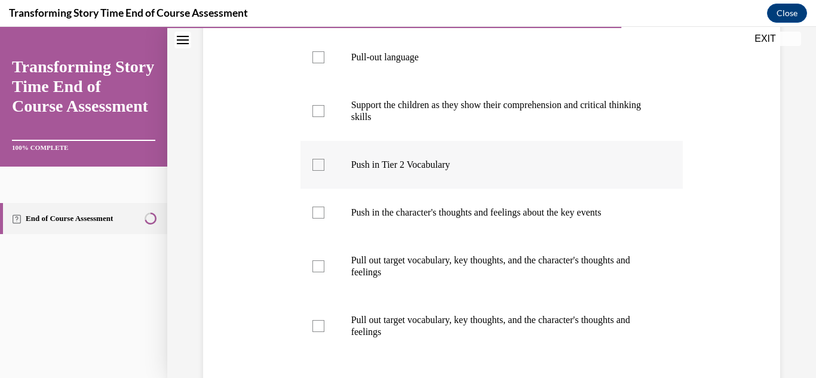
click at [446, 172] on label "Push in Tier 2 Vocabulary" at bounding box center [491, 165] width 383 height 48
click at [324, 171] on input "Push in Tier 2 Vocabulary" at bounding box center [318, 165] width 12 height 12
checkbox input "true"
click at [384, 226] on label "Push in the character's thoughts and feelings about the key events" at bounding box center [491, 213] width 383 height 48
click at [324, 219] on input "Push in the character's thoughts and feelings about the key events" at bounding box center [318, 213] width 12 height 12
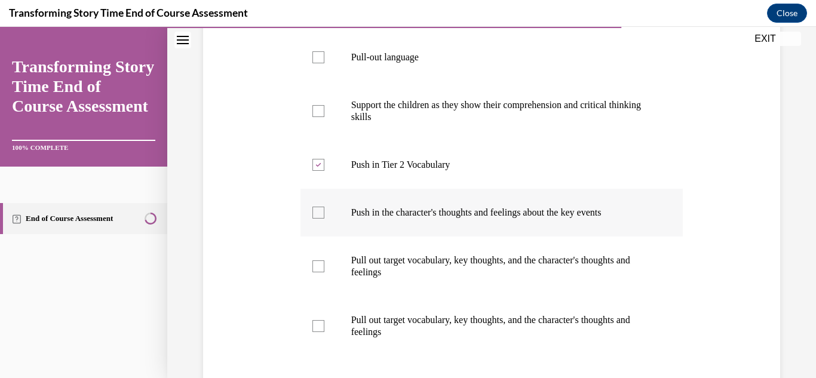
checkbox input "true"
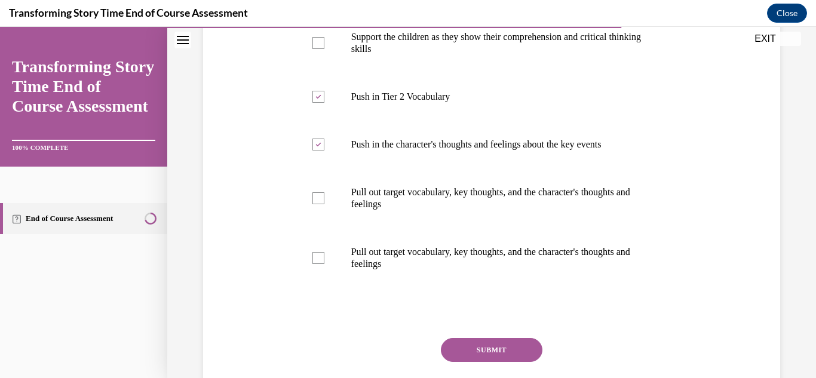
scroll to position [397, 0]
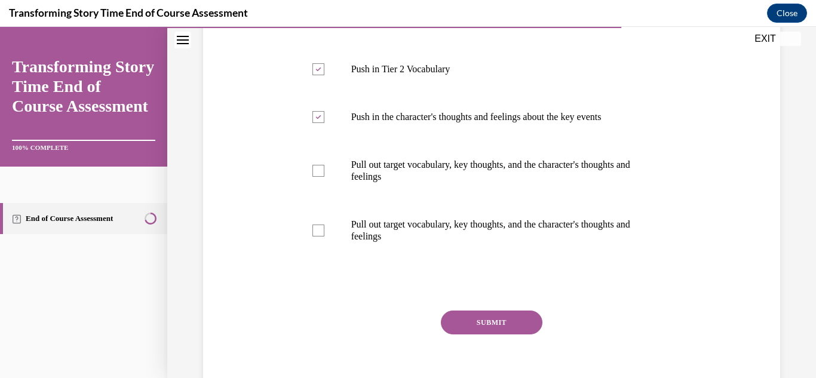
click at [518, 323] on button "SUBMIT" at bounding box center [492, 323] width 102 height 24
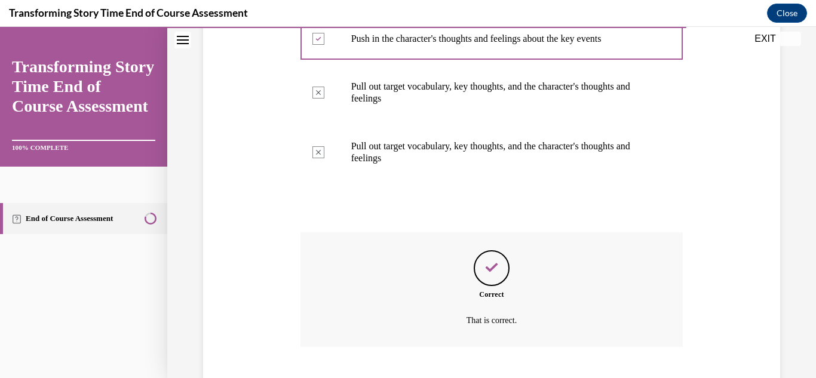
scroll to position [548, 0]
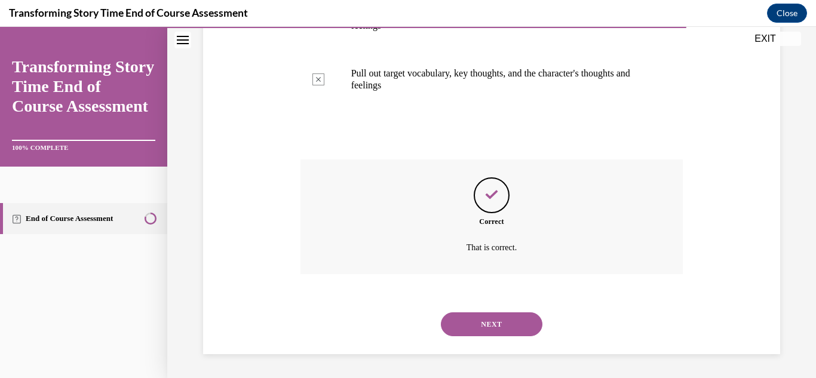
click at [518, 323] on button "NEXT" at bounding box center [492, 324] width 102 height 24
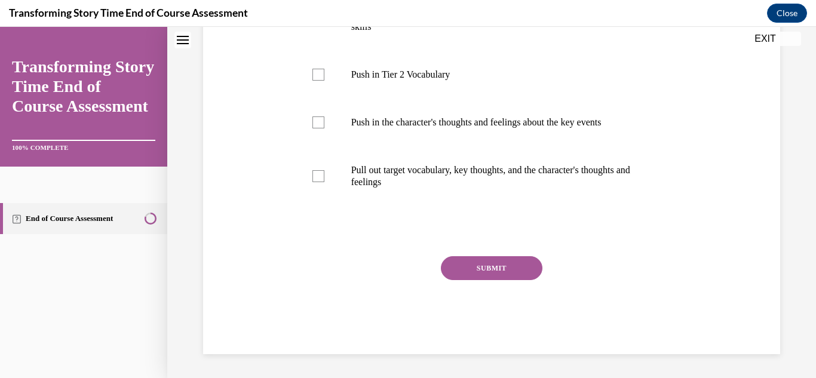
scroll to position [0, 0]
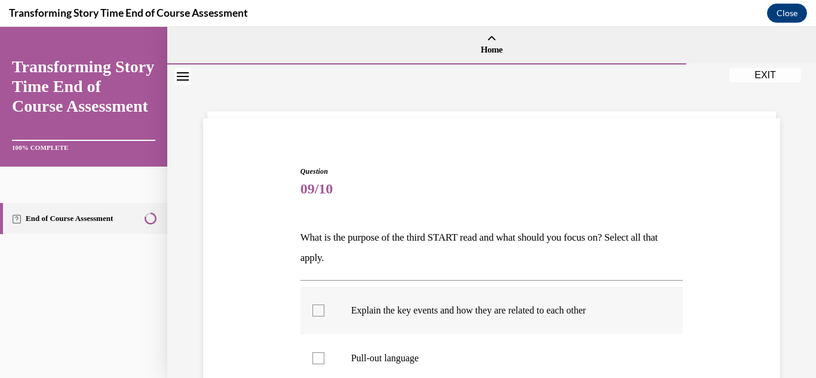
click at [498, 313] on p "Explain the key events and how they are related to each other" at bounding box center [502, 311] width 302 height 12
click at [324, 313] on input "Explain the key events and how they are related to each other" at bounding box center [318, 311] width 12 height 12
checkbox input "true"
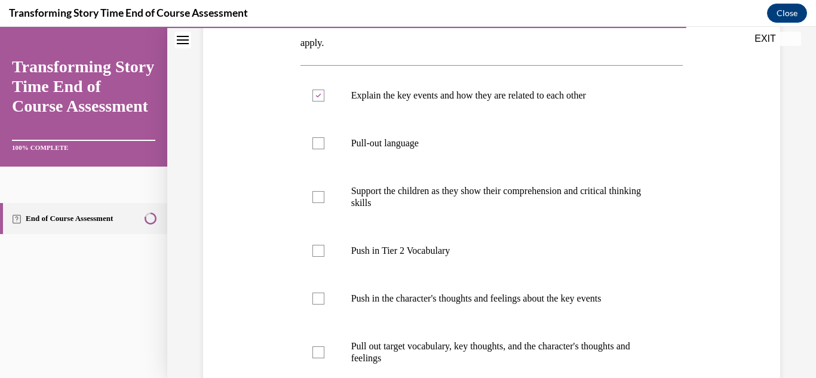
scroll to position [218, 0]
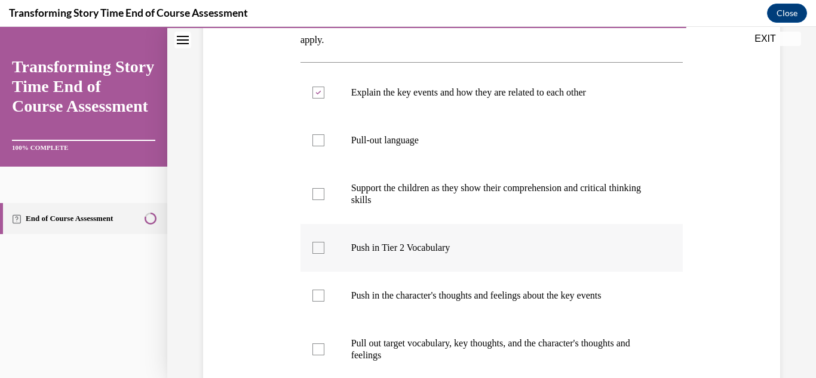
click at [622, 259] on label "Push in Tier 2 Vocabulary" at bounding box center [491, 248] width 383 height 48
click at [324, 254] on input "Push in Tier 2 Vocabulary" at bounding box center [318, 248] width 12 height 12
checkbox input "true"
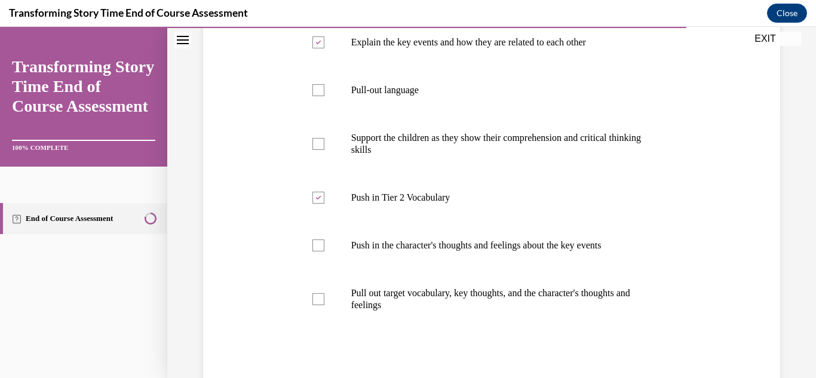
scroll to position [275, 0]
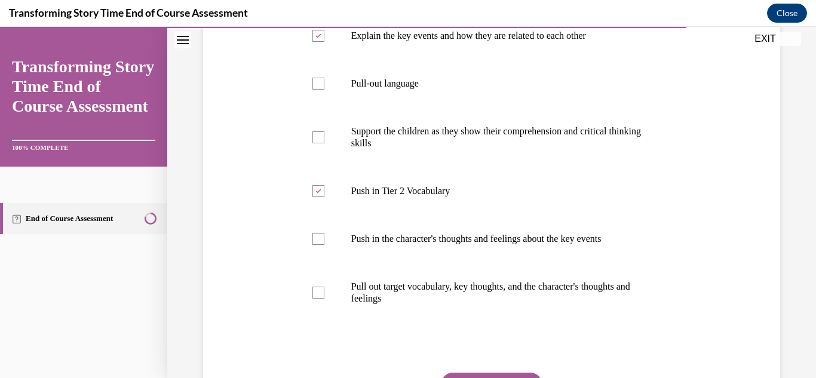
click at [505, 376] on button "SUBMIT" at bounding box center [492, 385] width 102 height 24
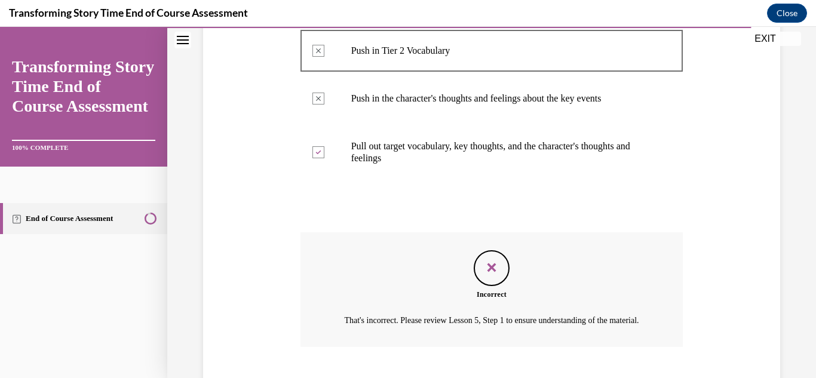
scroll to position [502, 0]
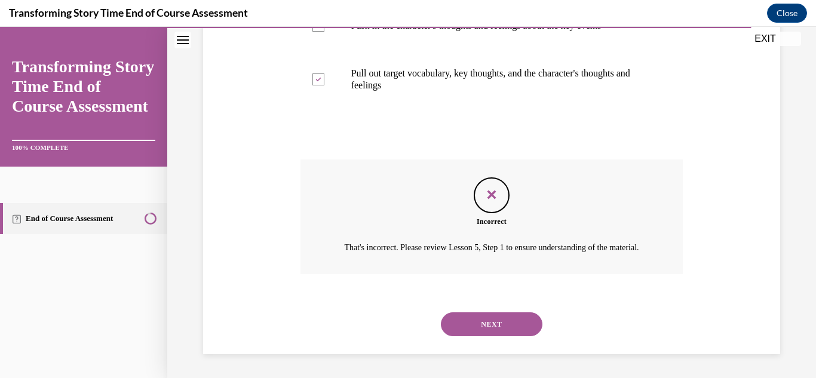
click at [508, 333] on button "NEXT" at bounding box center [492, 324] width 102 height 24
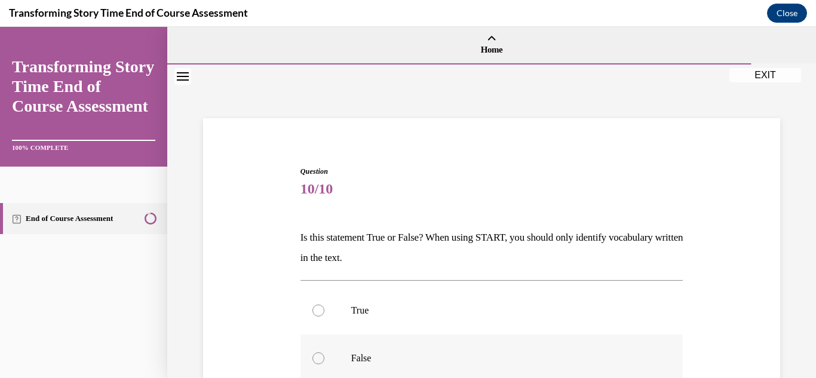
click at [488, 355] on p "False" at bounding box center [502, 358] width 302 height 12
click at [324, 355] on input "False" at bounding box center [318, 358] width 12 height 12
radio input "true"
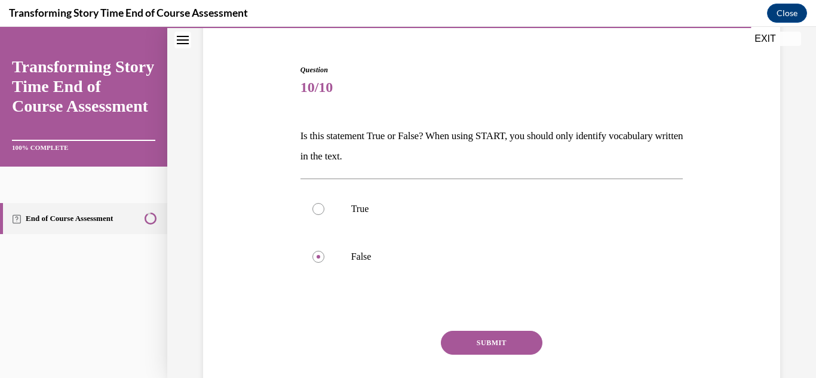
scroll to position [102, 0]
click at [511, 351] on button "SUBMIT" at bounding box center [492, 342] width 102 height 24
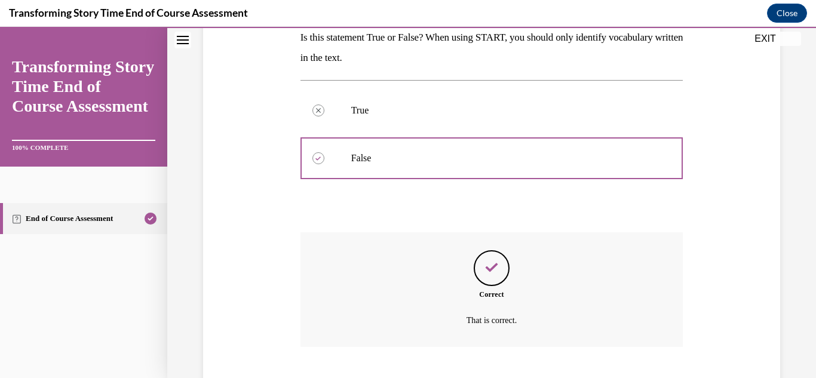
scroll to position [273, 0]
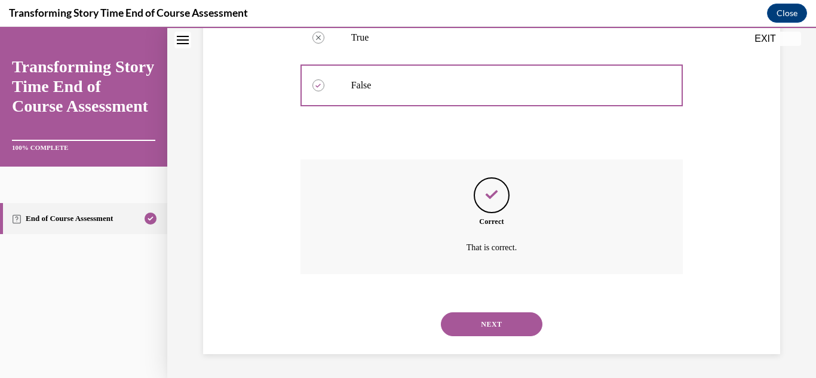
click at [502, 328] on button "NEXT" at bounding box center [492, 324] width 102 height 24
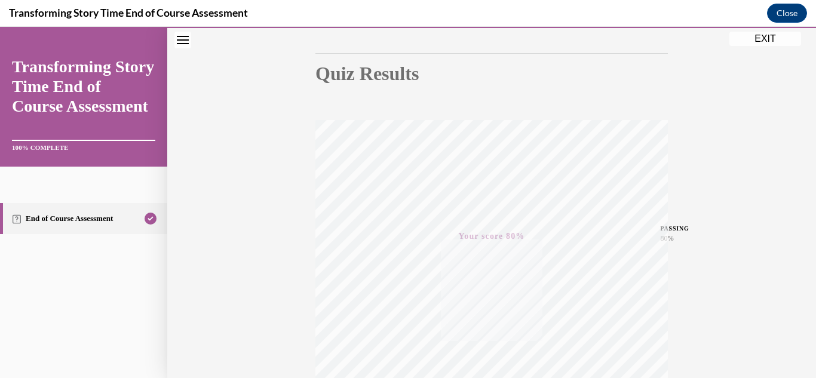
scroll to position [109, 0]
click at [757, 33] on button "EXIT" at bounding box center [765, 39] width 72 height 14
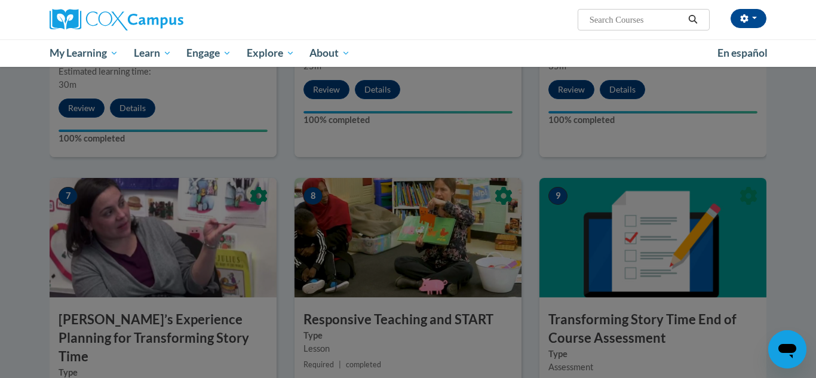
scroll to position [756, 0]
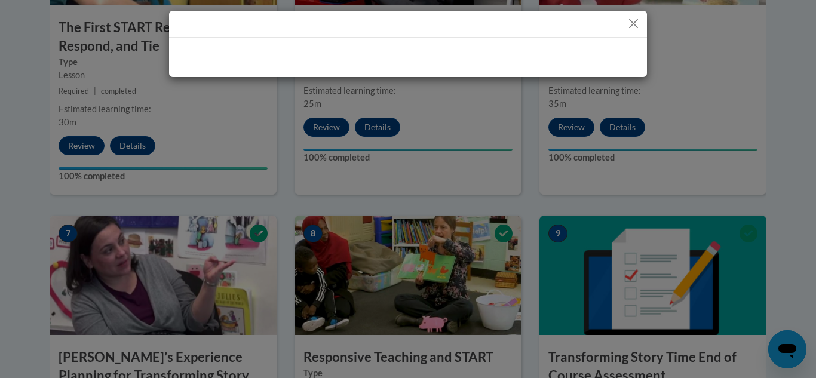
drag, startPoint x: 815, startPoint y: 300, endPoint x: 799, endPoint y: 198, distance: 103.9
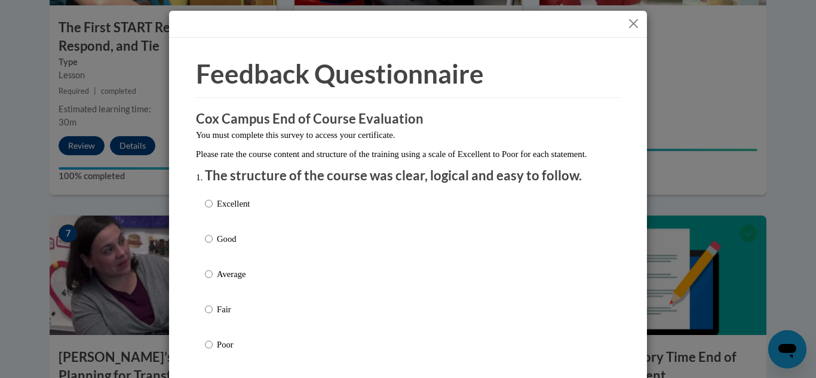
click at [349, 203] on li "The structure of the course was clear, logical and easy to follow. Excellent Go…" at bounding box center [408, 276] width 406 height 219
click at [258, 216] on div "Excellent Good Average Fair Poor" at bounding box center [408, 288] width 406 height 195
click at [234, 210] on p "Excellent" at bounding box center [233, 203] width 33 height 13
click at [213, 210] on input "Excellent" at bounding box center [209, 203] width 8 height 13
radio input "true"
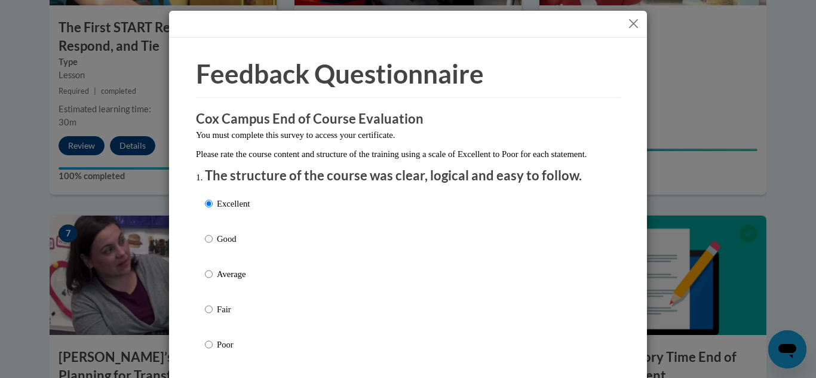
click at [631, 26] on button "Close" at bounding box center [633, 23] width 15 height 15
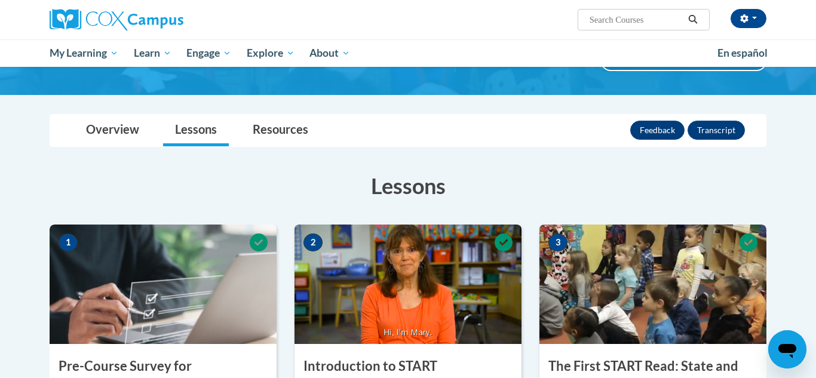
scroll to position [79, 0]
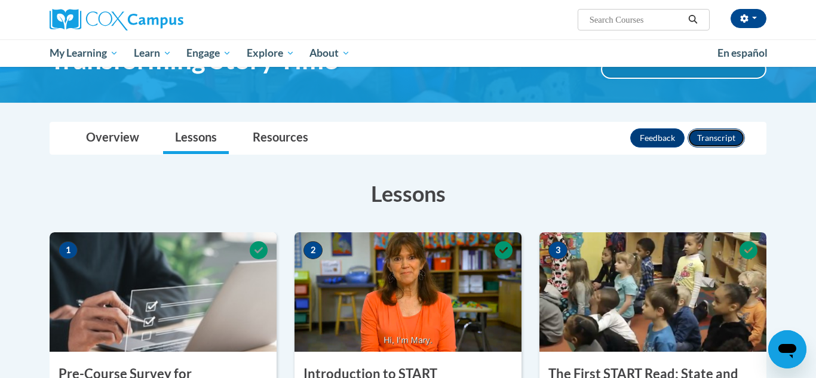
click at [701, 136] on button "Transcript" at bounding box center [716, 137] width 57 height 19
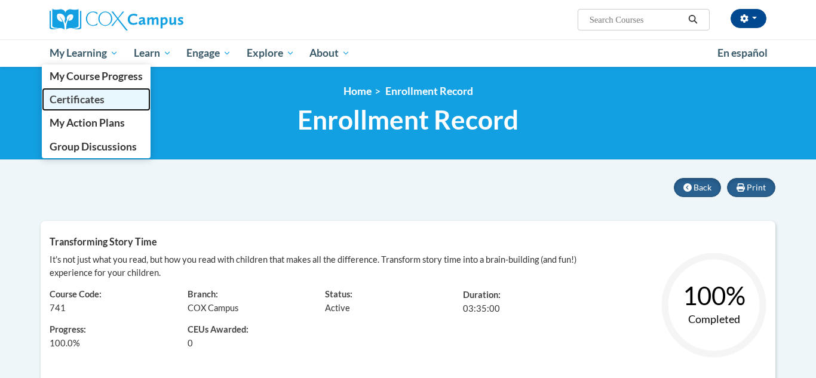
click at [96, 94] on span "Certificates" at bounding box center [77, 99] width 55 height 13
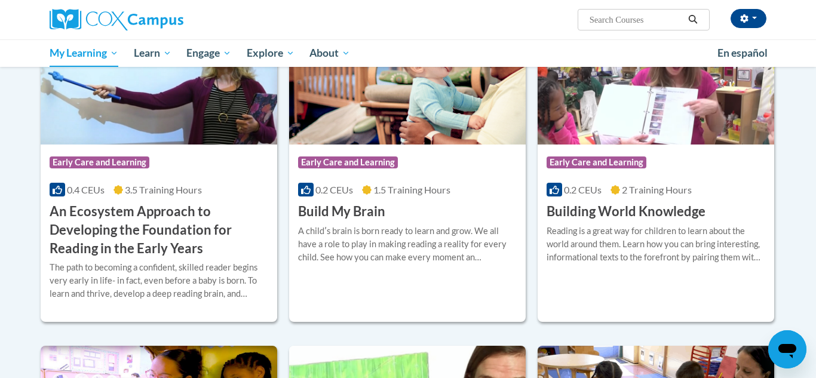
scroll to position [287, 0]
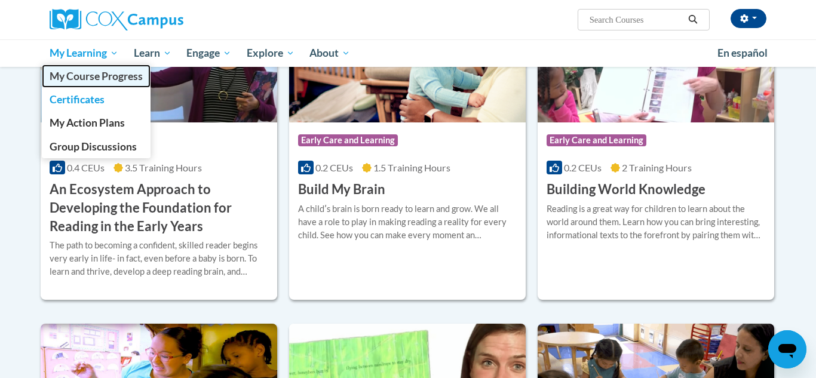
click at [109, 76] on span "My Course Progress" at bounding box center [96, 76] width 93 height 13
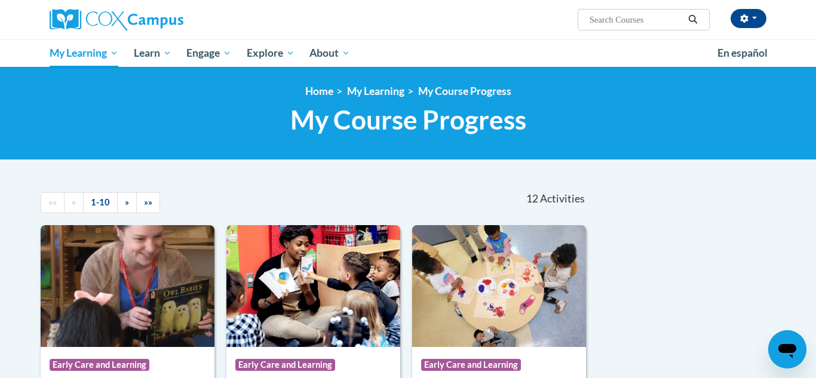
click at [799, 354] on div "Open messaging window" at bounding box center [787, 350] width 36 height 36
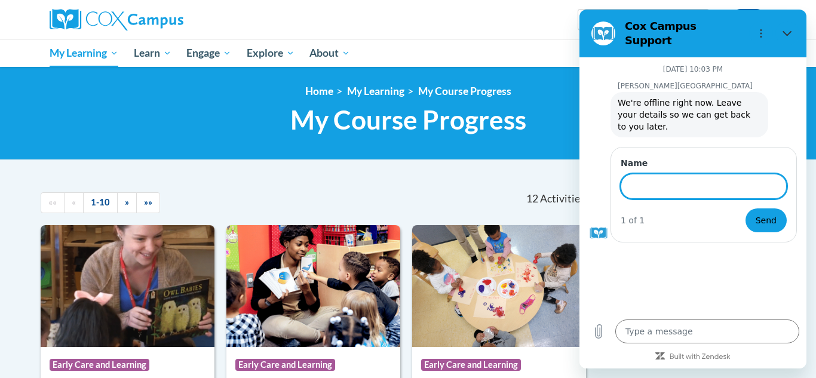
click at [729, 174] on input "Name" at bounding box center [704, 186] width 166 height 25
type input "Armanda Hill"
click at [650, 335] on textarea at bounding box center [707, 332] width 184 height 24
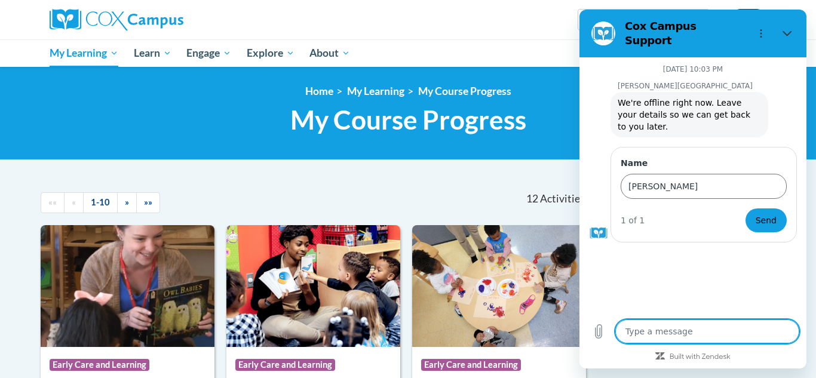
type textarea "h"
type textarea "x"
type textarea "hi"
type textarea "x"
type textarea "hi"
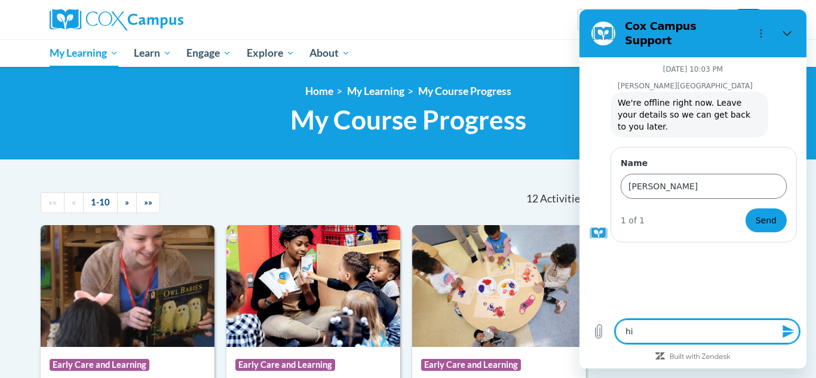
type textarea "x"
type textarea "hi i"
type textarea "x"
type textarea "hi i"
type textarea "x"
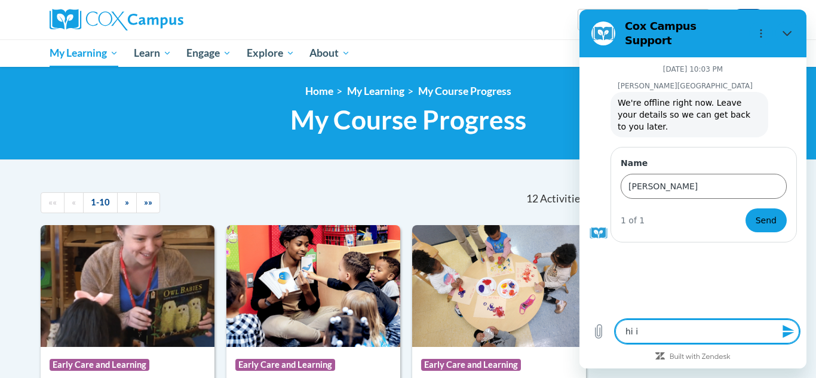
type textarea "hi i w"
type textarea "x"
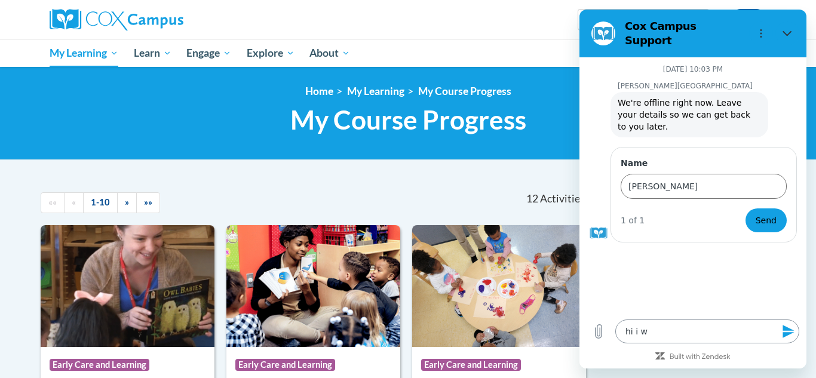
click at [689, 327] on textarea "hi i w" at bounding box center [707, 332] width 184 height 24
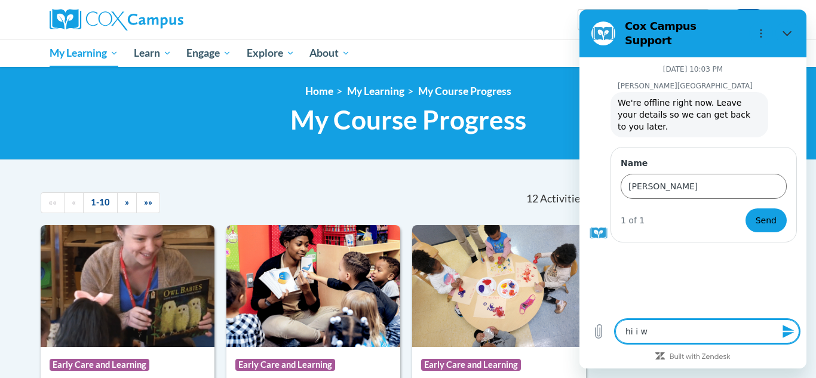
type textarea "hi i"
type textarea "x"
type textarea "hi i"
type textarea "x"
type textarea "hi"
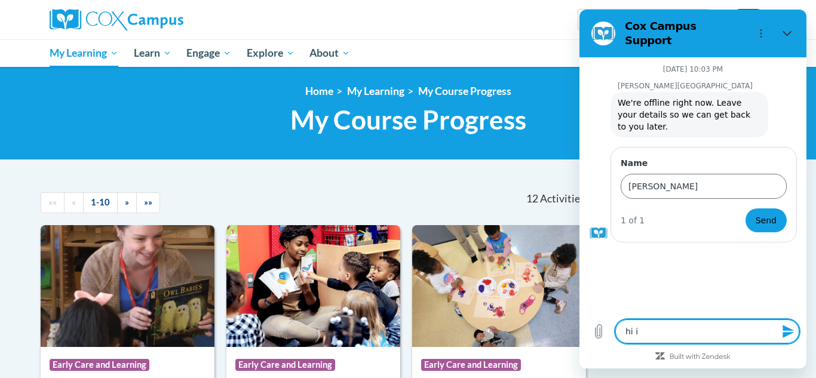
type textarea "x"
type textarea "hi i"
type textarea "x"
type textarea "hi i"
type textarea "x"
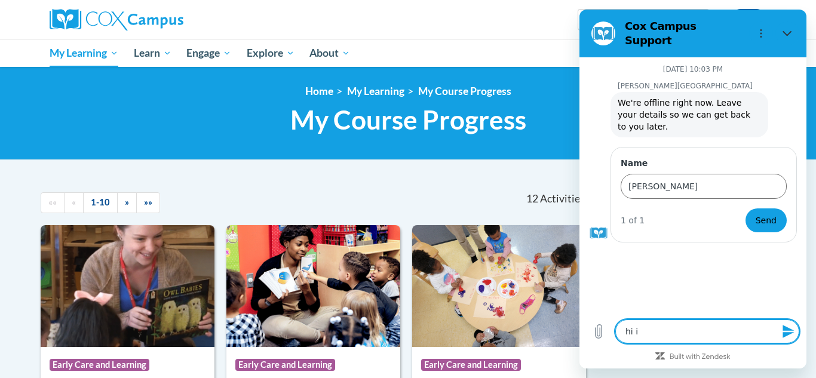
type textarea "hi i w"
type textarea "x"
type textarea "hi i wa"
type textarea "x"
type textarea "hi i was"
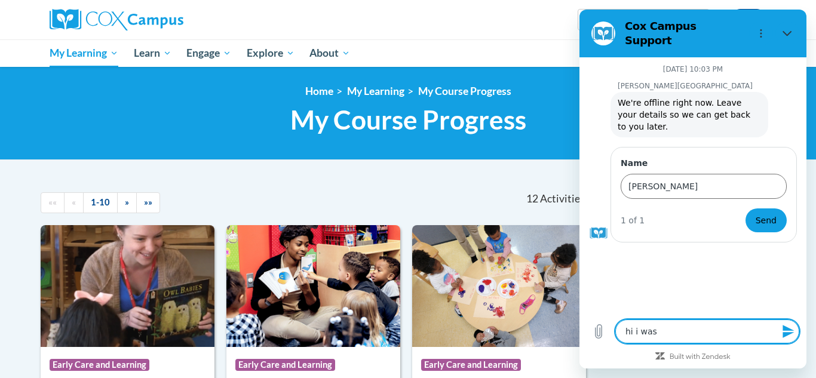
type textarea "x"
type textarea "hi i was"
type textarea "x"
type textarea "hi i was w"
type textarea "x"
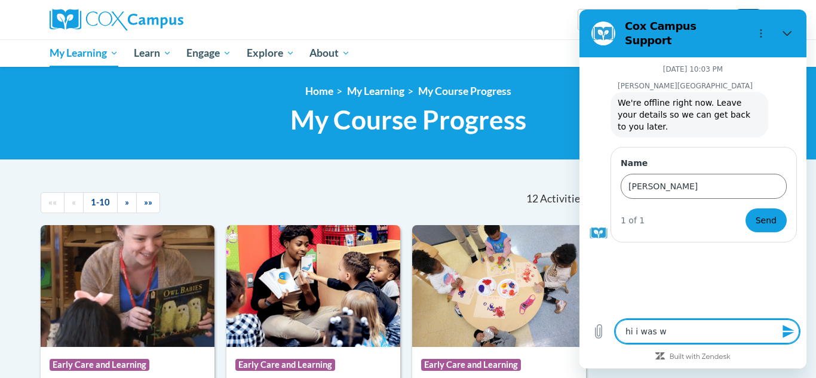
type textarea "hi i was wo"
type textarea "x"
type textarea "hi i was won"
type textarea "x"
type textarea "hi i was wond"
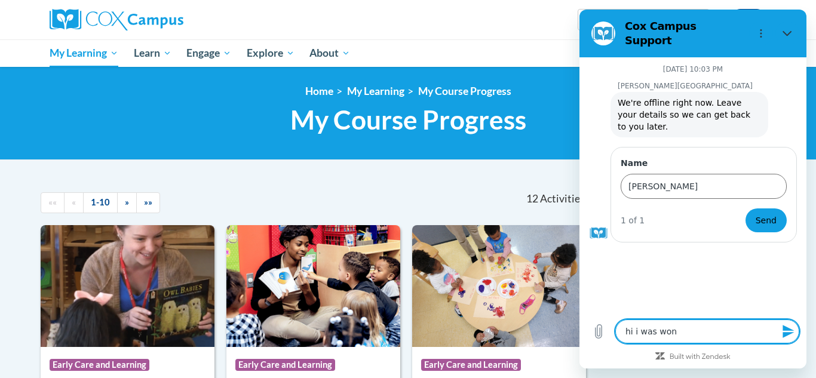
type textarea "x"
type textarea "hi i was wonde"
type textarea "x"
type textarea "hi i was wonder"
type textarea "x"
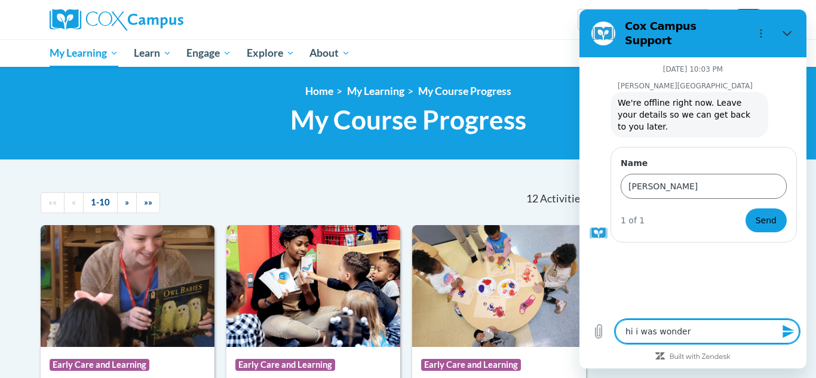
type textarea "hi i was wonderi"
type textarea "x"
type textarea "hi i was wonderin"
type textarea "x"
type textarea "hi i was wondering"
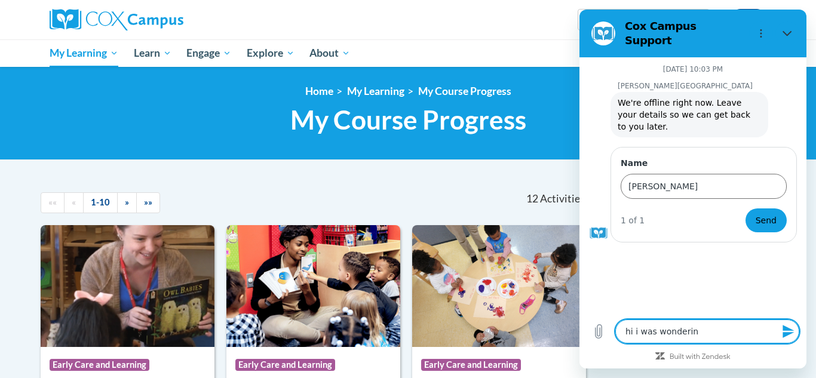
type textarea "x"
type textarea "hi i was wondering"
type textarea "x"
type textarea "hi i was wondering w"
type textarea "x"
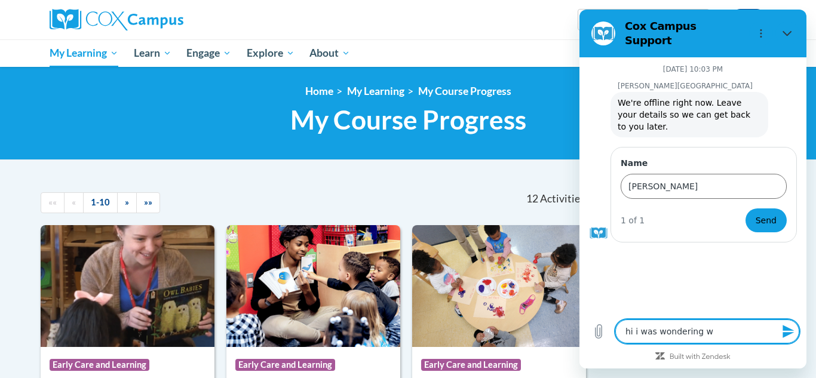
type textarea "hi i was wondering wh"
type textarea "x"
type textarea "hi i was wondering why"
type textarea "x"
type textarea "hi i was wondering why"
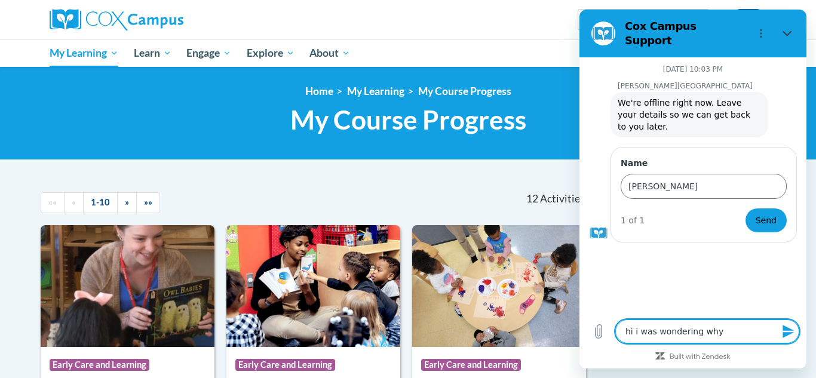
type textarea "x"
type textarea "hi i was wondering why m"
type textarea "x"
type textarea "hi i was wondering why mh"
type textarea "x"
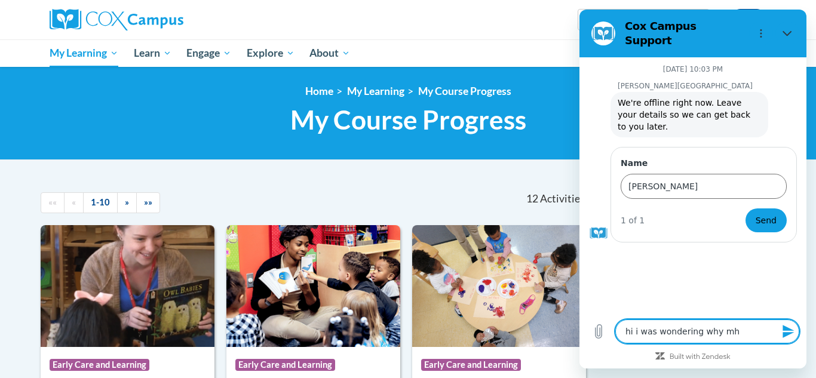
type textarea "hi i was wondering why mhy"
type textarea "x"
type textarea "hi i was wondering why mh"
type textarea "x"
type textarea "hi i was wondering why m"
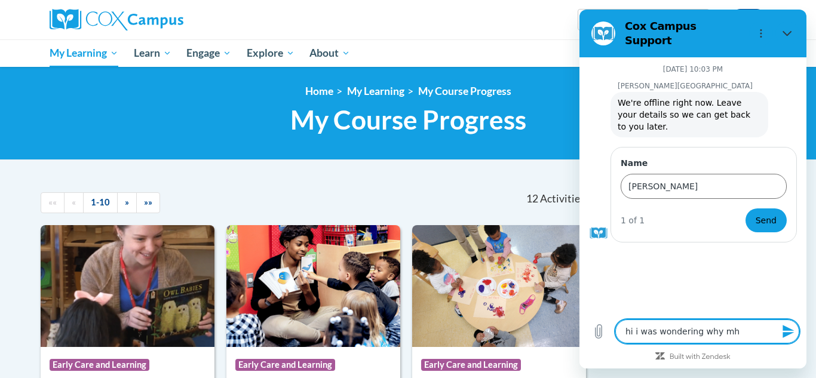
type textarea "x"
type textarea "hi i was wondering why"
type textarea "x"
type textarea "hi i was wondering why m"
type textarea "x"
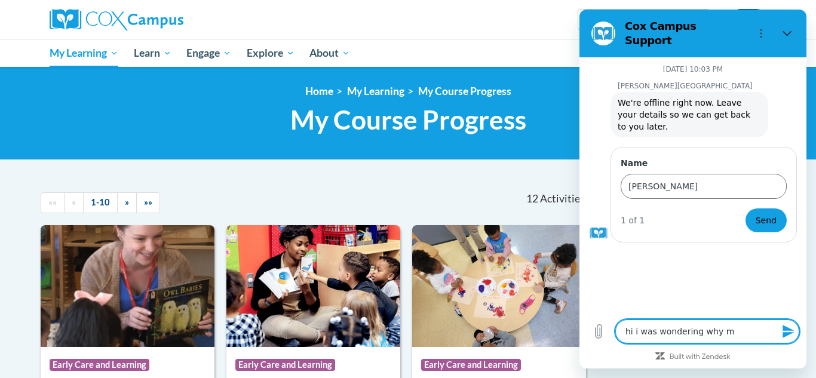
type textarea "hi i was wondering why my"
type textarea "x"
type textarea "hi i was wondering why my"
type textarea "x"
type textarea "hi i was wondering why my c"
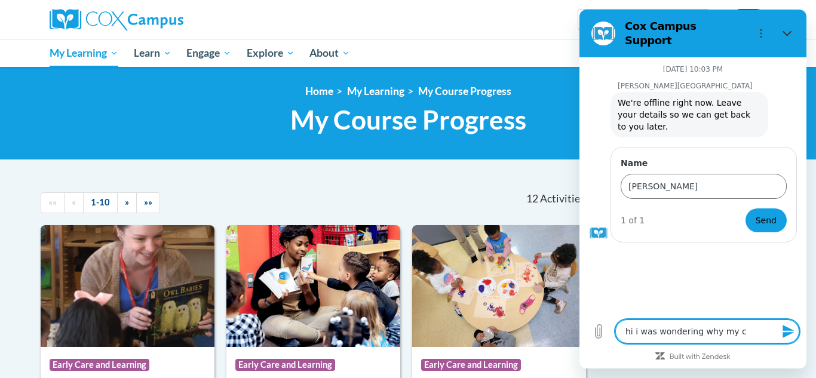
type textarea "x"
type textarea "hi i was wondering why my cr"
type textarea "x"
type textarea "hi i was wondering why my cre"
type textarea "x"
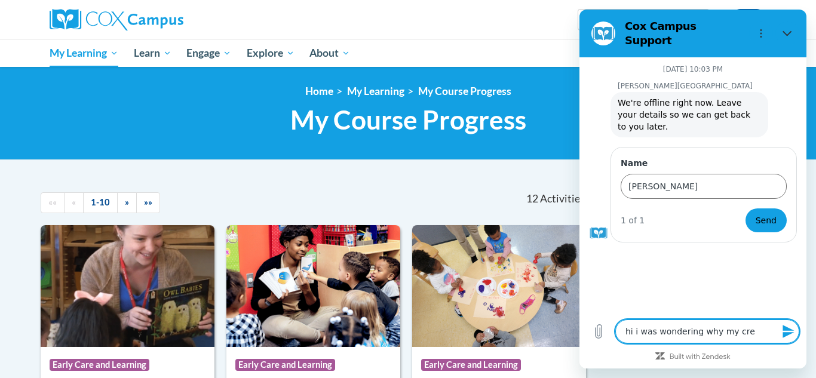
type textarea "hi i was wondering why my cred"
type textarea "x"
type textarea "hi i was wondering why my credi"
type textarea "x"
type textarea "hi i was wondering why my credit"
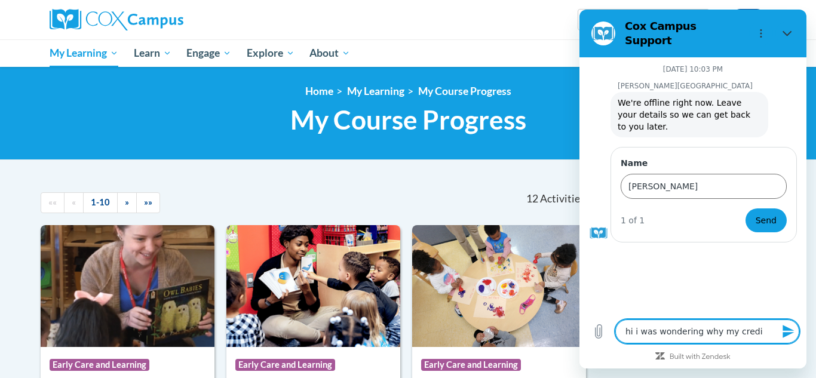
type textarea "x"
type textarea "hi i was wondering why my credit"
type textarea "x"
type textarea "hi i was wondering why my credit n"
type textarea "x"
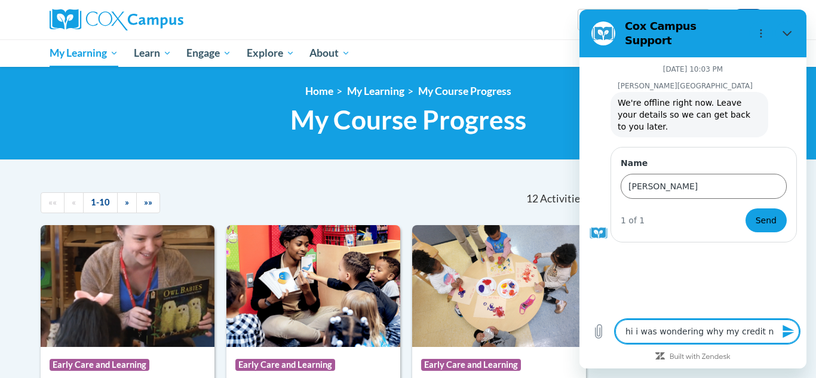
type textarea "hi i was wondering why my credit no"
type textarea "x"
type textarea "hi i was wondering why my credit not"
type textarea "x"
type textarea "hi i was wondering why my credit not"
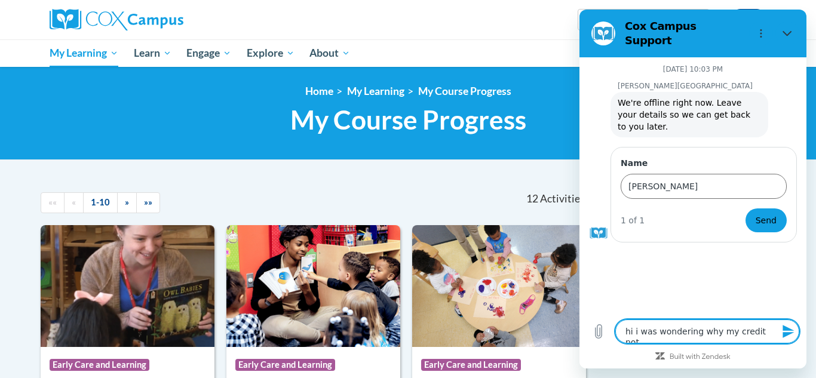
type textarea "x"
type textarea "hi i was wondering why my credit not g"
type textarea "x"
type textarea "hi i was wondering why my credit not go"
type textarea "x"
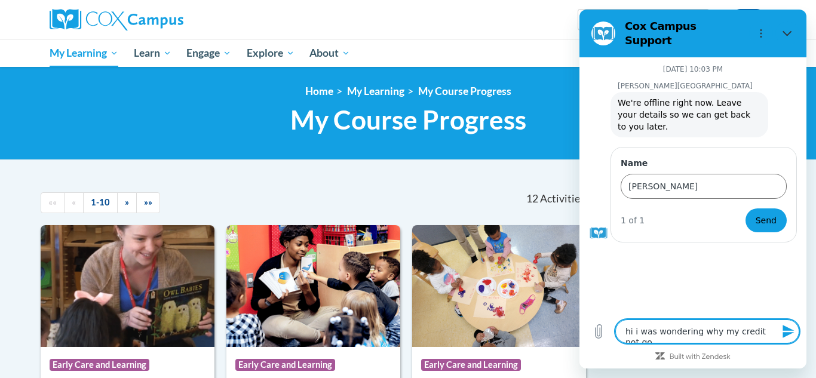
type textarea "hi i was wondering why my credit not goi"
type textarea "x"
type textarea "hi i was wondering why my credit not goin"
type textarea "x"
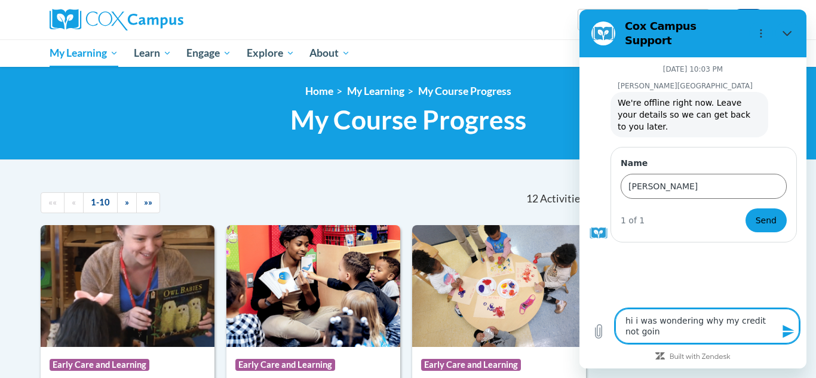
type textarea "hi i was wondering why my credit not going"
type textarea "x"
type textarea "hi i was wondering why my credit not going"
type textarea "x"
type textarea "hi i was wondering why my credit not going t"
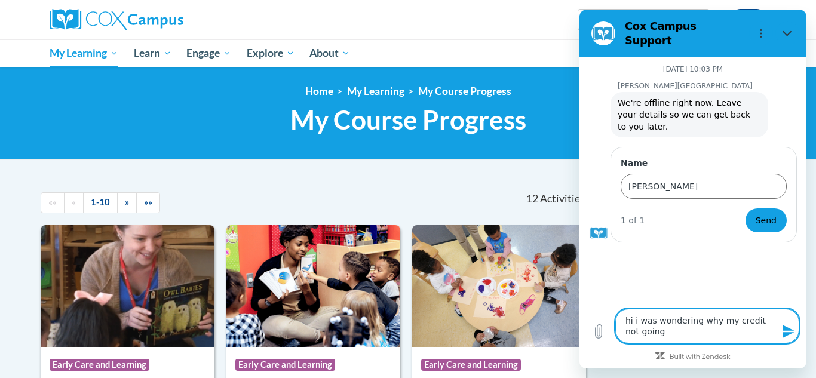
type textarea "x"
type textarea "hi i was wondering why my credit not going"
type textarea "x"
type textarea "hi i was wondering why my credit not going i"
type textarea "x"
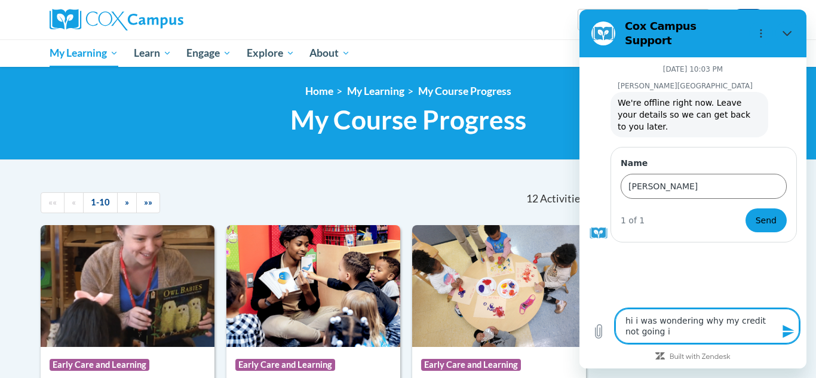
type textarea "hi i was wondering why my credit not going in"
type textarea "x"
type textarea "hi i was wondering why my credit not going int"
type textarea "x"
type textarea "hi i was wondering why my credit not going into"
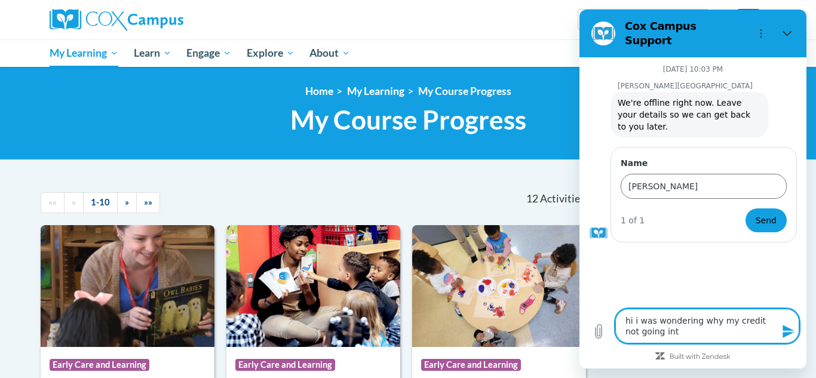
type textarea "x"
type textarea "hi i was wondering why my credit not going into"
type textarea "x"
type textarea "hi i was wondering why my credit not going into o"
type textarea "x"
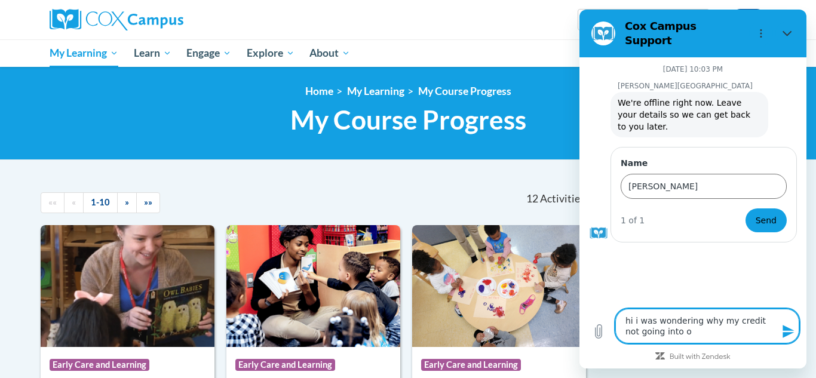
type textarea "hi i was wondering why my credit not going into oc"
type textarea "x"
type textarea "hi i was wondering why my credit not going into occ"
type textarea "x"
type textarea "hi i was wondering why my credit not going into occr"
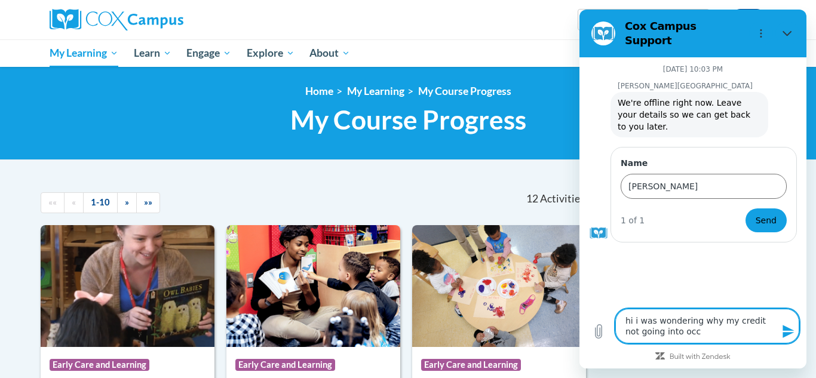
type textarea "x"
type textarea "hi i was wondering why my credit not going into occrr"
type textarea "x"
type textarea "hi i was wondering why my credit not going into occrra"
type textarea "x"
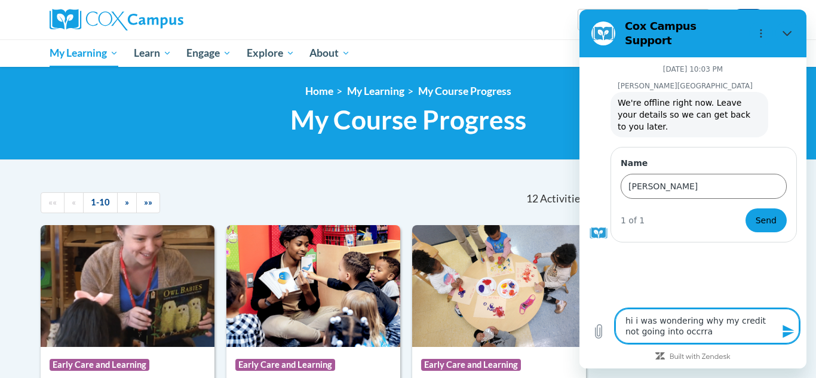
type textarea "hi i was wondering why my credit not going into occrraa"
type textarea "x"
type textarea "hi i was wondering why my credit not going into occrraa"
click at [789, 333] on icon "Send message" at bounding box center [788, 331] width 11 height 13
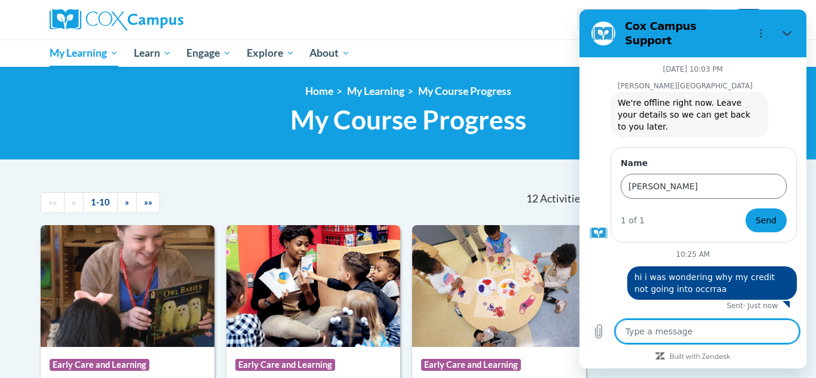
click at [789, 333] on textarea at bounding box center [707, 332] width 184 height 24
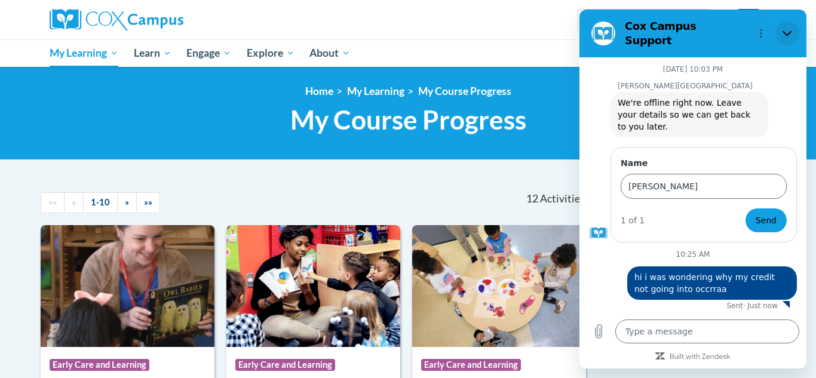
click at [796, 29] on button "Close" at bounding box center [787, 34] width 24 height 24
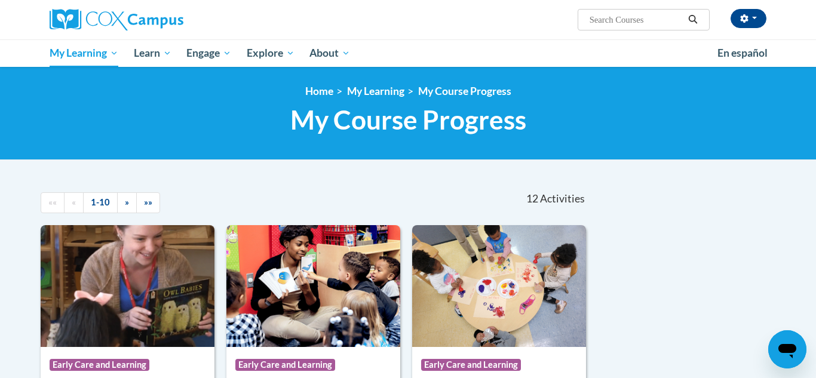
type textarea "x"
click at [757, 17] on button "button" at bounding box center [749, 18] width 36 height 19
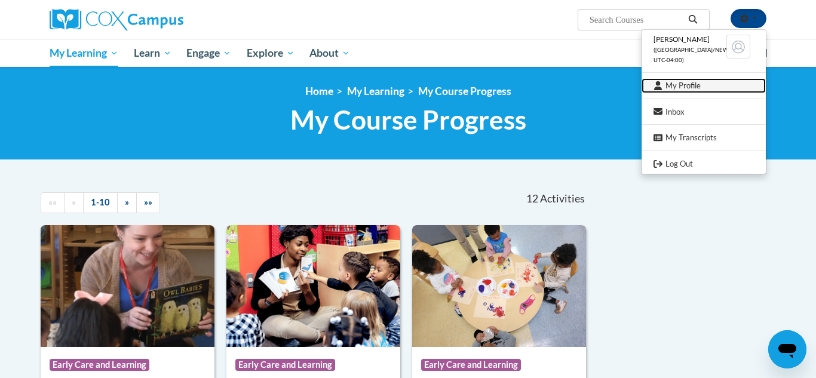
click at [704, 85] on link "My Profile" at bounding box center [704, 85] width 124 height 15
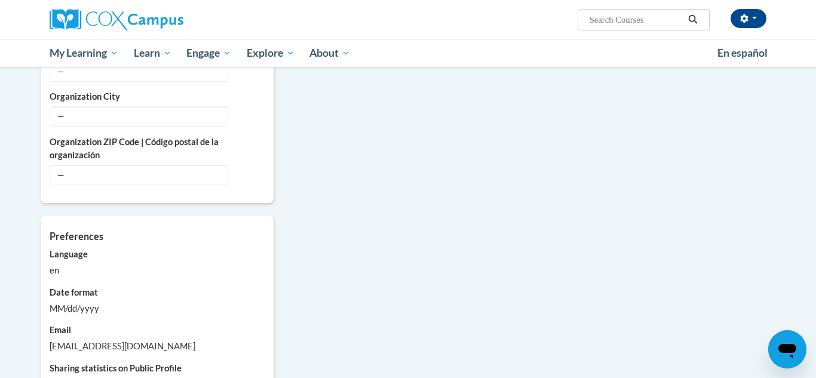
scroll to position [910, 0]
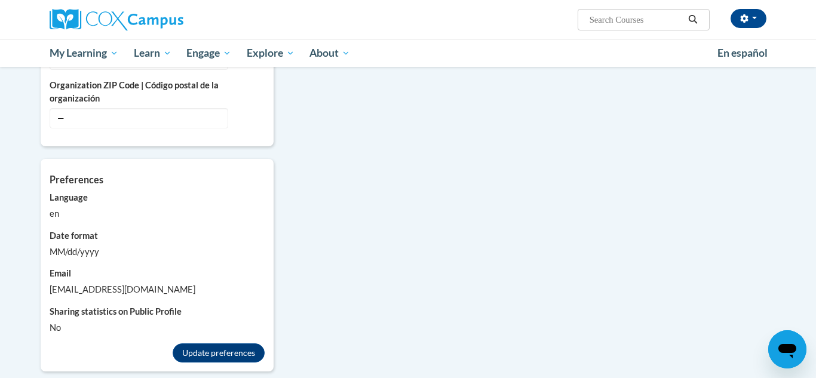
scroll to position [964, 0]
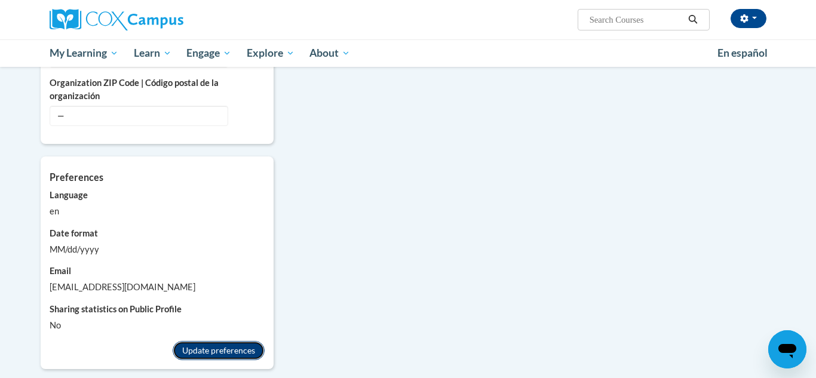
click at [206, 341] on button "Update preferences" at bounding box center [219, 350] width 92 height 19
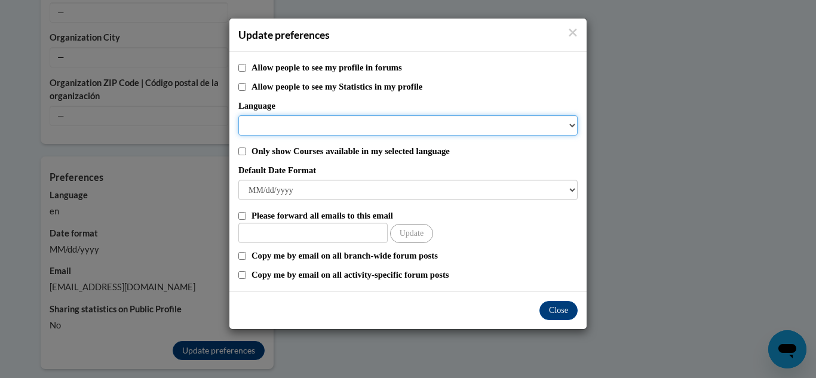
click at [575, 125] on select "Language" at bounding box center [407, 125] width 339 height 20
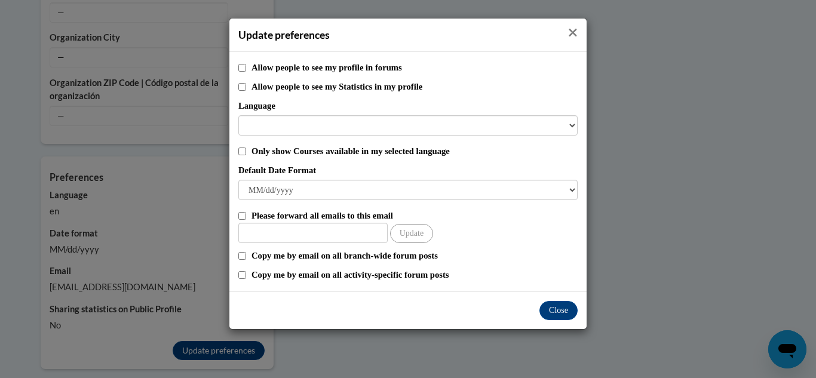
click at [573, 33] on icon "Close" at bounding box center [573, 33] width 8 height 8
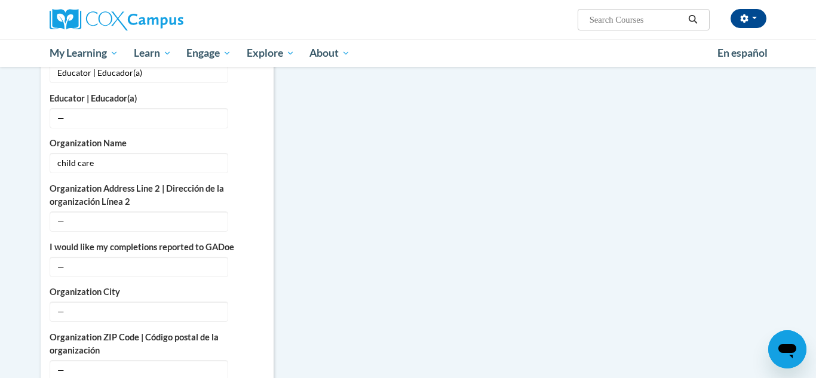
scroll to position [712, 0]
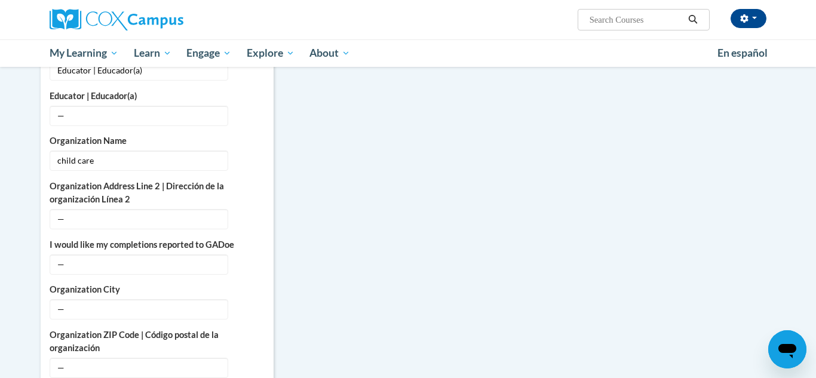
drag, startPoint x: 809, startPoint y: 250, endPoint x: 797, endPoint y: 327, distance: 78.0
click at [797, 327] on body "Armanda Hill (America/New_York UTC-04:00) My Profile Inbox My Transcripts Log O…" at bounding box center [408, 102] width 816 height 1629
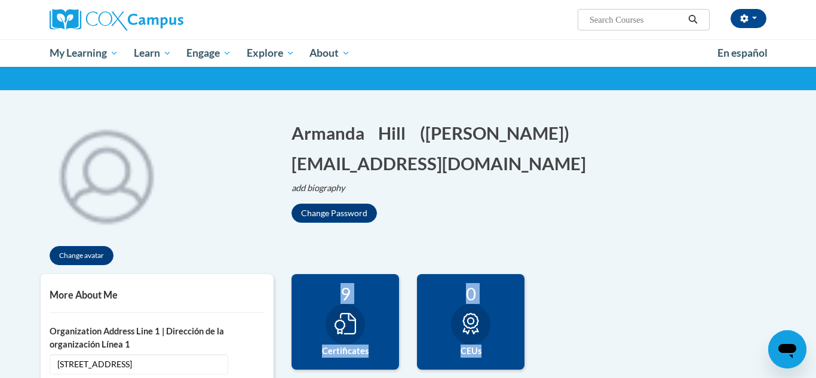
scroll to position [82, 0]
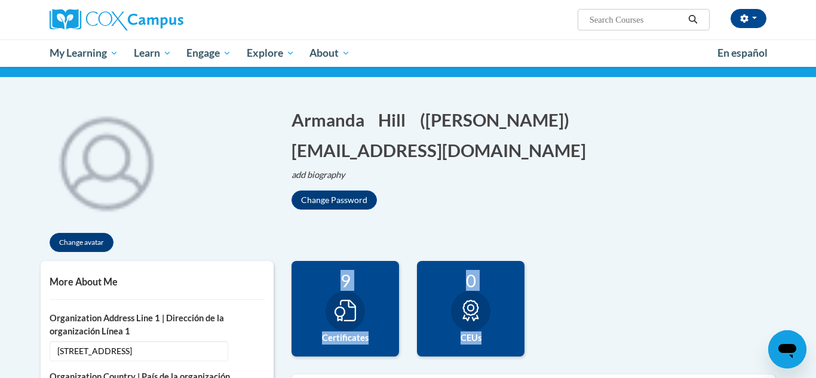
click at [586, 191] on div "Change Password" at bounding box center [534, 200] width 484 height 19
click at [756, 18] on span "button" at bounding box center [754, 18] width 5 height 2
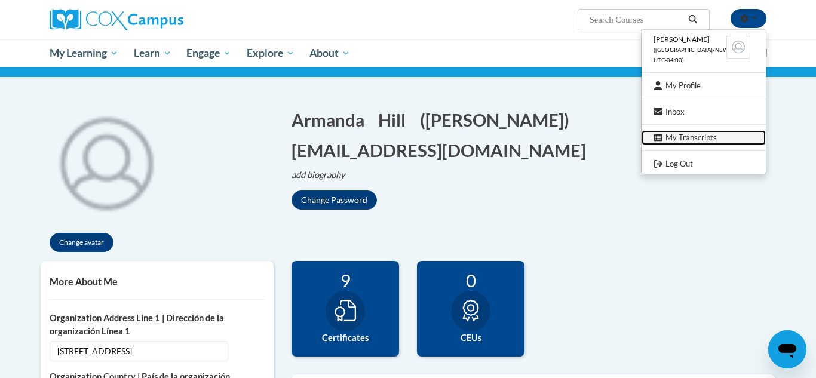
click at [680, 138] on link "My Transcripts" at bounding box center [704, 137] width 124 height 15
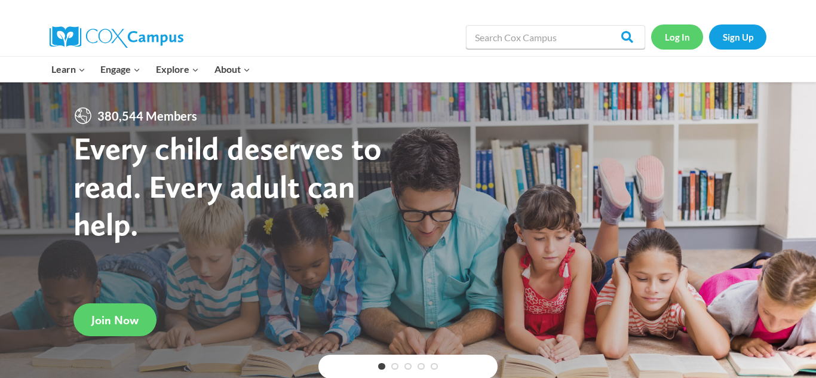
click at [685, 39] on link "Log In" at bounding box center [677, 36] width 52 height 24
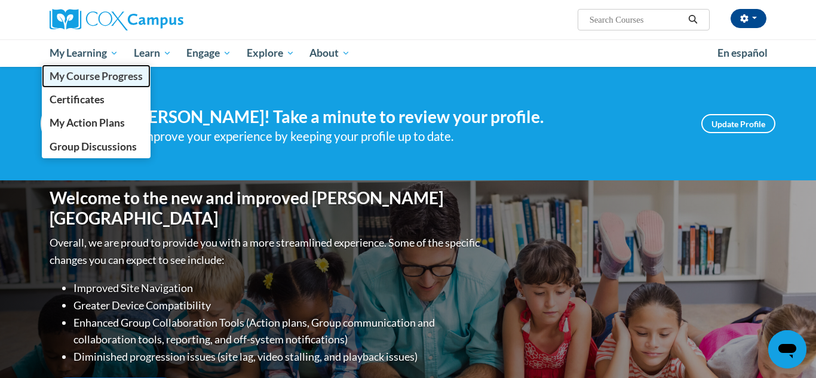
click at [87, 82] on link "My Course Progress" at bounding box center [96, 76] width 109 height 23
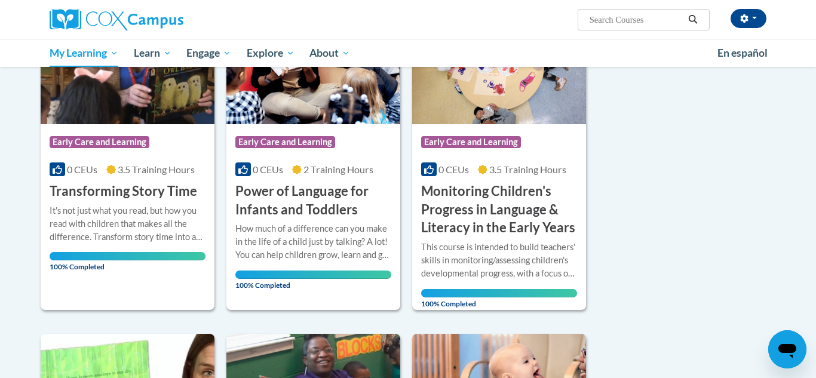
scroll to position [226, 0]
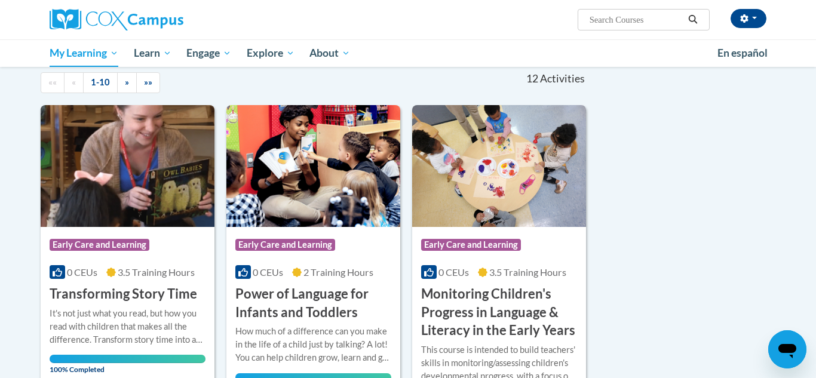
scroll to position [114, 0]
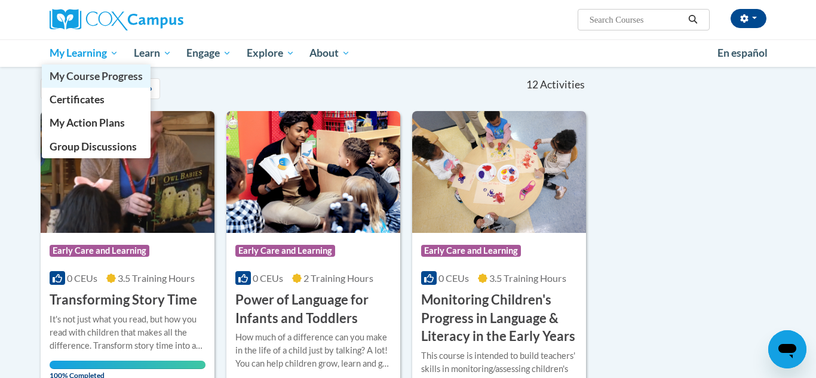
click at [106, 84] on link "My Course Progress" at bounding box center [96, 76] width 109 height 23
